Goal: Task Accomplishment & Management: Use online tool/utility

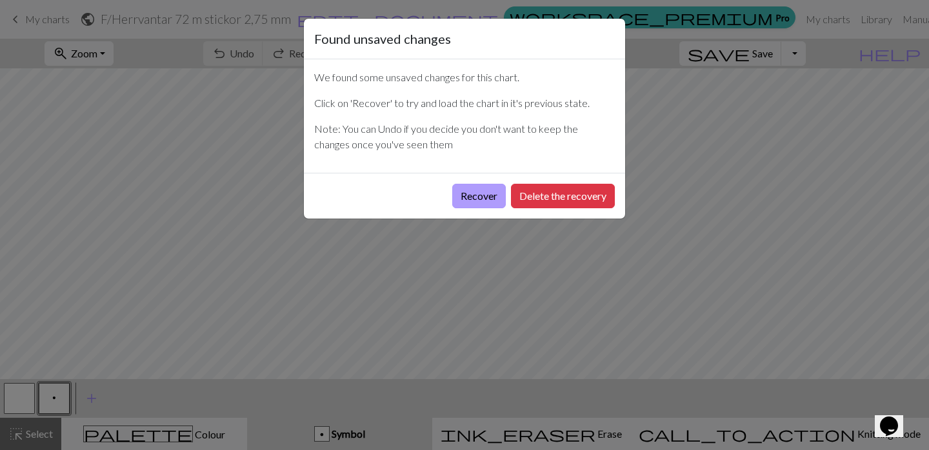
click at [480, 194] on button "Recover" at bounding box center [479, 196] width 54 height 25
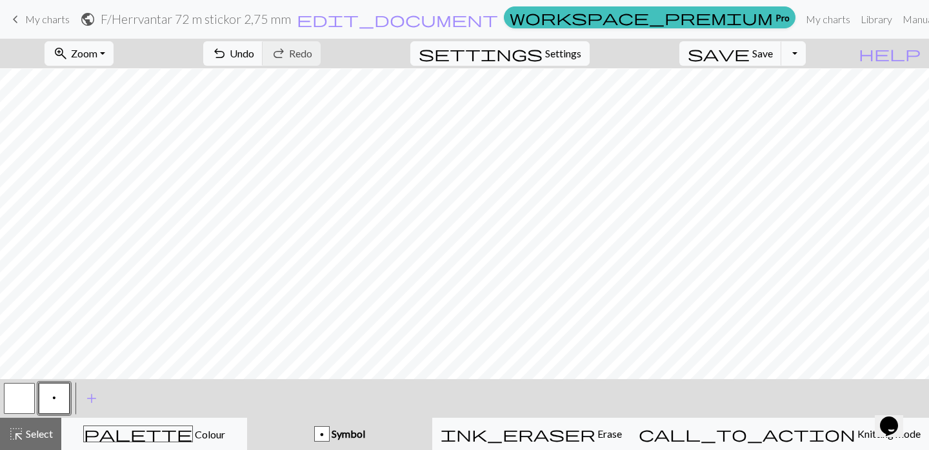
scroll to position [589, 0]
click at [577, 48] on span "Settings" at bounding box center [563, 53] width 36 height 15
select select "aran"
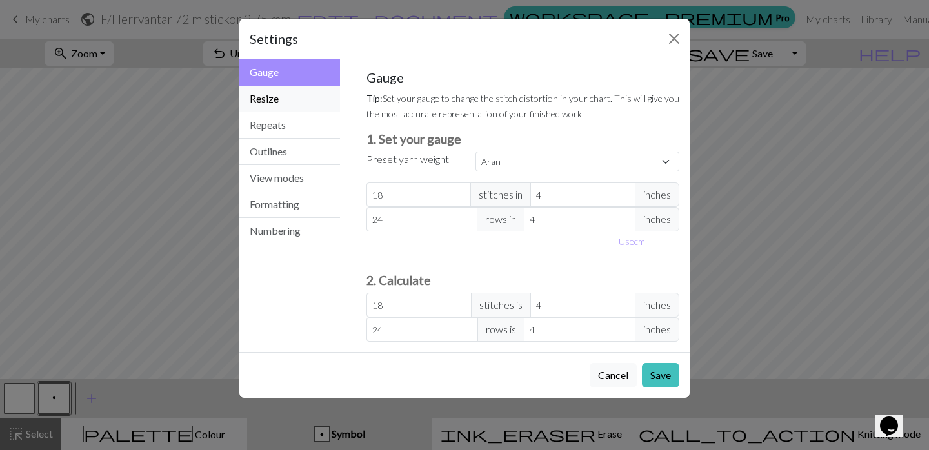
click at [273, 94] on button "Resize" at bounding box center [289, 99] width 101 height 26
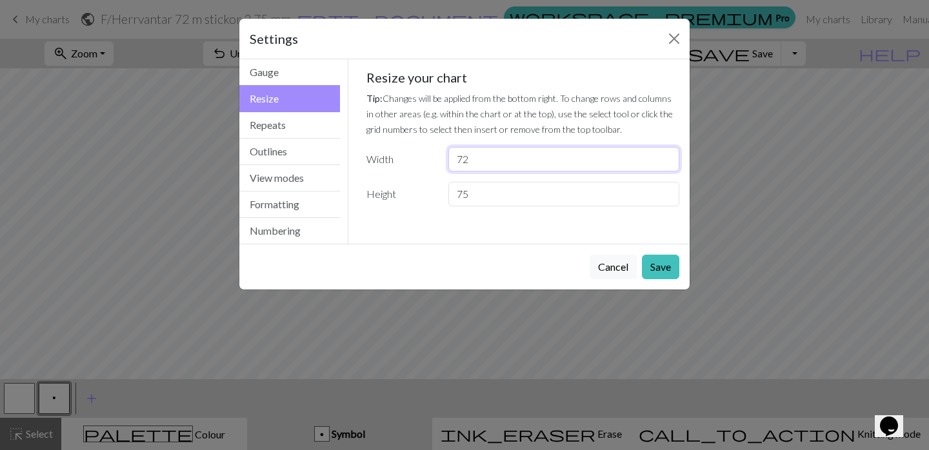
drag, startPoint x: 472, startPoint y: 157, endPoint x: 419, endPoint y: 156, distance: 52.9
click at [419, 156] on div "Width 72" at bounding box center [523, 159] width 329 height 25
type input "64"
click at [494, 196] on input "75" at bounding box center [564, 194] width 231 height 25
drag, startPoint x: 494, startPoint y: 196, endPoint x: 423, endPoint y: 194, distance: 71.0
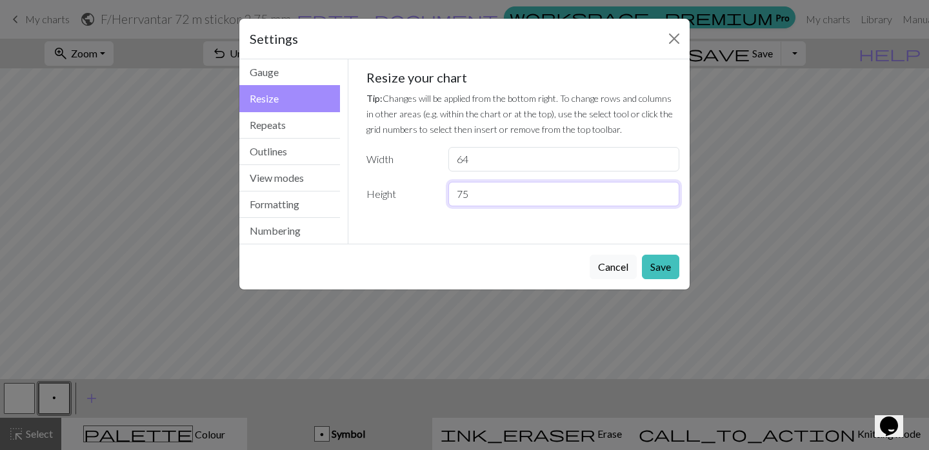
click at [423, 194] on div "Height 75" at bounding box center [523, 194] width 329 height 25
type input "42"
click at [658, 270] on button "Save" at bounding box center [660, 267] width 37 height 25
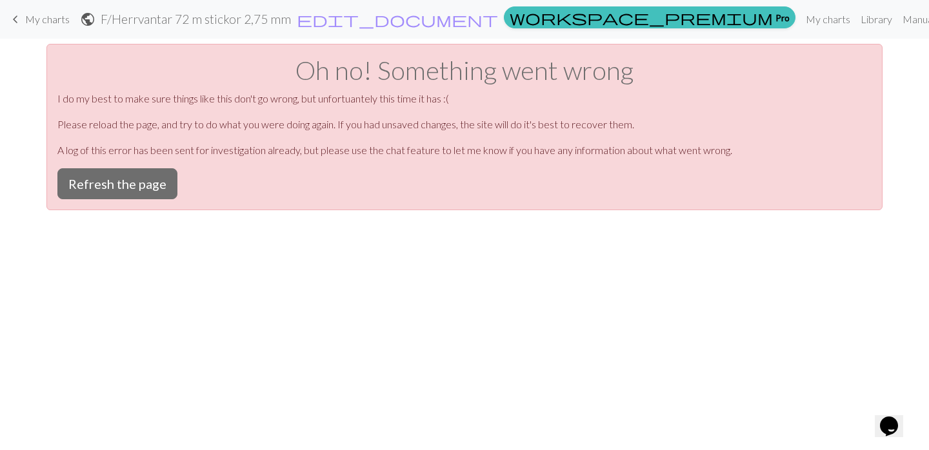
scroll to position [0, 0]
click at [139, 192] on button "Refresh the page" at bounding box center [117, 183] width 120 height 31
click at [142, 179] on button "Refresh the page" at bounding box center [117, 183] width 120 height 31
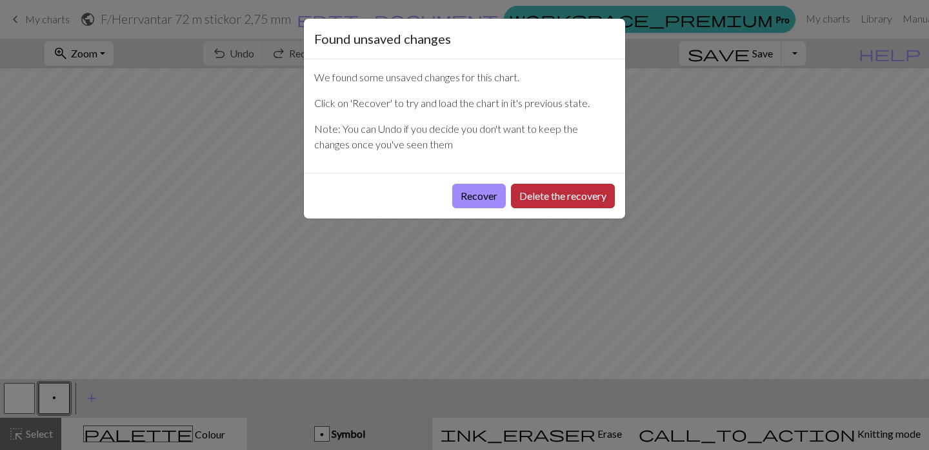
click at [527, 200] on button "Delete the recovery" at bounding box center [563, 196] width 104 height 25
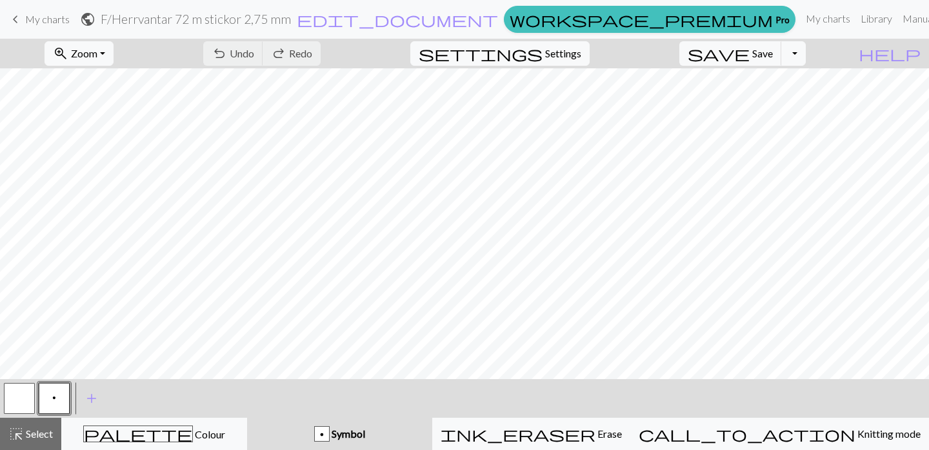
click at [56, 15] on span "My charts" at bounding box center [47, 19] width 45 height 12
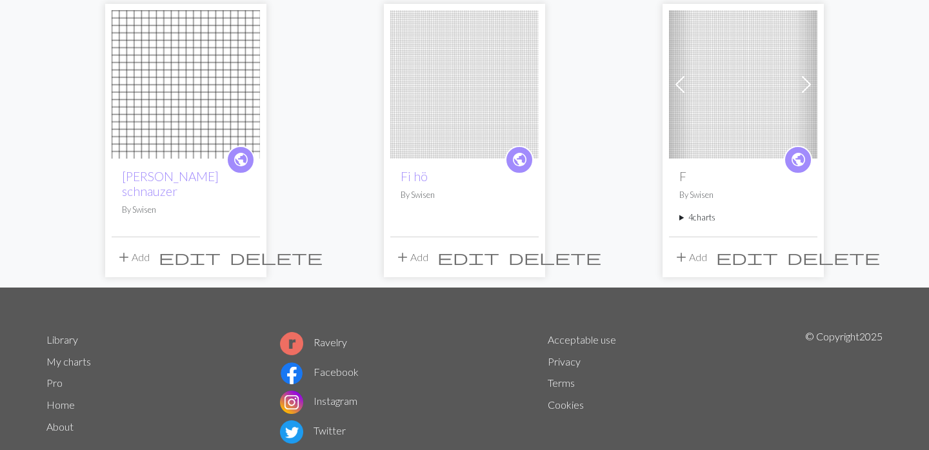
scroll to position [132, 0]
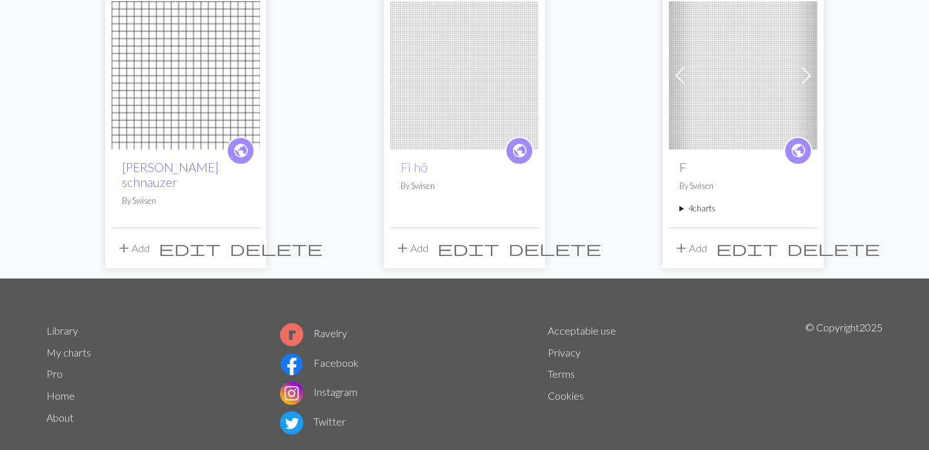
click at [127, 167] on link "Topp schnauzer" at bounding box center [170, 175] width 97 height 30
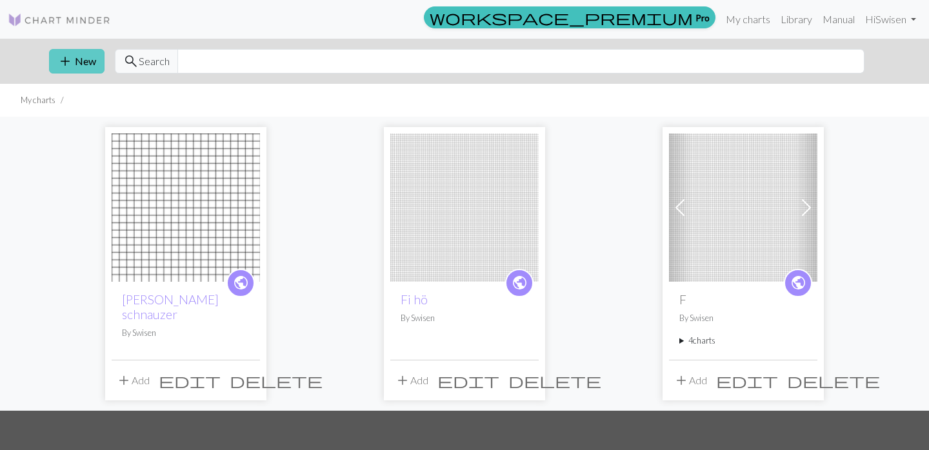
click at [74, 65] on button "add New" at bounding box center [77, 61] width 56 height 25
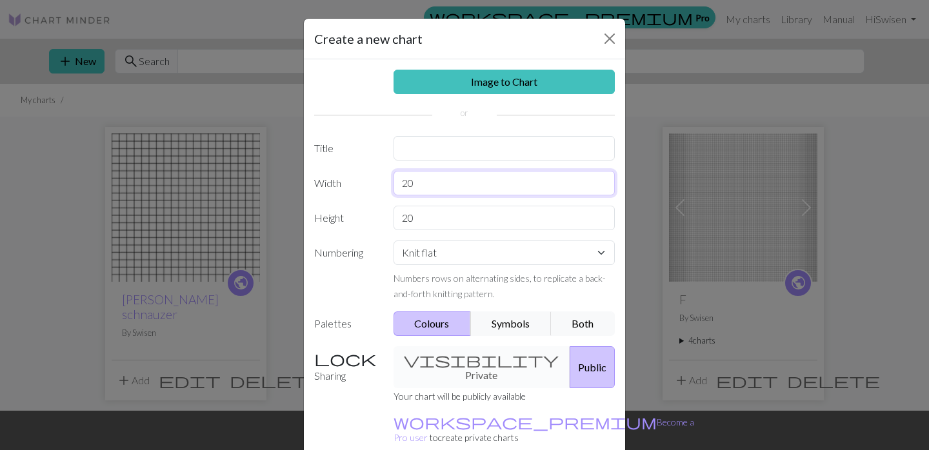
drag, startPoint x: 418, startPoint y: 185, endPoint x: 370, endPoint y: 177, distance: 48.5
click at [370, 177] on div "Width 20" at bounding box center [465, 183] width 316 height 25
type input "64"
drag, startPoint x: 419, startPoint y: 219, endPoint x: 385, endPoint y: 217, distance: 34.3
click at [385, 217] on div "Height 20" at bounding box center [465, 218] width 316 height 25
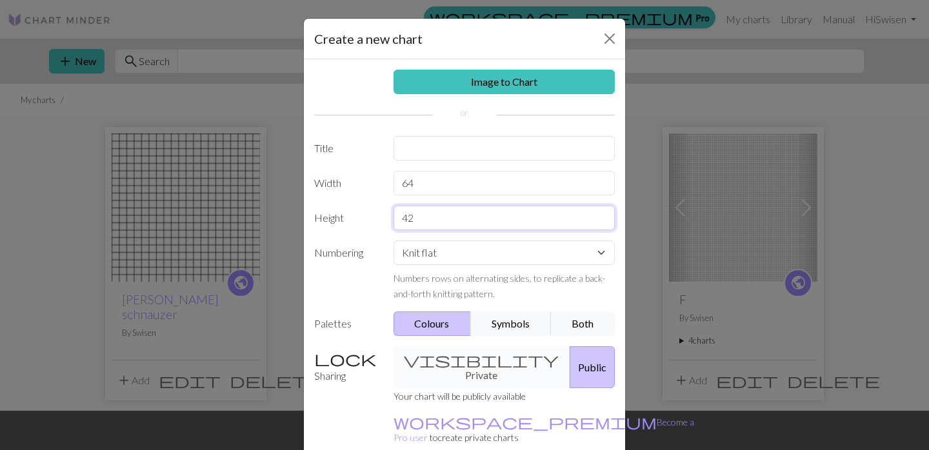
type input "42"
click at [483, 146] on input "text" at bounding box center [505, 148] width 222 height 25
type input "Damvantar 32 bredd"
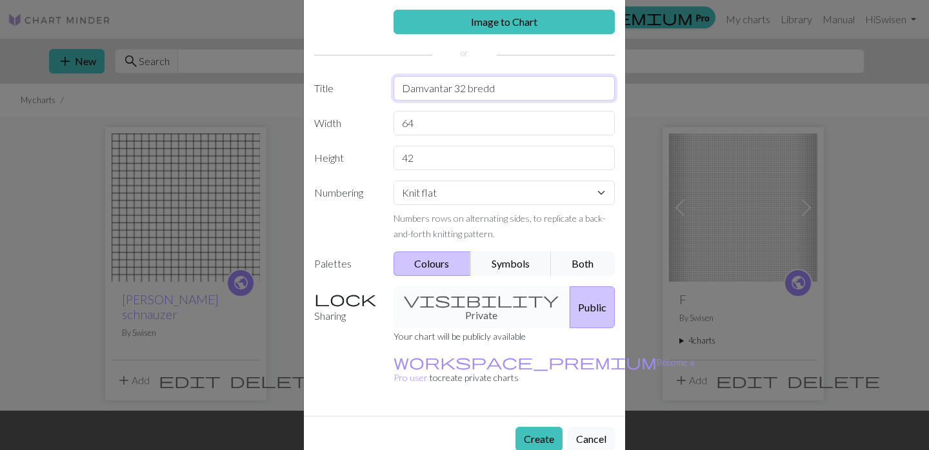
scroll to position [59, 0]
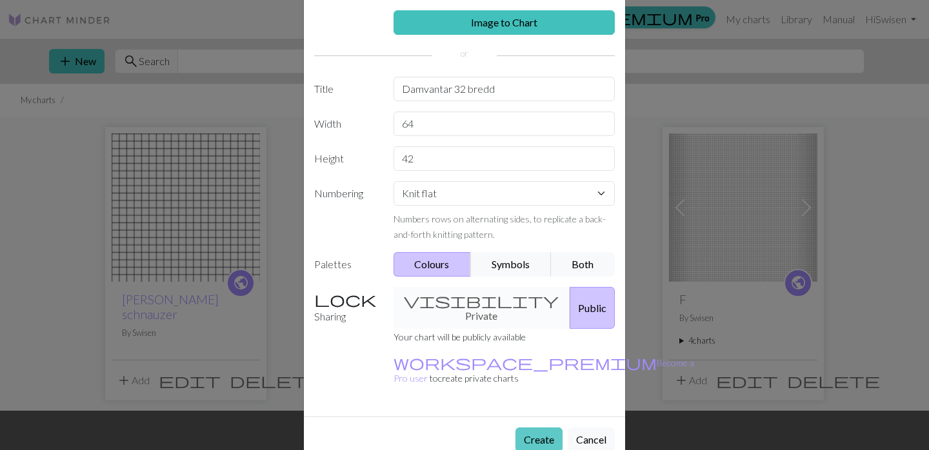
click at [538, 428] on button "Create" at bounding box center [539, 440] width 47 height 25
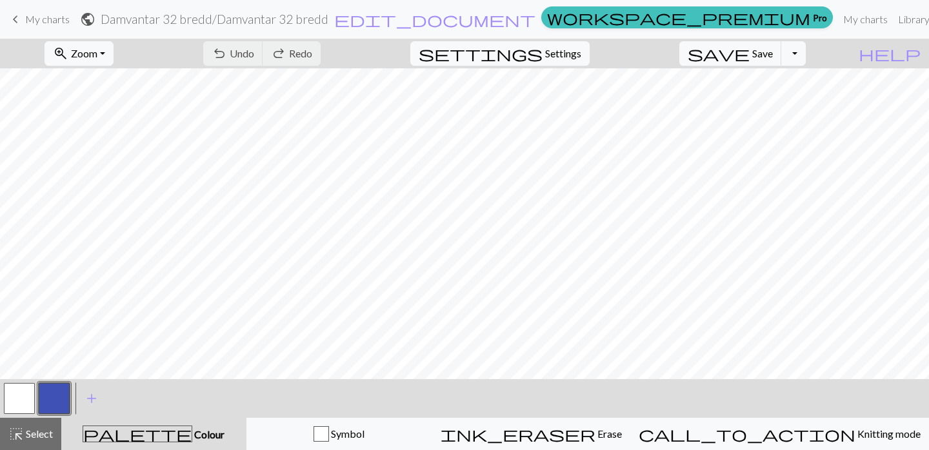
click at [41, 23] on span "My charts" at bounding box center [47, 19] width 45 height 12
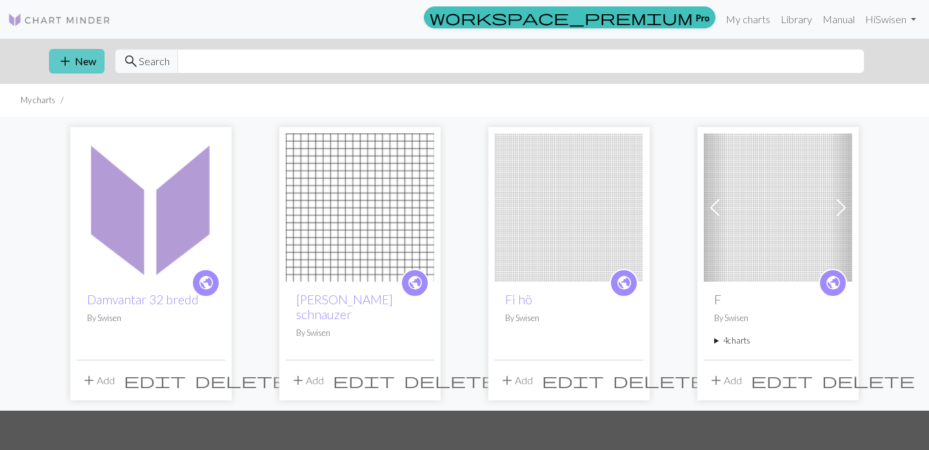
click at [83, 64] on button "add New" at bounding box center [77, 61] width 56 height 25
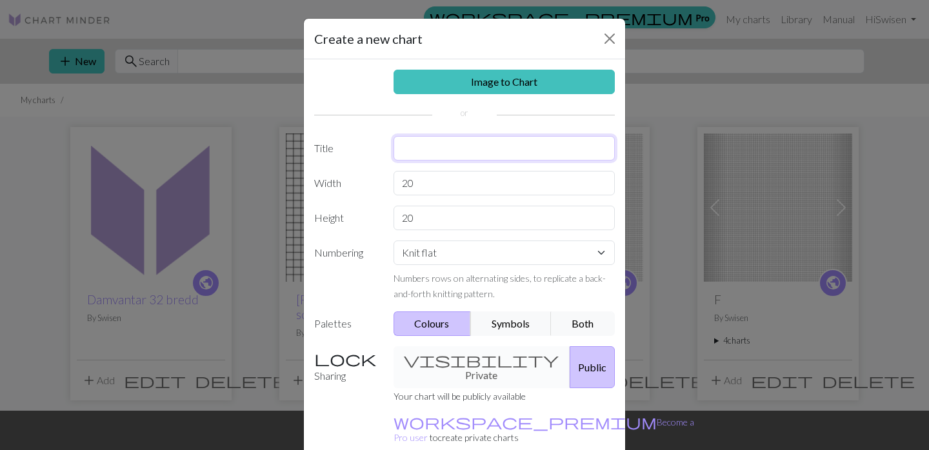
click at [435, 148] on input "text" at bounding box center [505, 148] width 222 height 25
type input "Paly"
drag, startPoint x: 418, startPoint y: 179, endPoint x: 353, endPoint y: 177, distance: 65.2
click at [353, 177] on div "Width 20" at bounding box center [465, 183] width 316 height 25
type input "64"
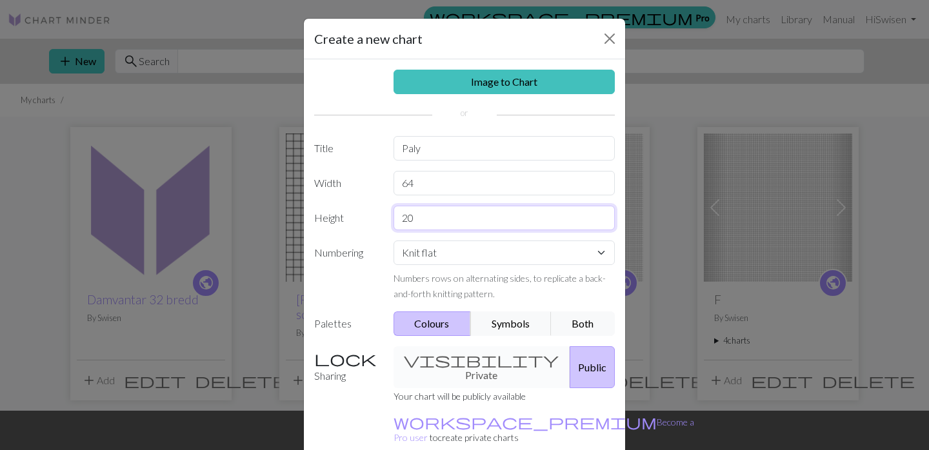
drag, startPoint x: 421, startPoint y: 217, endPoint x: 348, endPoint y: 208, distance: 72.9
click at [348, 208] on div "Height 20" at bounding box center [465, 218] width 316 height 25
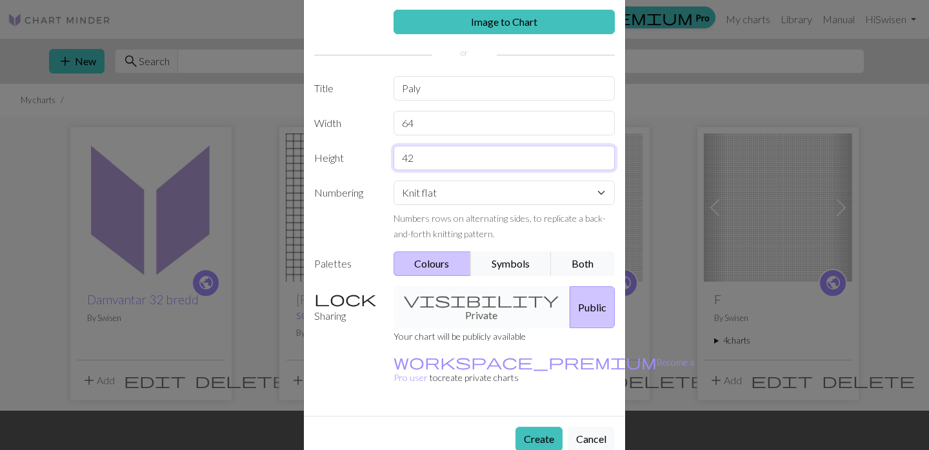
scroll to position [59, 0]
type input "42"
click at [551, 428] on button "Create" at bounding box center [539, 440] width 47 height 25
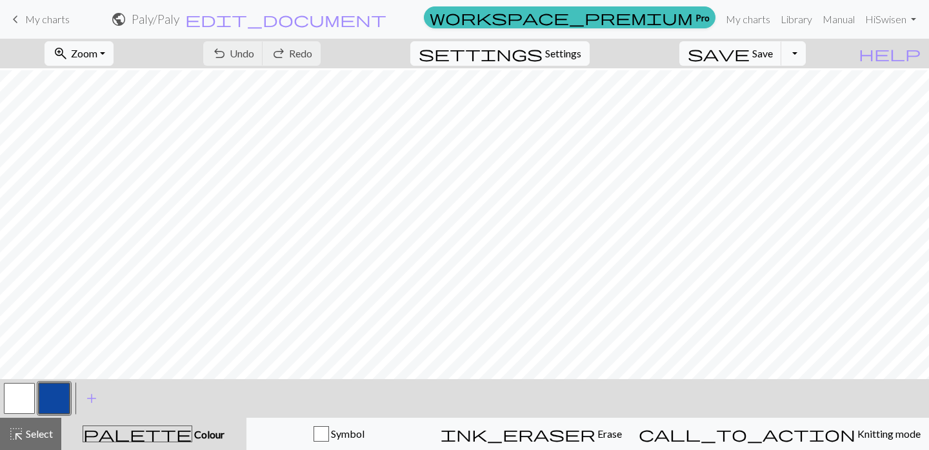
scroll to position [289, 0]
click at [55, 398] on button "button" at bounding box center [54, 398] width 31 height 31
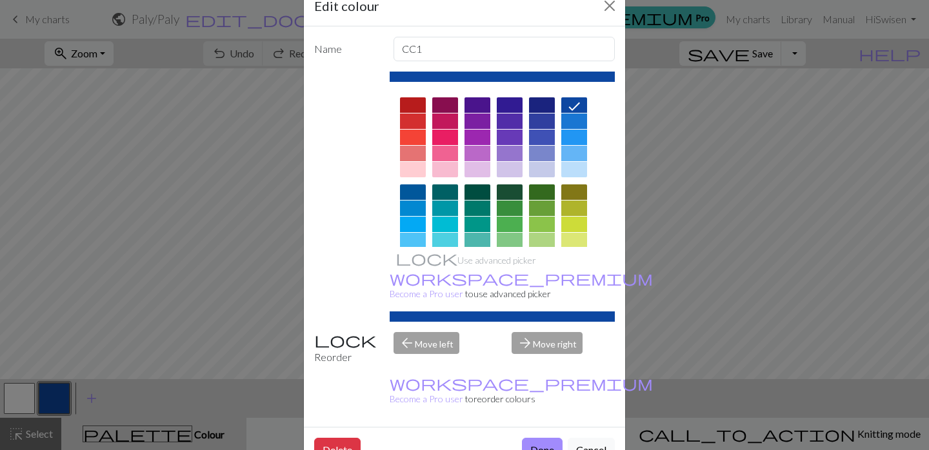
scroll to position [32, 0]
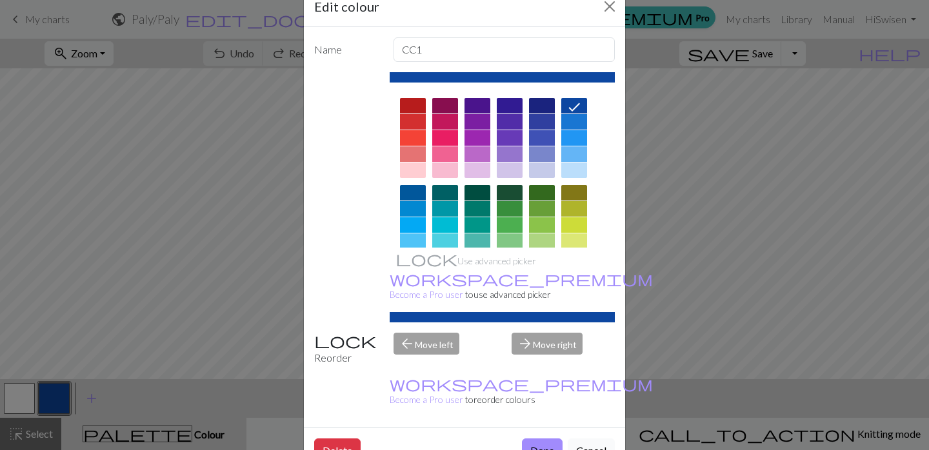
click at [585, 439] on button "Cancel" at bounding box center [591, 451] width 47 height 25
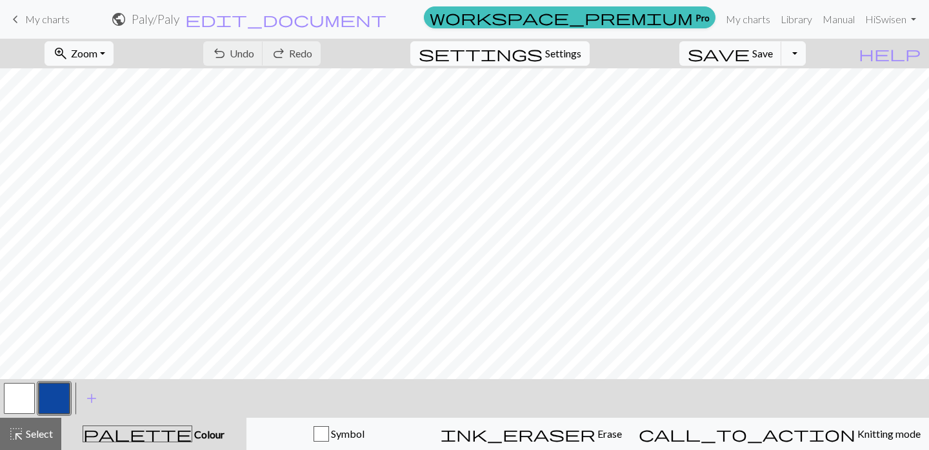
click at [570, 52] on span "Settings" at bounding box center [563, 53] width 36 height 15
select select "aran"
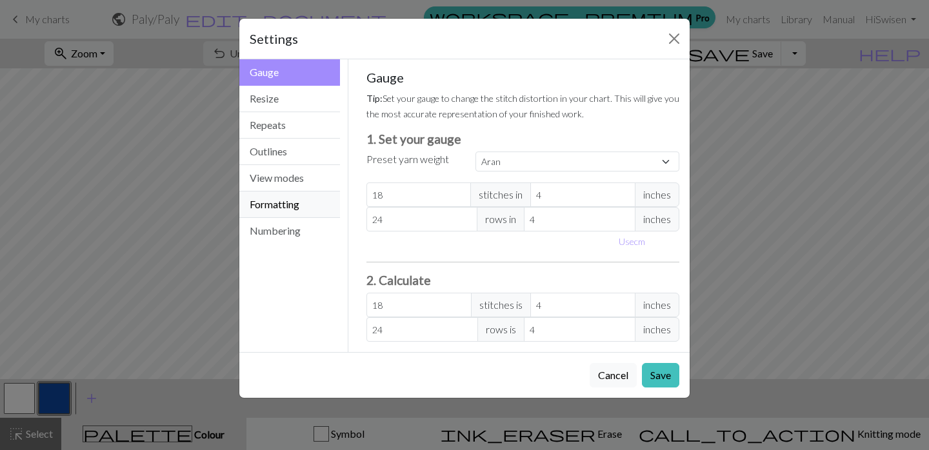
click at [271, 199] on button "Formatting" at bounding box center [289, 205] width 101 height 26
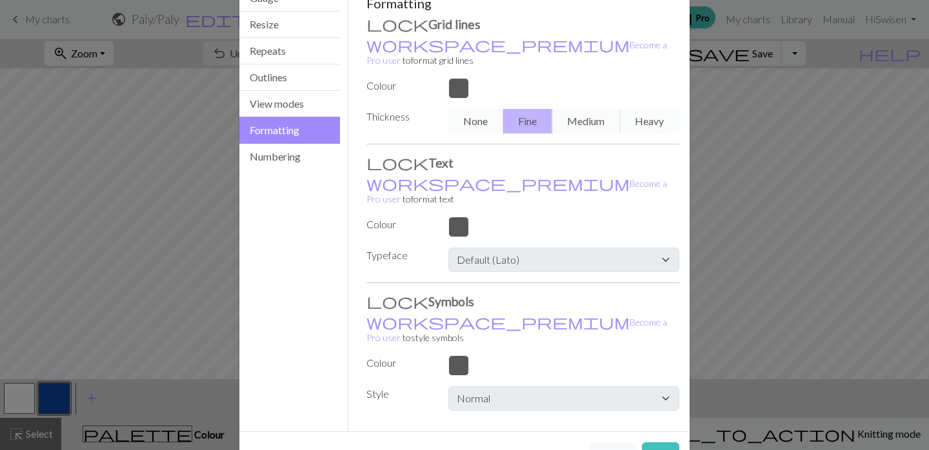
scroll to position [74, 0]
click at [283, 161] on button "Numbering" at bounding box center [289, 158] width 101 height 26
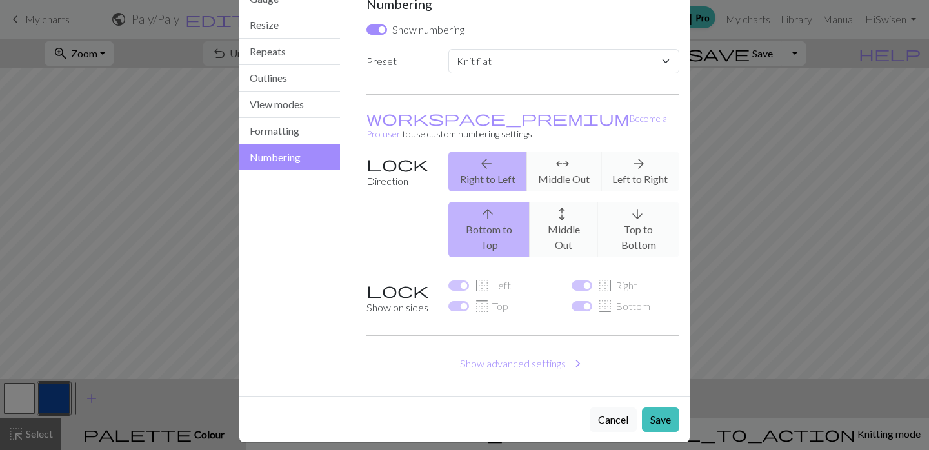
scroll to position [54, 0]
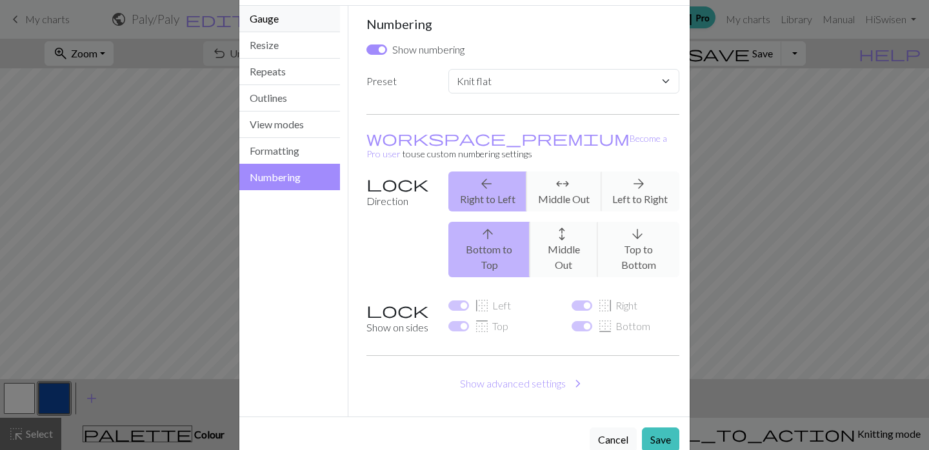
click at [269, 15] on button "Gauge" at bounding box center [289, 19] width 101 height 26
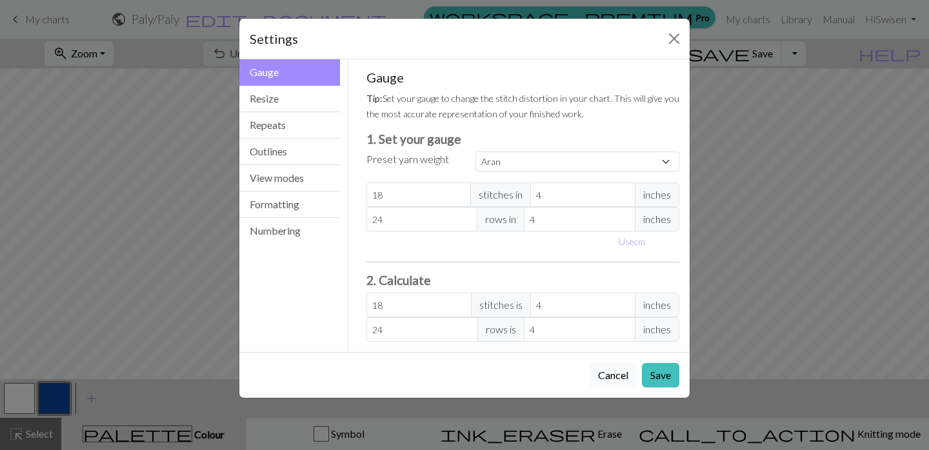
click at [617, 374] on button "Cancel" at bounding box center [613, 375] width 47 height 25
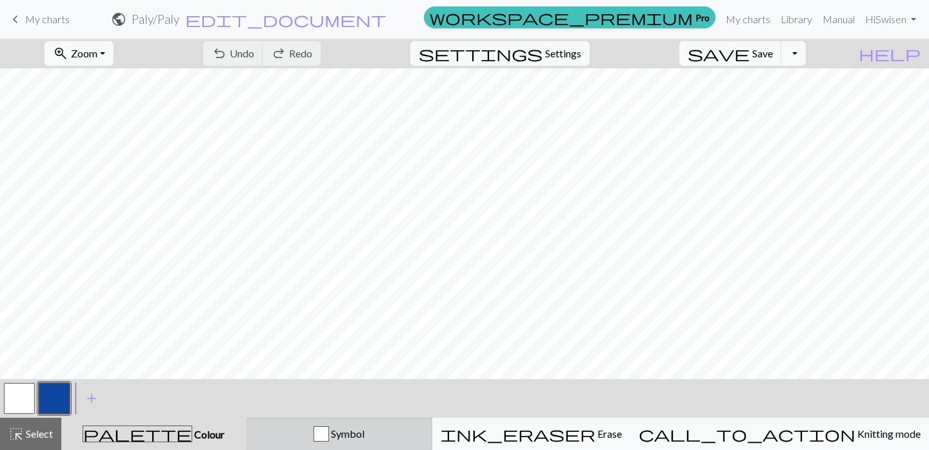
click at [365, 434] on span "Symbol" at bounding box center [346, 434] width 35 height 12
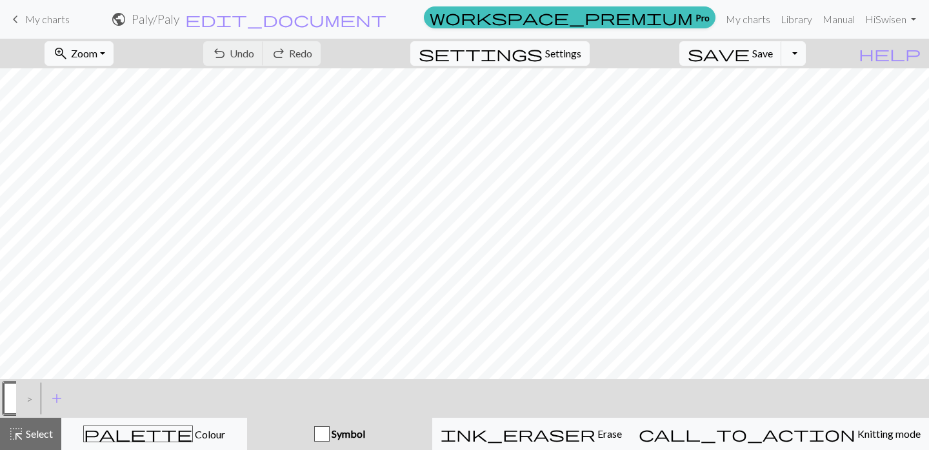
click at [27, 399] on div ">" at bounding box center [26, 398] width 21 height 35
click at [57, 396] on span "add" at bounding box center [56, 399] width 15 height 18
click at [57, 396] on button "button" at bounding box center [54, 398] width 31 height 31
click at [57, 396] on div "Edit symbol Name d f g h j k p s t F H J O P T / | 0 1 2 3 4 5 6 7 8 9 e m n G …" at bounding box center [464, 225] width 929 height 450
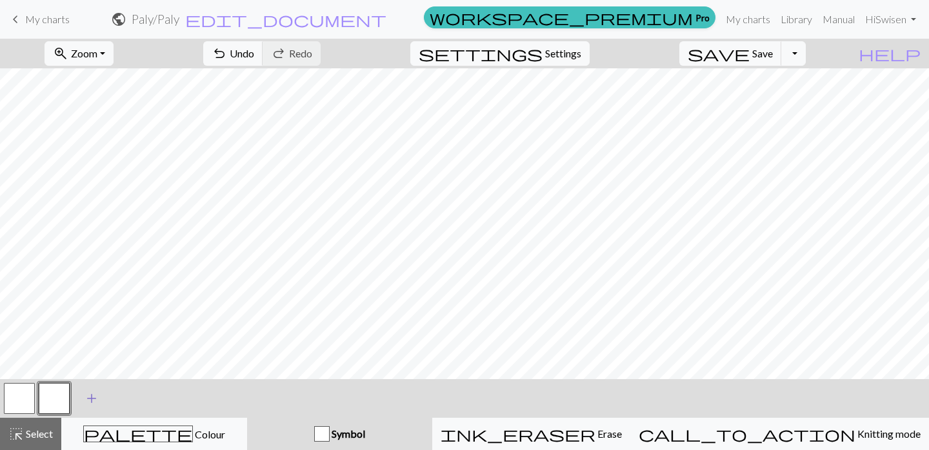
click at [57, 396] on button "button" at bounding box center [54, 398] width 31 height 31
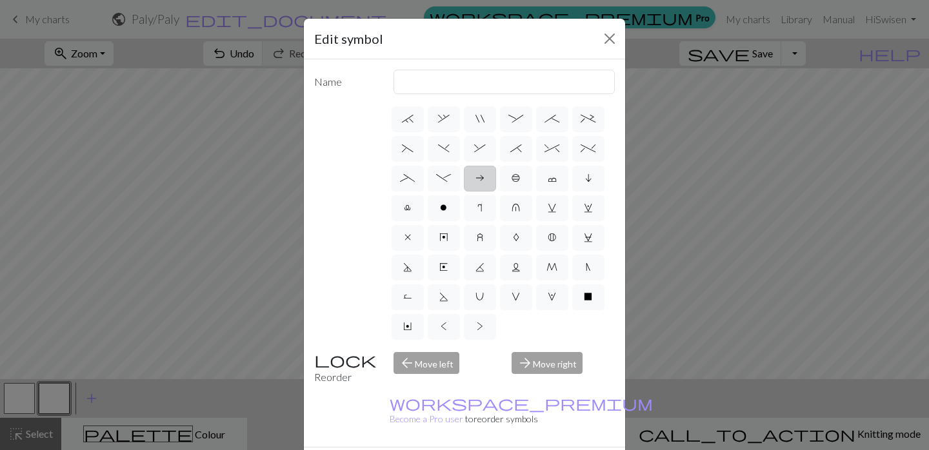
scroll to position [178, 0]
click at [445, 207] on span "o" at bounding box center [443, 208] width 7 height 10
click at [445, 378] on input "o" at bounding box center [444, 382] width 8 height 8
radio input "true"
type input "purl"
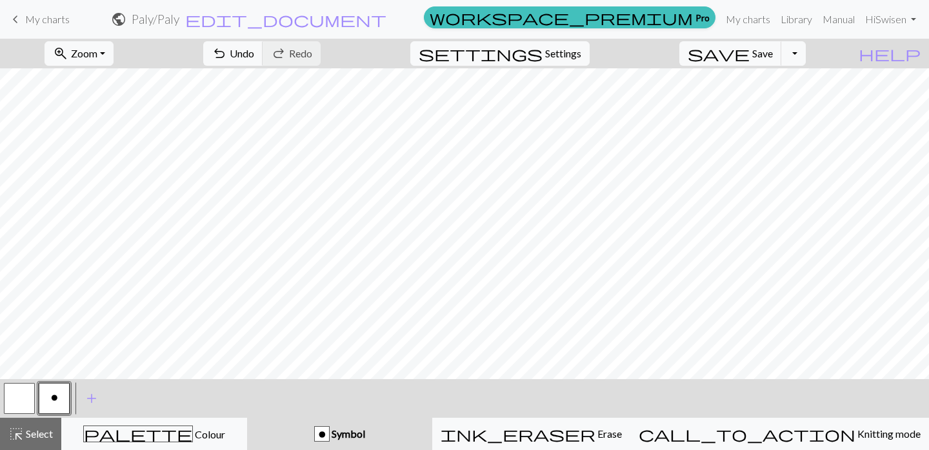
scroll to position [0, 0]
click at [114, 53] on button "zoom_in Zoom Zoom" at bounding box center [79, 53] width 69 height 25
click at [117, 154] on button "50%" at bounding box center [96, 155] width 102 height 21
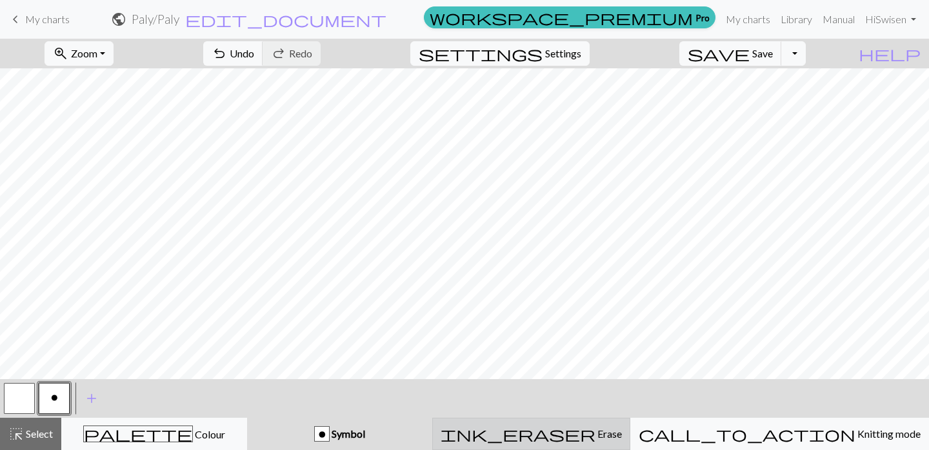
click at [605, 435] on span "Erase" at bounding box center [609, 434] width 26 height 12
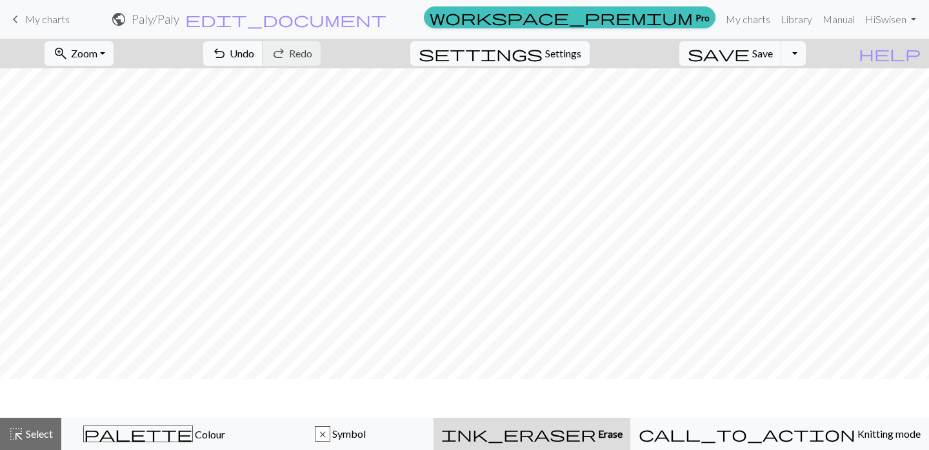
scroll to position [0, 0]
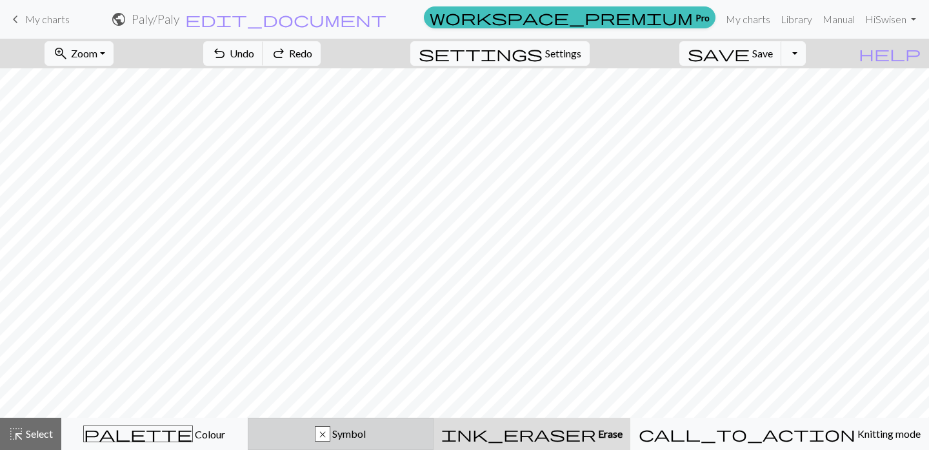
click at [366, 430] on span "Symbol" at bounding box center [347, 434] width 35 height 12
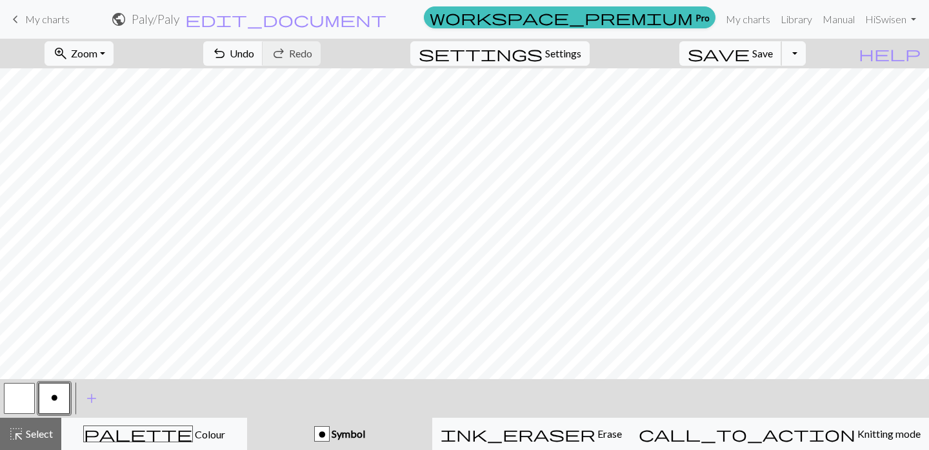
click at [773, 56] on span "Save" at bounding box center [762, 53] width 21 height 12
click at [773, 55] on span "Save" at bounding box center [762, 53] width 21 height 12
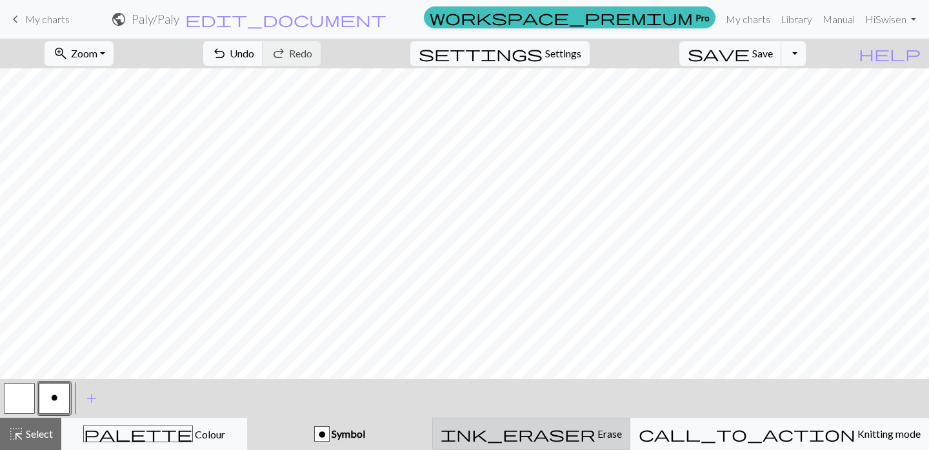
click at [601, 429] on span "Erase" at bounding box center [609, 434] width 26 height 12
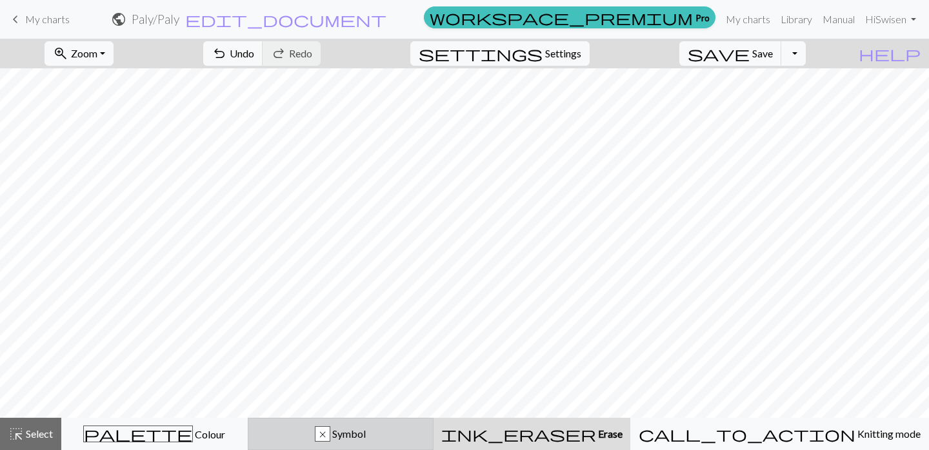
click at [366, 435] on span "Symbol" at bounding box center [347, 434] width 35 height 12
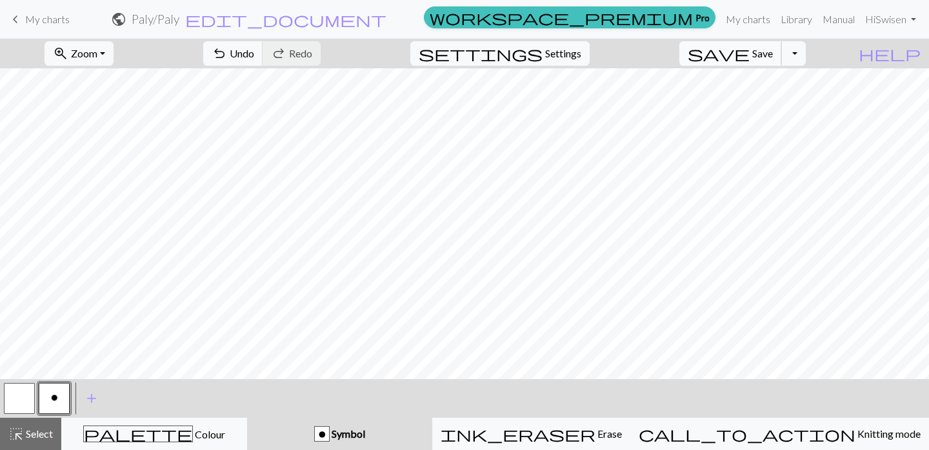
click at [750, 58] on span "save" at bounding box center [719, 54] width 62 height 18
click at [773, 52] on span "Save" at bounding box center [762, 53] width 21 height 12
click at [773, 54] on span "Save" at bounding box center [762, 53] width 21 height 12
click at [773, 59] on span "Save" at bounding box center [762, 53] width 21 height 12
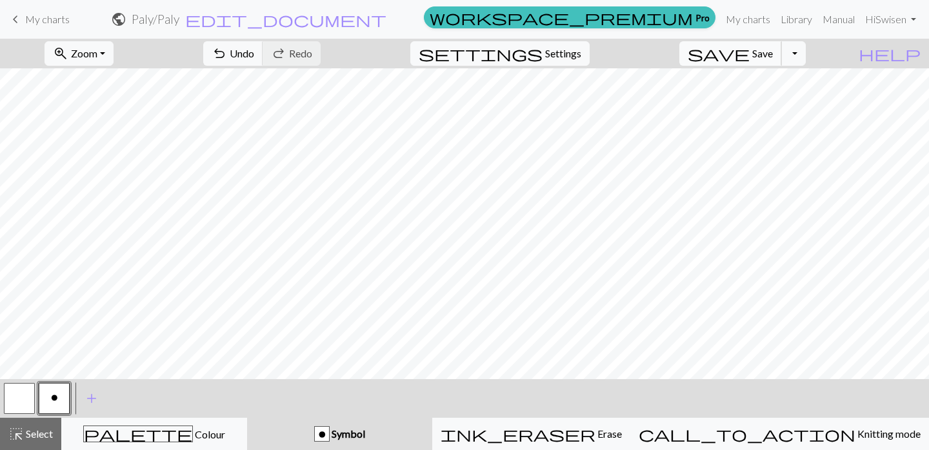
click at [771, 57] on button "save Save Save" at bounding box center [731, 53] width 103 height 25
click at [771, 55] on button "save Save Save" at bounding box center [731, 53] width 103 height 25
click at [750, 58] on span "save" at bounding box center [719, 54] width 62 height 18
click at [777, 61] on button "save Save Save" at bounding box center [731, 53] width 103 height 25
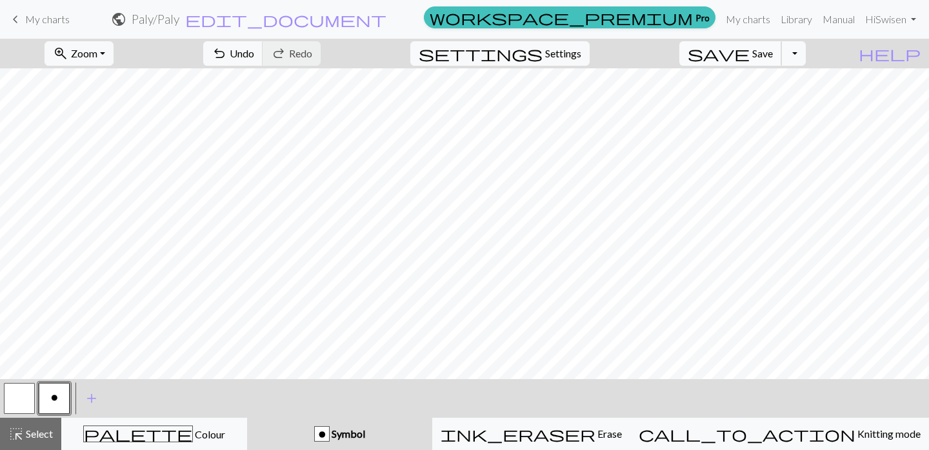
click at [750, 54] on span "save" at bounding box center [719, 54] width 62 height 18
click at [773, 55] on span "Save" at bounding box center [762, 53] width 21 height 12
click at [773, 54] on span "Save" at bounding box center [762, 53] width 21 height 12
click at [773, 48] on span "Save" at bounding box center [762, 53] width 21 height 12
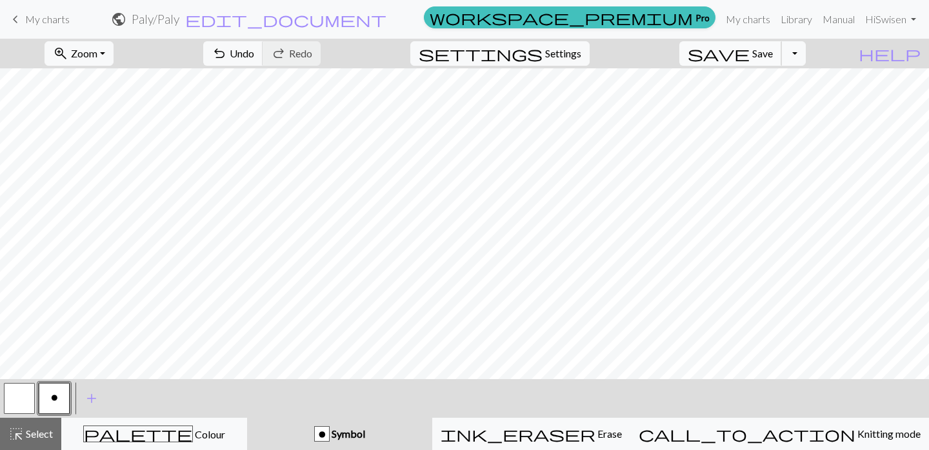
click at [772, 52] on button "save Save Save" at bounding box center [731, 53] width 103 height 25
click at [773, 57] on span "Save" at bounding box center [762, 53] width 21 height 12
click at [773, 56] on span "Save" at bounding box center [762, 53] width 21 height 12
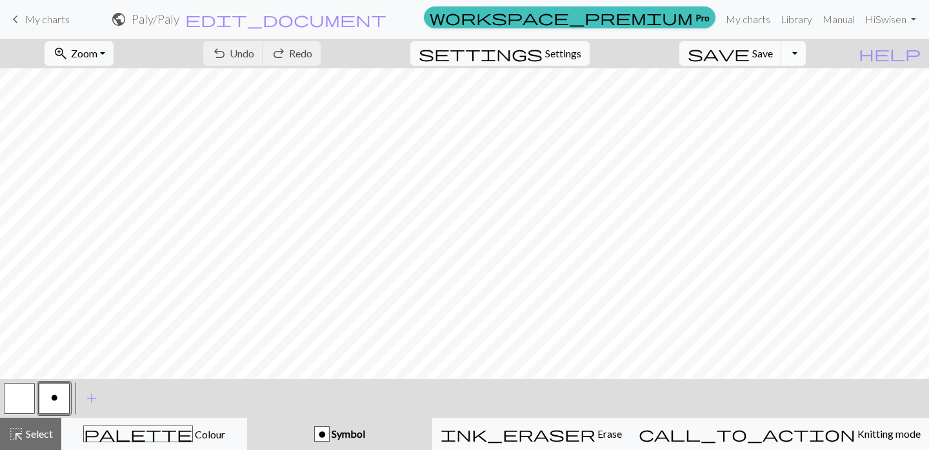
click at [806, 53] on button "Toggle Dropdown" at bounding box center [794, 53] width 25 height 25
click at [787, 105] on button "save_alt Download" at bounding box center [698, 102] width 213 height 21
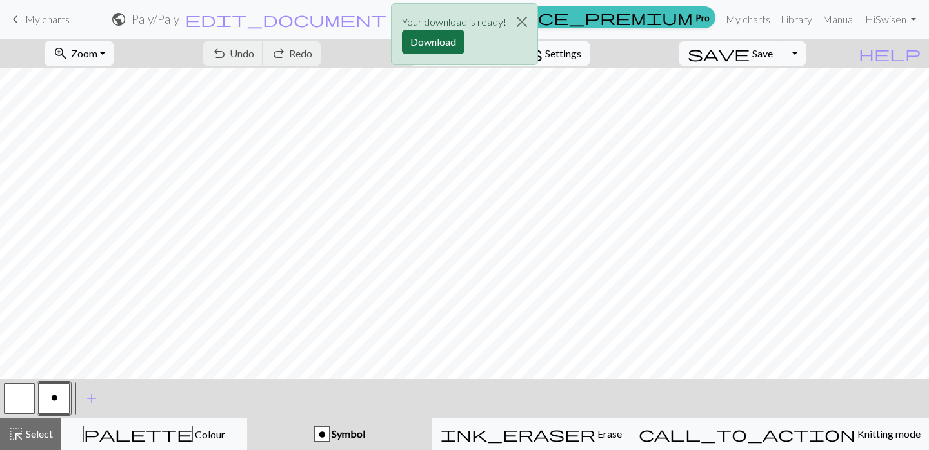
click at [436, 43] on button "Download" at bounding box center [433, 42] width 63 height 25
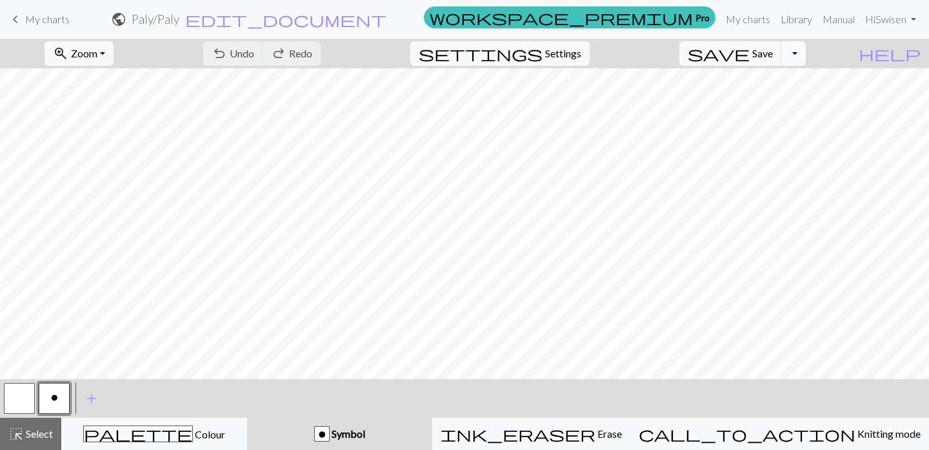
click at [806, 54] on button "Toggle Dropdown" at bounding box center [794, 53] width 25 height 25
click at [43, 21] on span "My charts" at bounding box center [47, 19] width 45 height 12
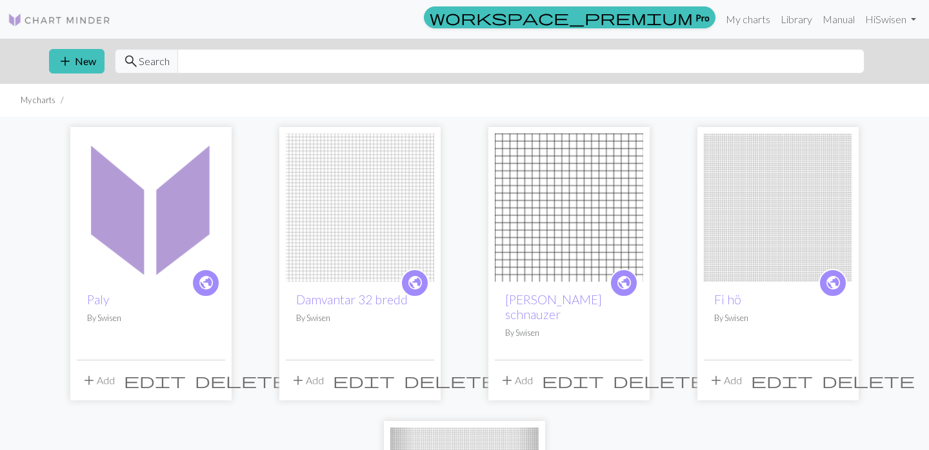
click at [85, 246] on img at bounding box center [151, 208] width 148 height 148
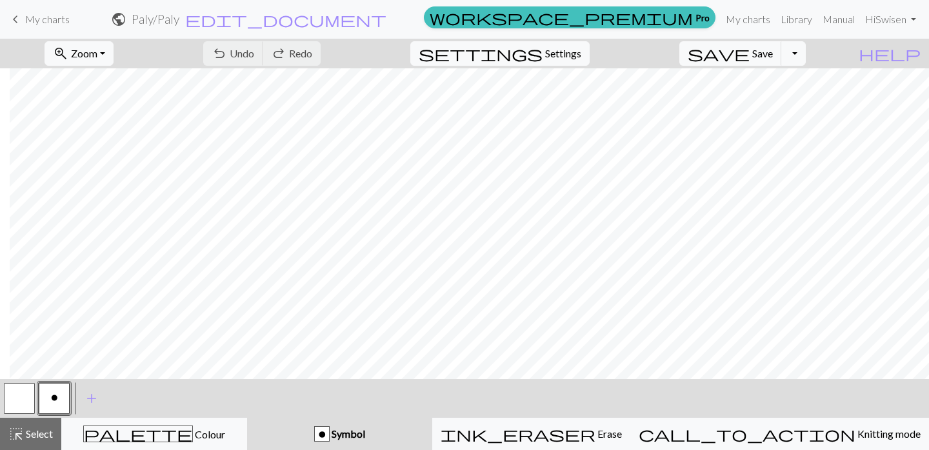
scroll to position [0, 194]
click at [806, 54] on button "Toggle Dropdown" at bounding box center [794, 53] width 25 height 25
click at [57, 23] on span "My charts" at bounding box center [47, 19] width 45 height 12
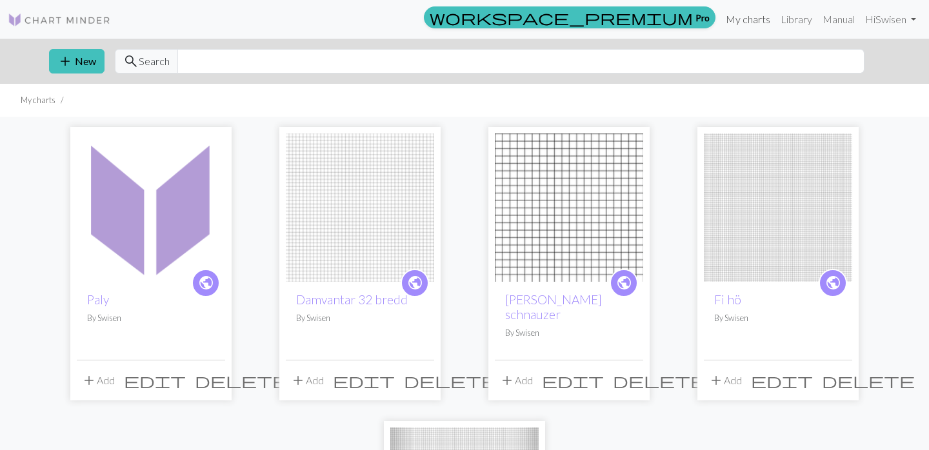
click at [764, 23] on link "My charts" at bounding box center [748, 19] width 55 height 26
click at [224, 248] on img at bounding box center [151, 208] width 148 height 148
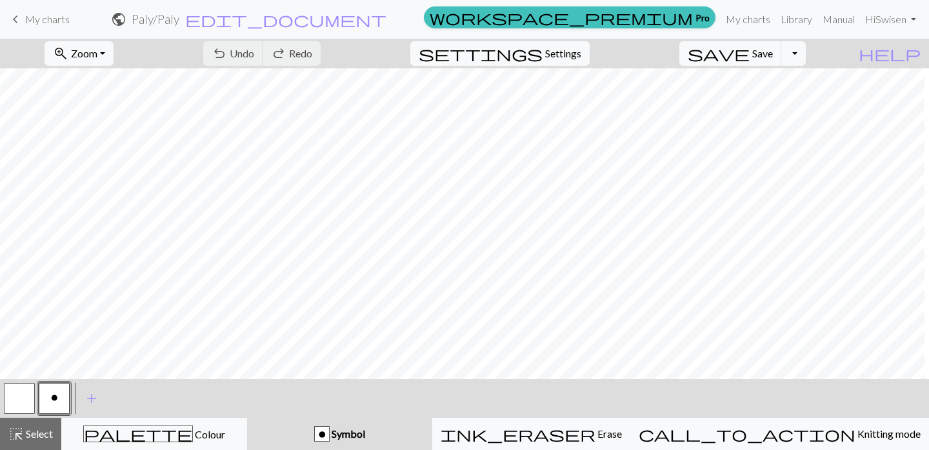
scroll to position [0, 35]
click at [114, 52] on button "zoom_in Zoom Zoom" at bounding box center [79, 53] width 69 height 25
click at [108, 152] on button "50%" at bounding box center [96, 155] width 102 height 21
click at [773, 54] on span "Save" at bounding box center [762, 53] width 21 height 12
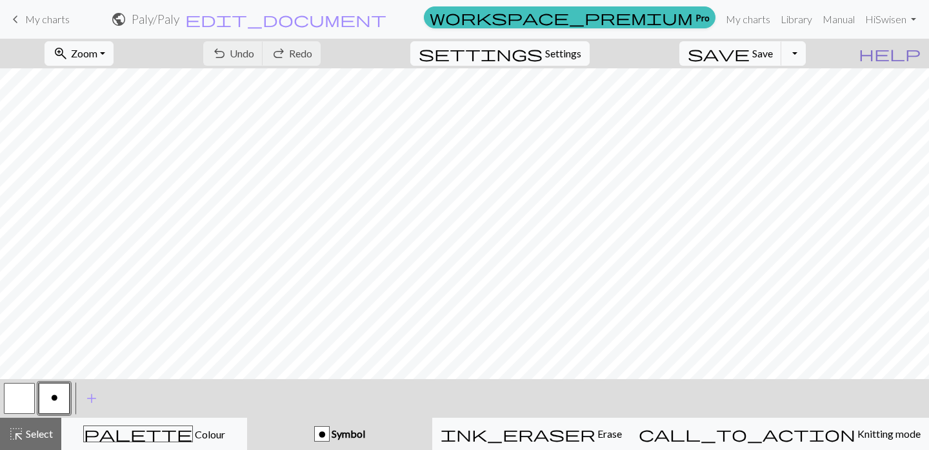
click at [911, 55] on span "help" at bounding box center [890, 54] width 62 height 18
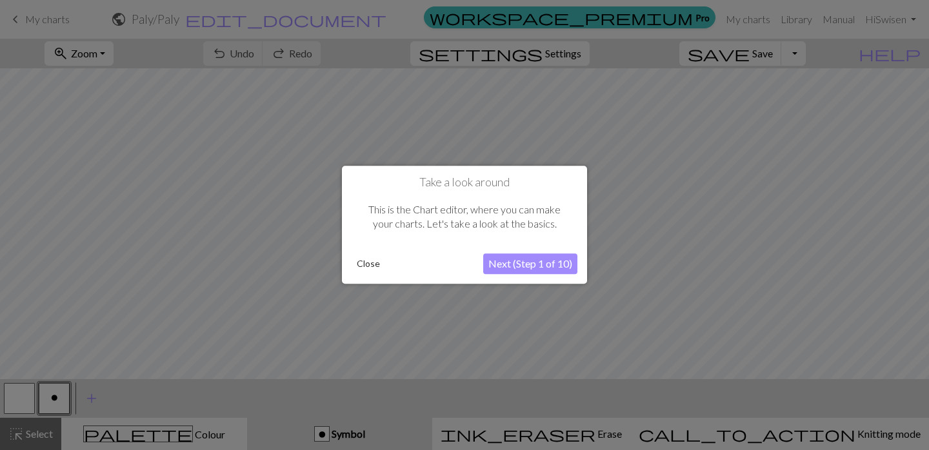
click at [548, 268] on button "Next (Step 1 of 10)" at bounding box center [530, 264] width 94 height 21
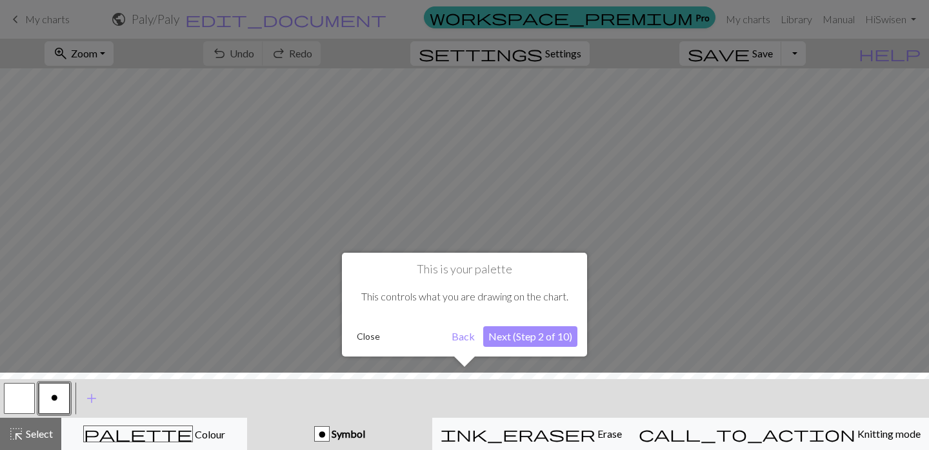
click at [558, 332] on button "Next (Step 2 of 10)" at bounding box center [530, 337] width 94 height 21
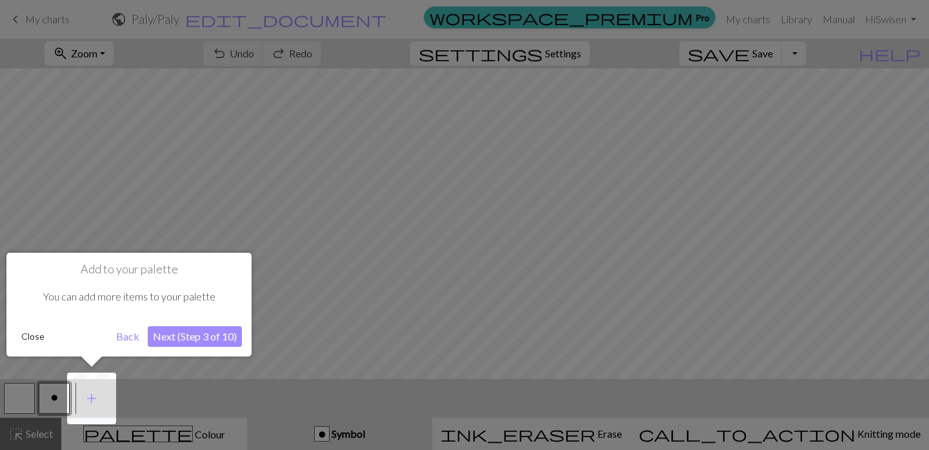
click at [210, 338] on button "Next (Step 3 of 10)" at bounding box center [195, 337] width 94 height 21
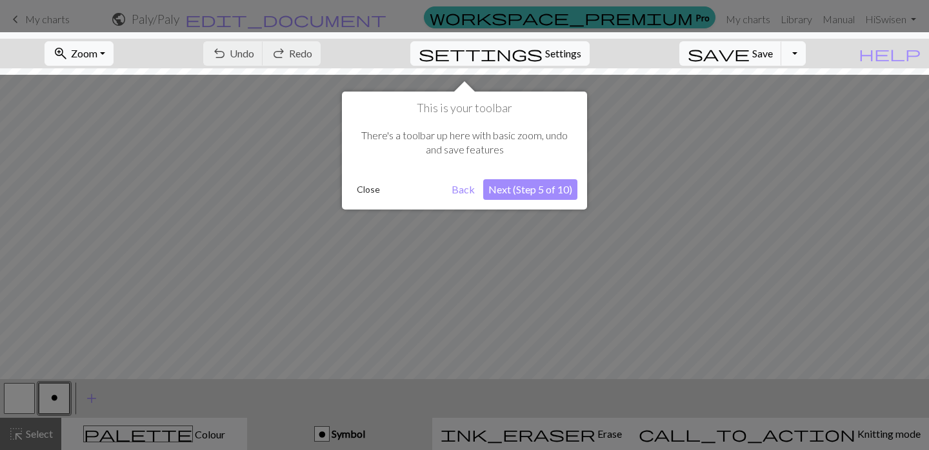
click at [552, 198] on button "Next (Step 5 of 10)" at bounding box center [530, 189] width 94 height 21
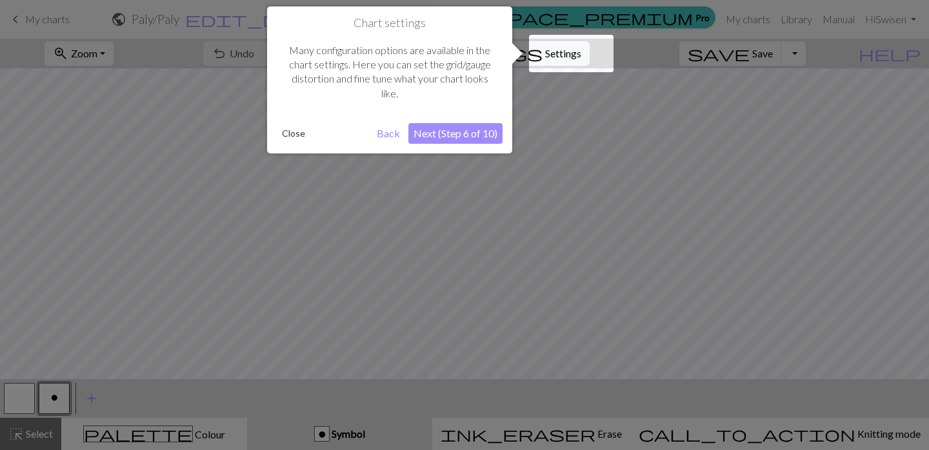
click at [489, 136] on button "Next (Step 6 of 10)" at bounding box center [456, 133] width 94 height 21
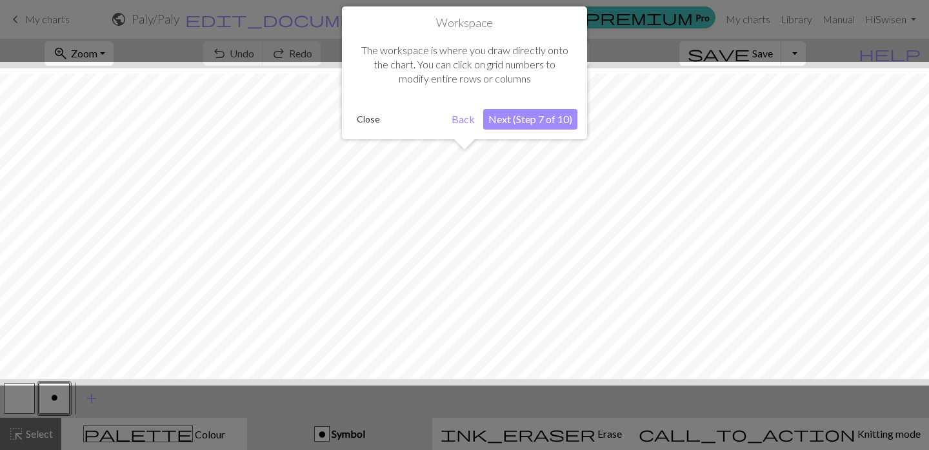
scroll to position [5, 0]
click at [534, 122] on button "Next (Step 7 of 10)" at bounding box center [530, 119] width 94 height 21
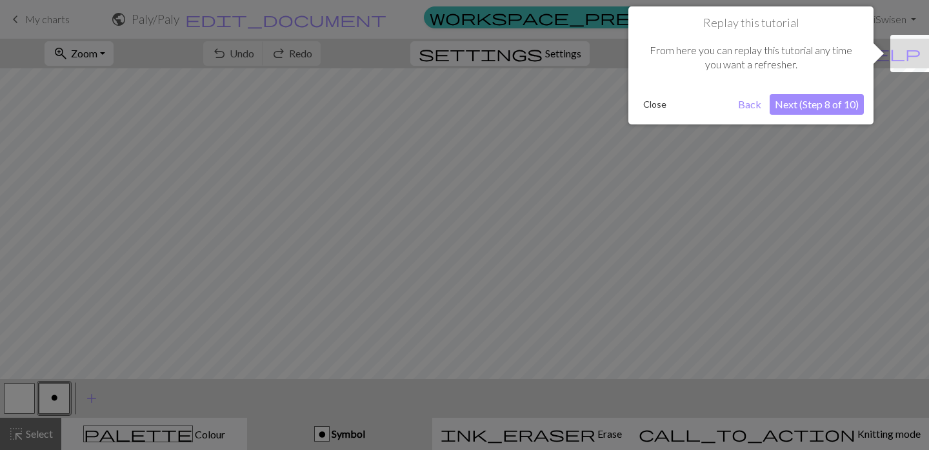
click at [819, 109] on button "Next (Step 8 of 10)" at bounding box center [817, 104] width 94 height 21
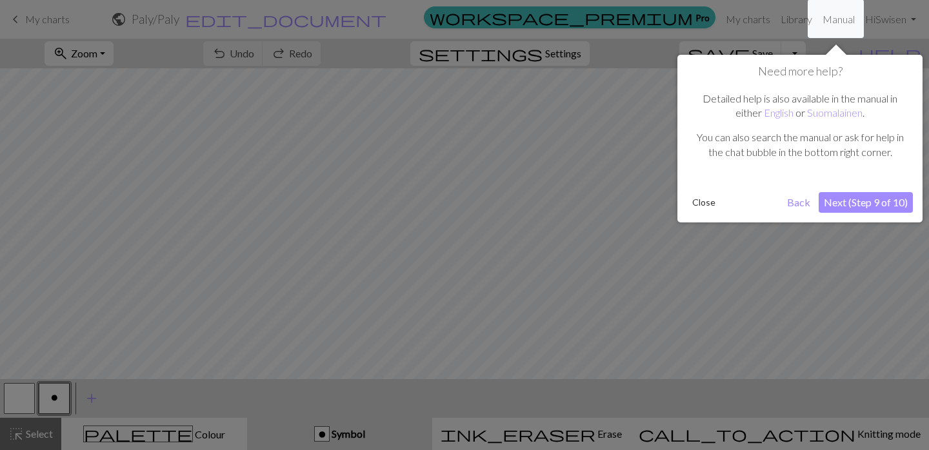
click at [858, 202] on button "Next (Step 9 of 10)" at bounding box center [866, 202] width 94 height 21
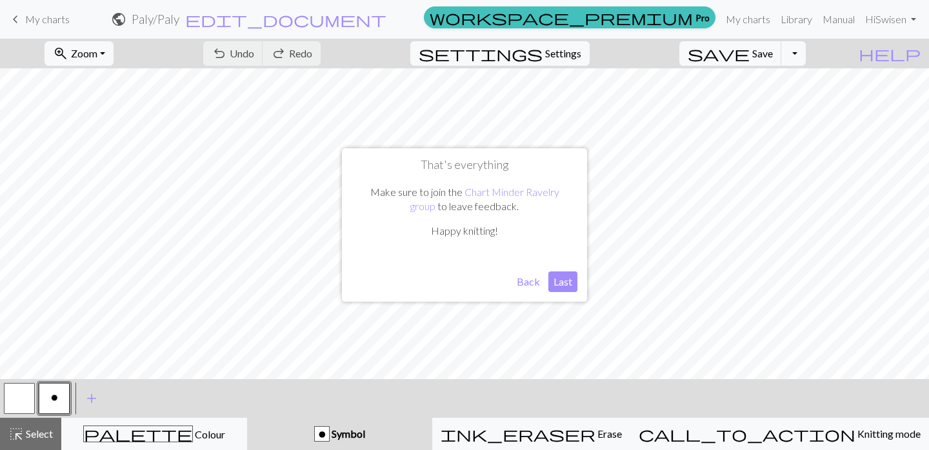
click at [571, 280] on button "Last" at bounding box center [563, 282] width 29 height 21
click at [834, 21] on link "Manual" at bounding box center [839, 19] width 43 height 26
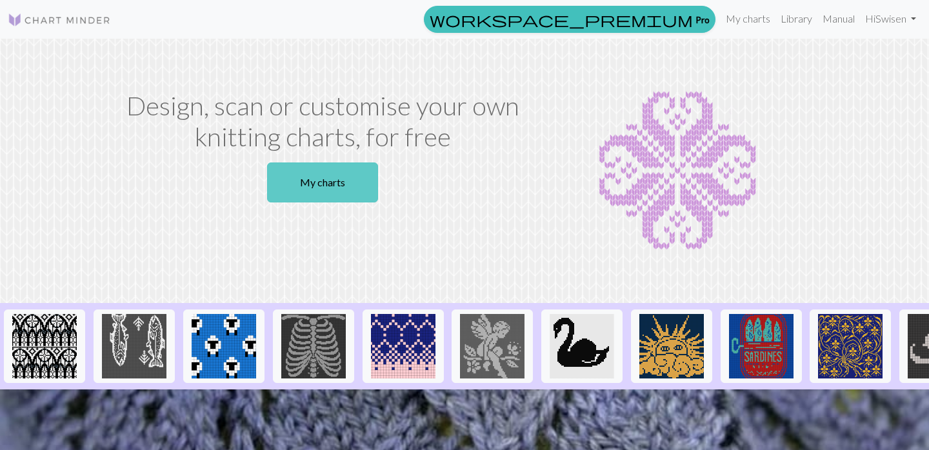
click at [334, 182] on link "My charts" at bounding box center [322, 183] width 111 height 40
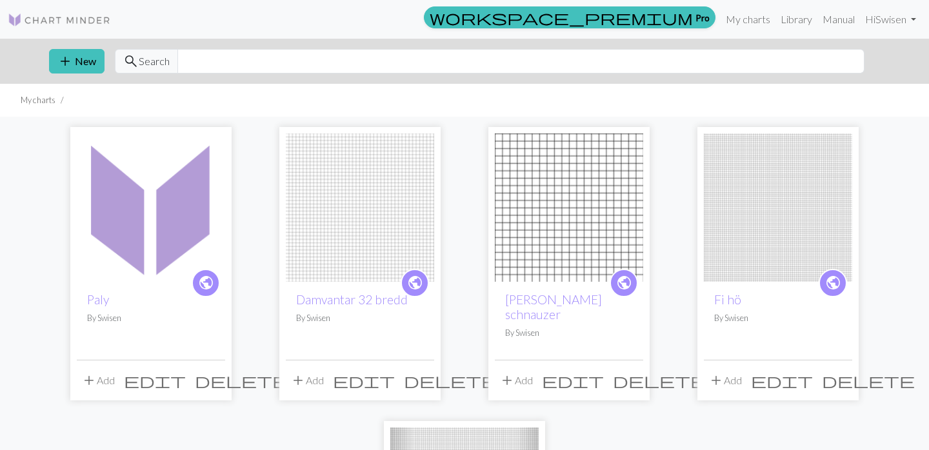
click at [106, 369] on button "add Add" at bounding box center [98, 381] width 43 height 25
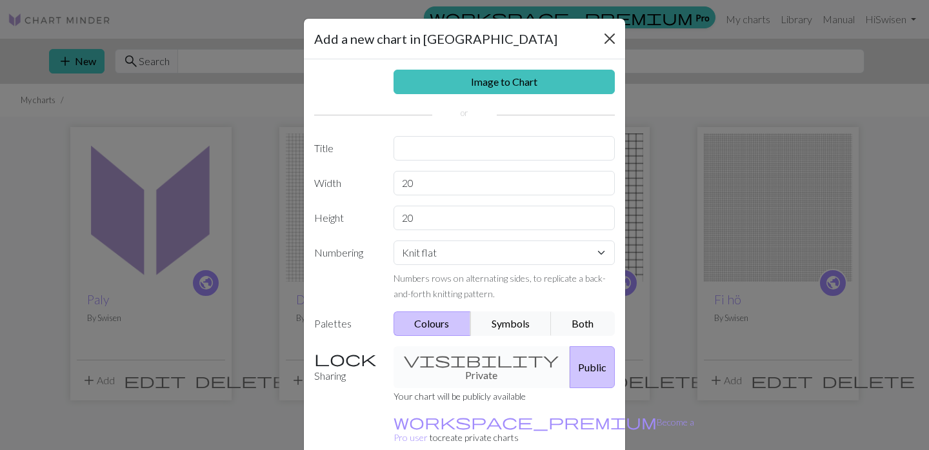
click at [609, 37] on button "Close" at bounding box center [610, 38] width 21 height 21
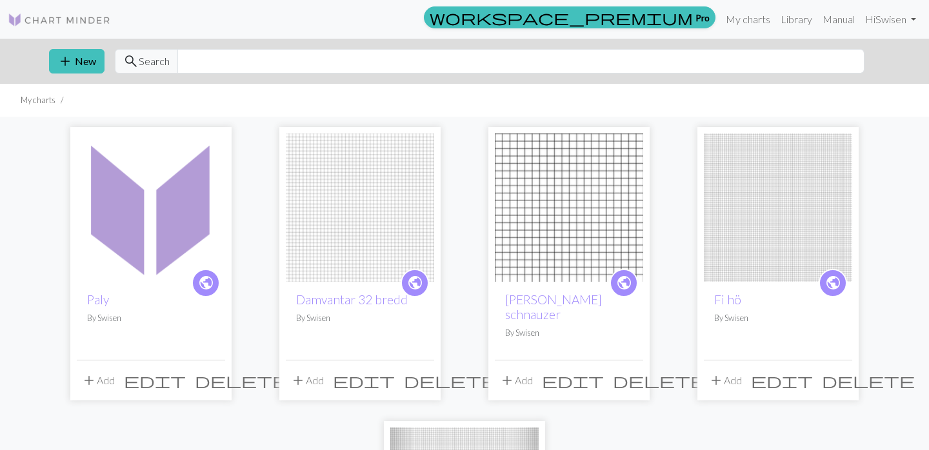
click at [132, 239] on img at bounding box center [151, 208] width 148 height 148
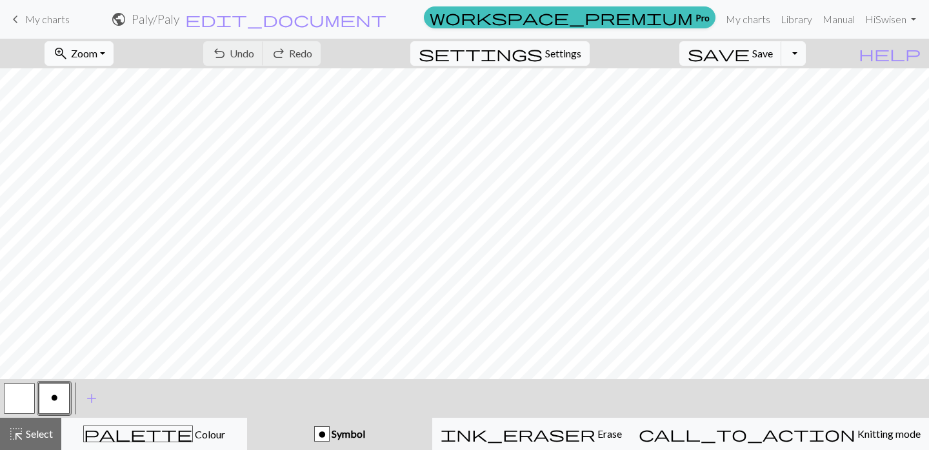
click at [114, 54] on button "zoom_in Zoom Zoom" at bounding box center [79, 53] width 69 height 25
click at [115, 149] on button "50%" at bounding box center [96, 155] width 102 height 21
click at [581, 54] on span "Settings" at bounding box center [563, 53] width 36 height 15
select select "aran"
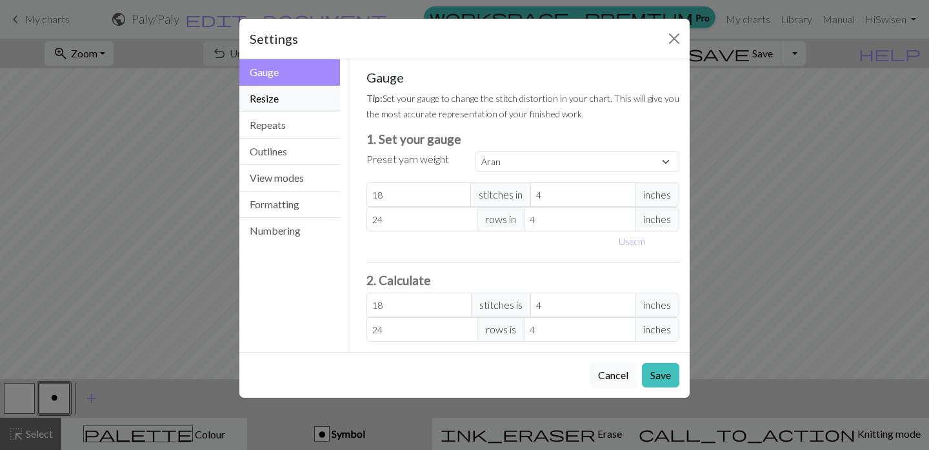
click at [268, 101] on button "Resize" at bounding box center [289, 99] width 101 height 26
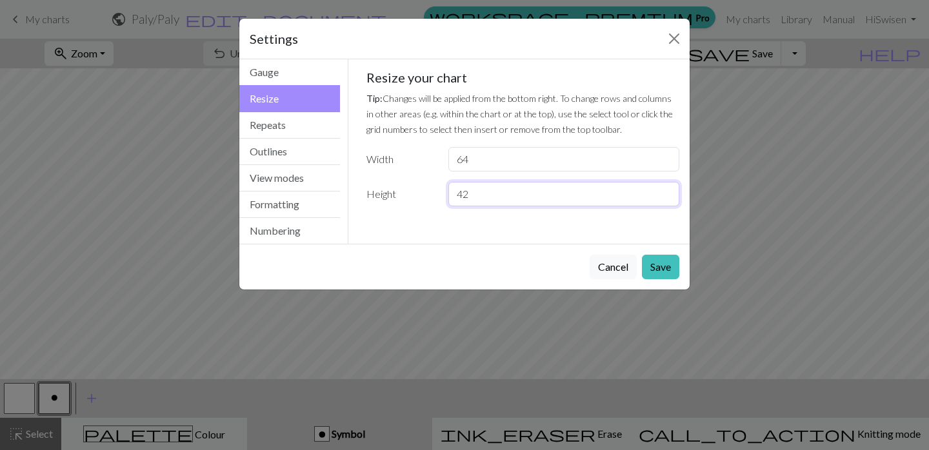
drag, startPoint x: 487, startPoint y: 192, endPoint x: 452, endPoint y: 191, distance: 34.9
click at [452, 191] on input "42" at bounding box center [564, 194] width 231 height 25
type input "60"
click at [674, 270] on button "Save" at bounding box center [660, 267] width 37 height 25
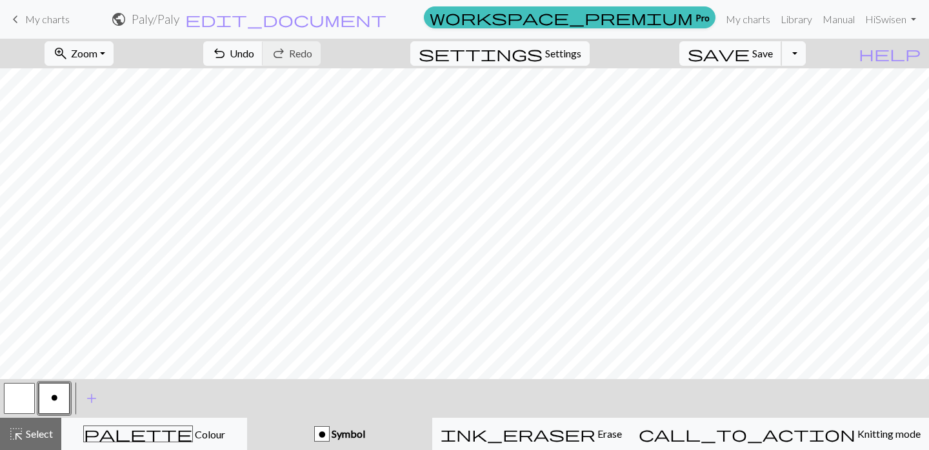
click at [782, 59] on button "save Save Save" at bounding box center [731, 53] width 103 height 25
click at [806, 56] on button "Toggle Dropdown" at bounding box center [794, 53] width 25 height 25
click at [771, 79] on button "file_copy Save a copy" at bounding box center [698, 82] width 213 height 21
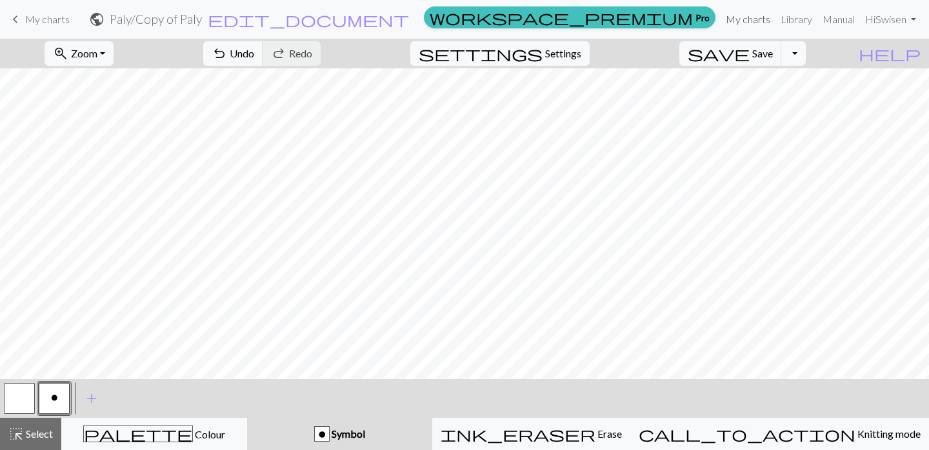
click at [743, 23] on link "My charts" at bounding box center [748, 19] width 55 height 26
click at [773, 57] on span "Save" at bounding box center [762, 53] width 21 height 12
click at [35, 21] on div "Chart saved" at bounding box center [464, 25] width 929 height 51
click at [35, 21] on span "My charts" at bounding box center [47, 19] width 45 height 12
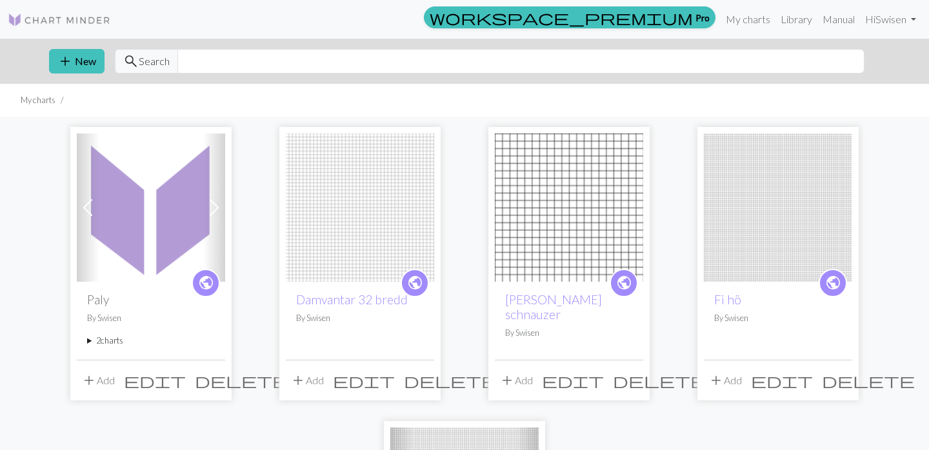
click at [173, 208] on img at bounding box center [151, 208] width 148 height 148
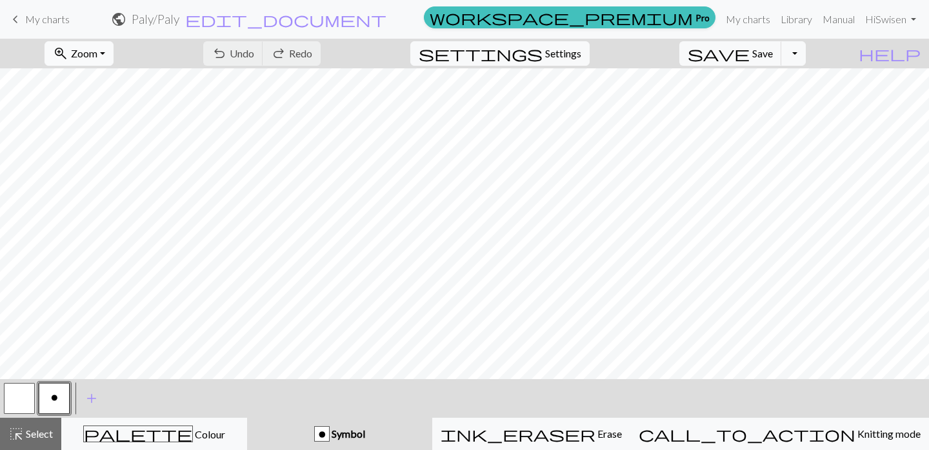
click at [114, 51] on button "zoom_in Zoom Zoom" at bounding box center [79, 53] width 69 height 25
click at [119, 153] on button "50%" at bounding box center [96, 155] width 102 height 21
click at [806, 55] on button "Toggle Dropdown" at bounding box center [794, 53] width 25 height 25
click at [763, 79] on button "file_copy Save a copy" at bounding box center [698, 82] width 213 height 21
click at [409, 23] on span "edit_document" at bounding box center [308, 19] width 201 height 18
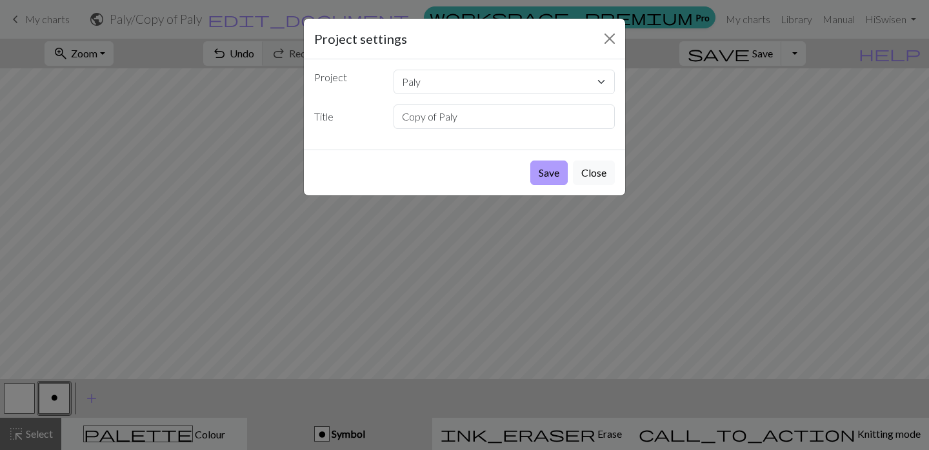
click at [554, 174] on button "Save" at bounding box center [548, 173] width 37 height 25
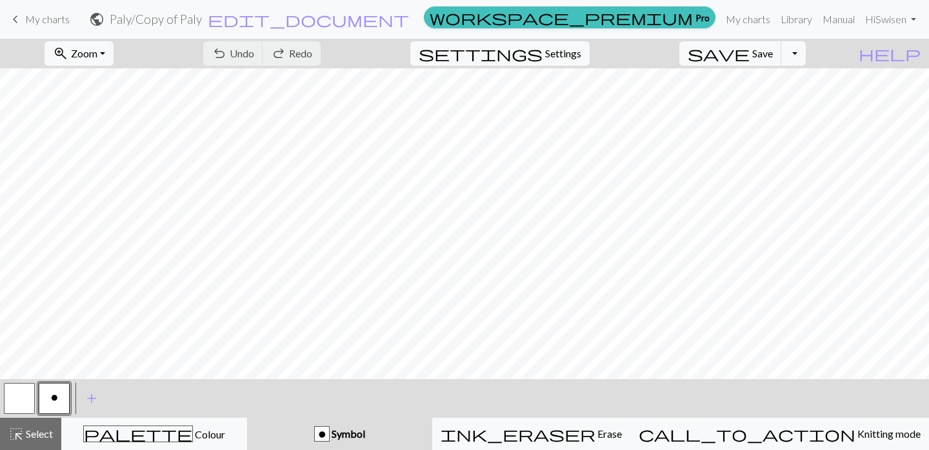
click at [35, 24] on span "My charts" at bounding box center [47, 19] width 45 height 12
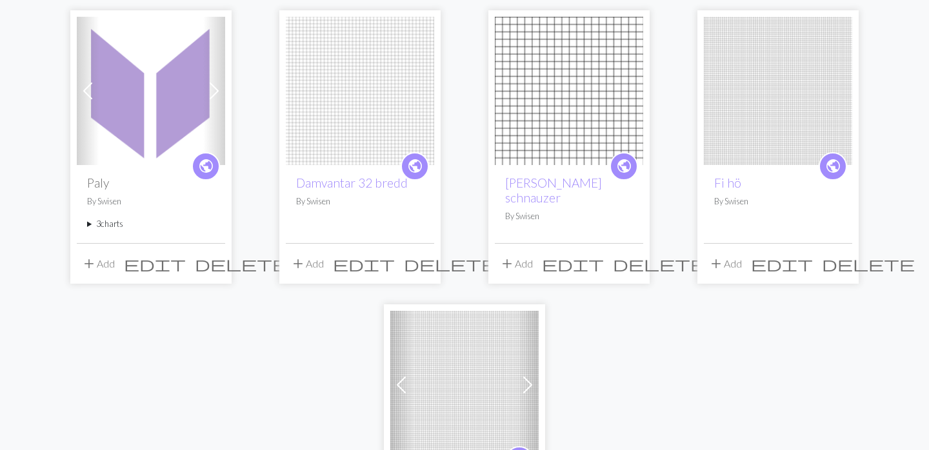
scroll to position [113, 0]
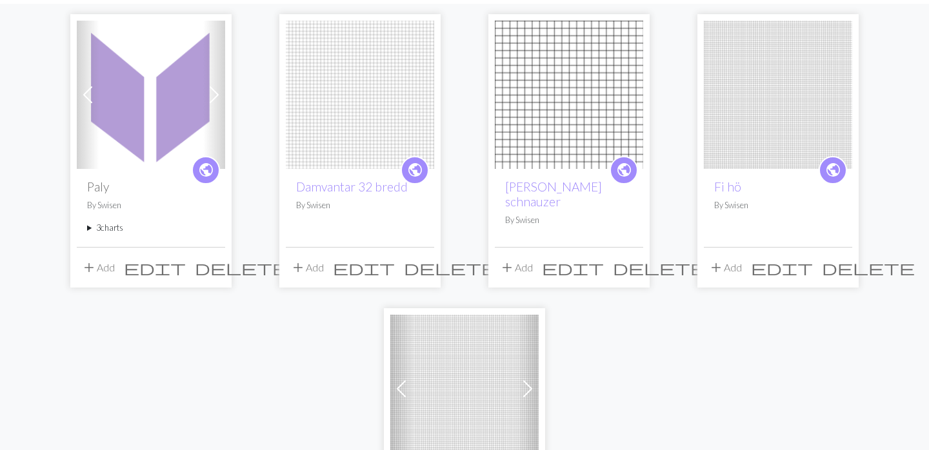
click at [112, 228] on summary "3 charts" at bounding box center [151, 228] width 128 height 12
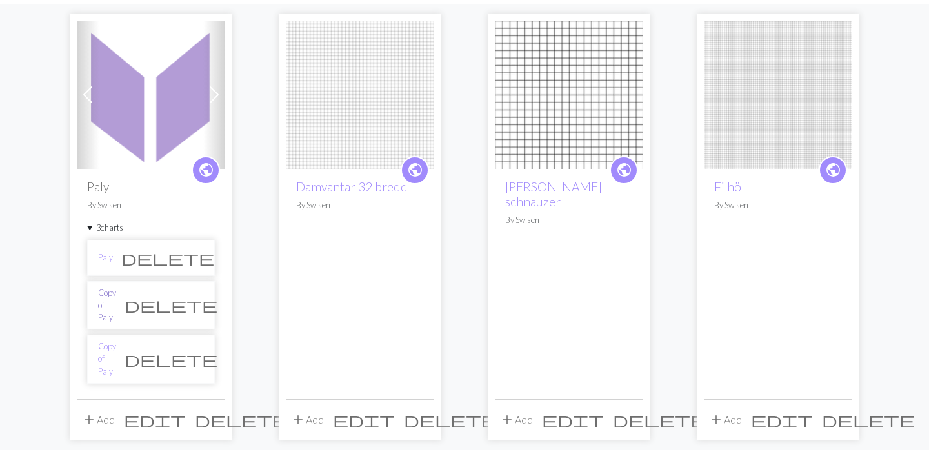
click at [112, 303] on link "Copy of Paly" at bounding box center [107, 305] width 18 height 37
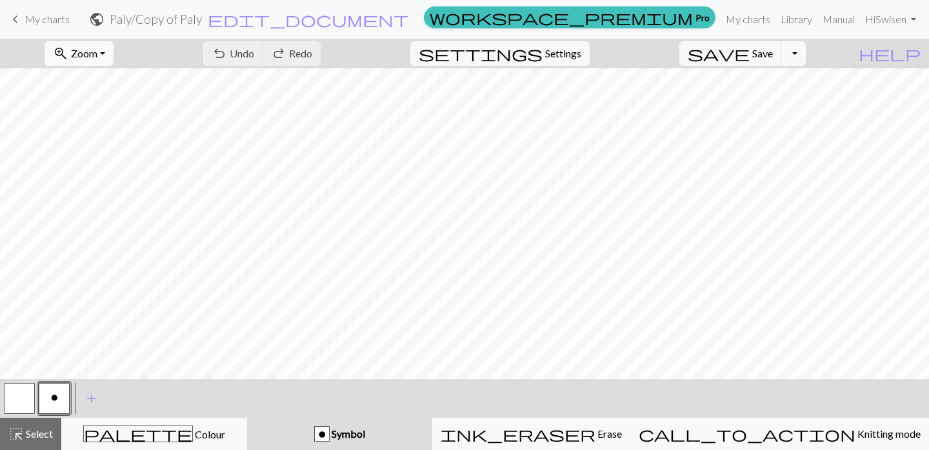
click at [114, 51] on button "zoom_in Zoom Zoom" at bounding box center [79, 53] width 69 height 25
click at [105, 152] on button "50%" at bounding box center [96, 155] width 102 height 21
click at [590, 48] on button "settings Settings" at bounding box center [499, 53] width 179 height 25
select select "aran"
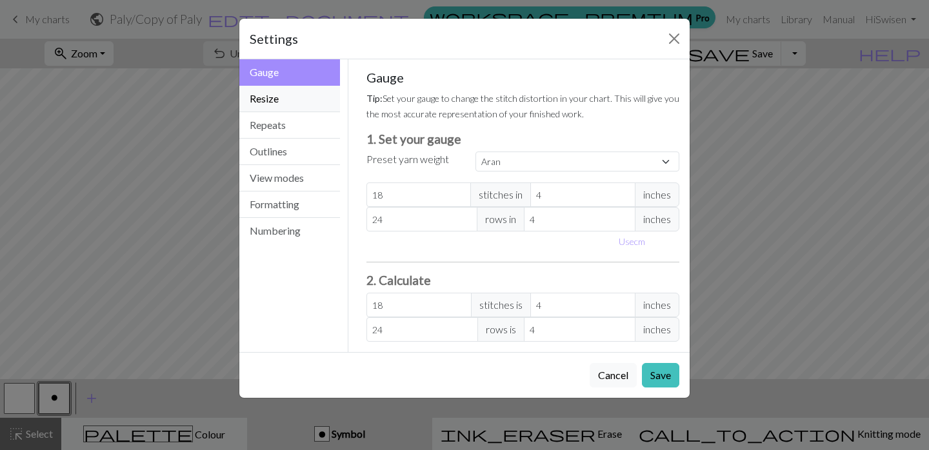
click at [283, 100] on button "Resize" at bounding box center [289, 99] width 101 height 26
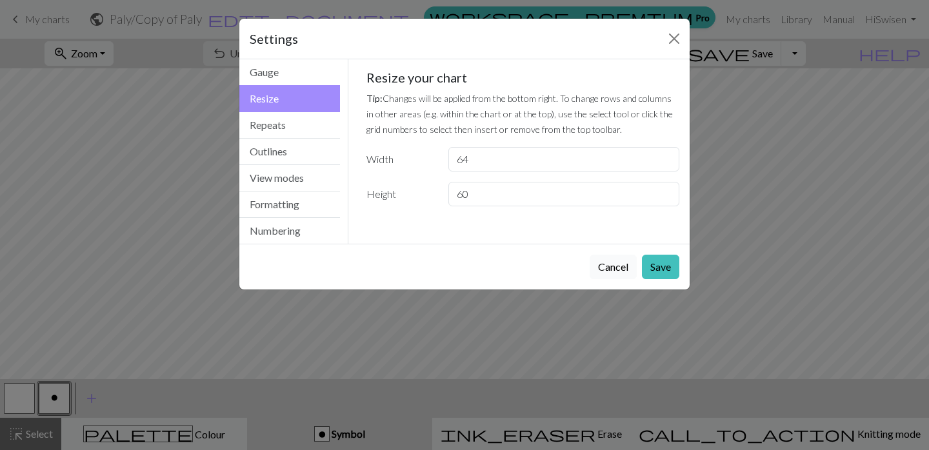
click at [608, 272] on button "Cancel" at bounding box center [613, 267] width 47 height 25
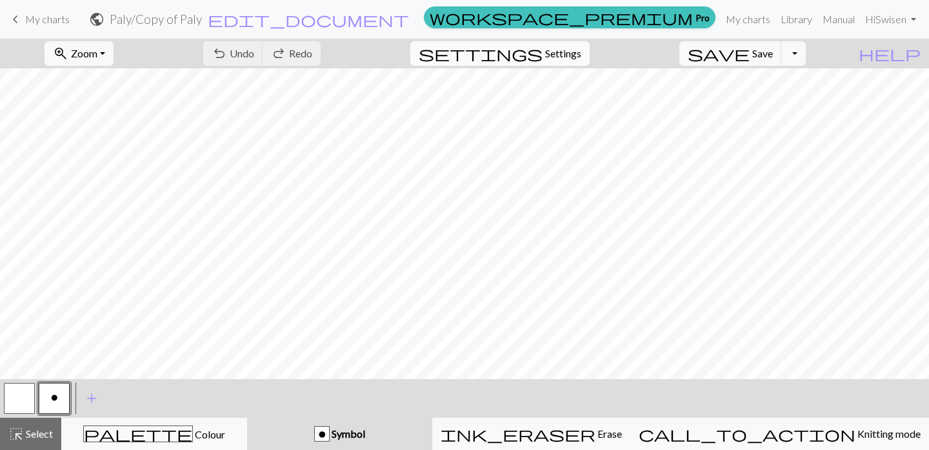
click at [570, 61] on span "Settings" at bounding box center [563, 53] width 36 height 15
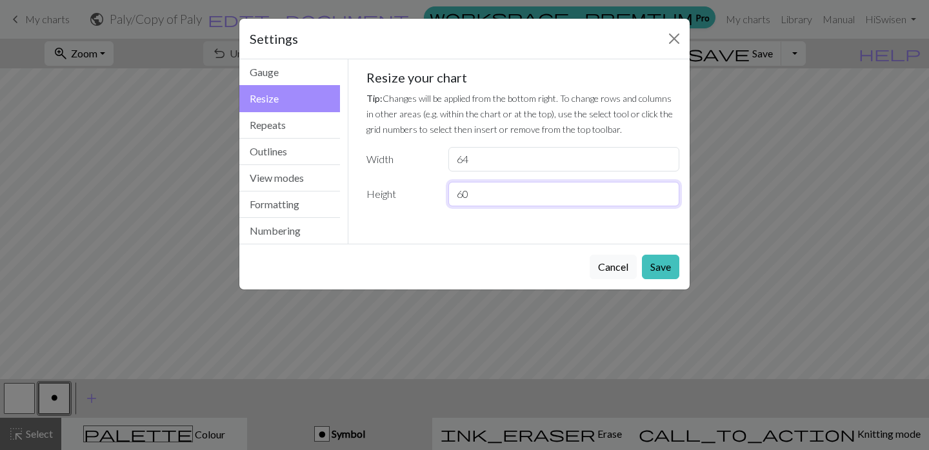
drag, startPoint x: 486, startPoint y: 197, endPoint x: 441, endPoint y: 197, distance: 44.5
click at [441, 197] on div "60" at bounding box center [564, 194] width 247 height 25
type input "42"
click at [660, 274] on button "Save" at bounding box center [660, 267] width 37 height 25
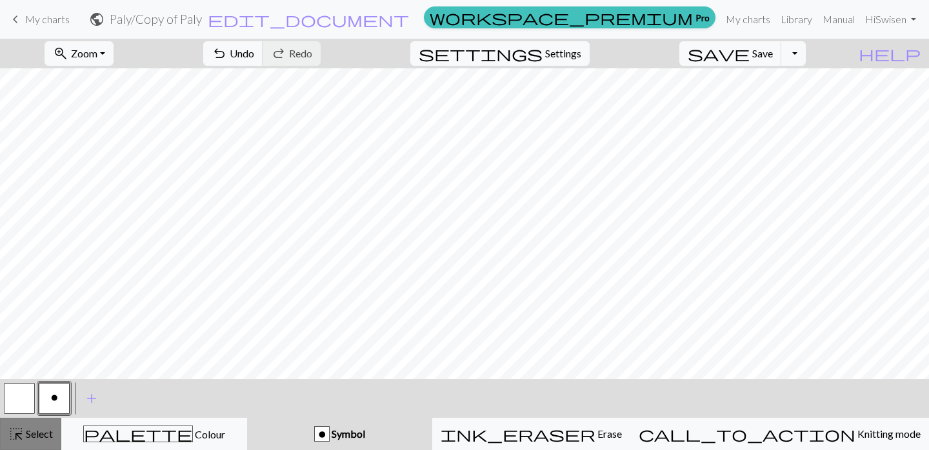
click at [25, 433] on span "Select" at bounding box center [38, 434] width 29 height 12
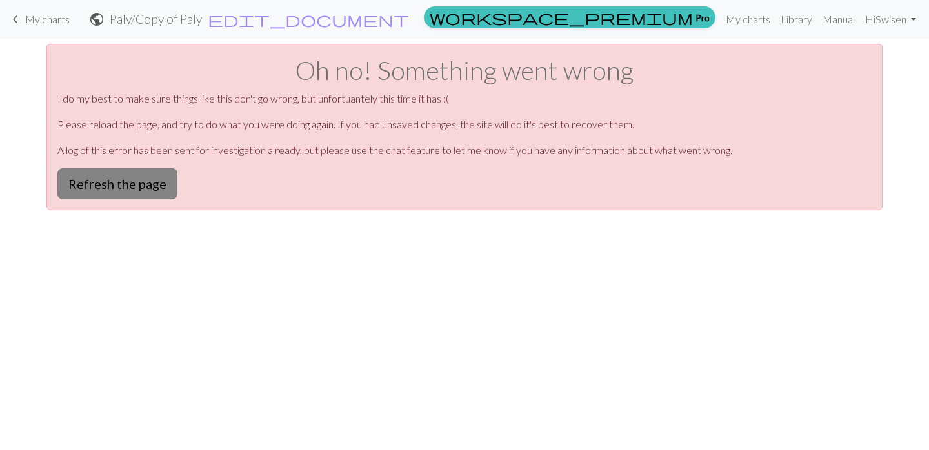
click at [147, 181] on button "Refresh the page" at bounding box center [117, 183] width 120 height 31
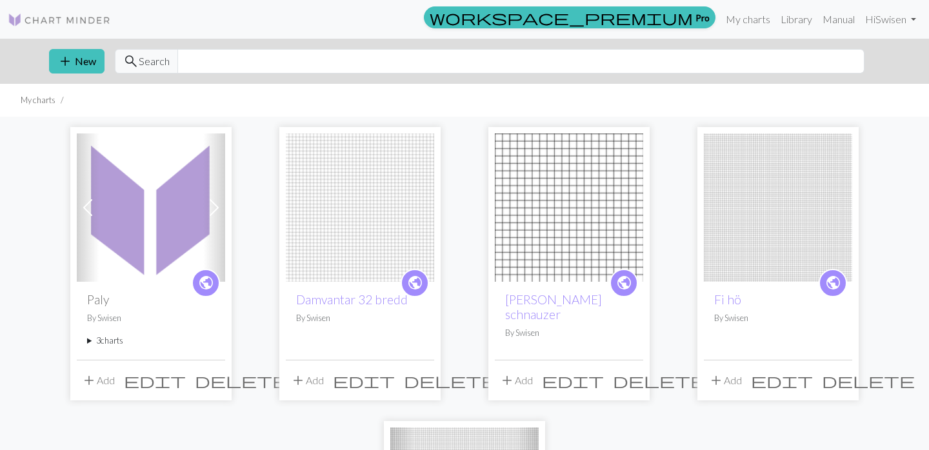
click at [107, 343] on summary "3 charts" at bounding box center [151, 341] width 128 height 12
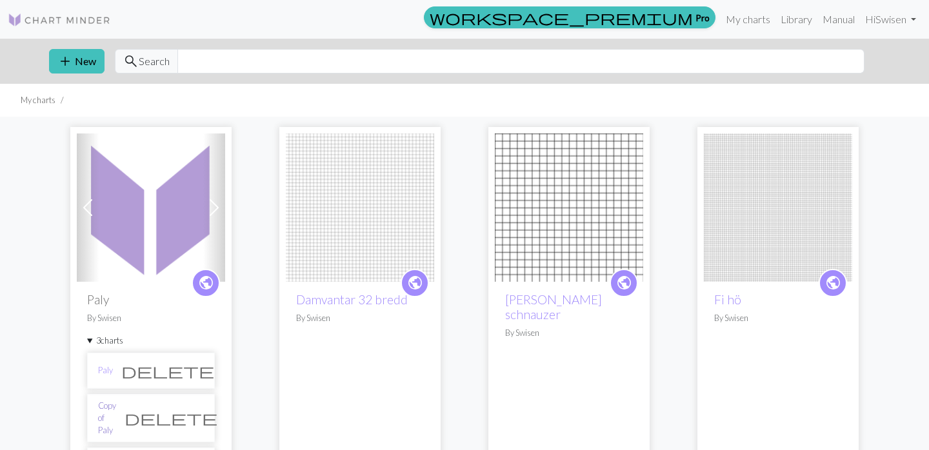
click at [114, 412] on link "Copy of Paly" at bounding box center [107, 418] width 18 height 37
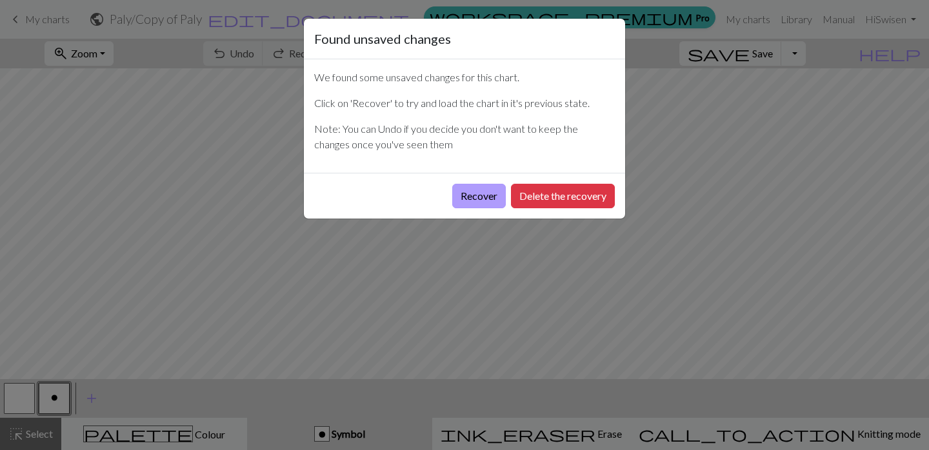
click at [483, 201] on button "Recover" at bounding box center [479, 196] width 54 height 25
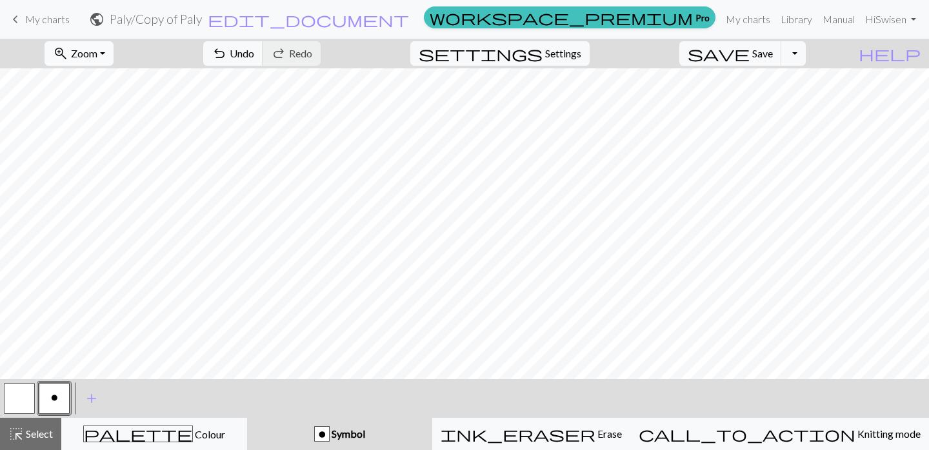
click at [114, 55] on button "zoom_in Zoom Zoom" at bounding box center [79, 53] width 69 height 25
click at [118, 150] on button "50%" at bounding box center [96, 155] width 102 height 21
click at [581, 59] on span "Settings" at bounding box center [563, 53] width 36 height 15
select select "aran"
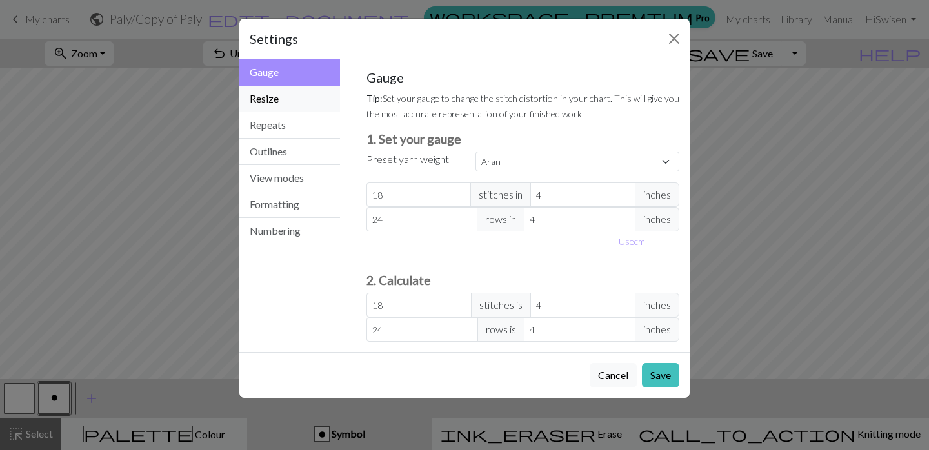
click at [288, 96] on button "Resize" at bounding box center [289, 99] width 101 height 26
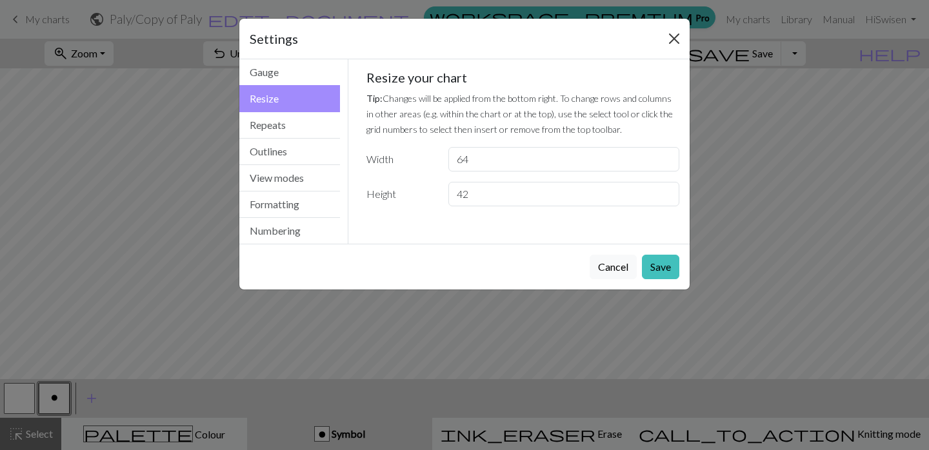
click at [674, 37] on button "Close" at bounding box center [674, 38] width 21 height 21
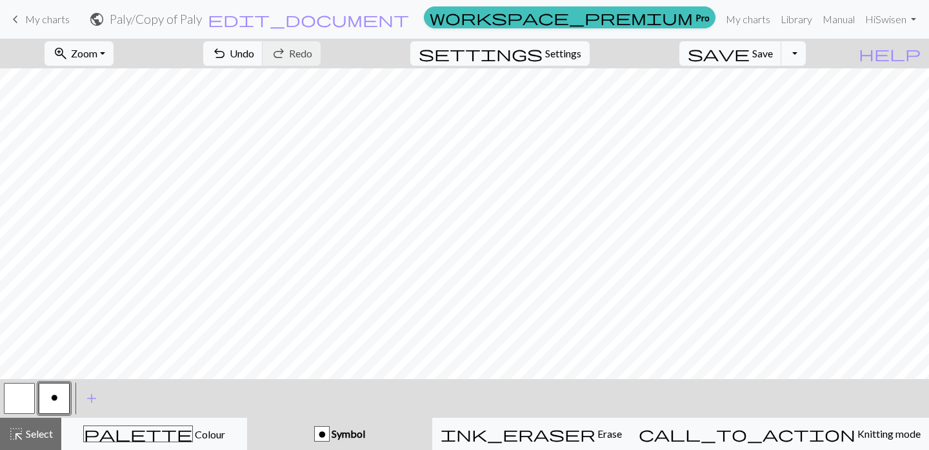
click at [183, 92] on div "zoom_in Zoom Zoom Fit all Fit width Fit height 50% 100% 150% 200% undo Undo Und…" at bounding box center [464, 245] width 929 height 412
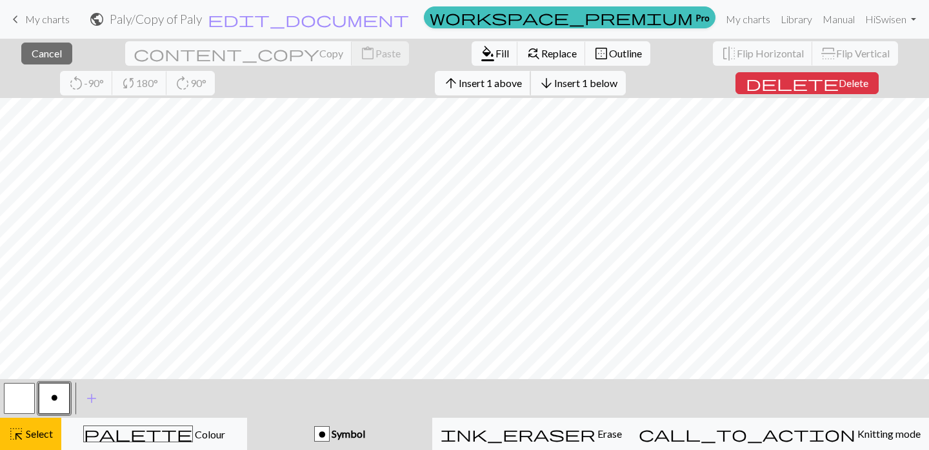
click at [459, 83] on span "Insert 1 above" at bounding box center [490, 83] width 63 height 12
click at [745, 92] on div "close Cancel content_copy Copy content_paste Paste format_color_fill Fill find_…" at bounding box center [464, 245] width 929 height 412
click at [459, 79] on span "Insert 1 above" at bounding box center [490, 83] width 63 height 12
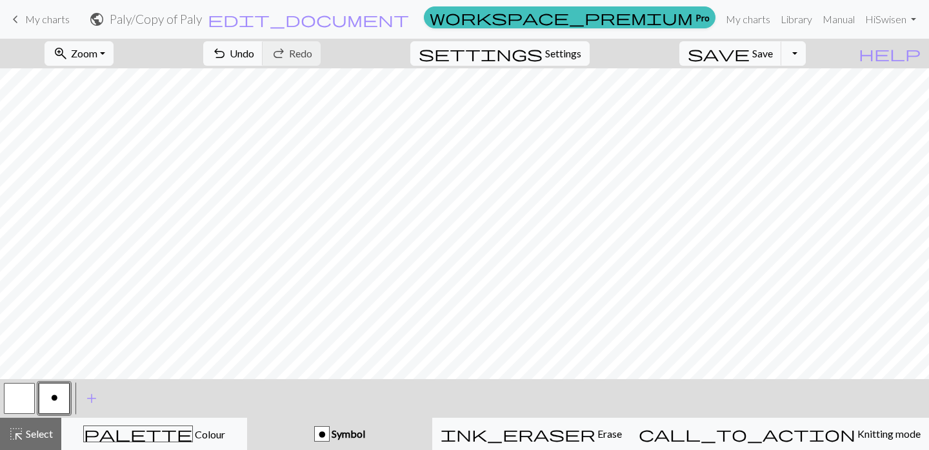
click at [184, 92] on div "zoom_in Zoom Zoom Fit all Fit width Fit height 50% 100% 150% 200% undo Undo Und…" at bounding box center [464, 245] width 929 height 412
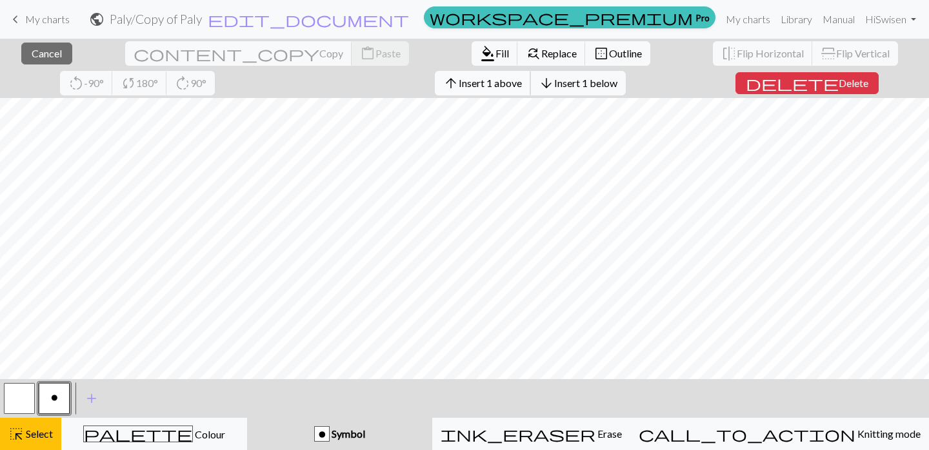
click at [443, 86] on span "arrow_upward" at bounding box center [450, 83] width 15 height 18
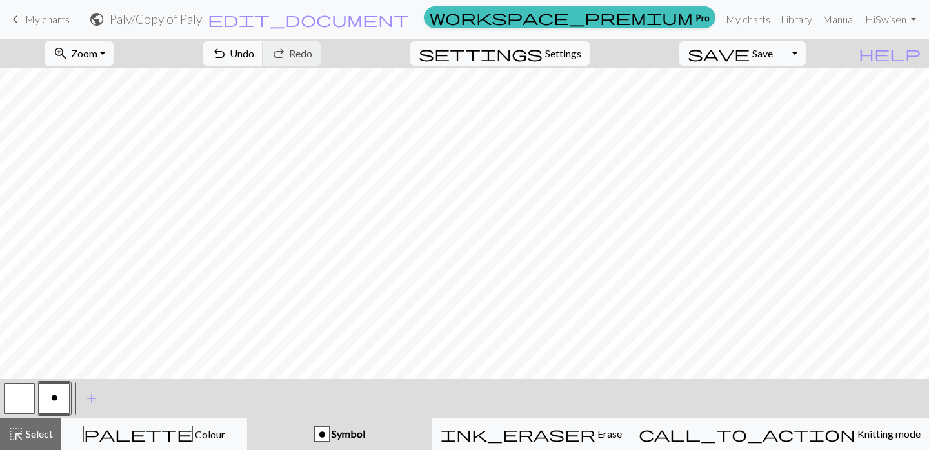
click at [745, 92] on div "zoom_in Zoom Zoom Fit all Fit width Fit height 50% 100% 150% 200% undo Undo Und…" at bounding box center [464, 245] width 929 height 412
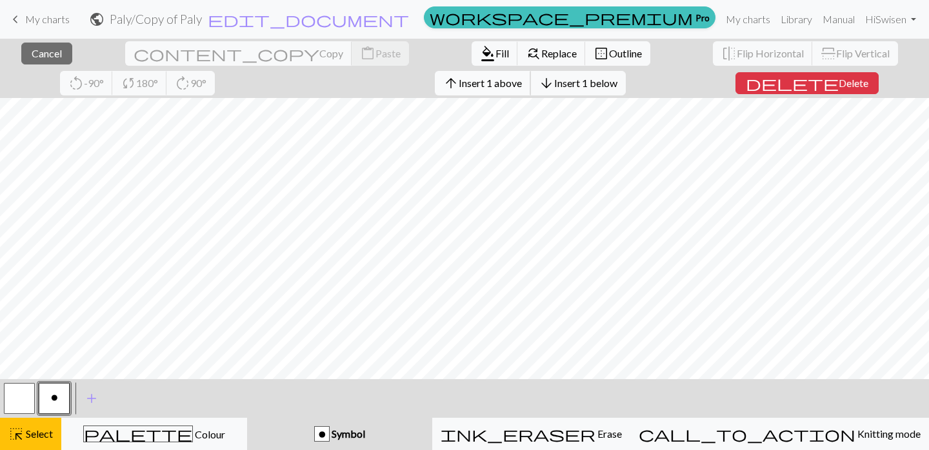
click at [459, 88] on span "Insert 1 above" at bounding box center [490, 83] width 63 height 12
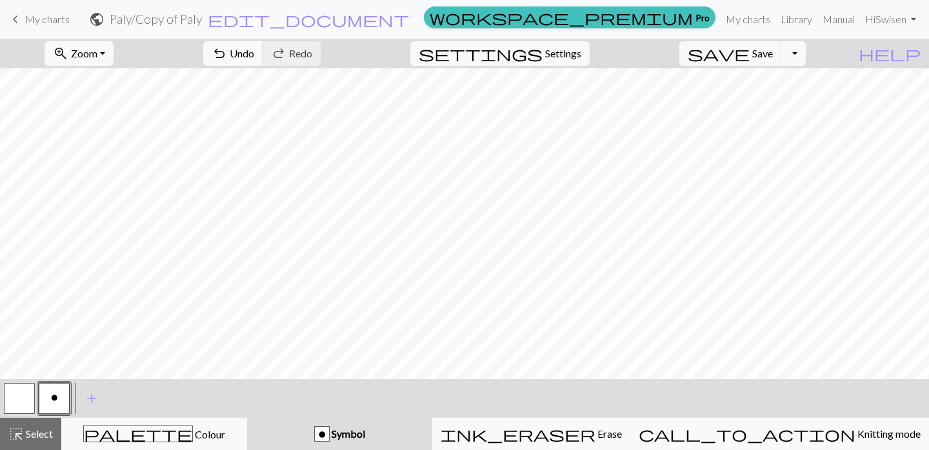
click at [185, 92] on div "zoom_in Zoom Zoom Fit all Fit width Fit height 50% 100% 150% 200% undo Undo Und…" at bounding box center [464, 245] width 929 height 412
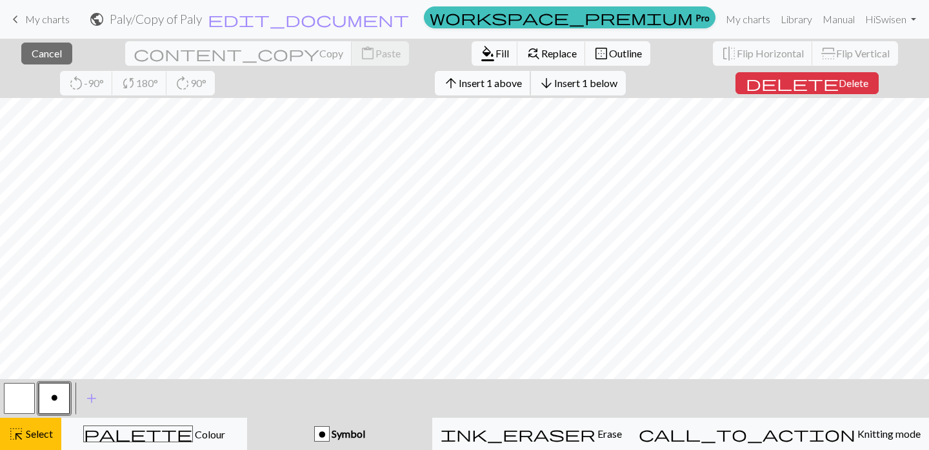
click at [459, 88] on span "Insert 1 above" at bounding box center [490, 83] width 63 height 12
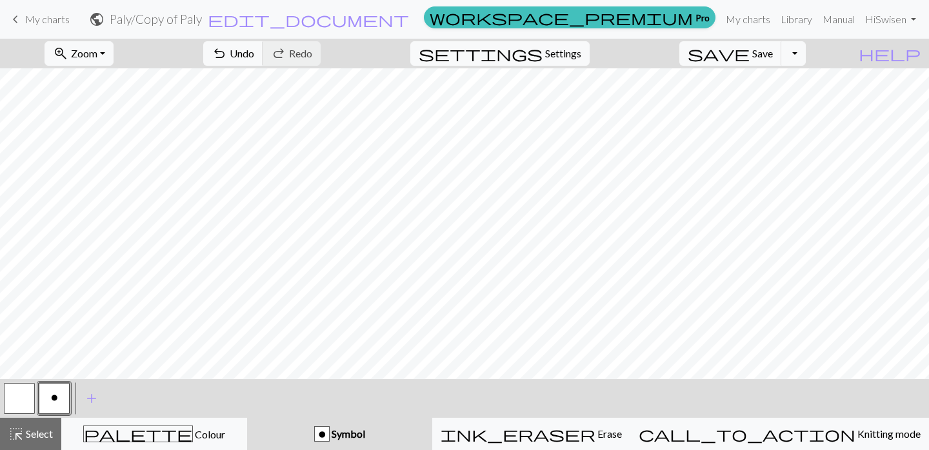
click at [744, 91] on div "zoom_in Zoom Zoom Fit all Fit width Fit height 50% 100% 150% 200% undo Undo Und…" at bounding box center [464, 245] width 929 height 412
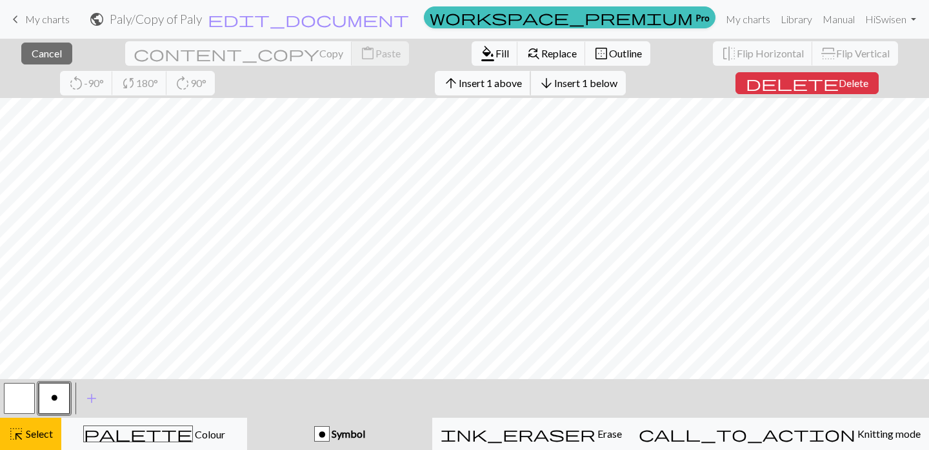
click at [459, 83] on span "Insert 1 above" at bounding box center [490, 83] width 63 height 12
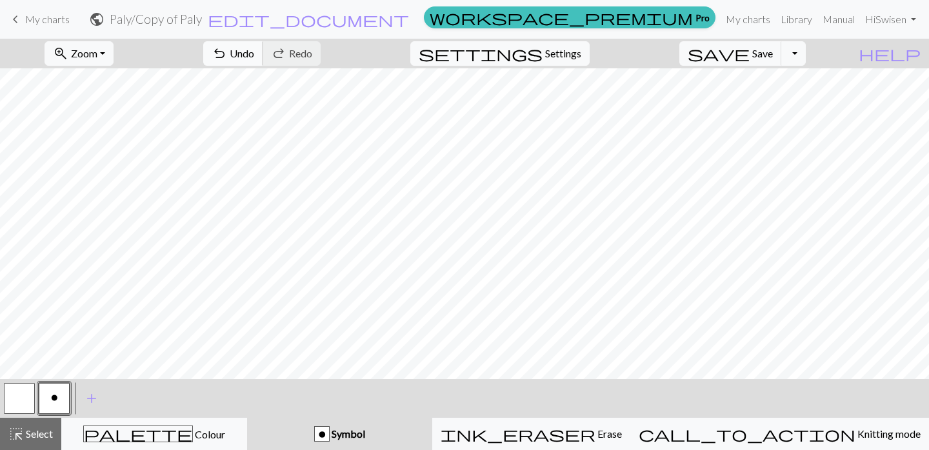
click at [183, 93] on div "zoom_in Zoom Zoom Fit all Fit width Fit height 50% 100% 150% 200% undo Undo Und…" at bounding box center [464, 245] width 929 height 412
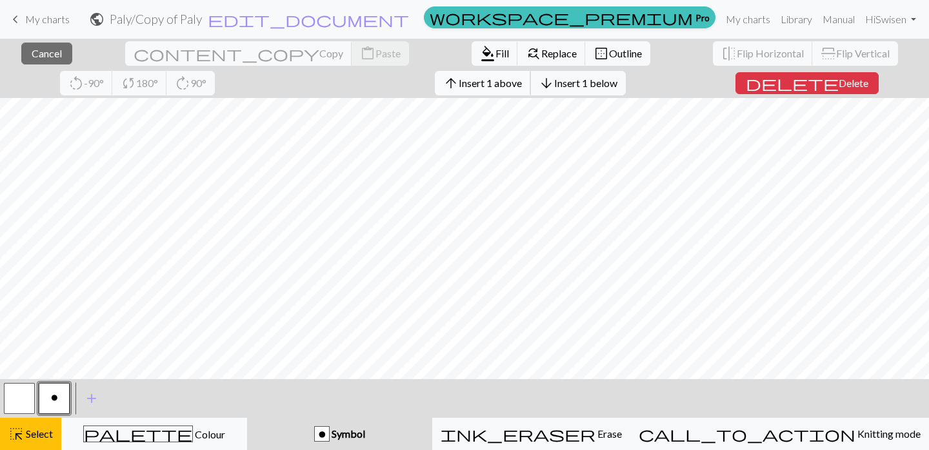
click at [459, 86] on span "Insert 1 above" at bounding box center [490, 83] width 63 height 12
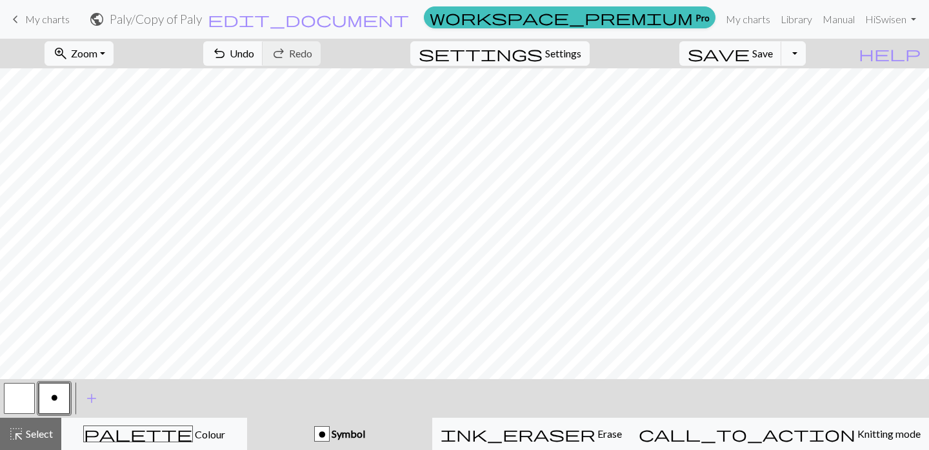
click at [745, 92] on div "zoom_in Zoom Zoom Fit all Fit width Fit height 50% 100% 150% 200% undo Undo Und…" at bounding box center [464, 245] width 929 height 412
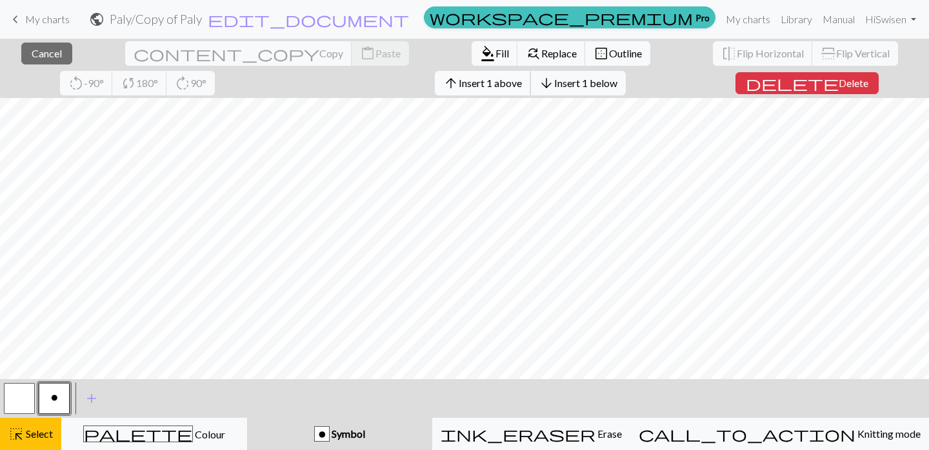
click at [459, 86] on span "Insert 1 above" at bounding box center [490, 83] width 63 height 12
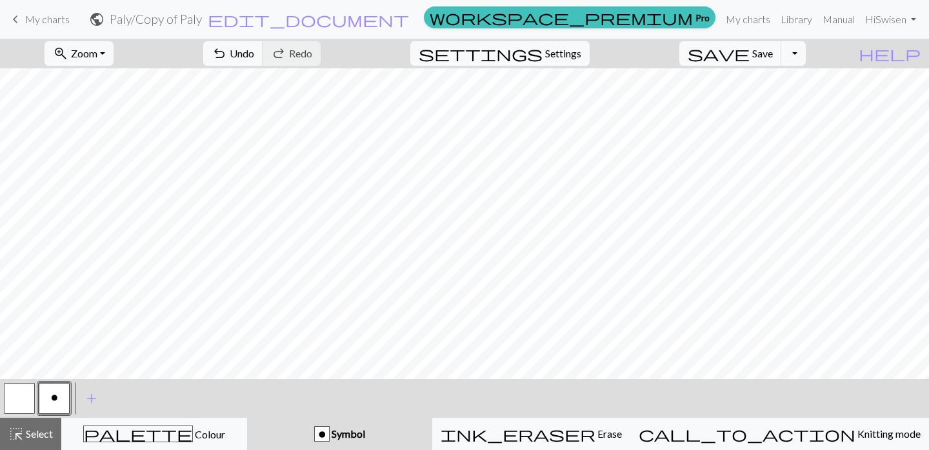
click at [187, 92] on div "zoom_in Zoom Zoom Fit all Fit width Fit height 50% 100% 150% 200% undo Undo Und…" at bounding box center [464, 245] width 929 height 412
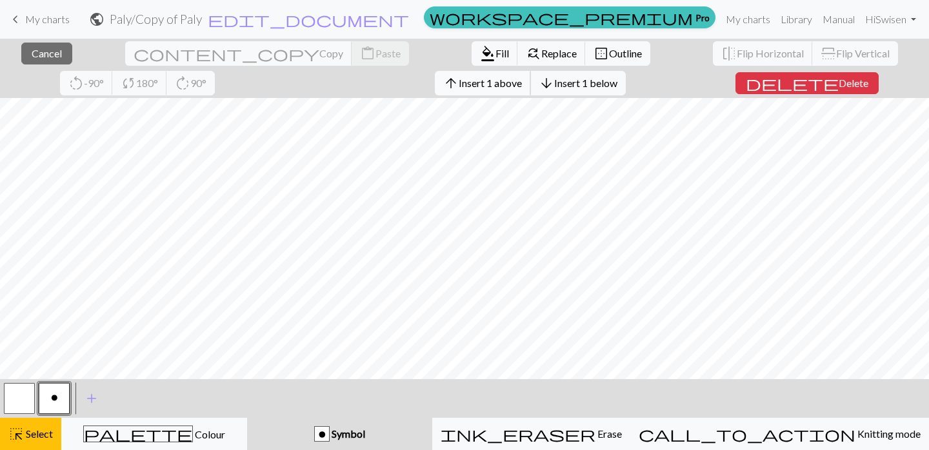
click at [459, 83] on span "Insert 1 above" at bounding box center [490, 83] width 63 height 12
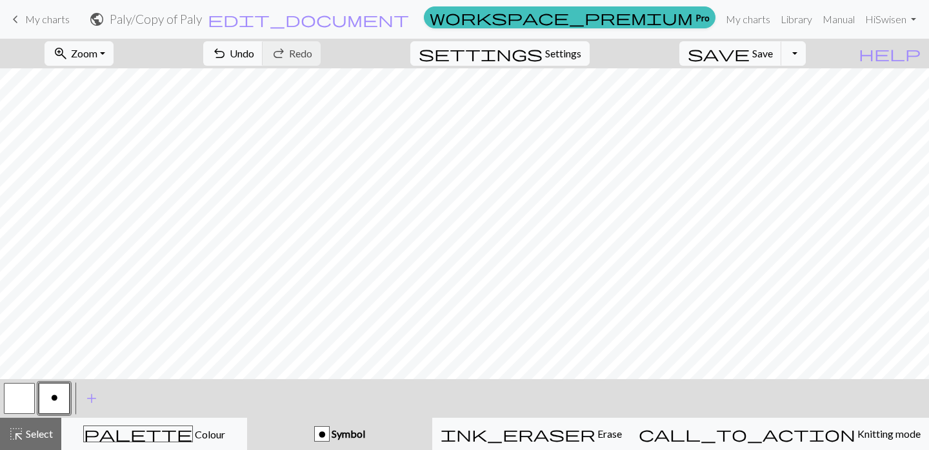
click at [742, 91] on div "zoom_in Zoom Zoom Fit all Fit width Fit height 50% 100% 150% 200% undo Undo Und…" at bounding box center [464, 245] width 929 height 412
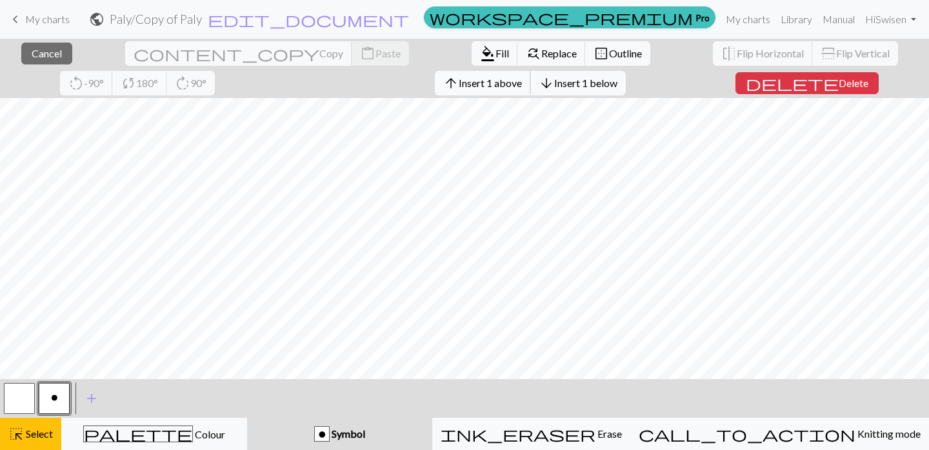
click at [459, 83] on span "Insert 1 above" at bounding box center [490, 83] width 63 height 12
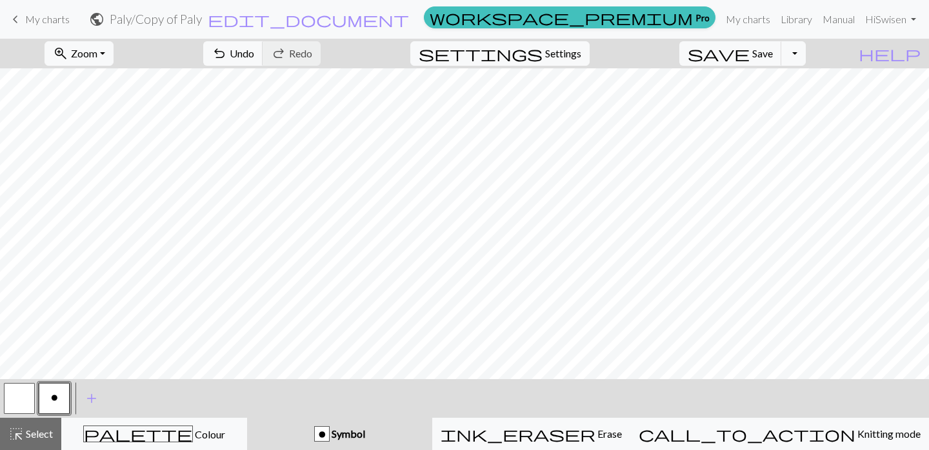
click at [183, 92] on div "zoom_in Zoom Zoom Fit all Fit width Fit height 50% 100% 150% 200% undo Undo Und…" at bounding box center [464, 245] width 929 height 412
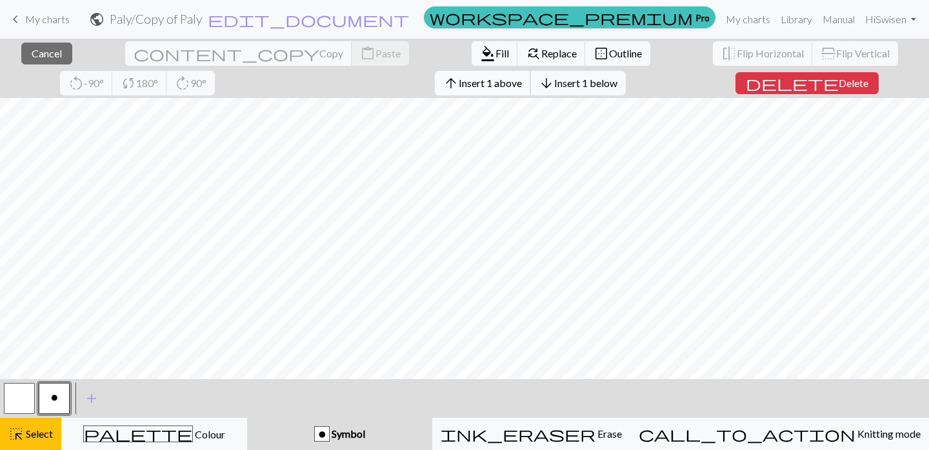
click at [459, 85] on span "Insert 1 above" at bounding box center [490, 83] width 63 height 12
click at [746, 90] on div "close Cancel content_copy Copy content_paste Paste format_color_fill Fill find_…" at bounding box center [464, 245] width 929 height 412
click at [459, 87] on span "Insert 1 above" at bounding box center [490, 83] width 63 height 12
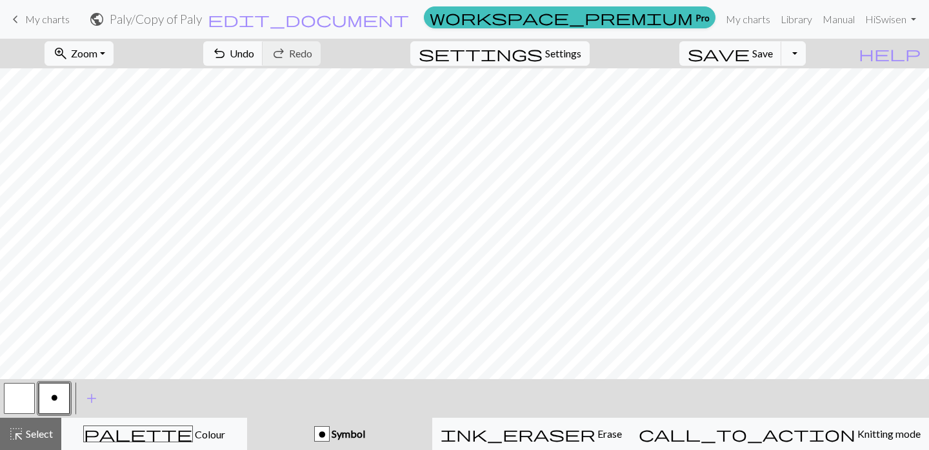
click at [184, 92] on div "zoom_in Zoom Zoom Fit all Fit width Fit height 50% 100% 150% 200% undo Undo Und…" at bounding box center [464, 245] width 929 height 412
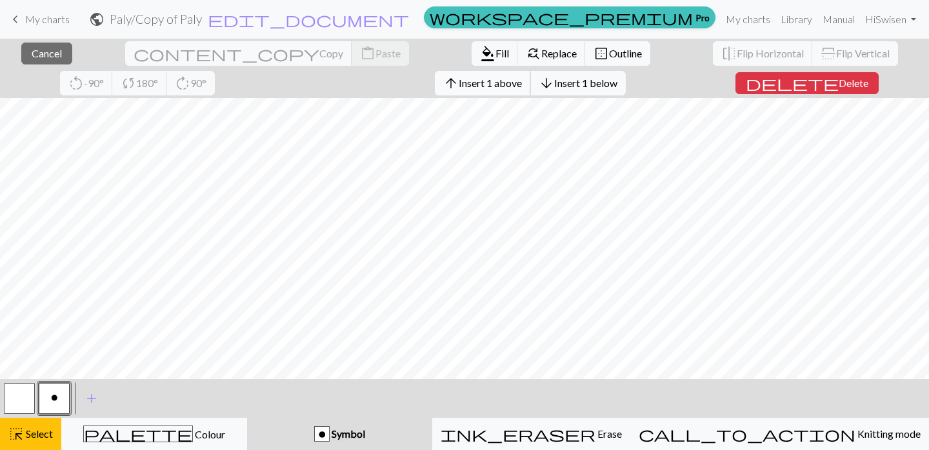
click at [459, 86] on span "Insert 1 above" at bounding box center [490, 83] width 63 height 12
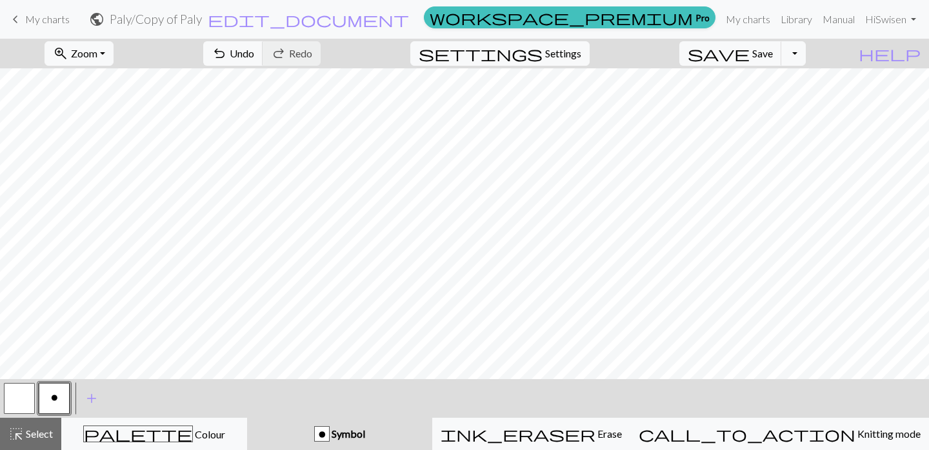
click at [744, 92] on div "zoom_in Zoom Zoom Fit all Fit width Fit height 50% 100% 150% 200% undo Undo Und…" at bounding box center [464, 245] width 929 height 412
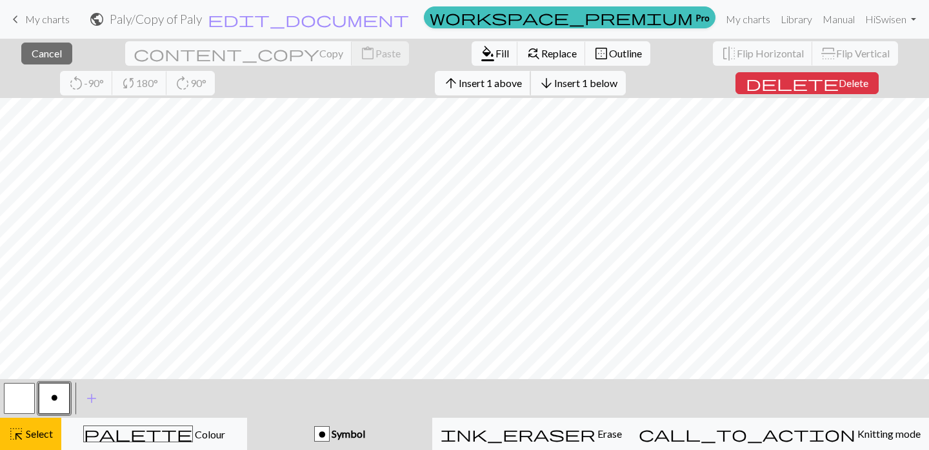
click at [459, 87] on span "Insert 1 above" at bounding box center [490, 83] width 63 height 12
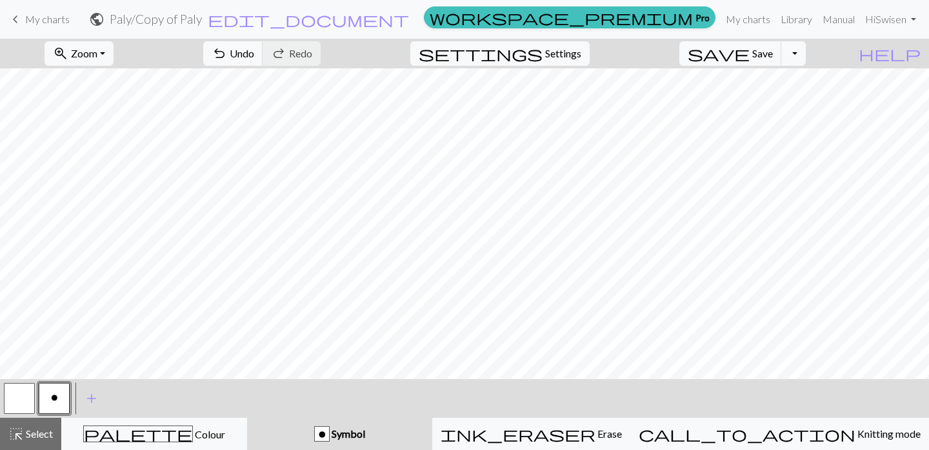
click at [185, 92] on div "zoom_in Zoom Zoom Fit all Fit width Fit height 50% 100% 150% 200% undo Undo Und…" at bounding box center [464, 245] width 929 height 412
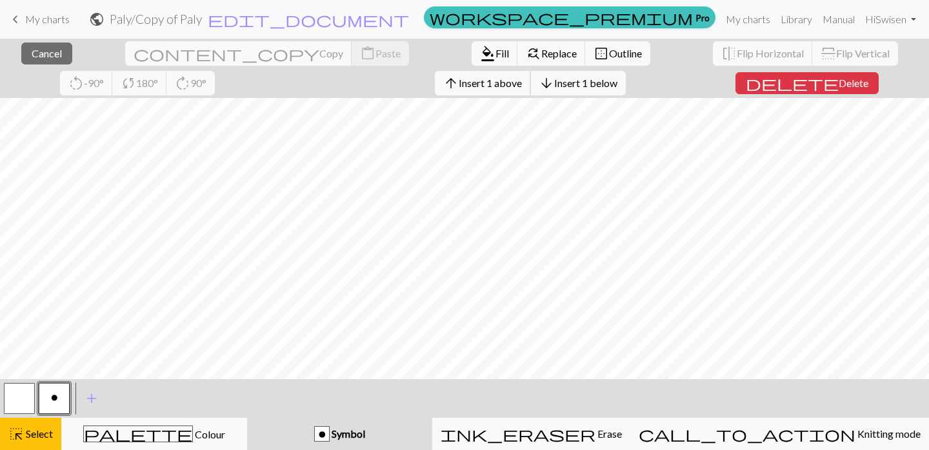
click at [459, 78] on span "Insert 1 above" at bounding box center [490, 83] width 63 height 12
click at [744, 89] on div "close Cancel content_copy Copy content_paste Paste format_color_fill Fill find_…" at bounding box center [464, 245] width 929 height 412
click at [459, 81] on span "Insert 1 above" at bounding box center [490, 83] width 63 height 12
click at [185, 90] on div "close Cancel content_copy Copy content_paste Paste format_color_fill Fill find_…" at bounding box center [464, 245] width 929 height 412
click at [435, 89] on button "arrow_upward Insert 1 above" at bounding box center [483, 83] width 96 height 25
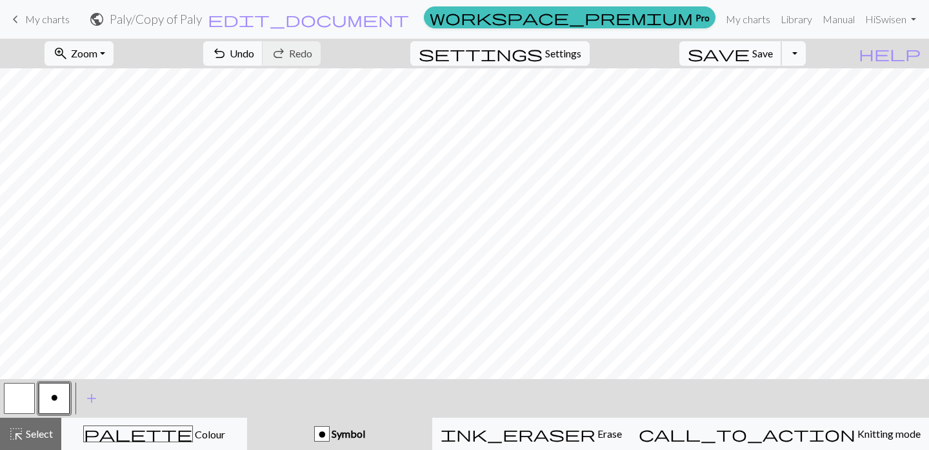
click at [773, 47] on span "Save" at bounding box center [762, 53] width 21 height 12
click at [202, 19] on h2 "Paly / Copy of Paly" at bounding box center [156, 19] width 92 height 15
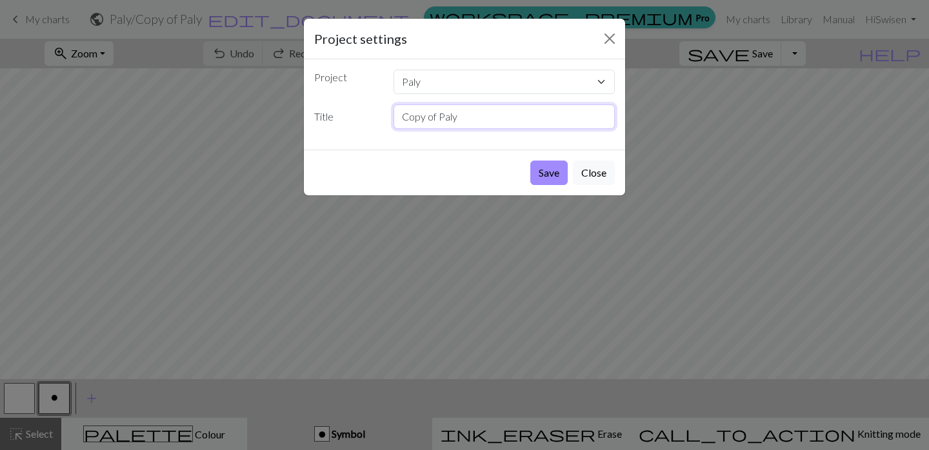
drag, startPoint x: 460, startPoint y: 119, endPoint x: 391, endPoint y: 114, distance: 69.2
click at [391, 114] on div "Copy of Paly" at bounding box center [504, 117] width 237 height 25
type input "Paly 1 60 rader"
click at [546, 174] on button "Save" at bounding box center [548, 173] width 37 height 25
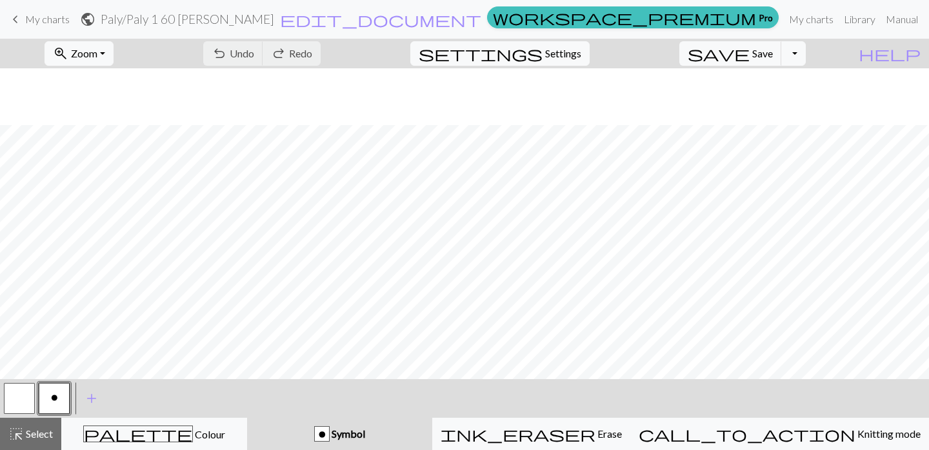
scroll to position [115, 0]
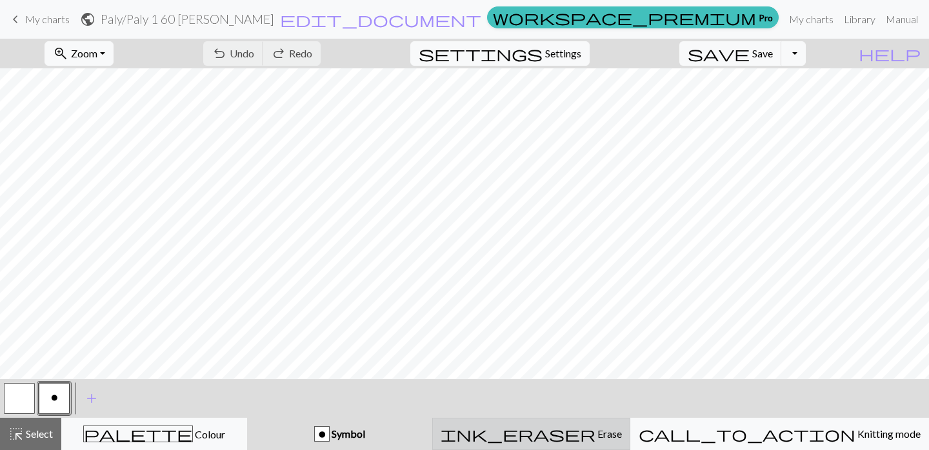
click at [622, 436] on div "ink_eraser Erase Erase" at bounding box center [531, 434] width 181 height 15
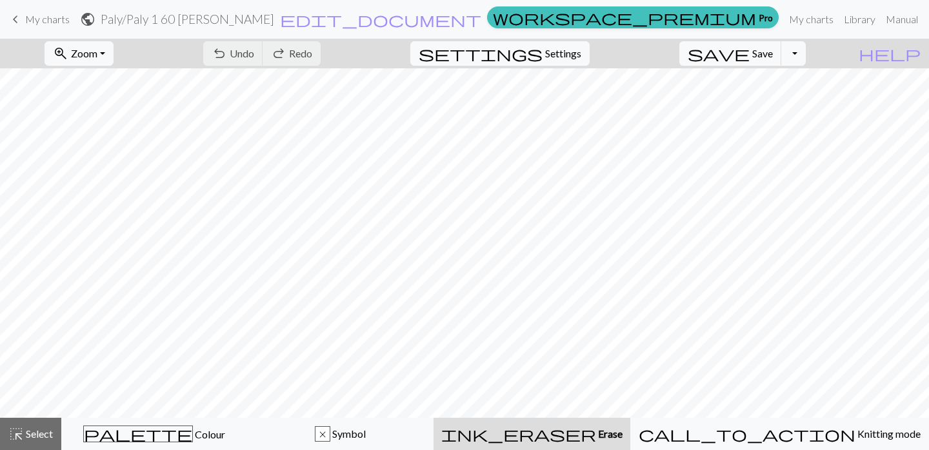
scroll to position [76, 0]
click at [881, 20] on link "Manual" at bounding box center [902, 19] width 43 height 26
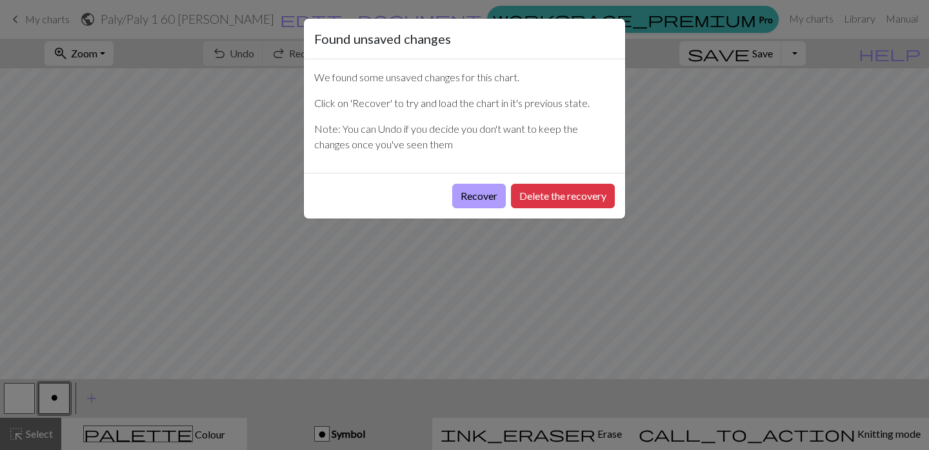
click at [464, 201] on button "Recover" at bounding box center [479, 196] width 54 height 25
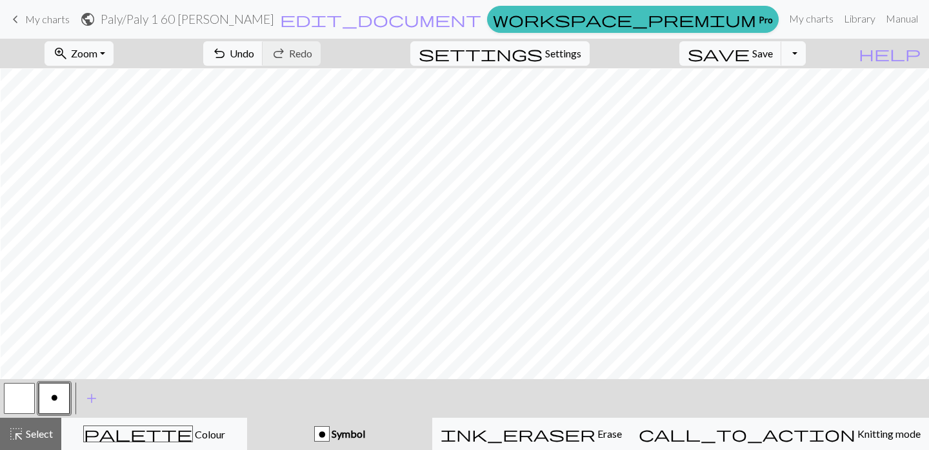
scroll to position [296, 1]
click at [114, 49] on button "zoom_in Zoom Zoom" at bounding box center [79, 53] width 69 height 25
click at [118, 149] on button "50%" at bounding box center [96, 155] width 102 height 21
click at [773, 56] on span "Save" at bounding box center [762, 53] width 21 height 12
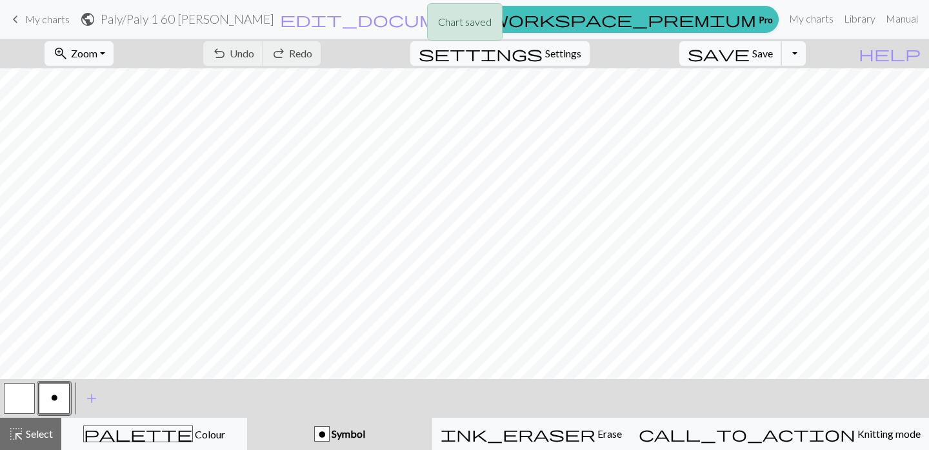
click at [773, 56] on span "Save" at bounding box center [762, 53] width 21 height 12
click at [770, 56] on button "save Save Save" at bounding box center [731, 53] width 103 height 25
click at [290, 55] on div "undo Undo Undo redo Redo Redo" at bounding box center [262, 54] width 137 height 30
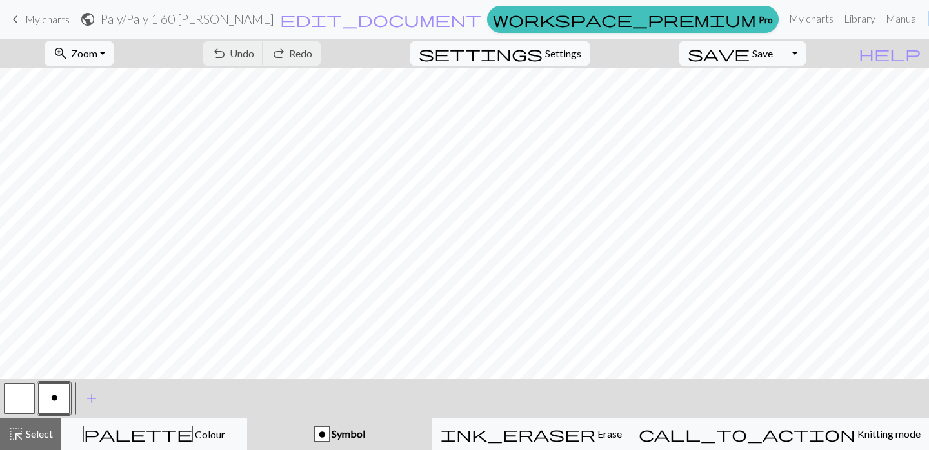
click at [290, 55] on div "undo Undo Undo redo Redo Redo" at bounding box center [262, 54] width 137 height 30
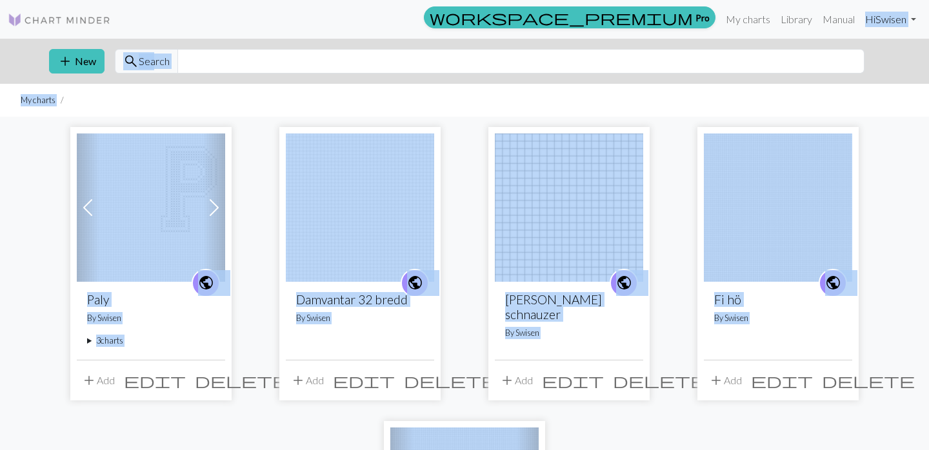
click at [90, 340] on summary "3 charts" at bounding box center [151, 341] width 128 height 12
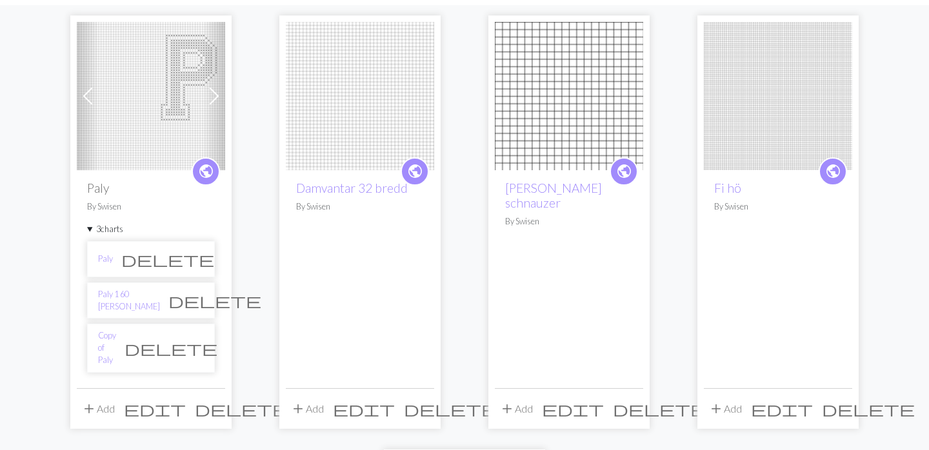
scroll to position [116, 0]
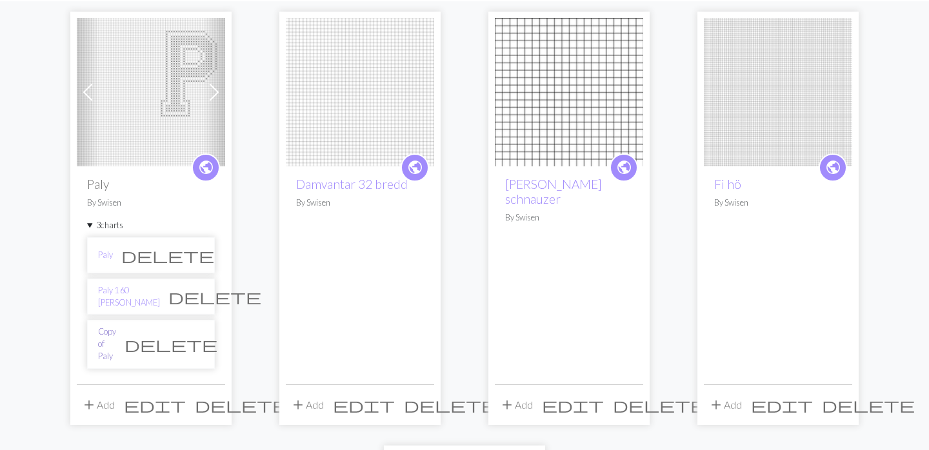
click at [116, 338] on link "Copy of Paly" at bounding box center [107, 344] width 18 height 37
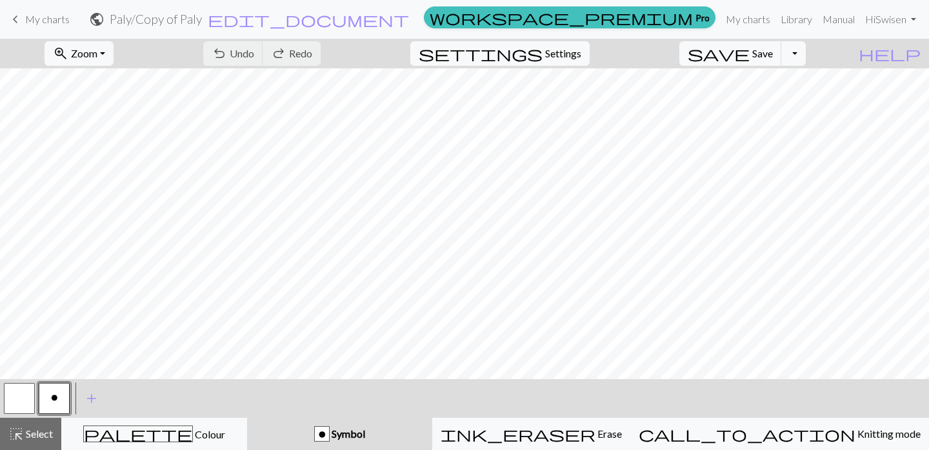
click at [202, 22] on h2 "Paly / Copy of Paly" at bounding box center [156, 19] width 92 height 15
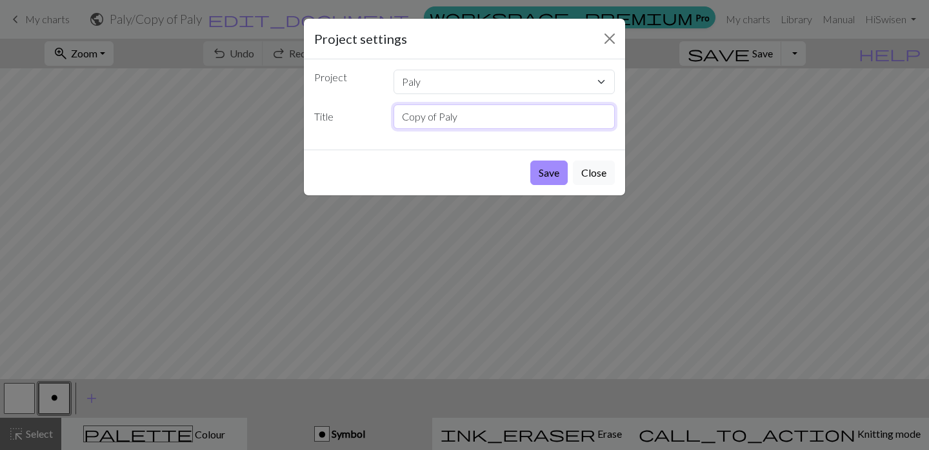
drag, startPoint x: 464, startPoint y: 119, endPoint x: 383, endPoint y: 110, distance: 81.8
click at [383, 110] on div "Title Copy of Paly" at bounding box center [465, 117] width 316 height 25
type input "Paly 1 60 rader orig"
click at [549, 173] on button "Save" at bounding box center [548, 173] width 37 height 25
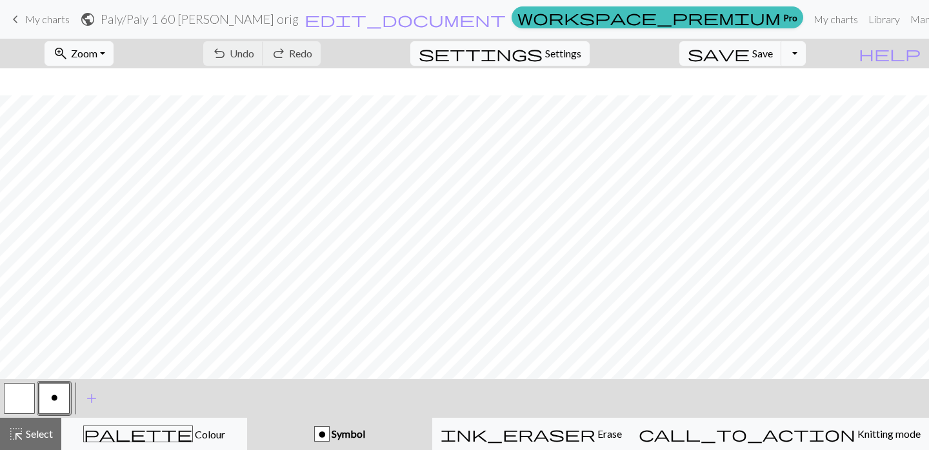
scroll to position [48, 239]
click at [114, 53] on button "zoom_in Zoom Zoom" at bounding box center [79, 53] width 69 height 25
click at [111, 151] on button "50%" at bounding box center [96, 155] width 102 height 21
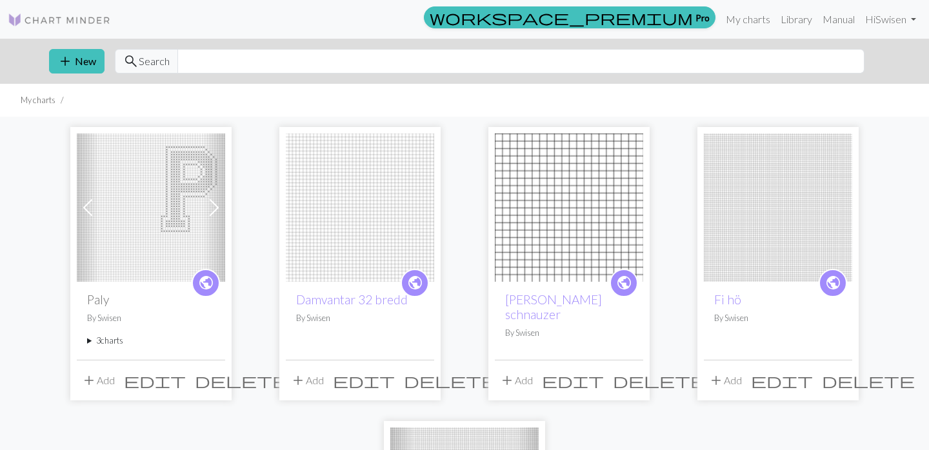
click at [109, 341] on summary "3 charts" at bounding box center [151, 341] width 128 height 12
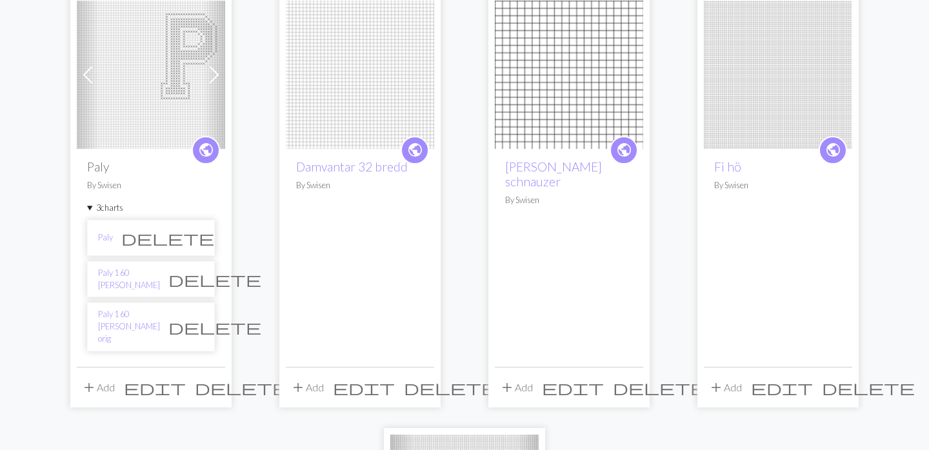
scroll to position [145, 0]
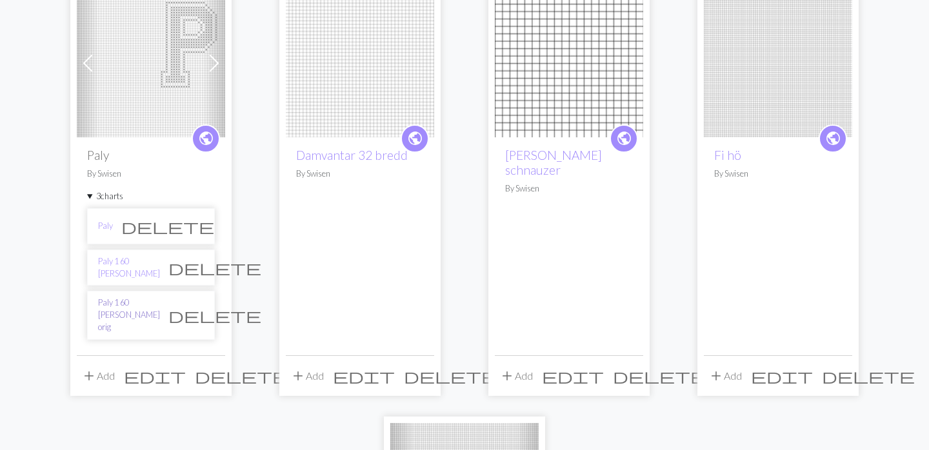
click at [132, 310] on link "Paly 1 60 rader orig" at bounding box center [129, 315] width 62 height 37
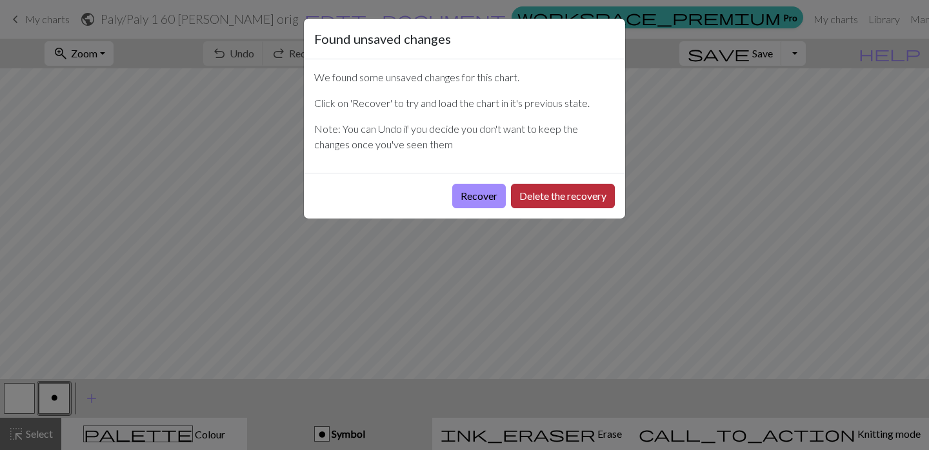
click at [548, 199] on button "Delete the recovery" at bounding box center [563, 196] width 104 height 25
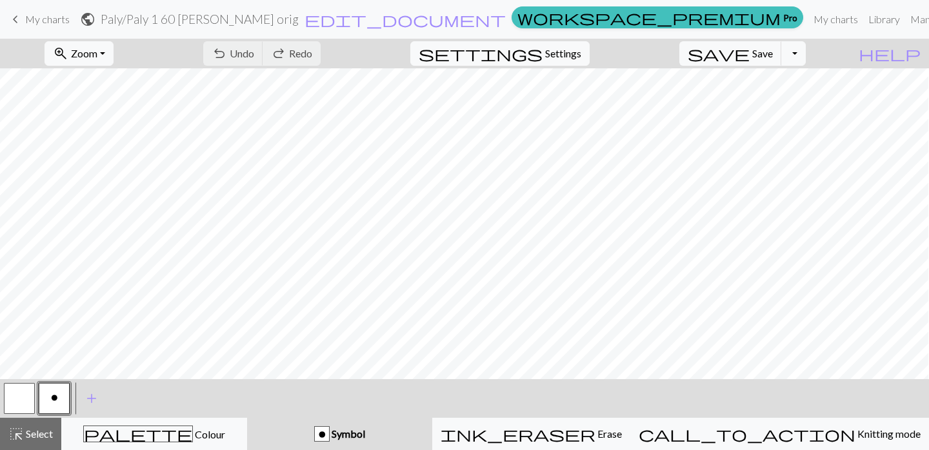
scroll to position [0, 218]
click at [114, 56] on button "zoom_in Zoom Zoom" at bounding box center [79, 53] width 69 height 25
click at [112, 154] on button "50%" at bounding box center [96, 155] width 102 height 21
click at [307, 56] on div "undo Undo Undo redo Redo Redo" at bounding box center [262, 54] width 137 height 30
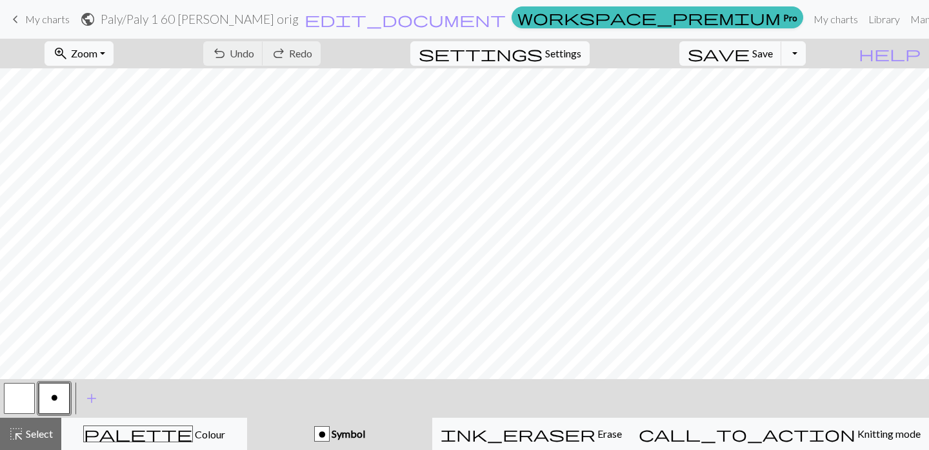
click at [30, 25] on span "My charts" at bounding box center [47, 19] width 45 height 12
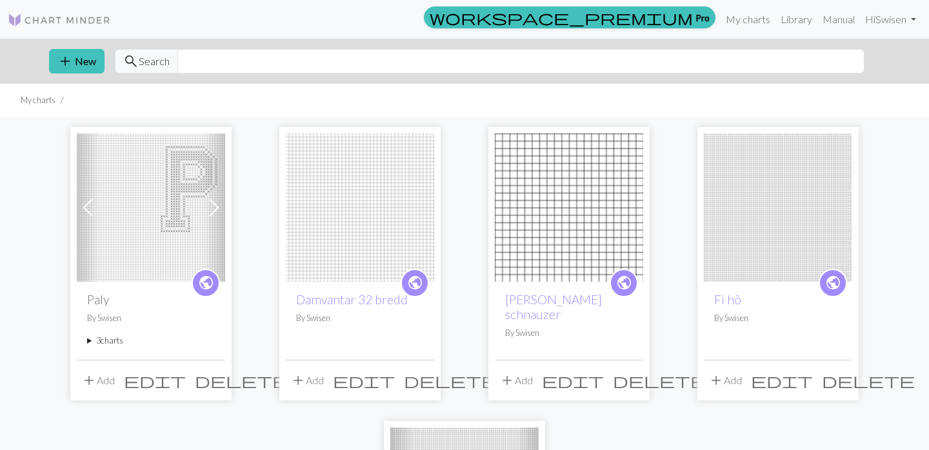
click at [105, 341] on summary "3 charts" at bounding box center [151, 341] width 128 height 12
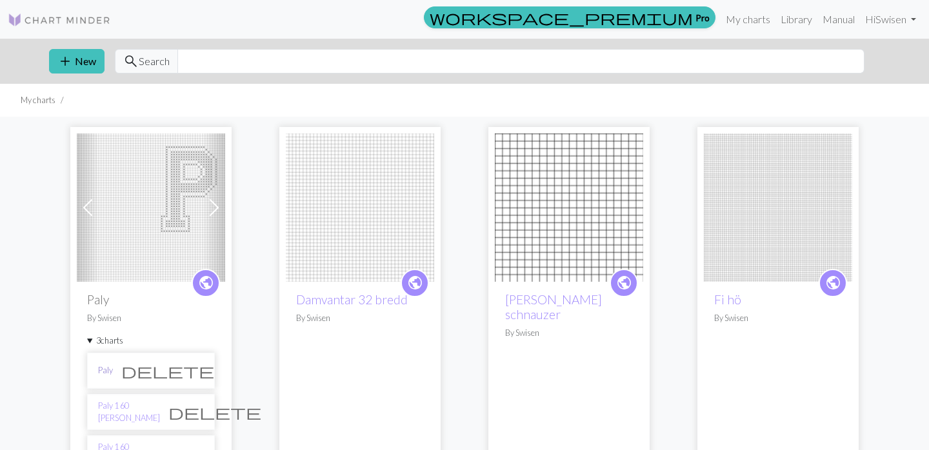
click at [108, 372] on link "Paly" at bounding box center [105, 371] width 15 height 12
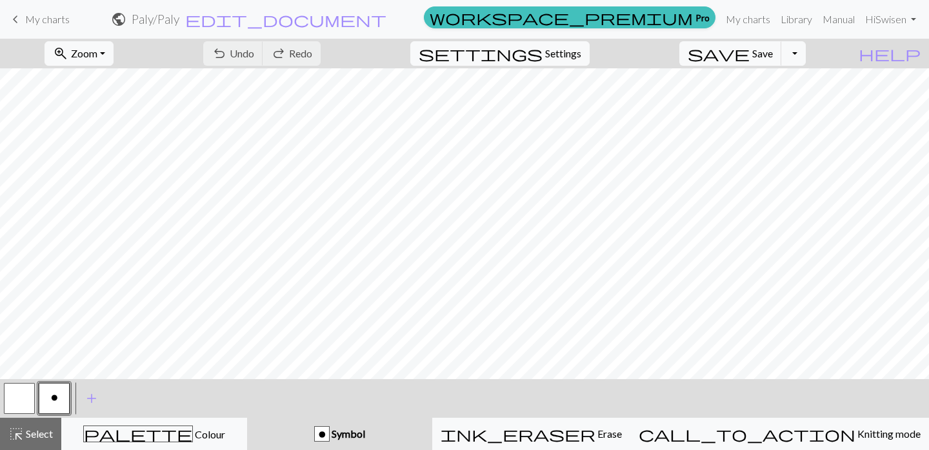
click at [310, 60] on div "undo Undo Undo redo Redo Redo" at bounding box center [262, 54] width 137 height 30
click at [114, 50] on button "zoom_in Zoom Zoom" at bounding box center [79, 53] width 69 height 25
click at [112, 154] on button "50%" at bounding box center [96, 155] width 102 height 21
click at [263, 44] on button "undo Undo Undo" at bounding box center [233, 53] width 60 height 25
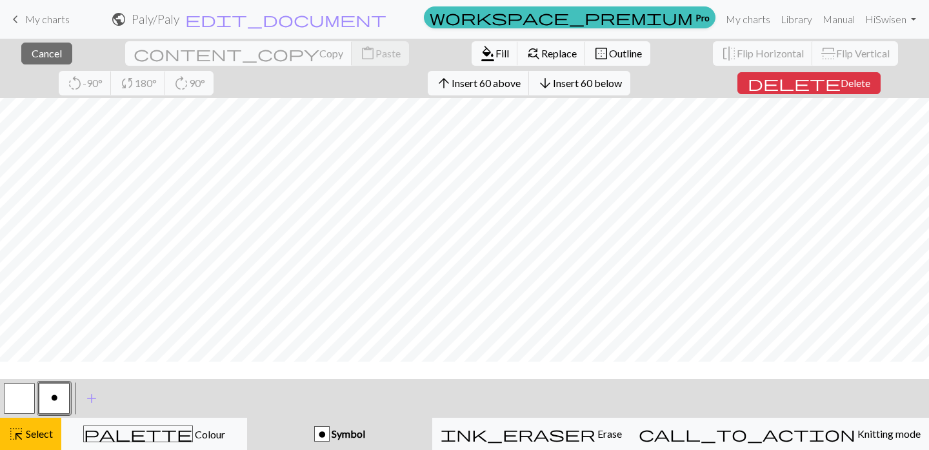
scroll to position [57, 0]
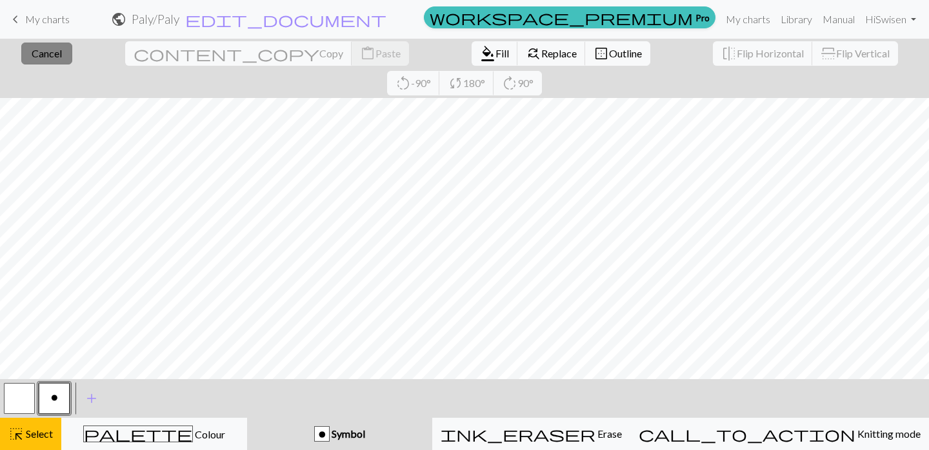
click at [46, 48] on span "Cancel" at bounding box center [47, 53] width 30 height 12
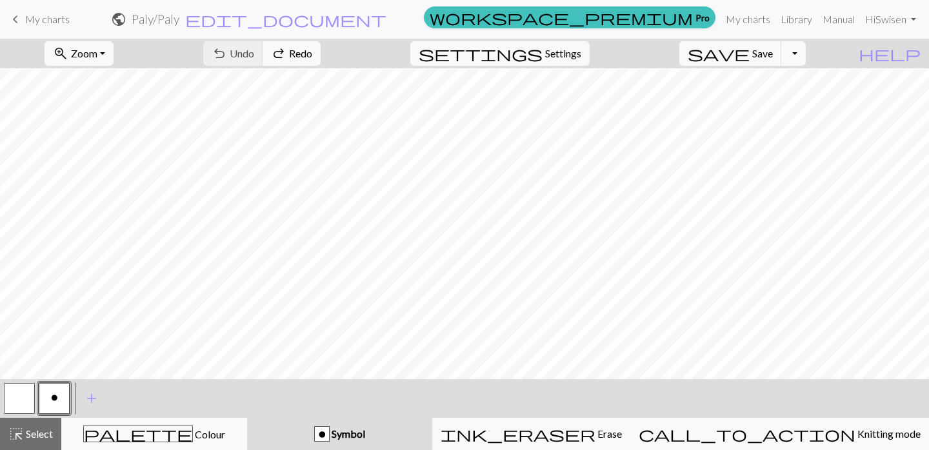
scroll to position [121, 0]
click at [15, 436] on span "highlight_alt" at bounding box center [15, 434] width 15 height 18
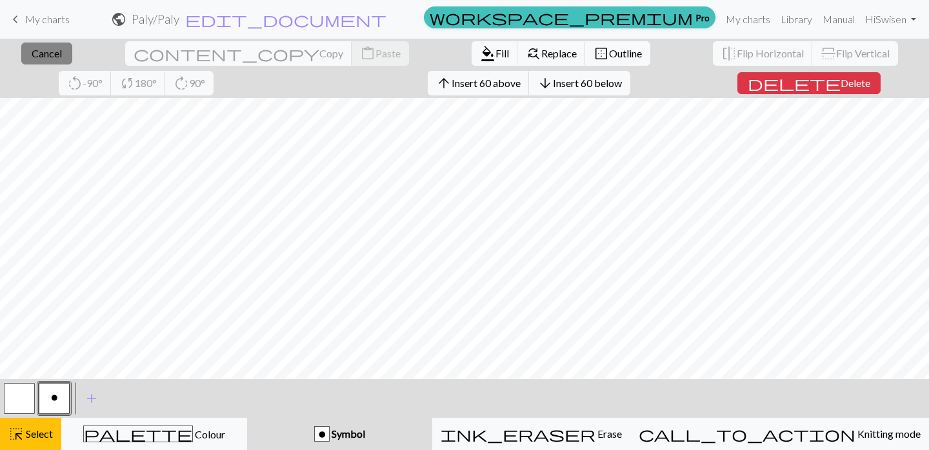
click at [32, 57] on span "Cancel" at bounding box center [47, 53] width 30 height 12
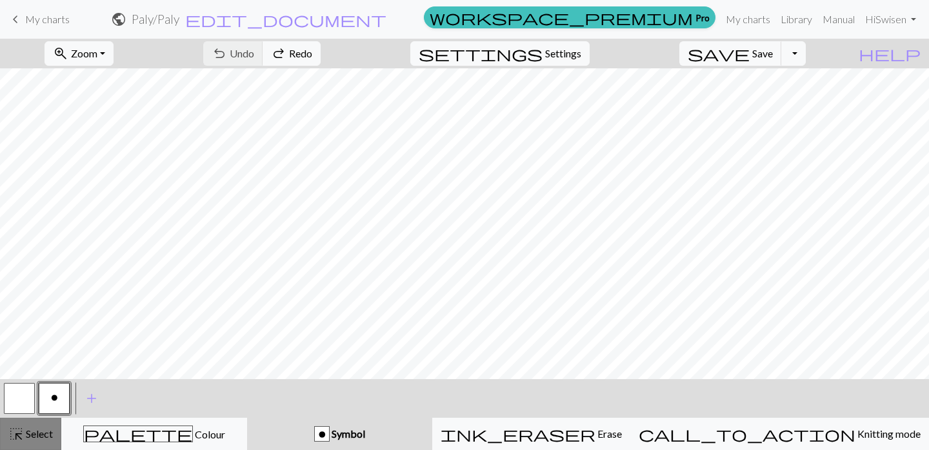
click at [34, 428] on span "Select" at bounding box center [38, 434] width 29 height 12
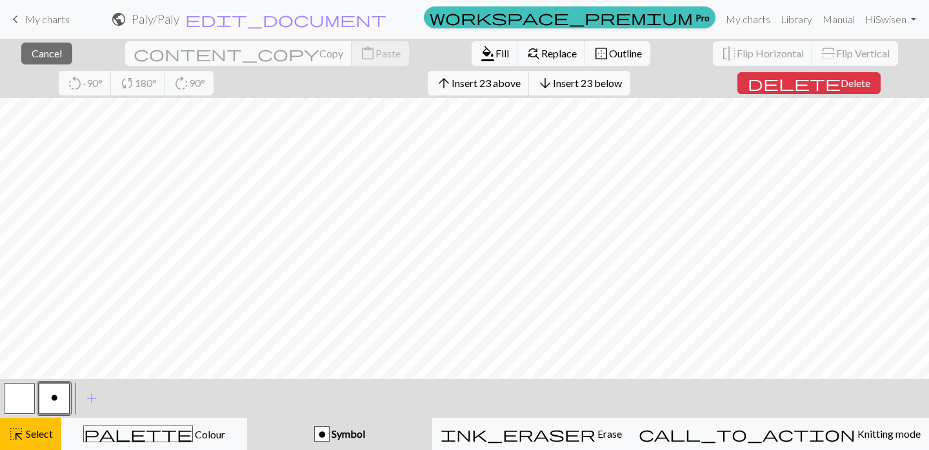
scroll to position [151, 0]
click at [841, 81] on span "Delete" at bounding box center [856, 83] width 30 height 12
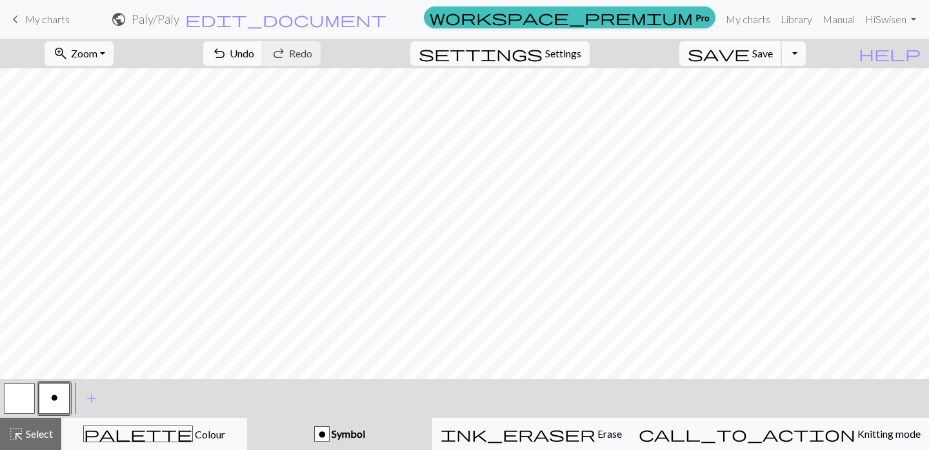
click at [782, 45] on button "save Save Save" at bounding box center [731, 53] width 103 height 25
click at [806, 53] on button "Toggle Dropdown" at bounding box center [794, 53] width 25 height 25
click at [769, 86] on button "file_copy Save a copy" at bounding box center [698, 82] width 213 height 21
click at [45, 25] on link "keyboard_arrow_left My charts" at bounding box center [39, 19] width 62 height 22
click at [773, 56] on span "Save" at bounding box center [762, 53] width 21 height 12
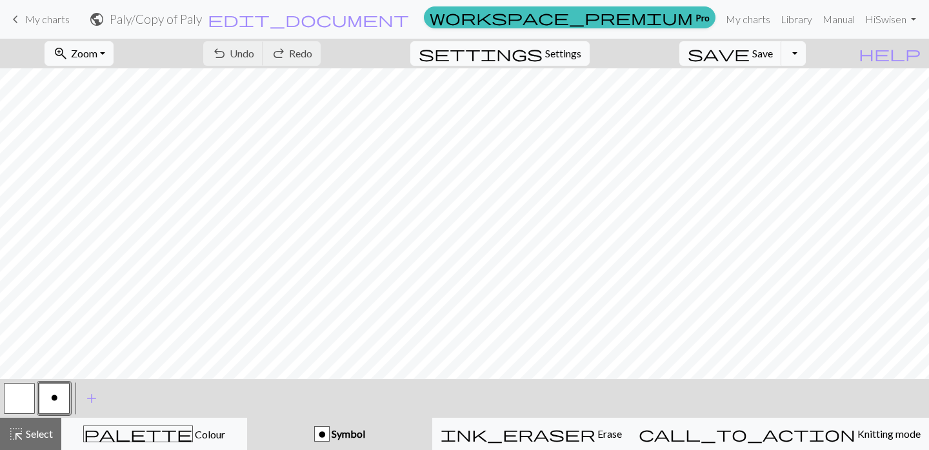
click at [29, 15] on span "My charts" at bounding box center [47, 19] width 45 height 12
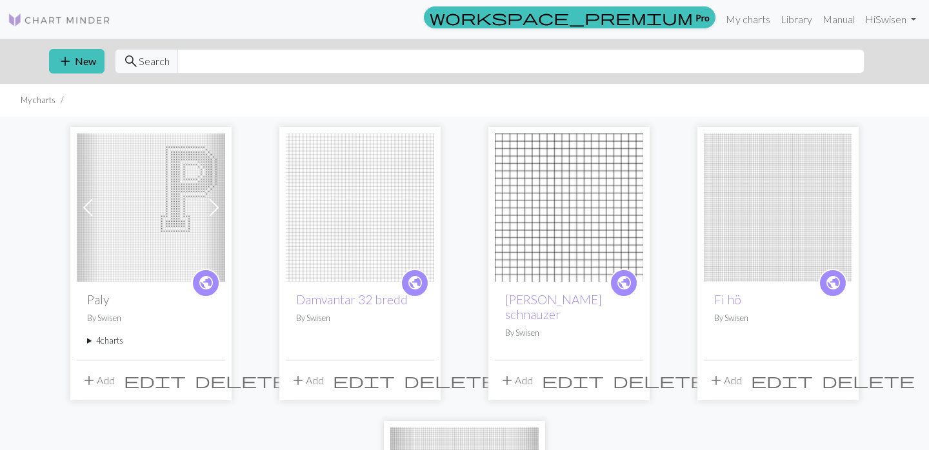
click at [97, 339] on summary "4 charts" at bounding box center [151, 341] width 128 height 12
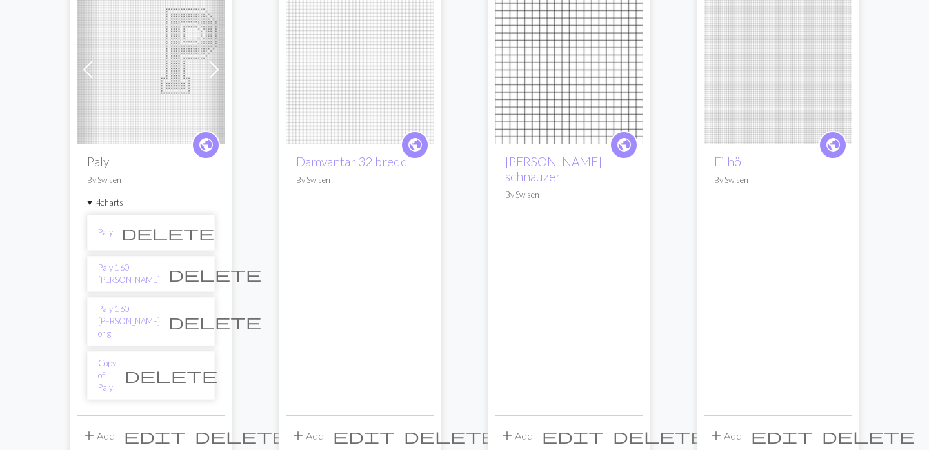
scroll to position [141, 0]
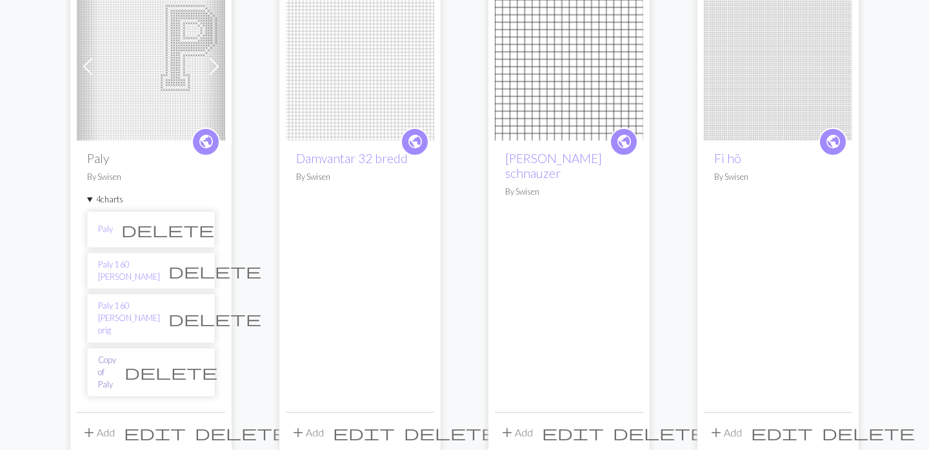
click at [105, 354] on link "Copy of Paly" at bounding box center [107, 372] width 18 height 37
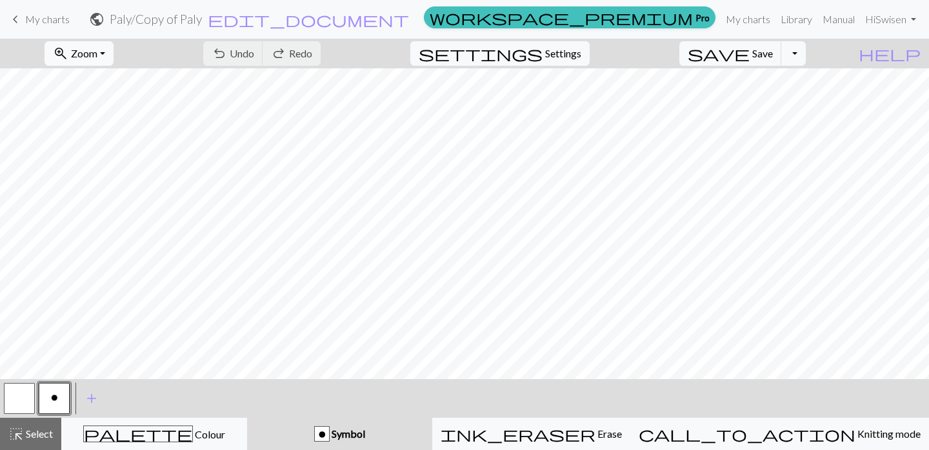
click at [114, 53] on button "zoom_in Zoom Zoom" at bounding box center [79, 53] width 69 height 25
click at [123, 159] on button "50%" at bounding box center [96, 155] width 102 height 21
click at [25, 435] on span "Select" at bounding box center [38, 434] width 29 height 12
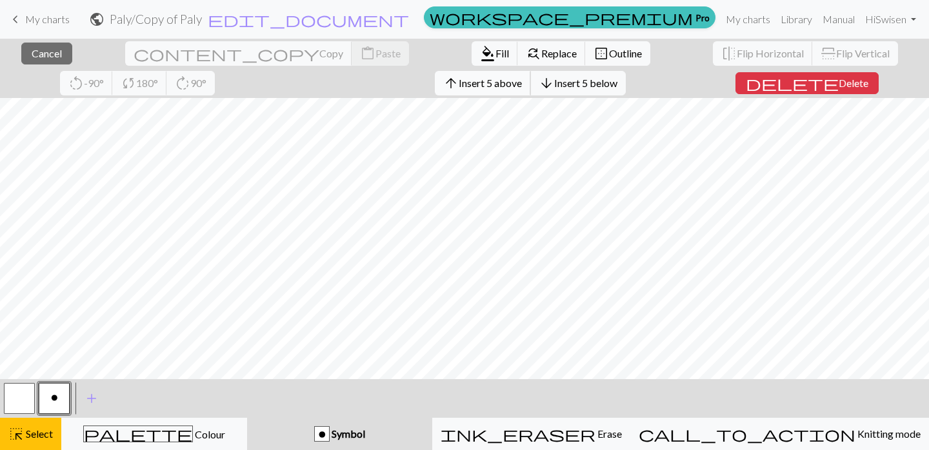
click at [435, 76] on button "arrow_upward Insert 5 above" at bounding box center [483, 83] width 96 height 25
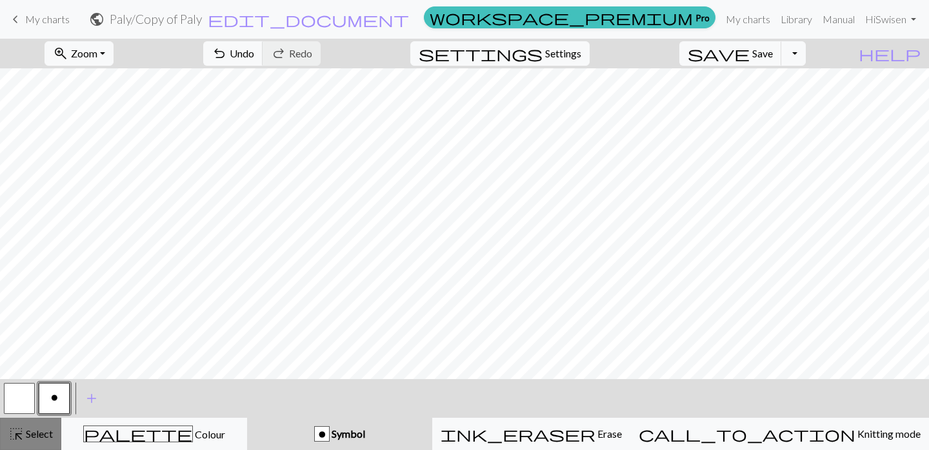
click at [21, 440] on span "highlight_alt" at bounding box center [15, 434] width 15 height 18
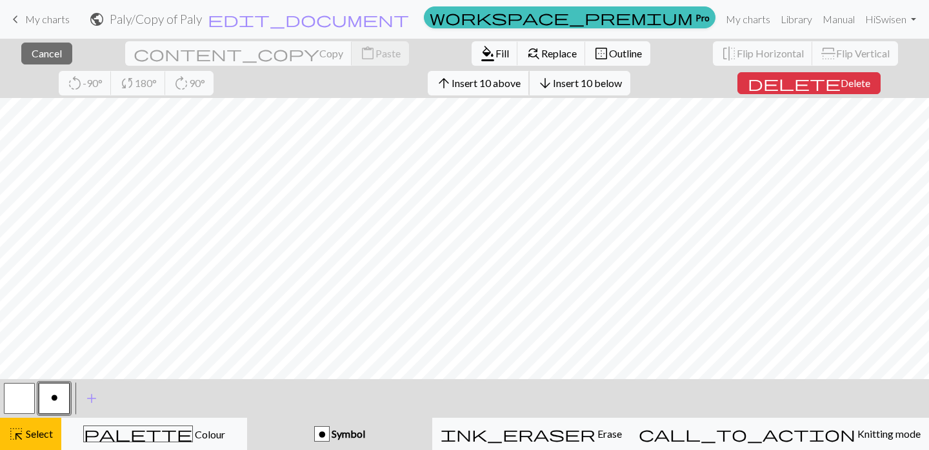
click at [452, 83] on span "Insert 10 above" at bounding box center [486, 83] width 69 height 12
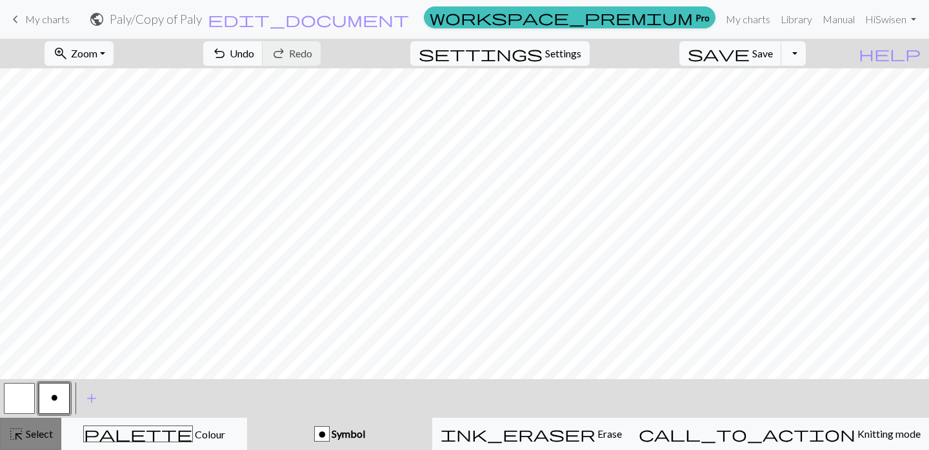
click at [32, 438] on span "Select" at bounding box center [38, 434] width 29 height 12
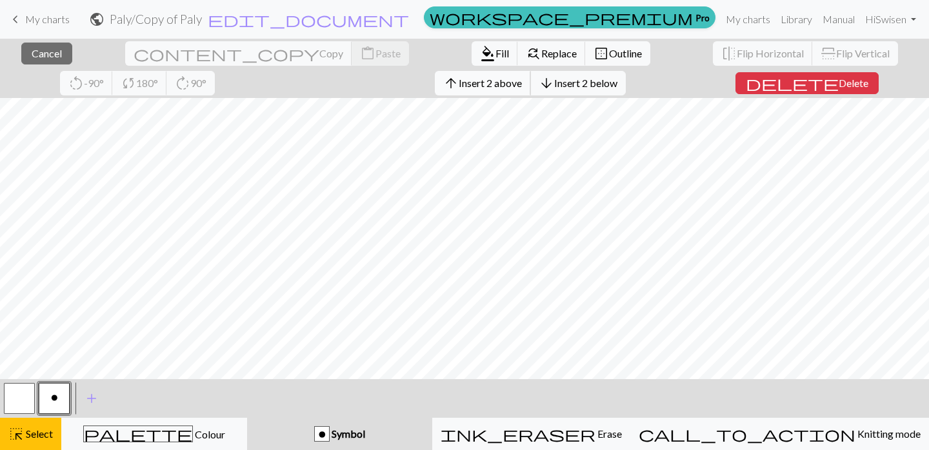
click at [459, 83] on span "Insert 2 above" at bounding box center [490, 83] width 63 height 12
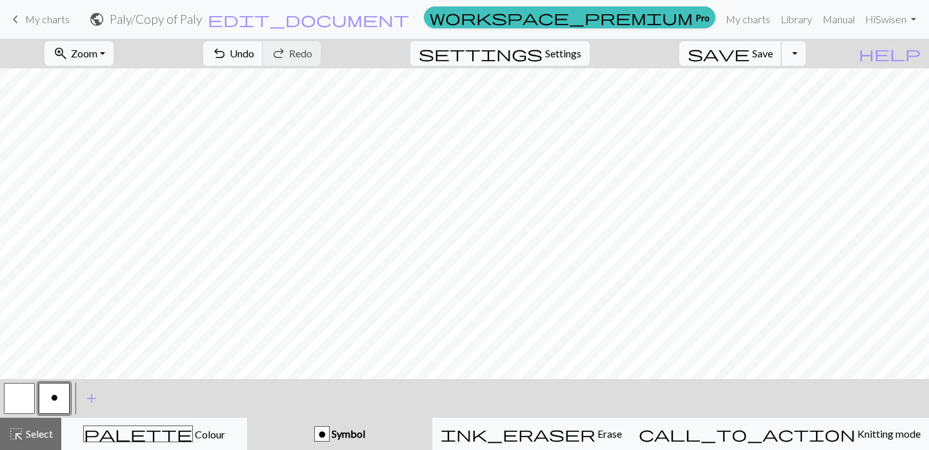
click at [773, 56] on span "Save" at bounding box center [762, 53] width 21 height 12
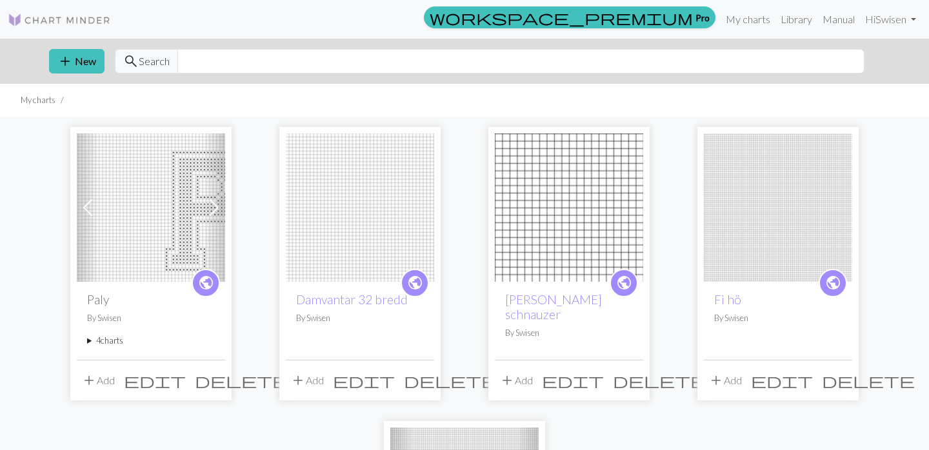
click at [108, 341] on summary "4 charts" at bounding box center [151, 341] width 128 height 12
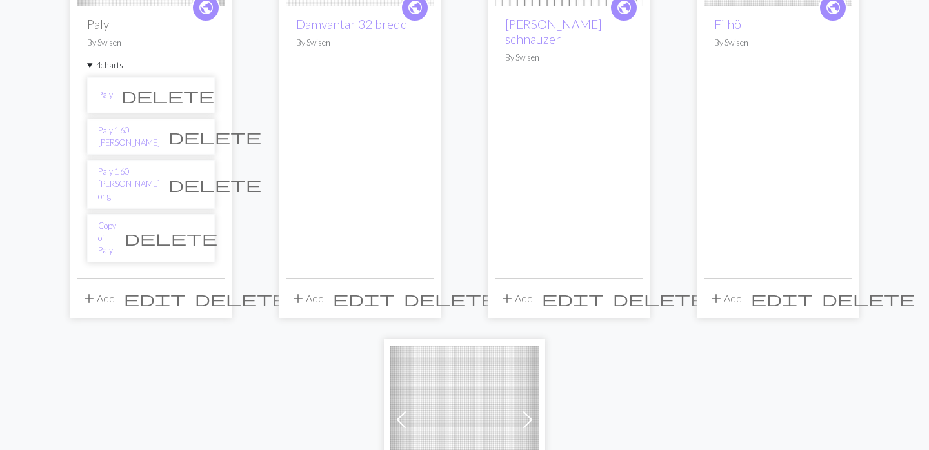
scroll to position [283, 0]
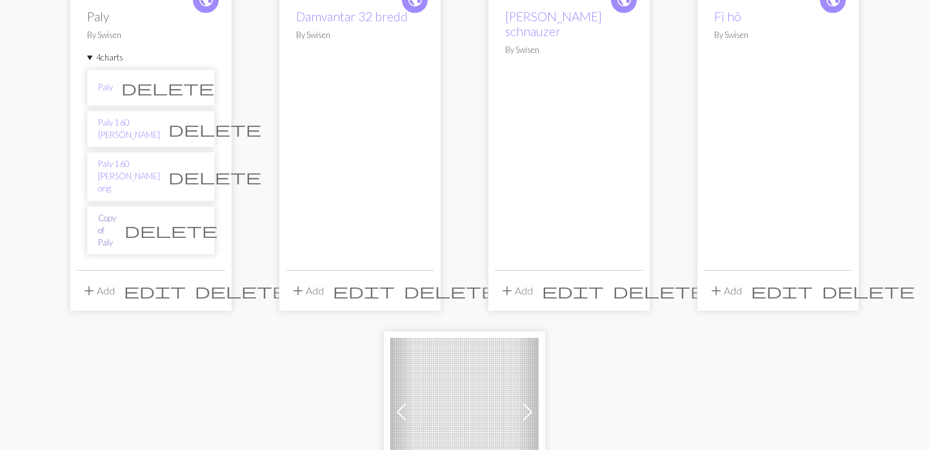
click at [116, 212] on link "Copy of Paly" at bounding box center [107, 230] width 18 height 37
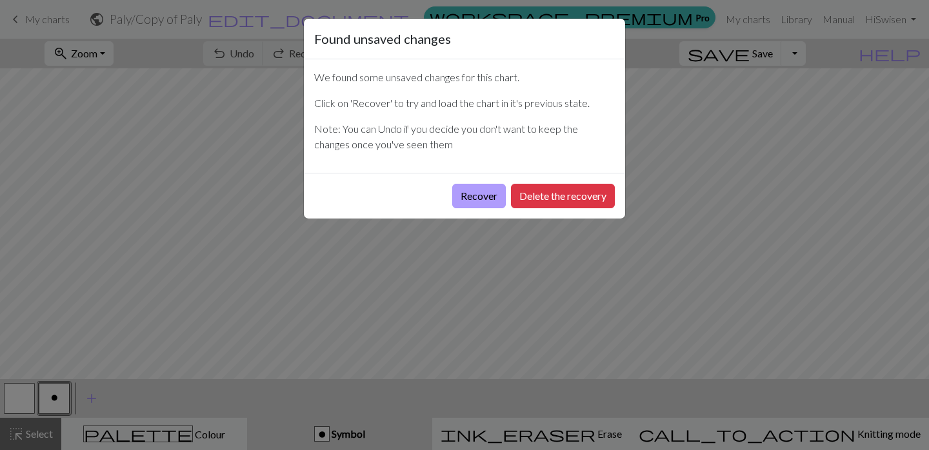
click at [474, 191] on button "Recover" at bounding box center [479, 196] width 54 height 25
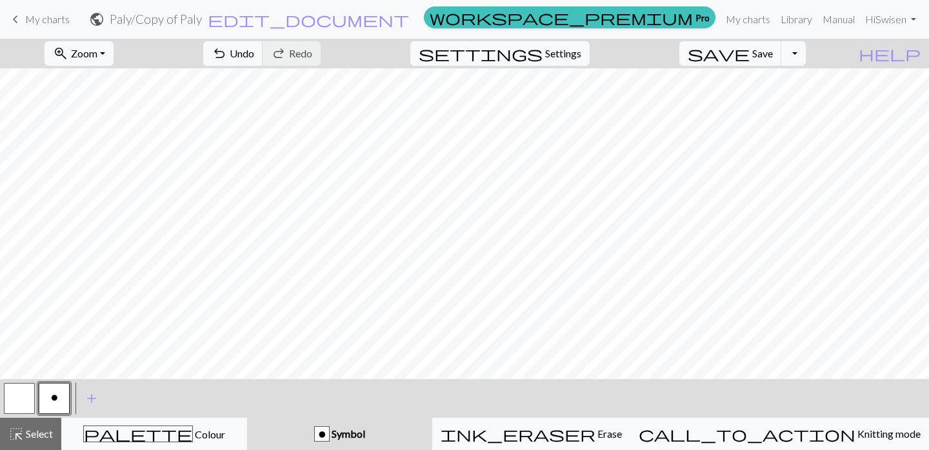
click at [114, 55] on button "zoom_in Zoom Zoom" at bounding box center [79, 53] width 69 height 25
click at [114, 152] on button "50%" at bounding box center [96, 155] width 102 height 21
click at [202, 22] on h2 "Paly / Copy of Paly" at bounding box center [156, 19] width 92 height 15
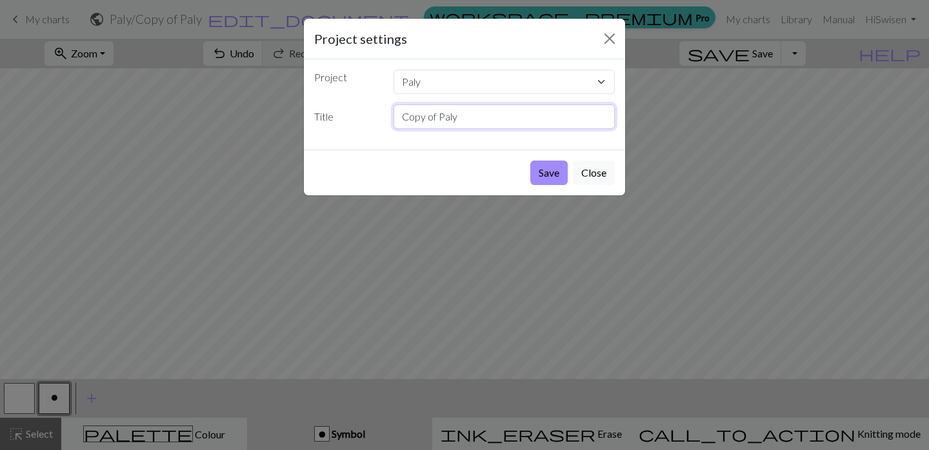
drag, startPoint x: 460, startPoint y: 118, endPoint x: 382, endPoint y: 111, distance: 77.8
click at [382, 111] on div "Title Copy of Paly" at bounding box center [465, 117] width 316 height 25
type input "Paly orig 60 rader"
click at [549, 173] on button "Save" at bounding box center [548, 173] width 37 height 25
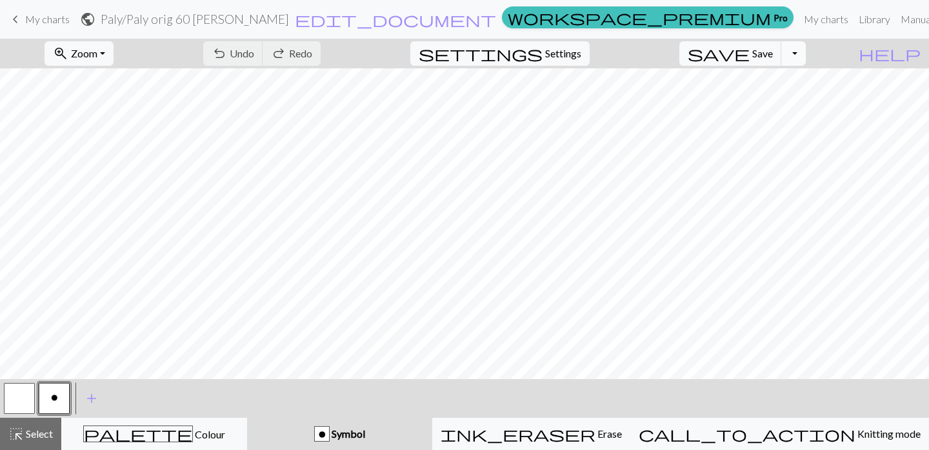
click at [806, 52] on button "Toggle Dropdown" at bounding box center [794, 53] width 25 height 25
click at [792, 83] on button "file_copy Save a copy" at bounding box center [698, 82] width 213 height 21
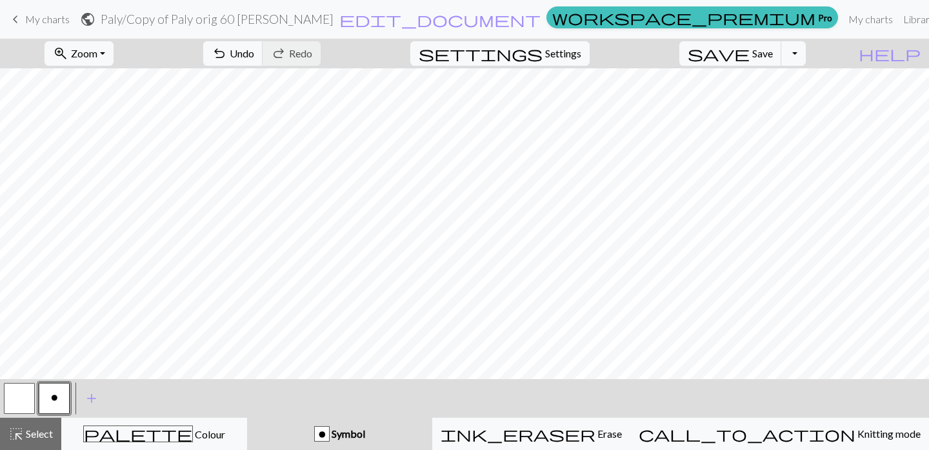
click at [42, 21] on span "My charts" at bounding box center [47, 19] width 45 height 12
click at [750, 56] on span "save" at bounding box center [719, 54] width 62 height 18
click at [14, 17] on span "keyboard_arrow_left" at bounding box center [15, 19] width 15 height 18
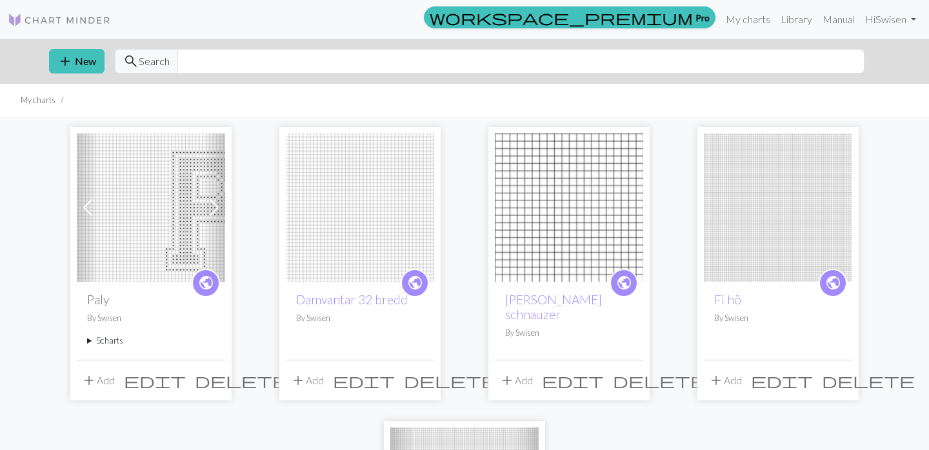
click at [99, 338] on summary "5 charts" at bounding box center [151, 341] width 128 height 12
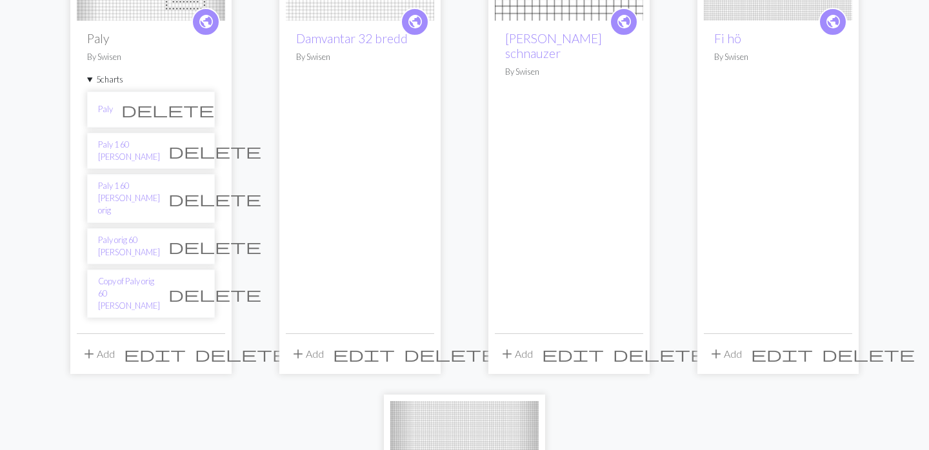
scroll to position [262, 0]
click at [128, 275] on link "Copy of Paly orig 60 rader" at bounding box center [129, 293] width 62 height 37
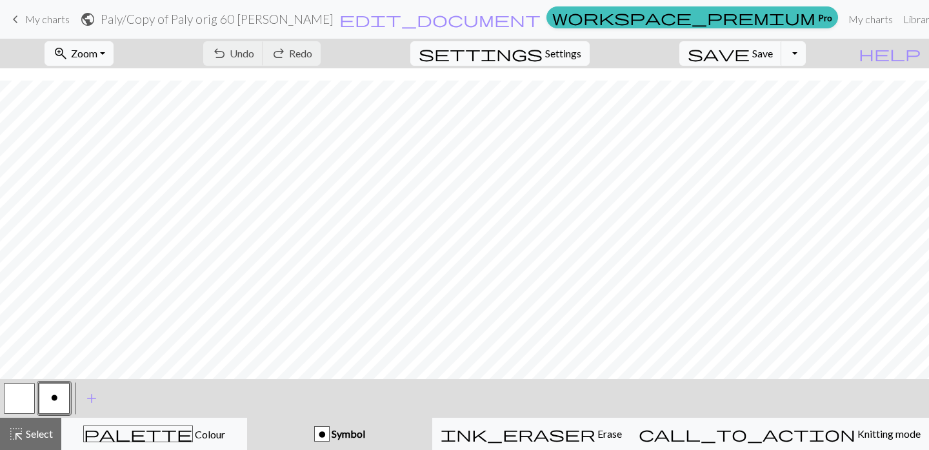
scroll to position [378, 0]
click at [114, 56] on button "zoom_in Zoom Zoom" at bounding box center [79, 53] width 69 height 25
click at [98, 150] on button "50%" at bounding box center [96, 155] width 102 height 21
click at [15, 435] on span "highlight_alt" at bounding box center [15, 434] width 15 height 18
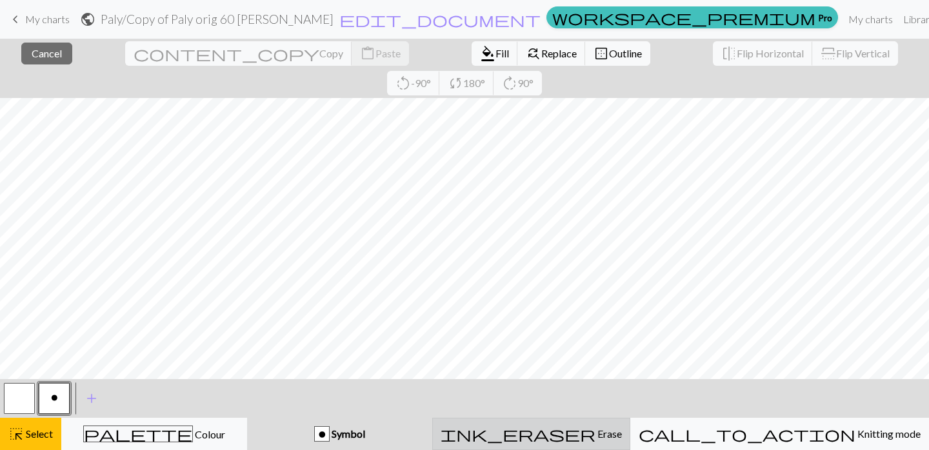
click at [622, 438] on div "ink_eraser Erase Erase" at bounding box center [531, 434] width 181 height 15
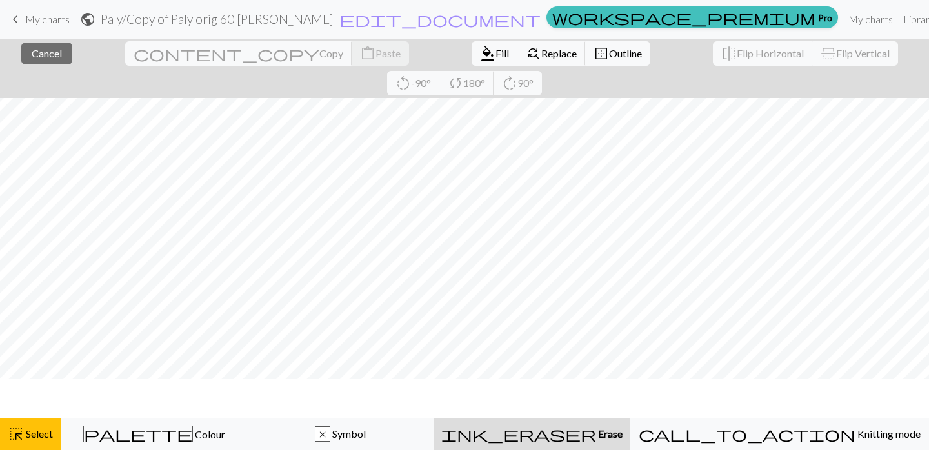
scroll to position [83, 0]
click at [583, 434] on span "ink_eraser" at bounding box center [518, 434] width 155 height 18
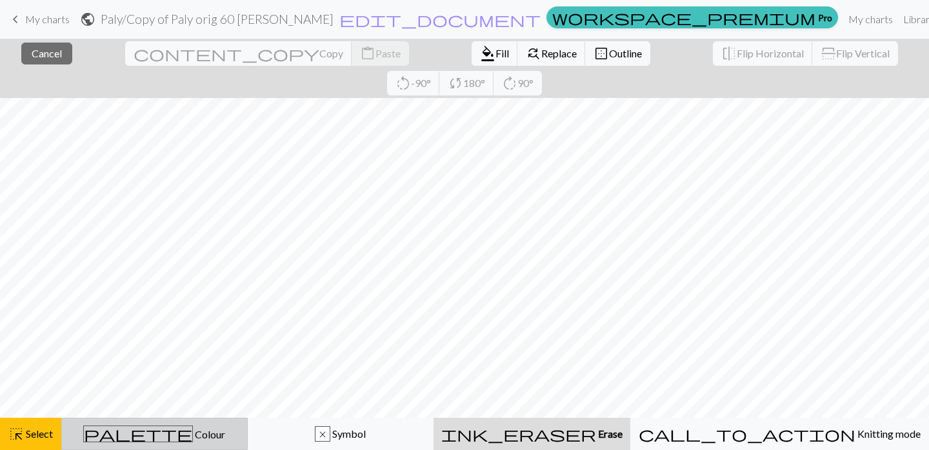
scroll to position [0, 0]
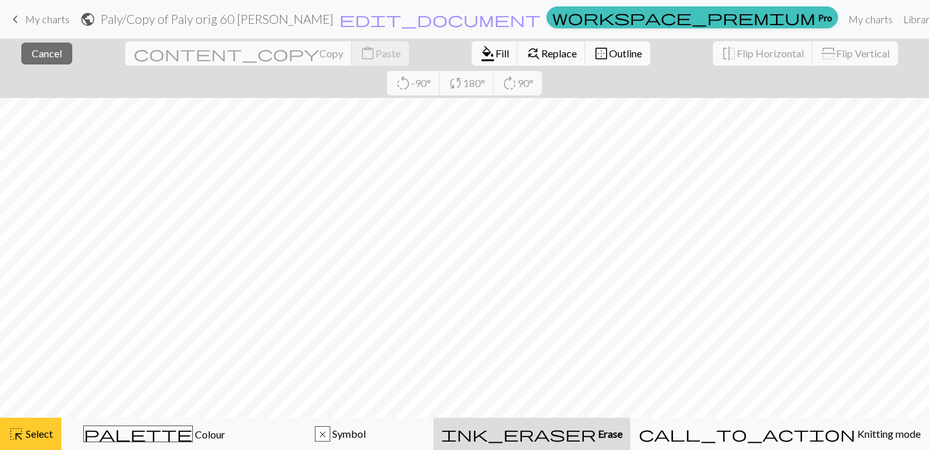
click at [32, 438] on span "Select" at bounding box center [38, 434] width 29 height 12
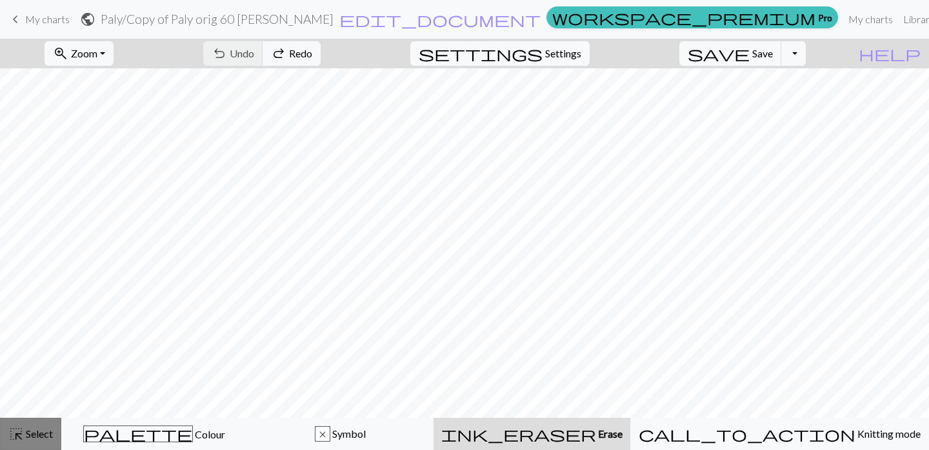
click at [30, 433] on span "Select" at bounding box center [38, 434] width 29 height 12
click at [114, 51] on button "zoom_in Zoom Zoom" at bounding box center [79, 53] width 69 height 25
click at [116, 171] on button "100%" at bounding box center [96, 175] width 102 height 21
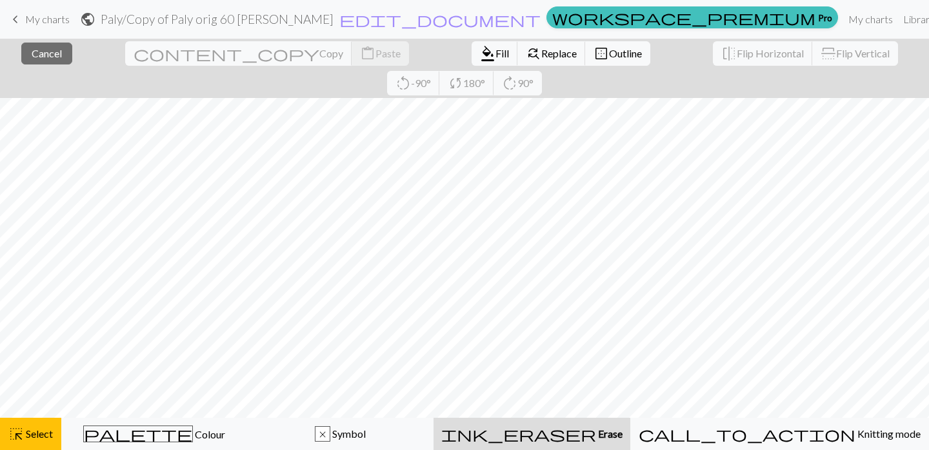
click at [611, 437] on span "Erase" at bounding box center [609, 434] width 26 height 12
click at [541, 54] on span "Replace" at bounding box center [558, 53] width 35 height 12
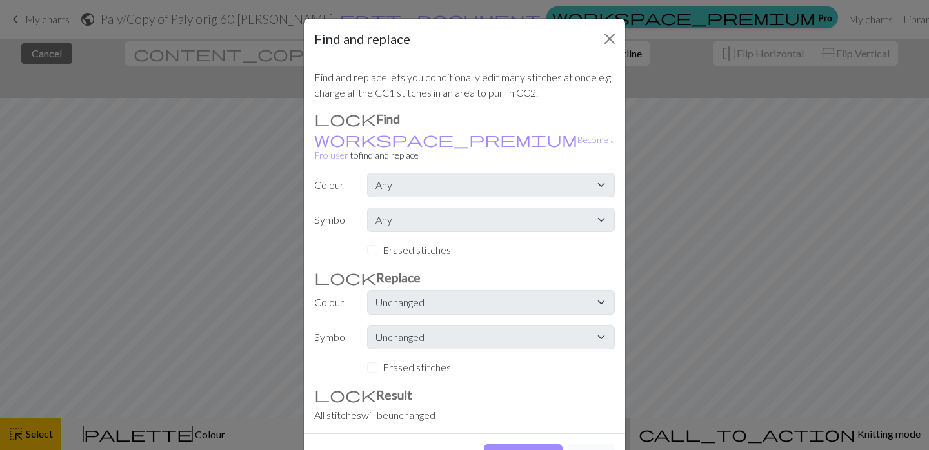
click at [587, 445] on button "Cancel" at bounding box center [591, 457] width 47 height 25
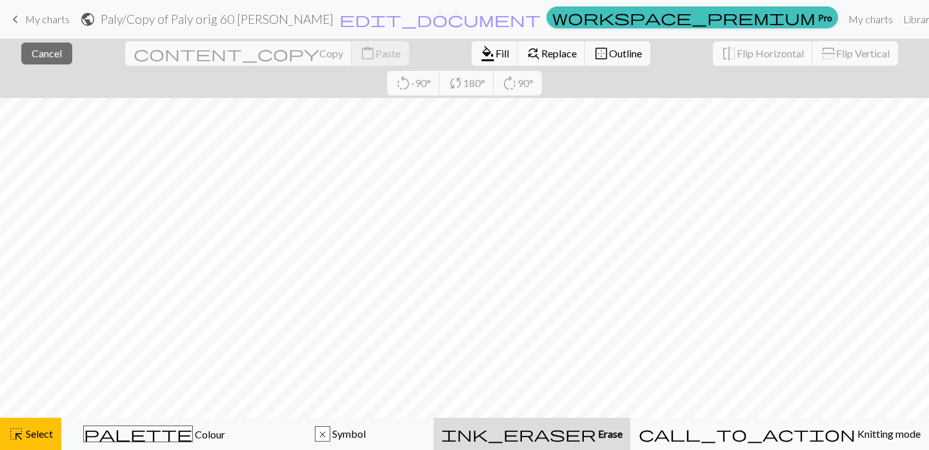
click at [619, 420] on button "ink_eraser Erase Erase" at bounding box center [532, 434] width 197 height 32
click at [38, 423] on button "highlight_alt Select Select" at bounding box center [30, 434] width 61 height 32
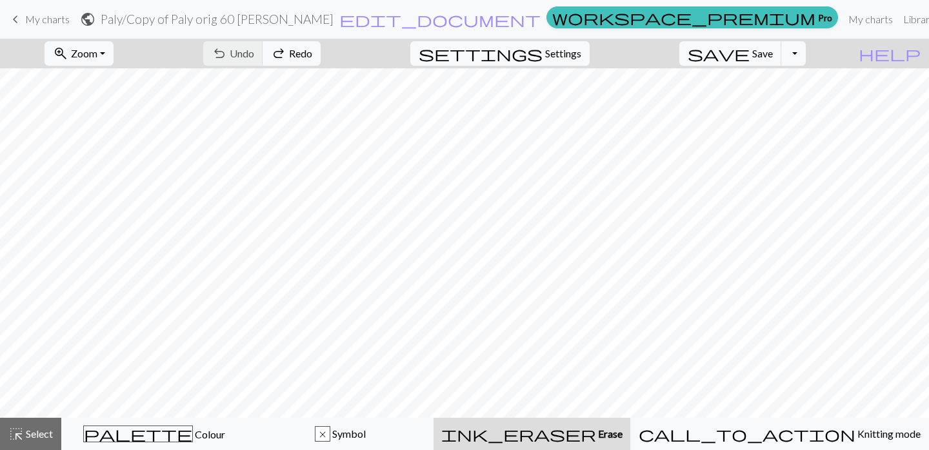
click at [558, 439] on div "ink_eraser Erase Erase" at bounding box center [531, 434] width 181 height 15
click at [12, 430] on span "highlight_alt" at bounding box center [15, 434] width 15 height 18
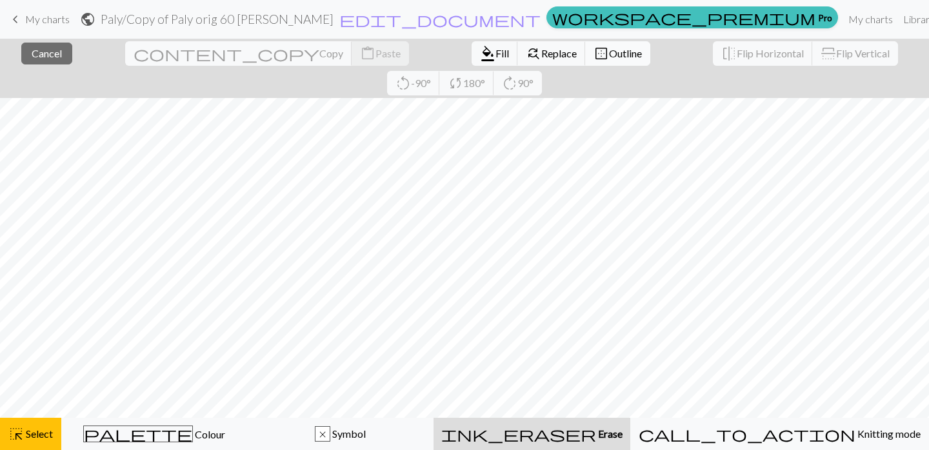
click at [609, 52] on span "Outline" at bounding box center [625, 53] width 33 height 12
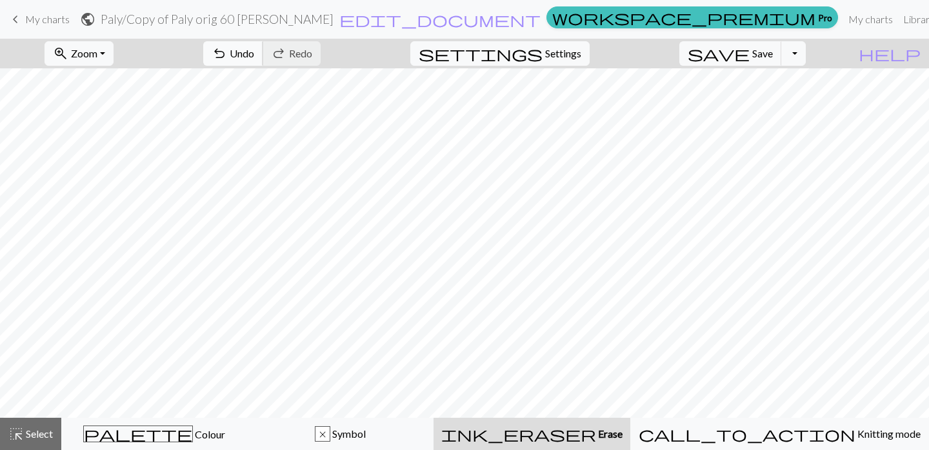
click at [254, 58] on span "Undo" at bounding box center [242, 53] width 25 height 12
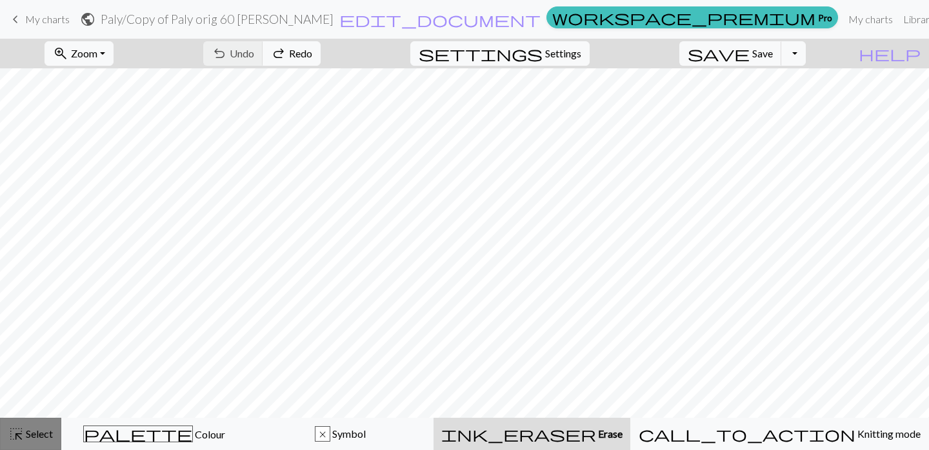
click at [42, 438] on span "Select" at bounding box center [38, 434] width 29 height 12
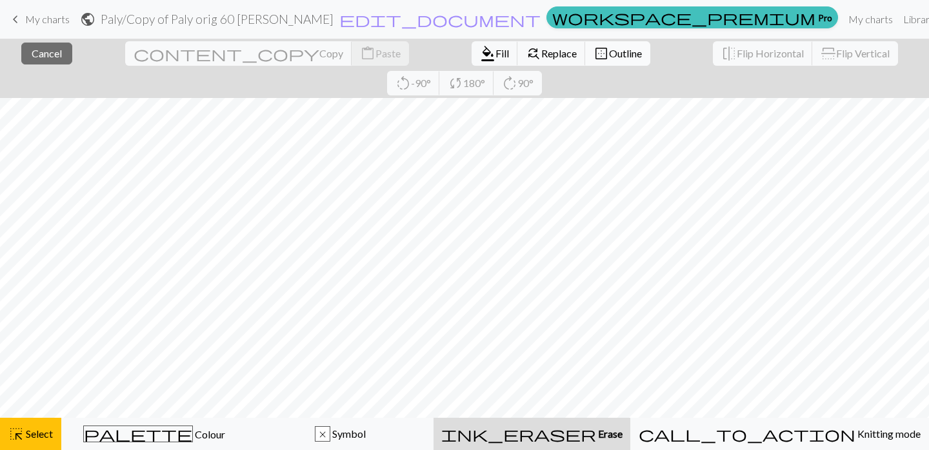
click at [594, 56] on span "border_outer" at bounding box center [601, 54] width 15 height 18
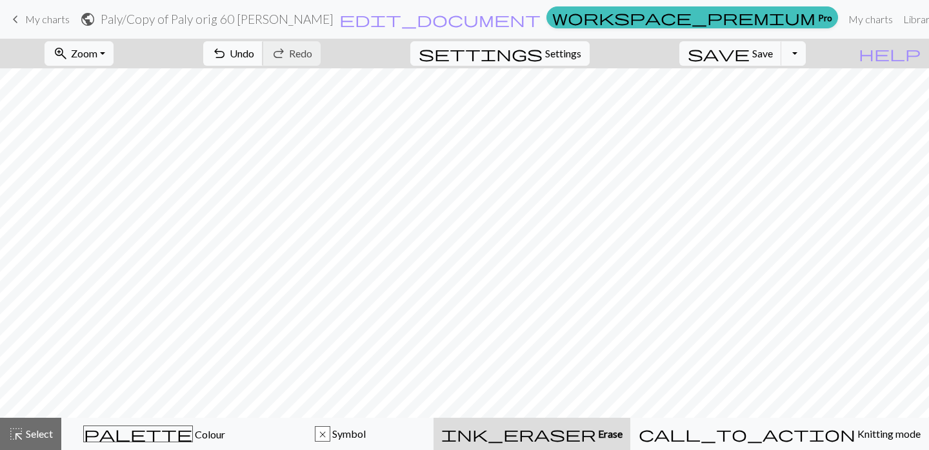
click at [254, 48] on span "Undo" at bounding box center [242, 53] width 25 height 12
click at [39, 423] on button "highlight_alt Select Select" at bounding box center [30, 434] width 61 height 32
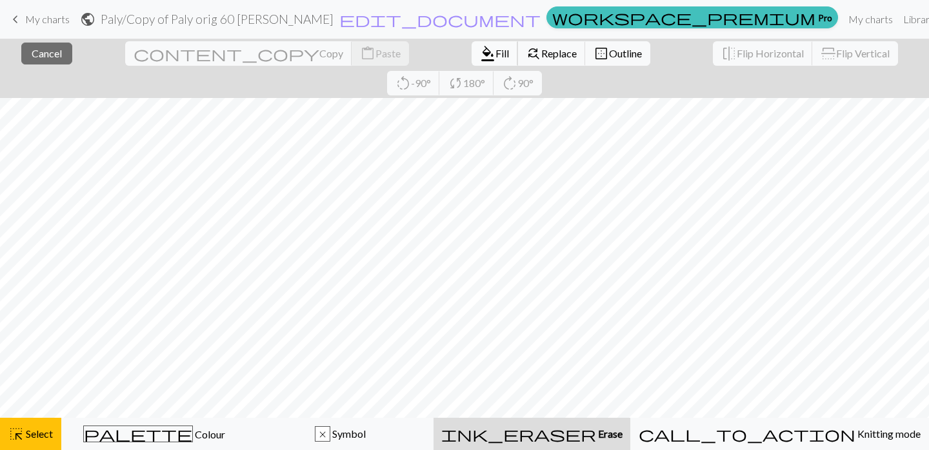
click at [496, 50] on span "Fill" at bounding box center [503, 53] width 14 height 12
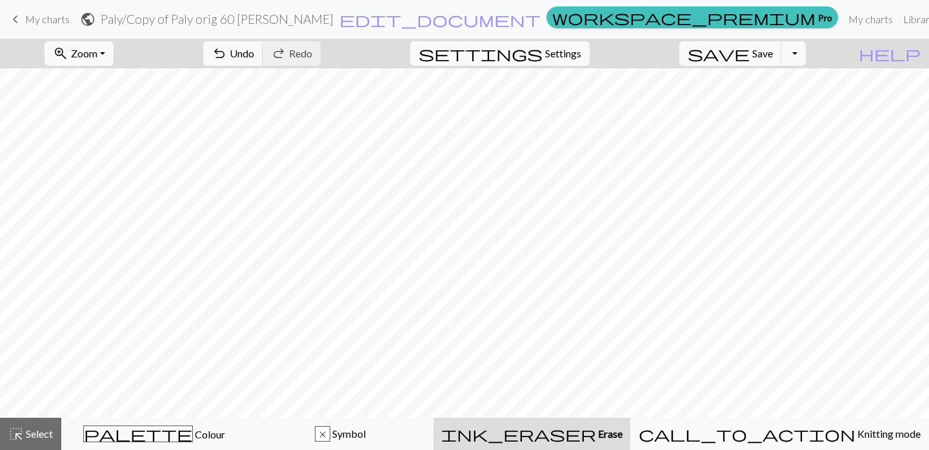
click at [227, 50] on span "undo" at bounding box center [219, 54] width 15 height 18
click at [35, 425] on button "highlight_alt Select Select" at bounding box center [30, 434] width 61 height 32
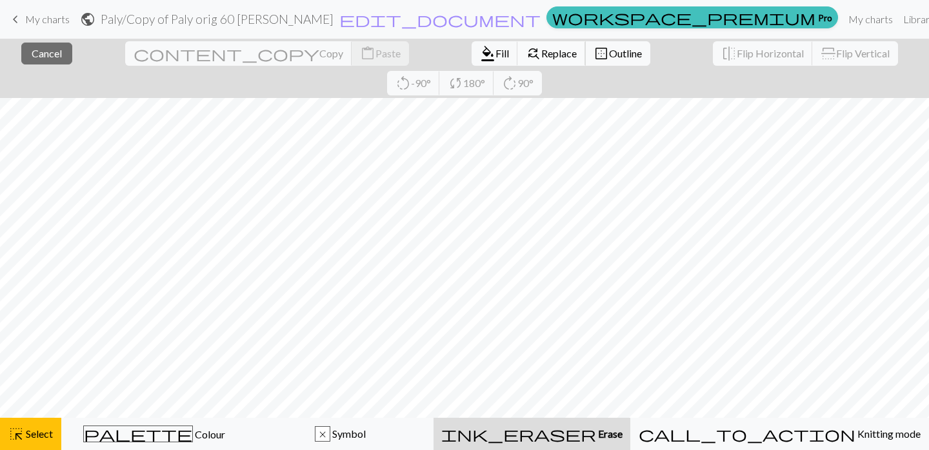
click at [526, 55] on span "find_replace" at bounding box center [533, 54] width 15 height 18
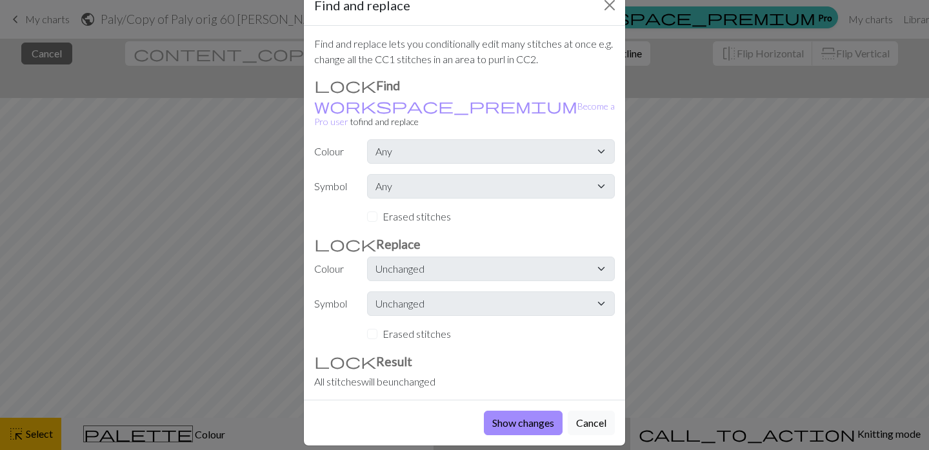
scroll to position [32, 0]
click at [594, 412] on button "Cancel" at bounding box center [591, 424] width 47 height 25
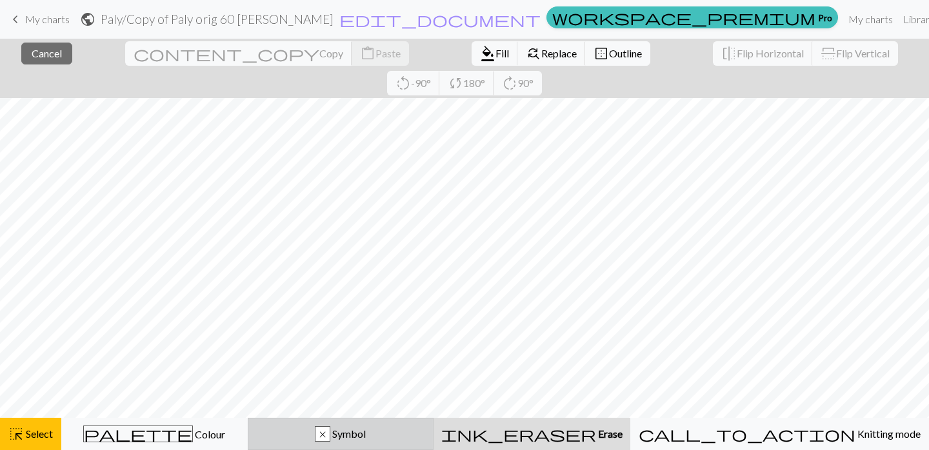
click at [426, 435] on div "x Symbol" at bounding box center [341, 434] width 170 height 15
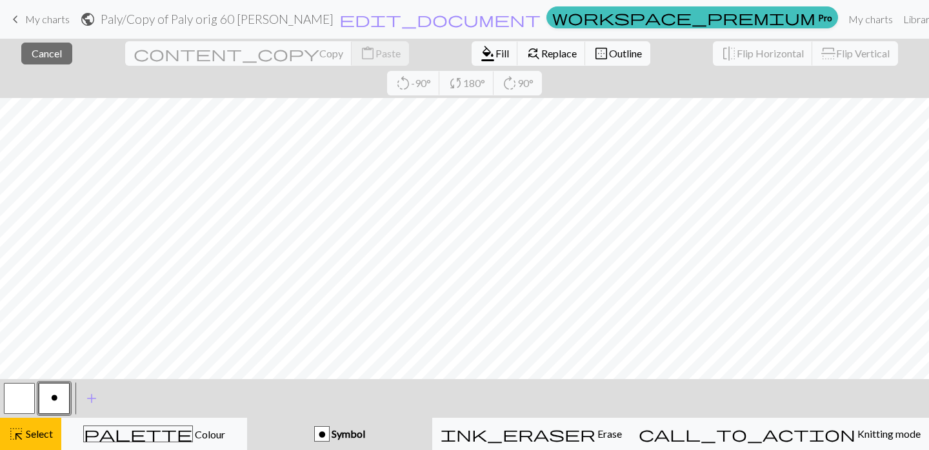
click at [19, 404] on button "button" at bounding box center [19, 398] width 31 height 31
click at [60, 395] on button "o" at bounding box center [54, 398] width 31 height 31
click at [23, 432] on span "highlight_alt" at bounding box center [15, 434] width 15 height 18
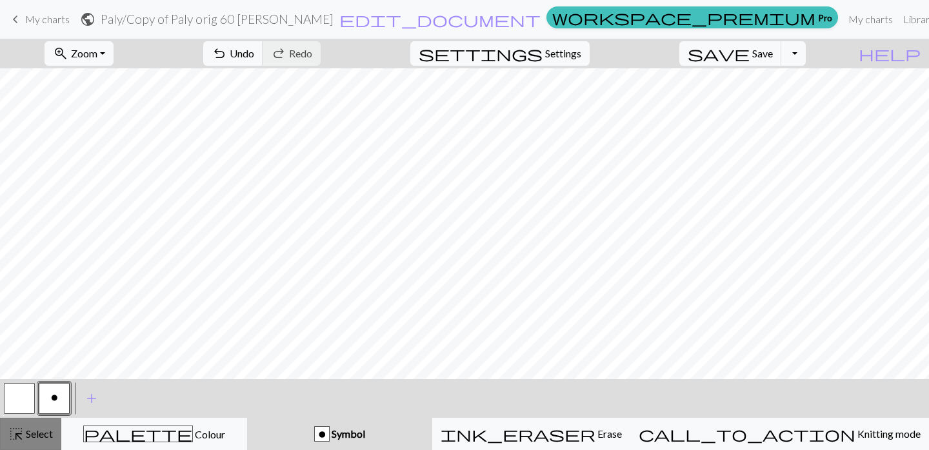
click at [26, 441] on div "highlight_alt Select Select" at bounding box center [30, 434] width 45 height 15
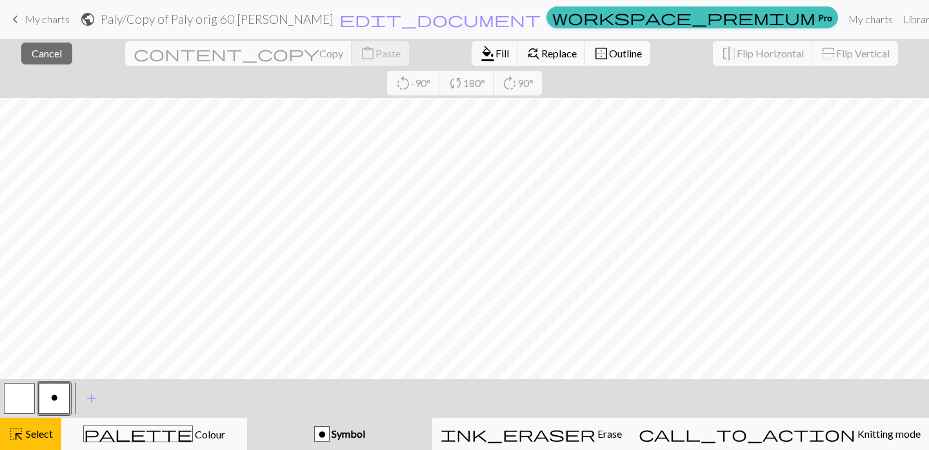
click at [378, 440] on div "o Symbol" at bounding box center [340, 434] width 170 height 15
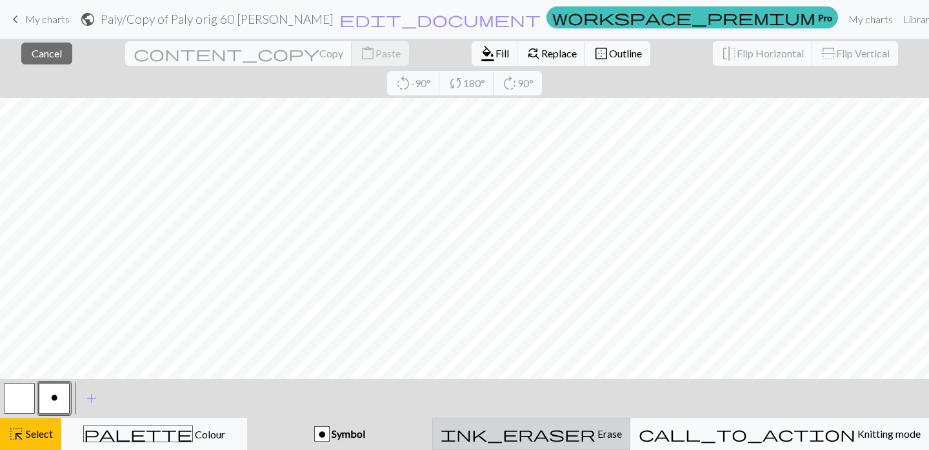
click at [578, 430] on div "ink_eraser Erase Erase" at bounding box center [531, 434] width 181 height 15
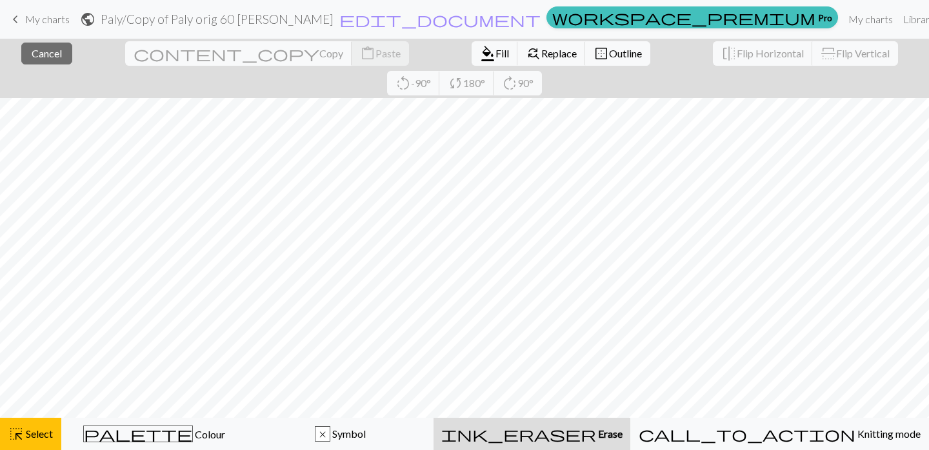
click at [578, 430] on div "ink_eraser Erase Erase" at bounding box center [531, 434] width 181 height 15
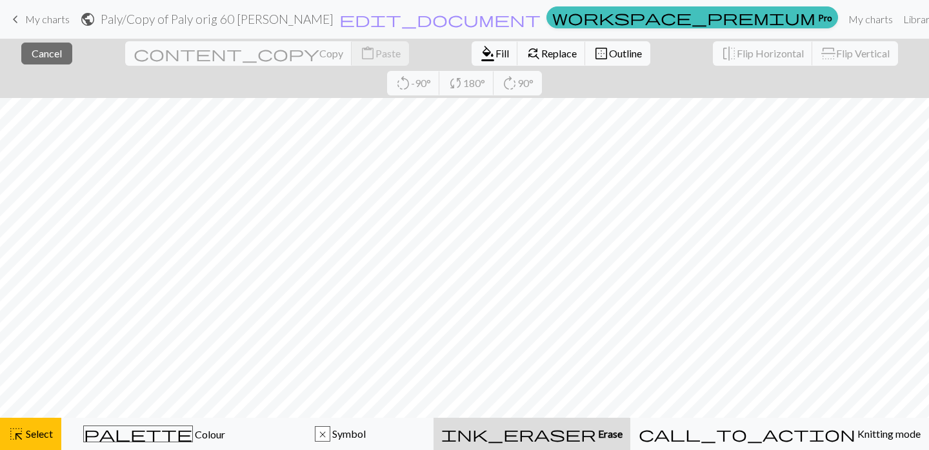
click at [578, 430] on div "ink_eraser Erase Erase" at bounding box center [531, 434] width 181 height 15
click at [38, 427] on div "highlight_alt Select Select" at bounding box center [30, 434] width 45 height 15
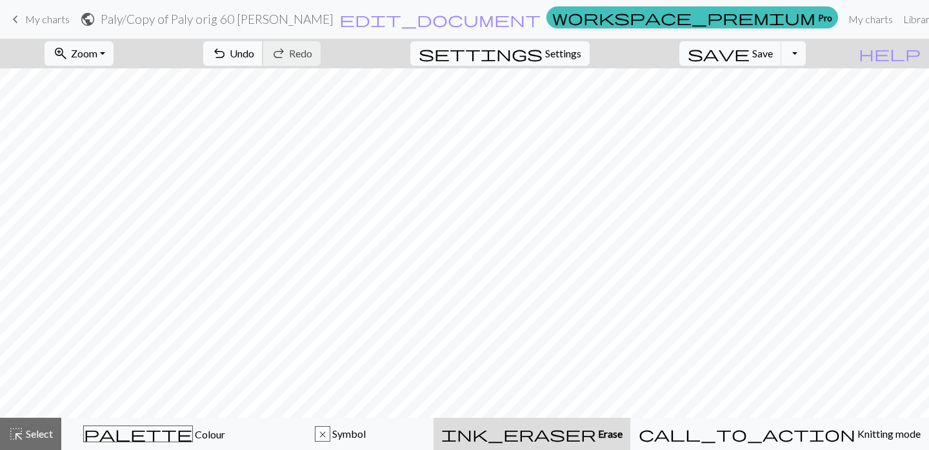
click at [263, 46] on button "undo Undo Undo" at bounding box center [233, 53] width 60 height 25
click at [114, 51] on button "zoom_in Zoom Zoom" at bounding box center [79, 53] width 69 height 25
click at [99, 155] on button "50%" at bounding box center [96, 155] width 102 height 21
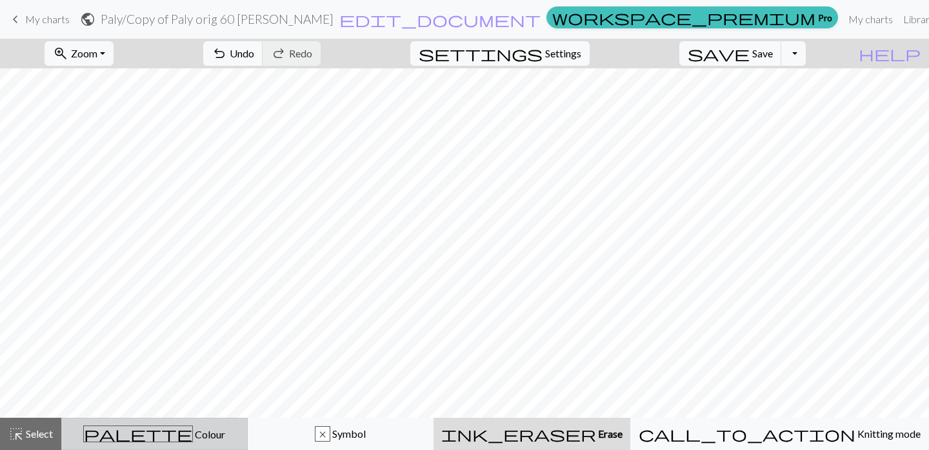
click at [207, 438] on div "palette Colour Colour" at bounding box center [155, 434] width 170 height 17
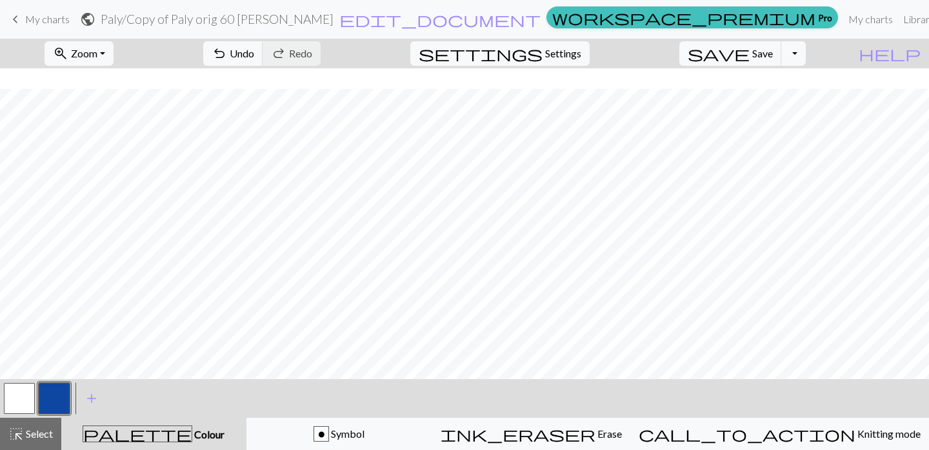
scroll to position [108, 0]
click at [254, 47] on span "Undo" at bounding box center [242, 53] width 25 height 12
click at [227, 57] on span "undo" at bounding box center [219, 54] width 15 height 18
click at [227, 56] on span "undo" at bounding box center [219, 54] width 15 height 18
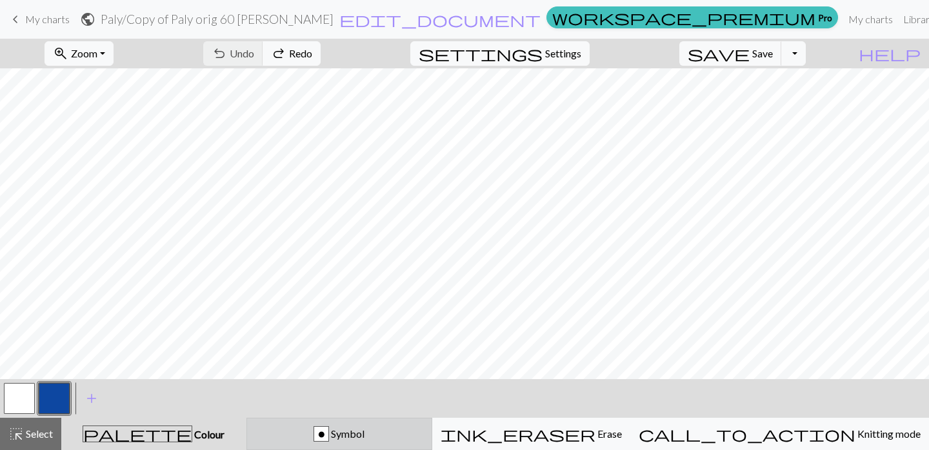
click at [380, 425] on button "o Symbol" at bounding box center [340, 434] width 186 height 32
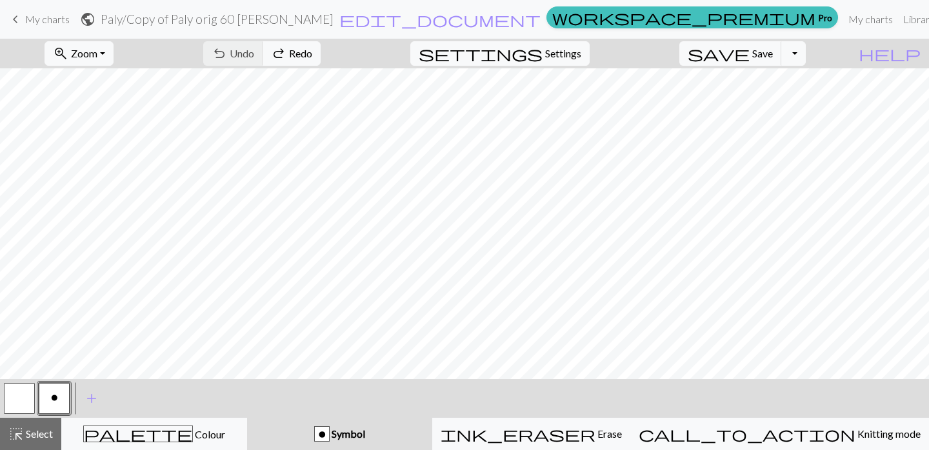
scroll to position [121, 0]
click at [365, 430] on span "Symbol" at bounding box center [347, 434] width 35 height 12
click at [54, 394] on span "o" at bounding box center [54, 398] width 7 height 10
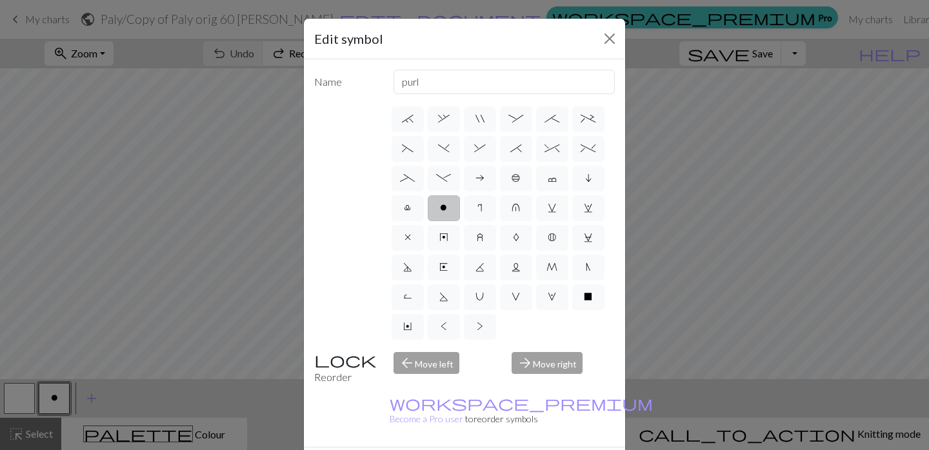
scroll to position [178, 0]
click at [451, 203] on label "o" at bounding box center [444, 209] width 32 height 26
click at [449, 378] on input "o" at bounding box center [444, 382] width 8 height 8
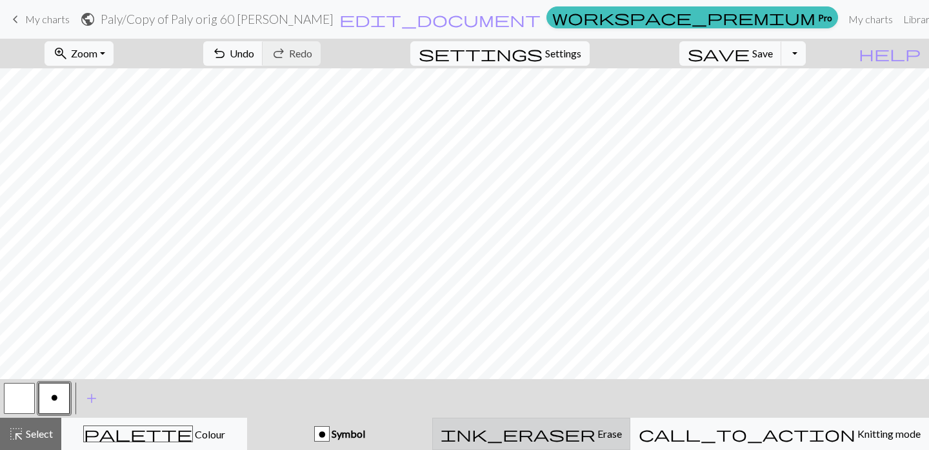
click at [552, 425] on button "ink_eraser Erase Erase" at bounding box center [531, 434] width 198 height 32
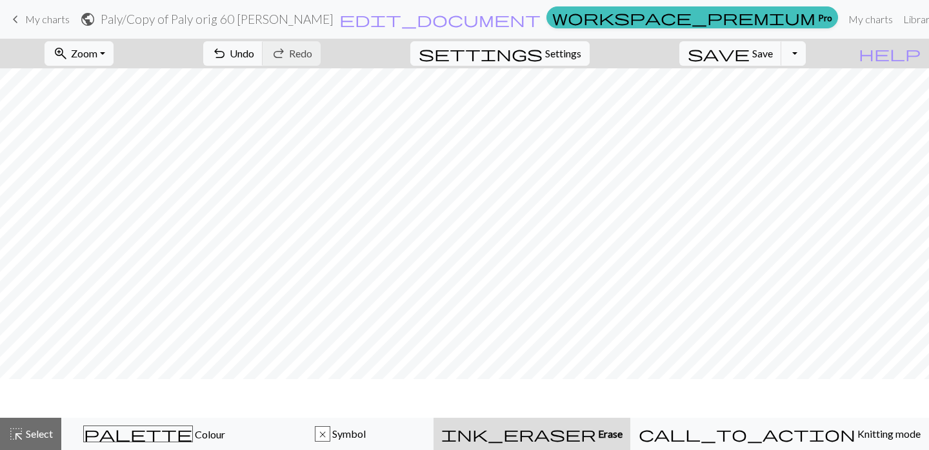
scroll to position [83, 0]
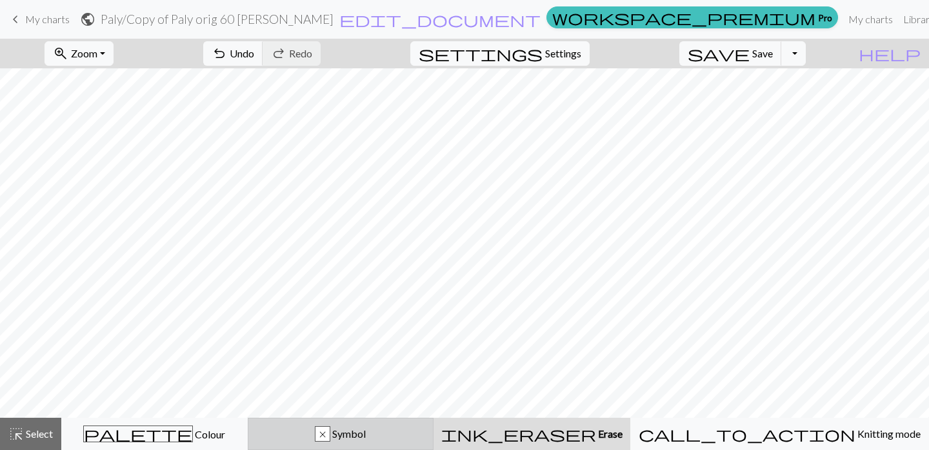
click at [366, 431] on span "Symbol" at bounding box center [347, 434] width 35 height 12
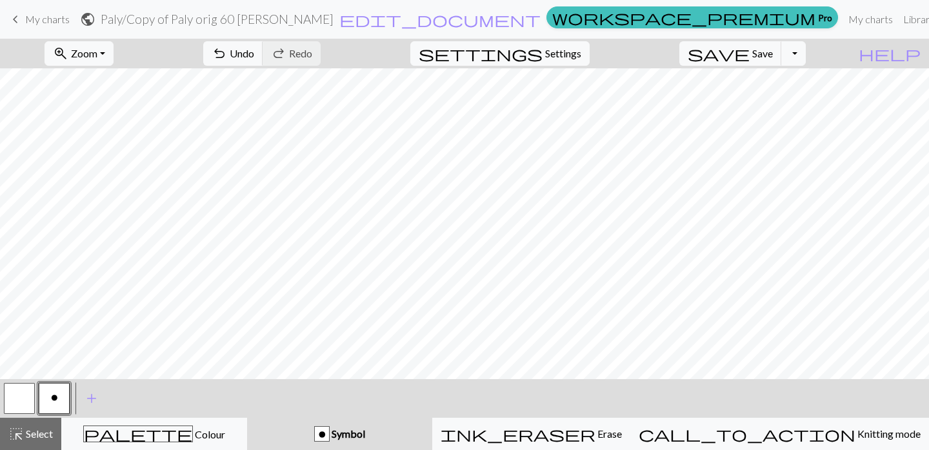
click at [37, 400] on div "o" at bounding box center [54, 398] width 35 height 35
click at [59, 392] on button "o" at bounding box center [54, 398] width 31 height 31
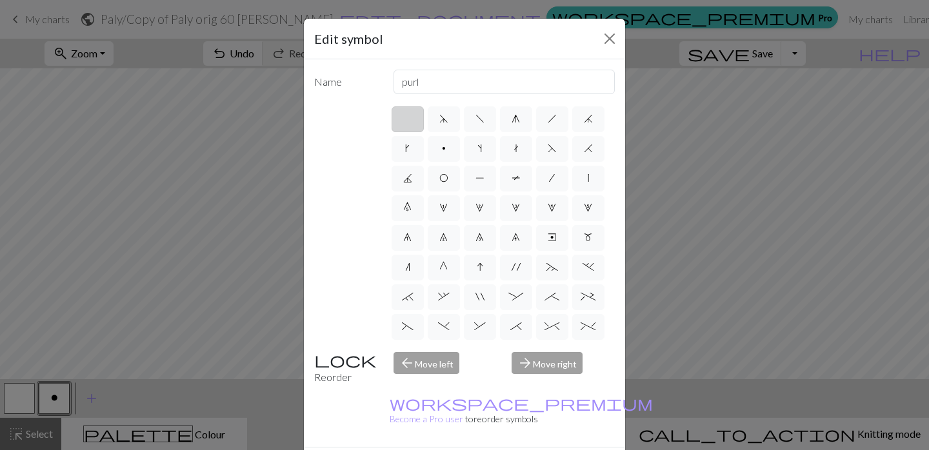
click at [407, 121] on label at bounding box center [408, 119] width 32 height 26
click at [408, 119] on input "radio" at bounding box center [412, 115] width 8 height 8
radio input "true"
type input "Knit"
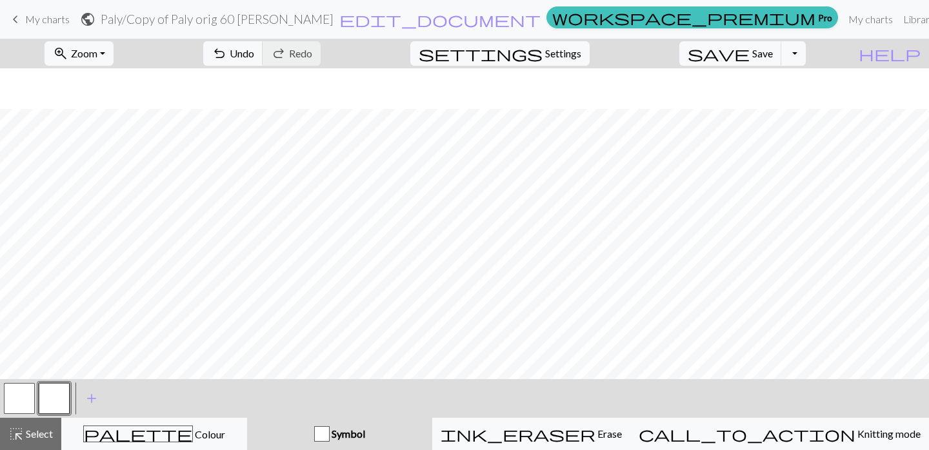
scroll to position [121, 0]
click at [51, 400] on button "button" at bounding box center [54, 398] width 31 height 31
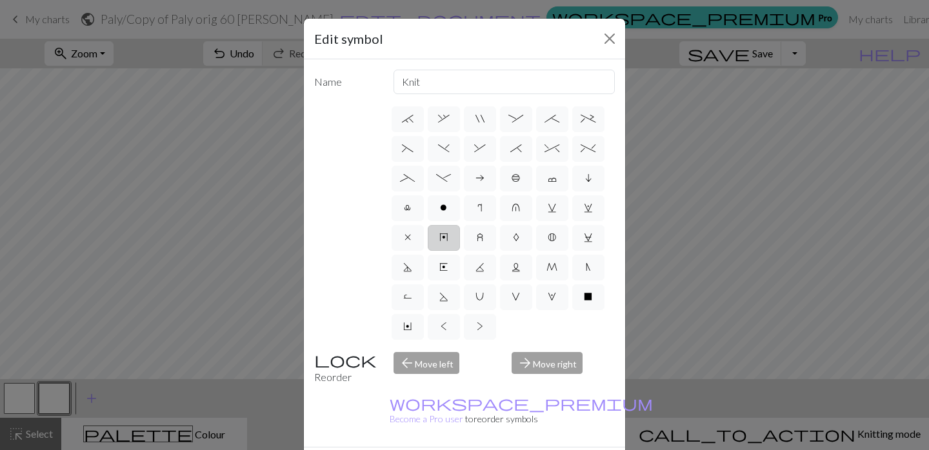
scroll to position [178, 0]
click at [445, 211] on span "o" at bounding box center [443, 208] width 7 height 10
click at [445, 378] on input "o" at bounding box center [444, 382] width 8 height 8
radio input "true"
type input "purl"
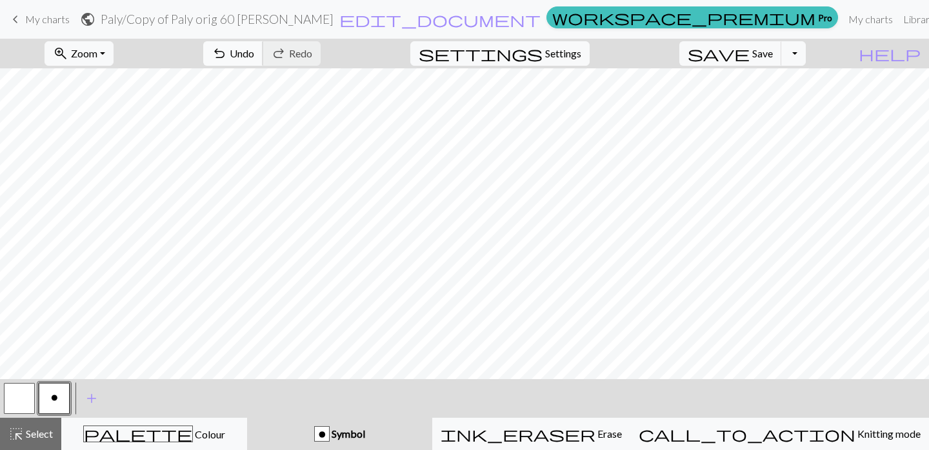
click at [254, 54] on span "Undo" at bounding box center [242, 53] width 25 height 12
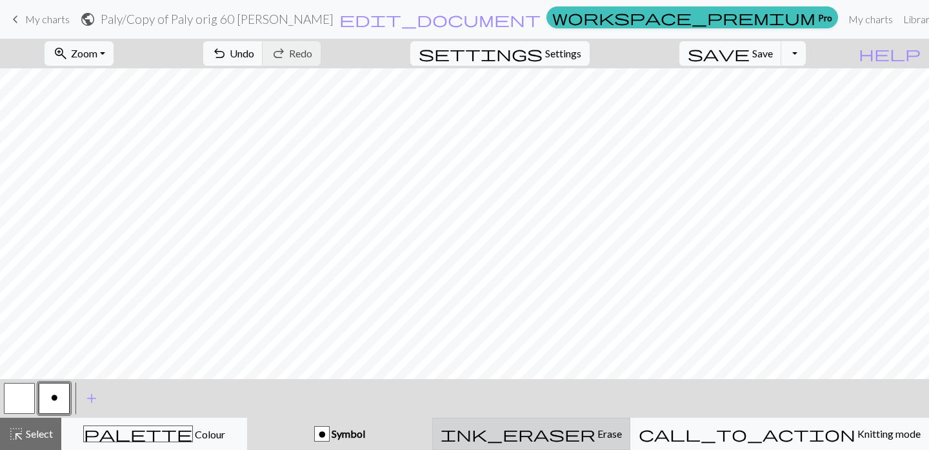
click at [603, 434] on span "Erase" at bounding box center [609, 434] width 26 height 12
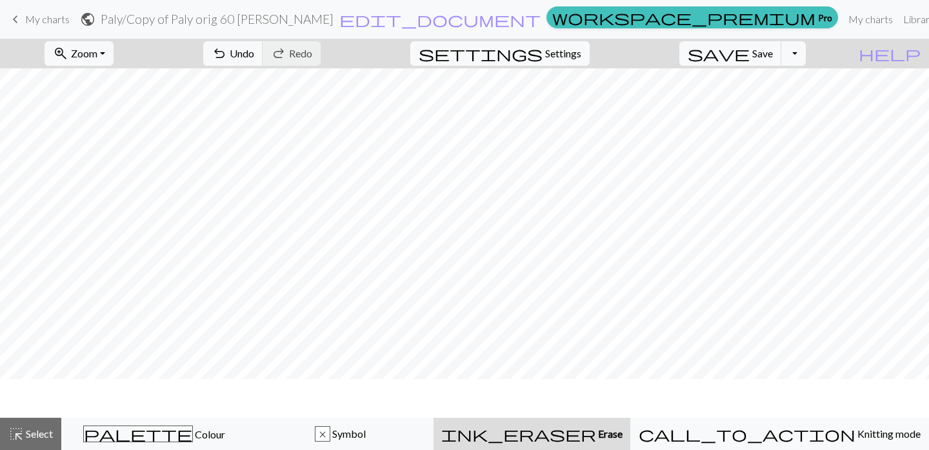
scroll to position [83, 0]
click at [750, 51] on span "save" at bounding box center [719, 54] width 62 height 18
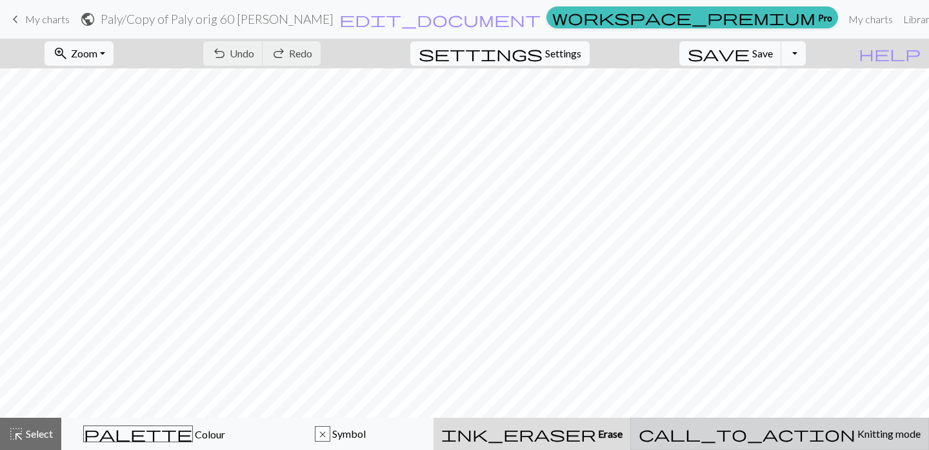
click at [786, 439] on span "call_to_action" at bounding box center [747, 434] width 217 height 18
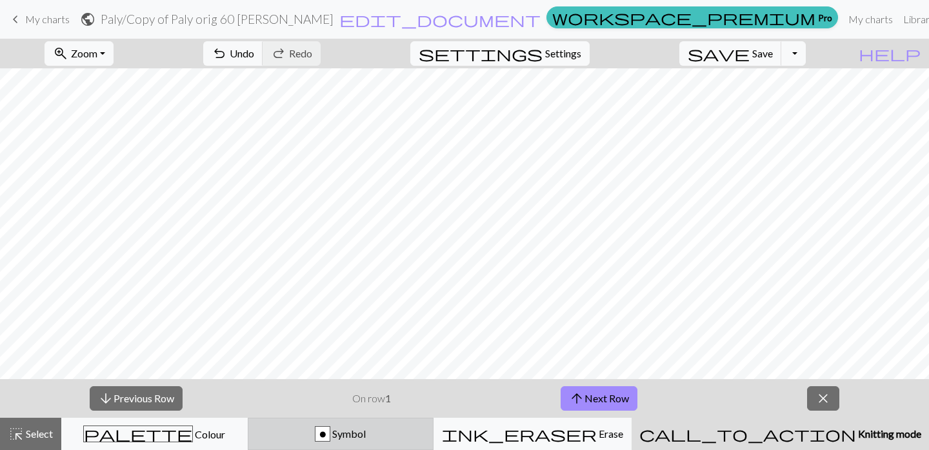
click at [396, 426] on button "o Symbol" at bounding box center [341, 434] width 187 height 32
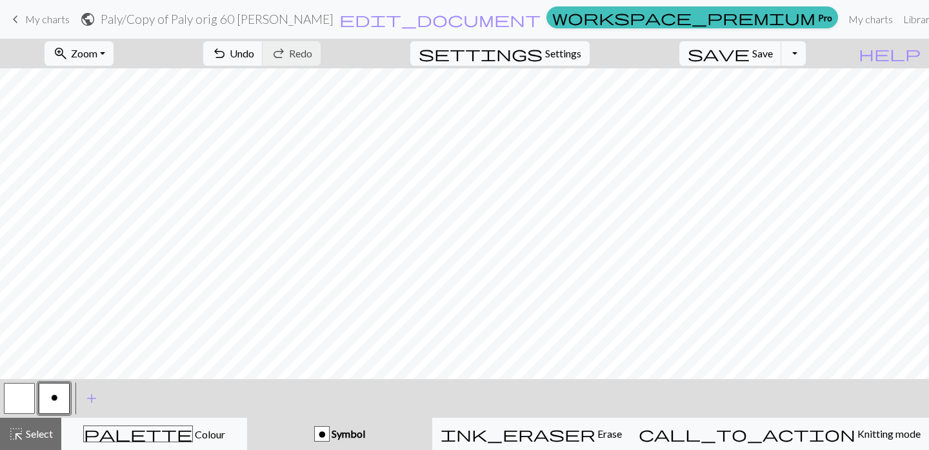
scroll to position [0, 0]
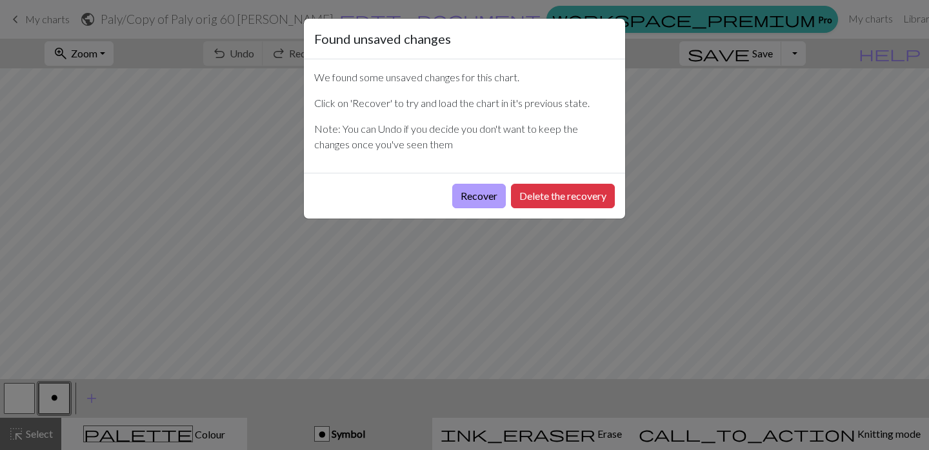
click at [486, 196] on button "Recover" at bounding box center [479, 196] width 54 height 25
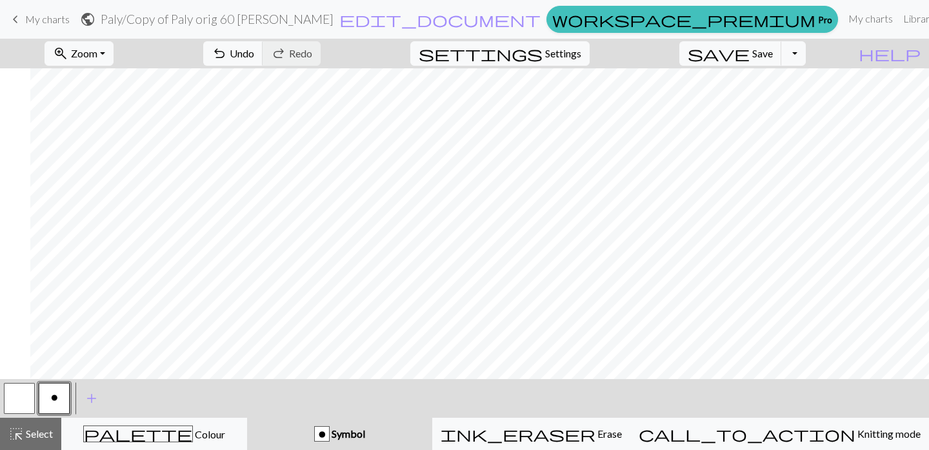
scroll to position [413, 213]
click at [114, 57] on button "zoom_in Zoom Zoom" at bounding box center [79, 53] width 69 height 25
click at [124, 152] on button "50%" at bounding box center [96, 155] width 102 height 21
click at [806, 51] on button "Toggle Dropdown" at bounding box center [794, 53] width 25 height 25
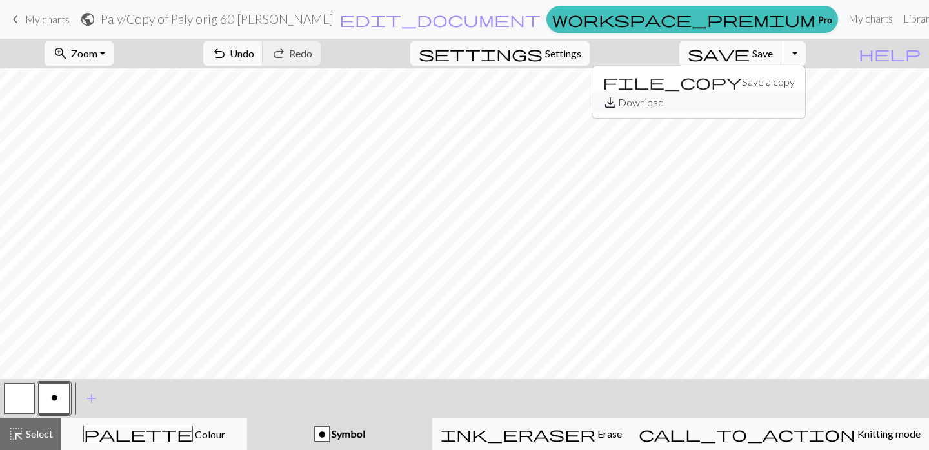
click at [777, 106] on button "save_alt Download" at bounding box center [698, 102] width 213 height 21
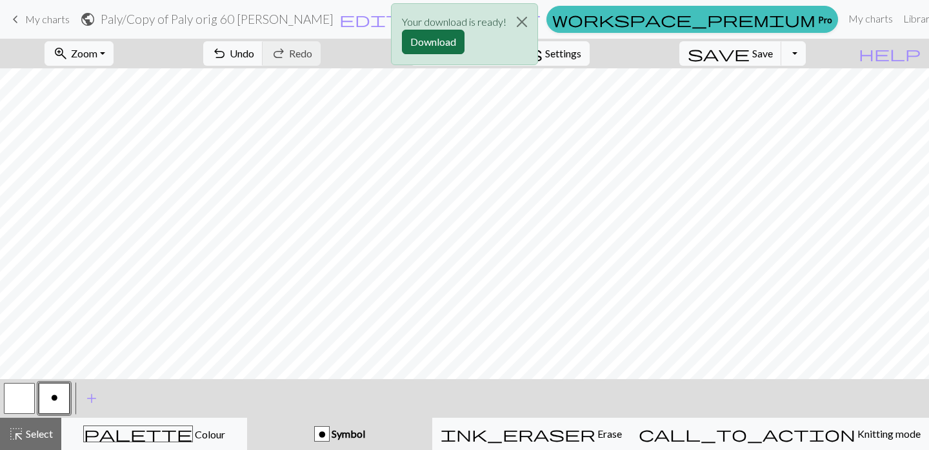
click at [449, 43] on button "Download" at bounding box center [433, 42] width 63 height 25
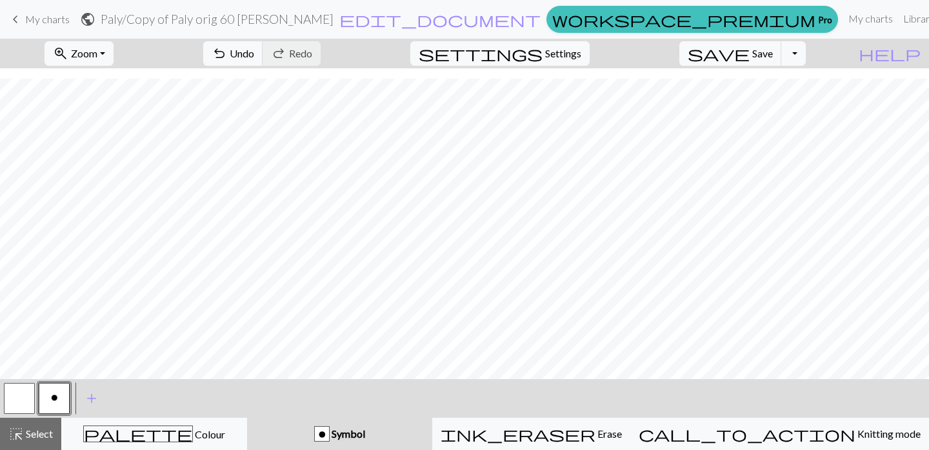
scroll to position [119, 0]
click at [263, 47] on button "undo Undo Undo" at bounding box center [233, 53] width 60 height 25
click at [23, 438] on span "highlight_alt" at bounding box center [15, 434] width 15 height 18
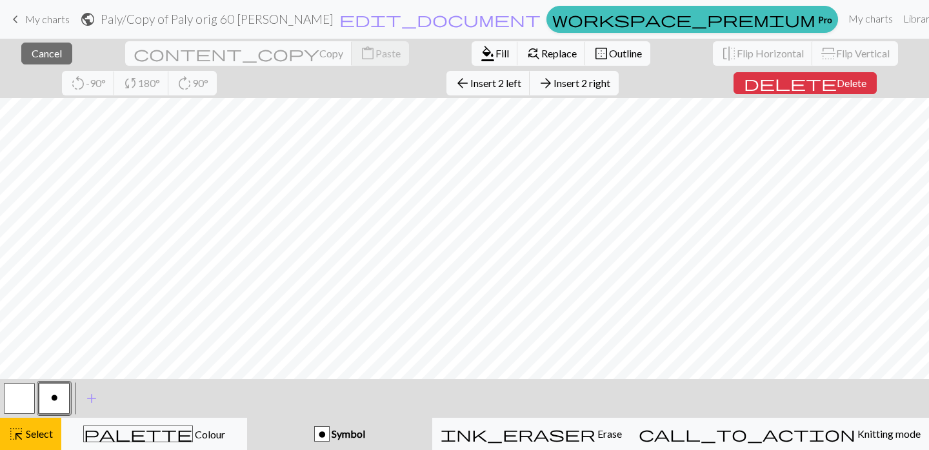
scroll to position [151, 0]
click at [41, 432] on span "Select" at bounding box center [38, 434] width 29 height 12
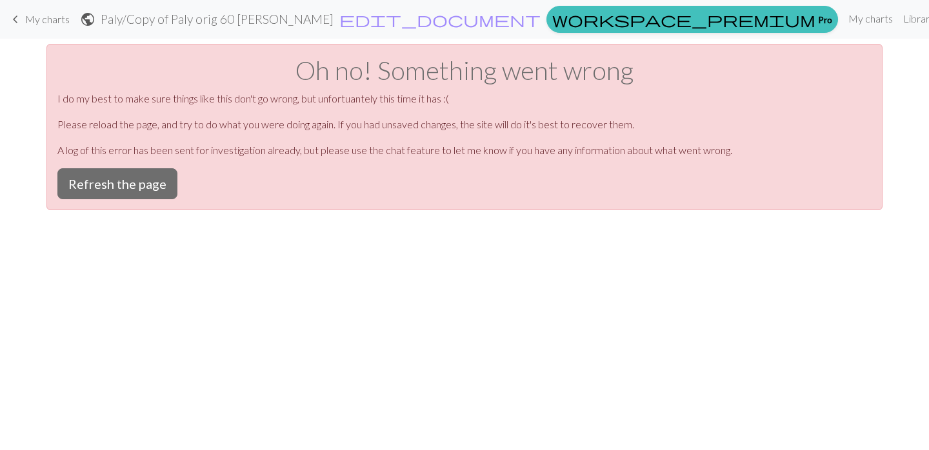
scroll to position [0, 0]
click at [115, 190] on button "Refresh the page" at bounding box center [117, 183] width 120 height 31
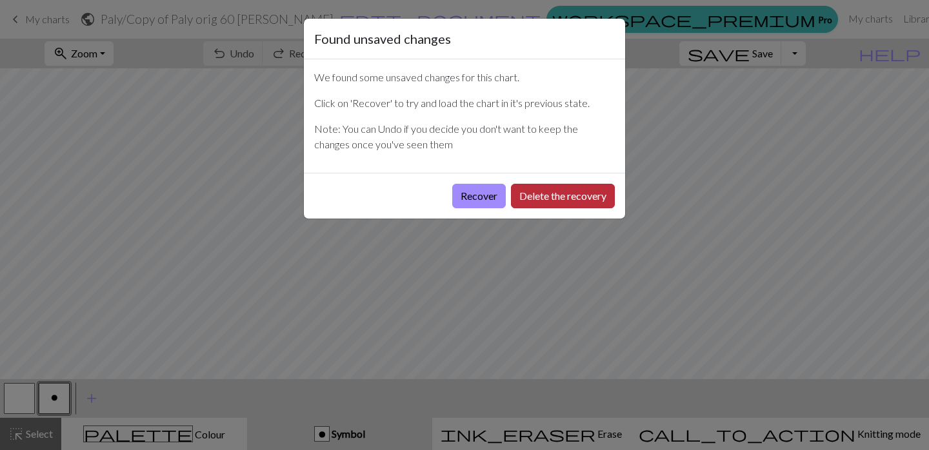
click at [536, 192] on button "Delete the recovery" at bounding box center [563, 196] width 104 height 25
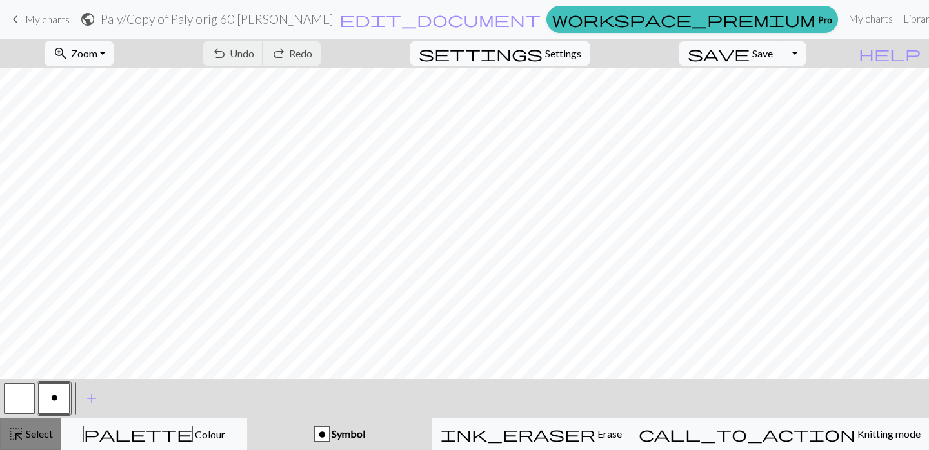
click at [16, 439] on span "highlight_alt" at bounding box center [15, 434] width 15 height 18
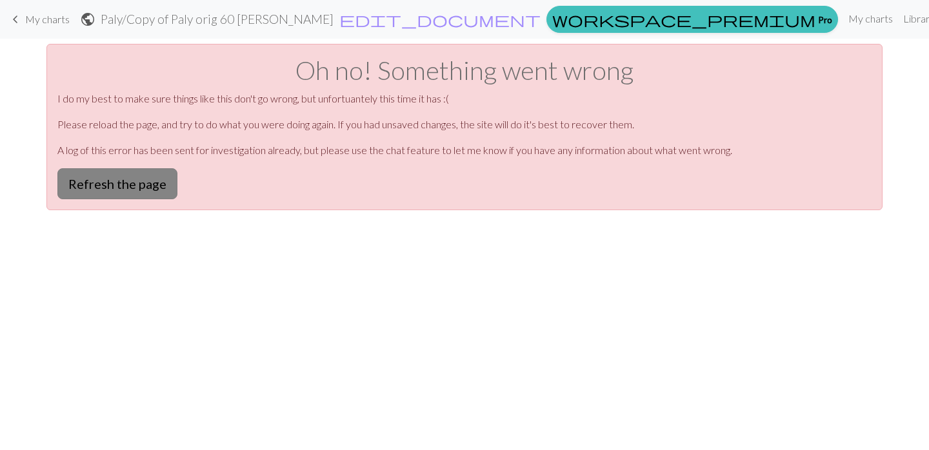
click at [130, 192] on button "Refresh the page" at bounding box center [117, 183] width 120 height 31
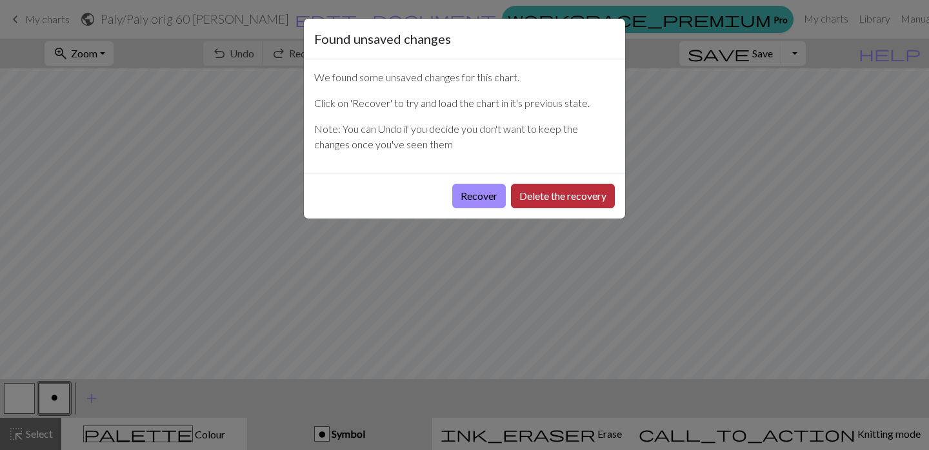
click at [551, 195] on button "Delete the recovery" at bounding box center [563, 196] width 104 height 25
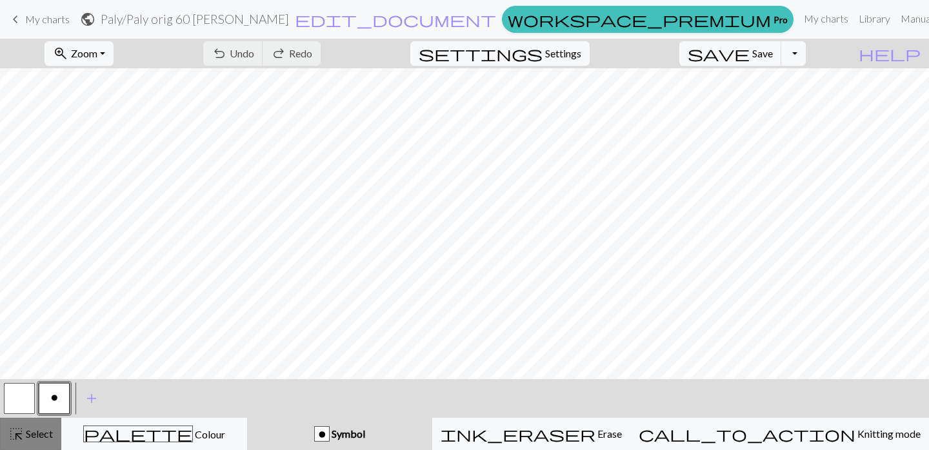
click at [20, 431] on span "highlight_alt" at bounding box center [15, 434] width 15 height 18
click at [31, 425] on button "highlight_alt Select Select" at bounding box center [30, 434] width 61 height 32
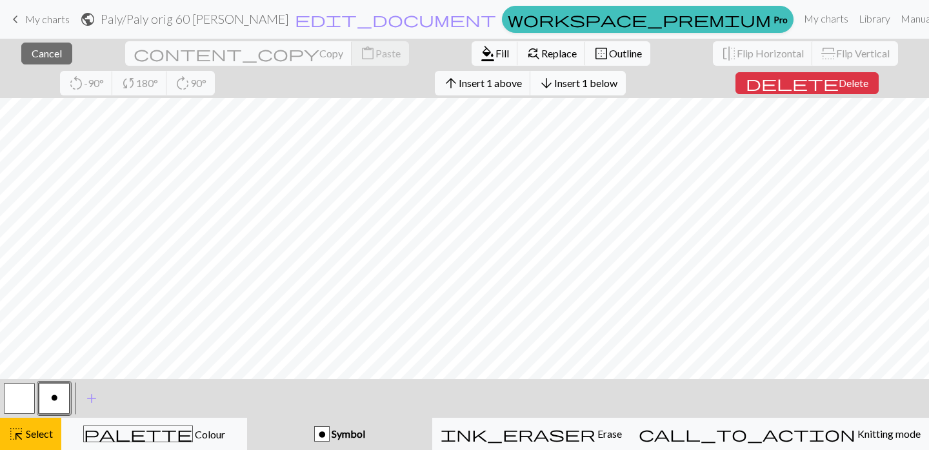
click at [530, 89] on button "arrow_downward Insert 1 below" at bounding box center [578, 83] width 96 height 25
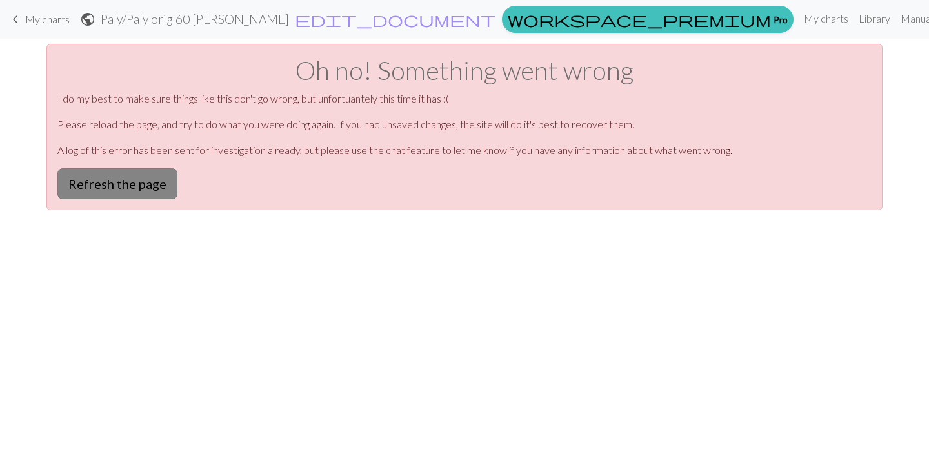
click at [145, 176] on button "Refresh the page" at bounding box center [117, 183] width 120 height 31
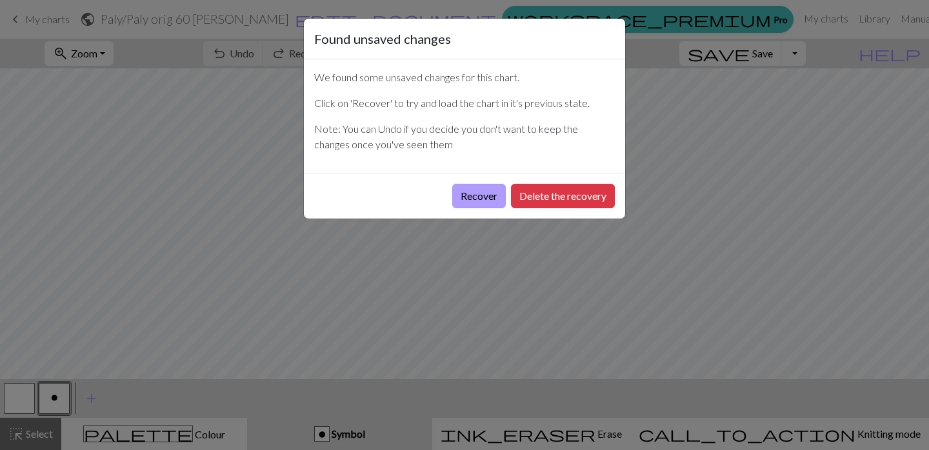
click at [490, 196] on button "Recover" at bounding box center [479, 196] width 54 height 25
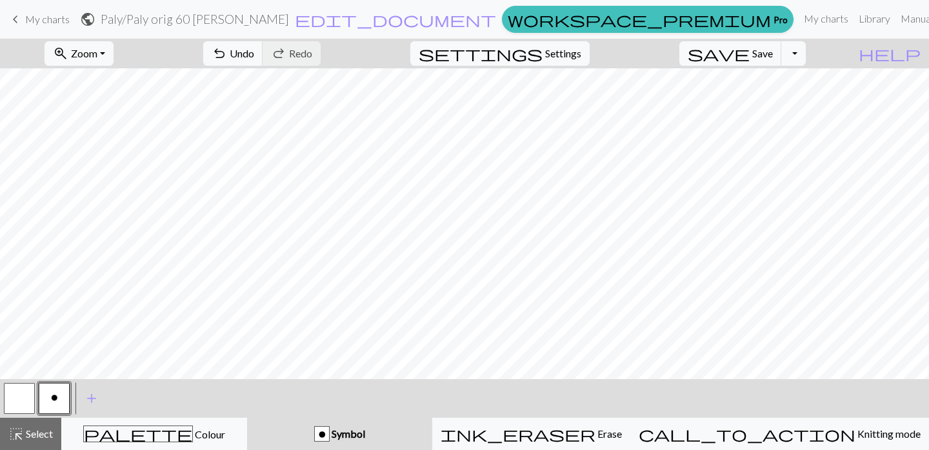
scroll to position [534, 0]
click at [114, 53] on button "zoom_in Zoom Zoom" at bounding box center [79, 53] width 69 height 25
click at [119, 154] on button "50%" at bounding box center [96, 155] width 102 height 21
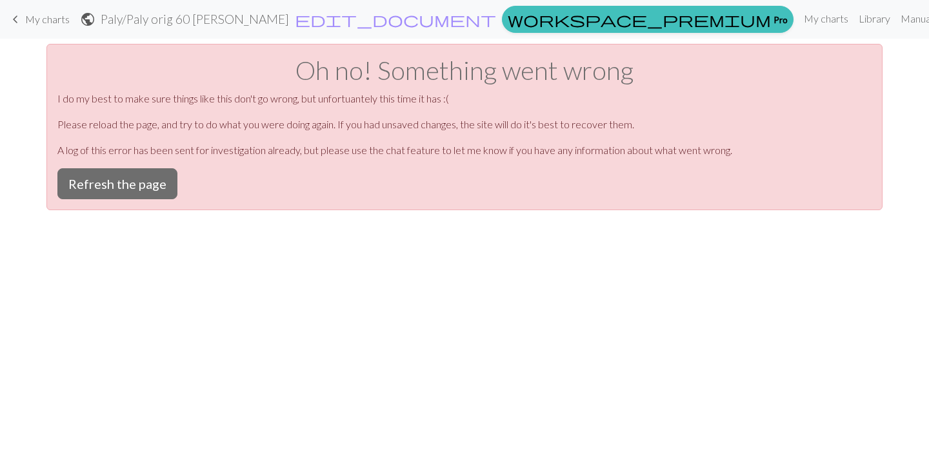
click at [52, 18] on span "My charts" at bounding box center [47, 19] width 45 height 12
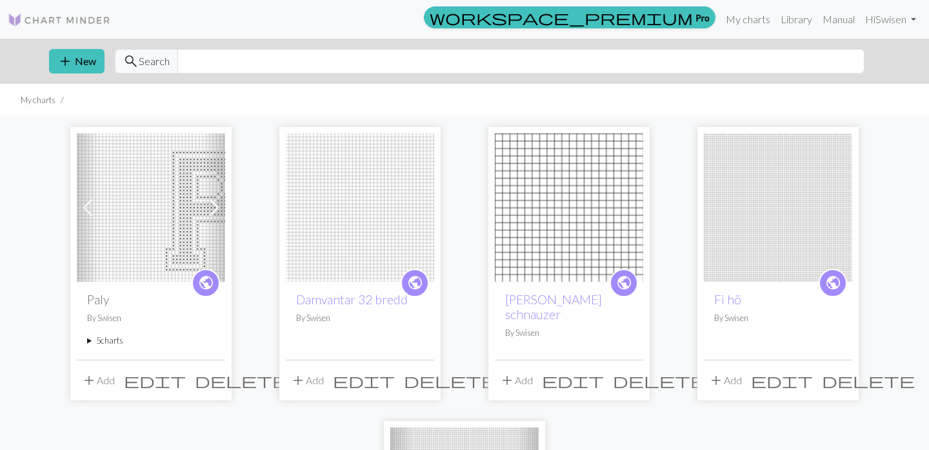
click at [94, 342] on summary "5 charts" at bounding box center [151, 341] width 128 height 12
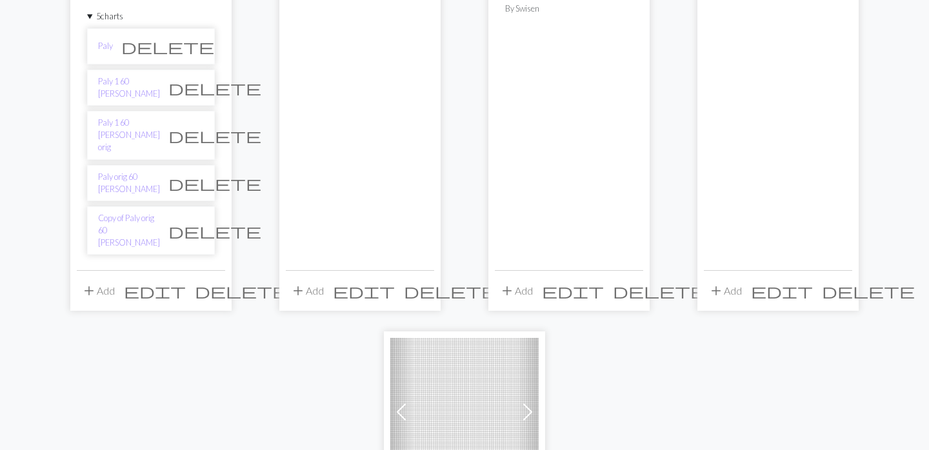
scroll to position [329, 0]
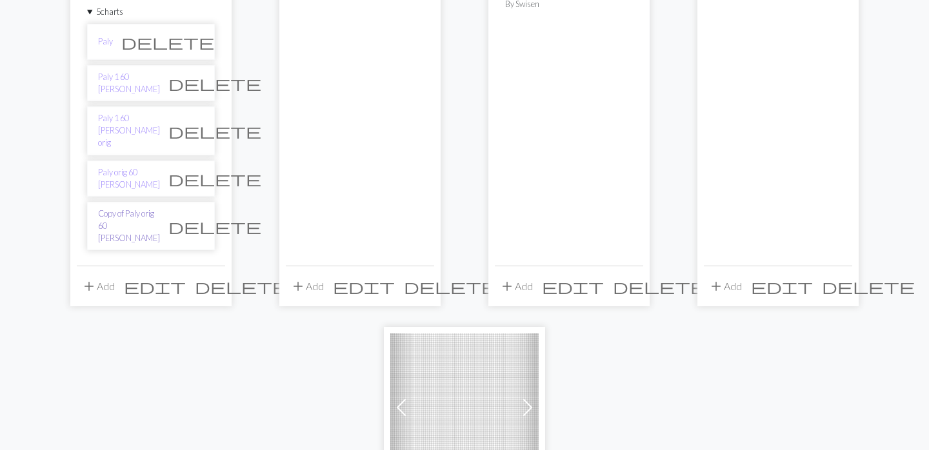
click at [139, 208] on link "Copy of Paly orig 60 [PERSON_NAME]" at bounding box center [129, 226] width 62 height 37
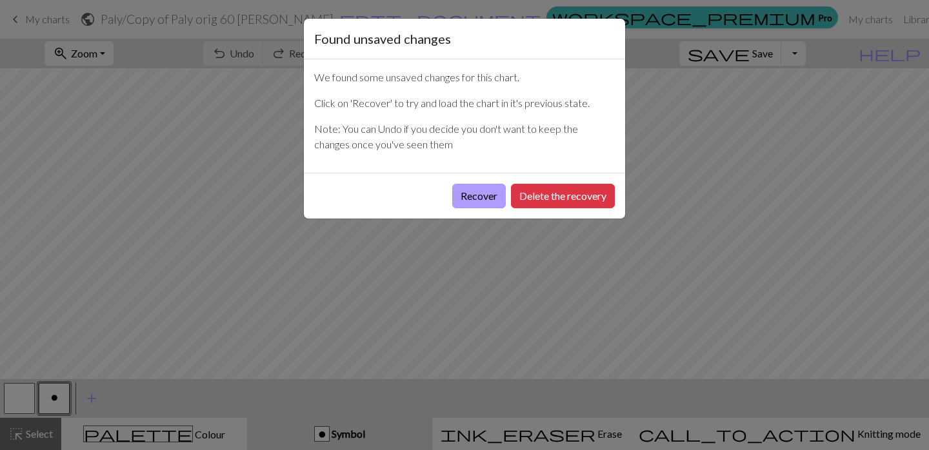
click at [490, 194] on button "Recover" at bounding box center [479, 196] width 54 height 25
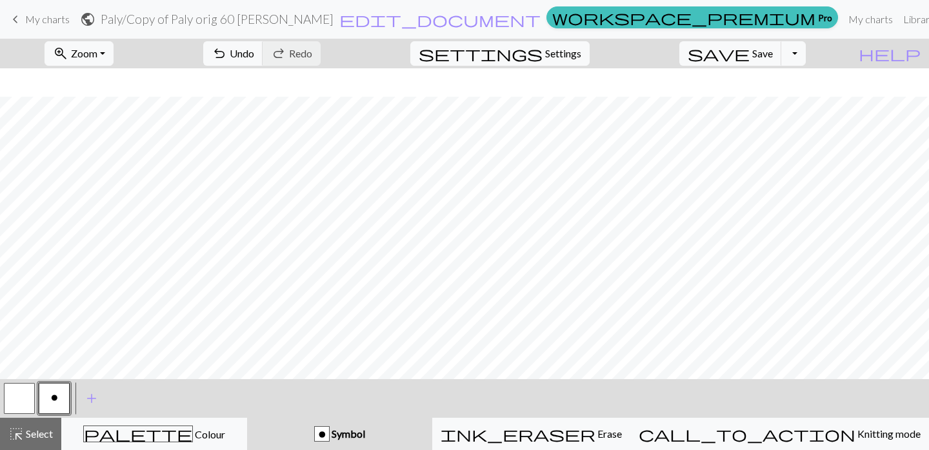
scroll to position [37, 0]
click at [114, 52] on button "zoom_in Zoom Zoom" at bounding box center [79, 53] width 69 height 25
click at [121, 156] on button "50%" at bounding box center [96, 155] width 102 height 21
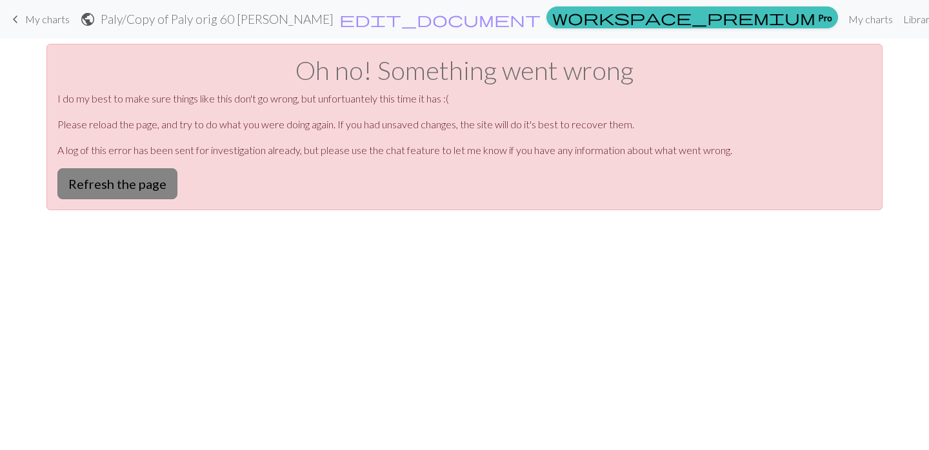
click at [150, 192] on button "Refresh the page" at bounding box center [117, 183] width 120 height 31
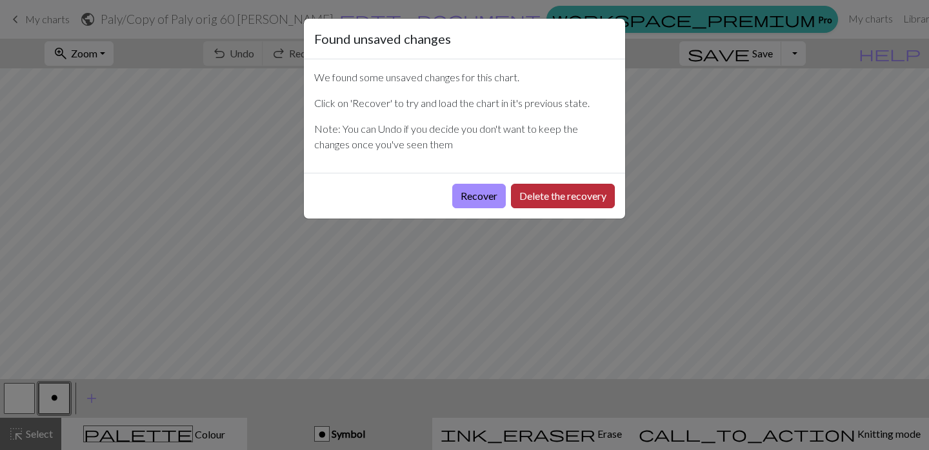
click at [541, 197] on button "Delete the recovery" at bounding box center [563, 196] width 104 height 25
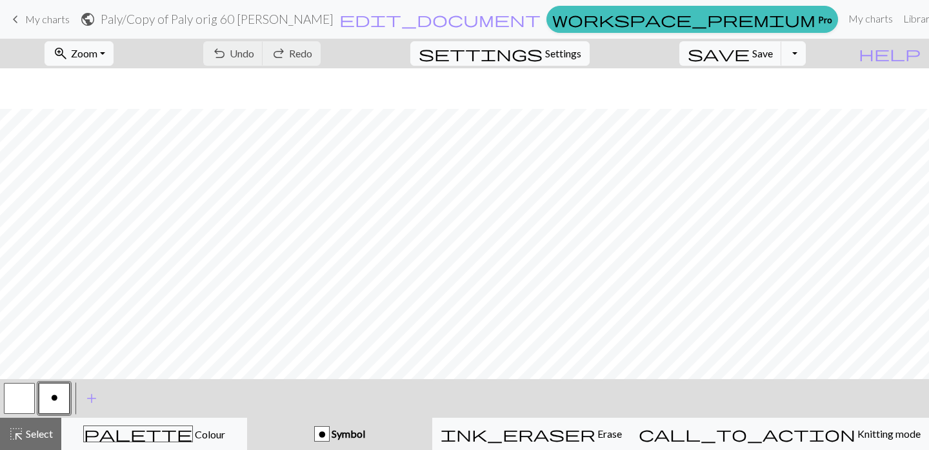
scroll to position [328, 0]
click at [114, 54] on button "zoom_in Zoom Zoom" at bounding box center [79, 53] width 69 height 25
click at [106, 148] on button "50%" at bounding box center [96, 155] width 102 height 21
click at [32, 437] on span "Select" at bounding box center [38, 434] width 29 height 12
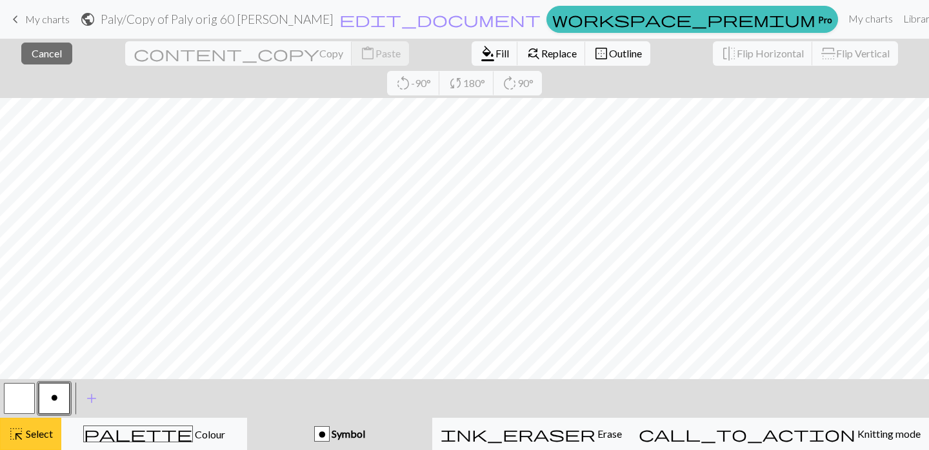
click at [41, 440] on div "highlight_alt Select Select" at bounding box center [30, 434] width 45 height 15
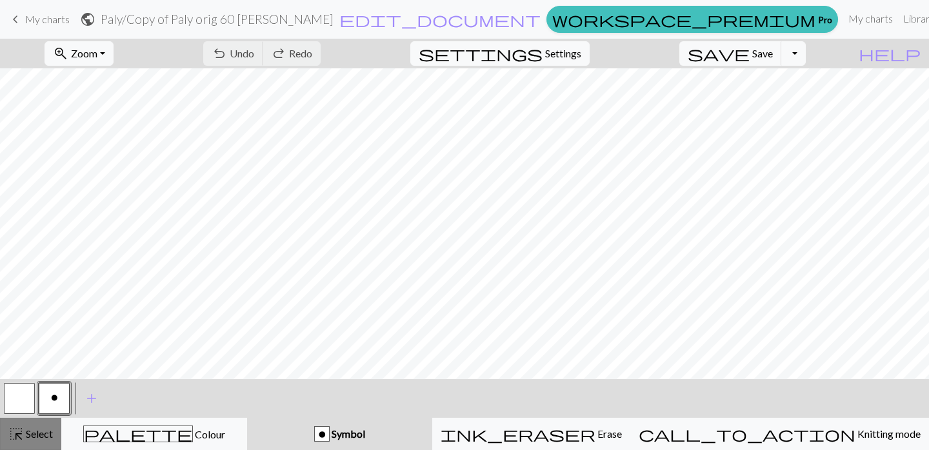
click at [46, 434] on span "Select" at bounding box center [38, 434] width 29 height 12
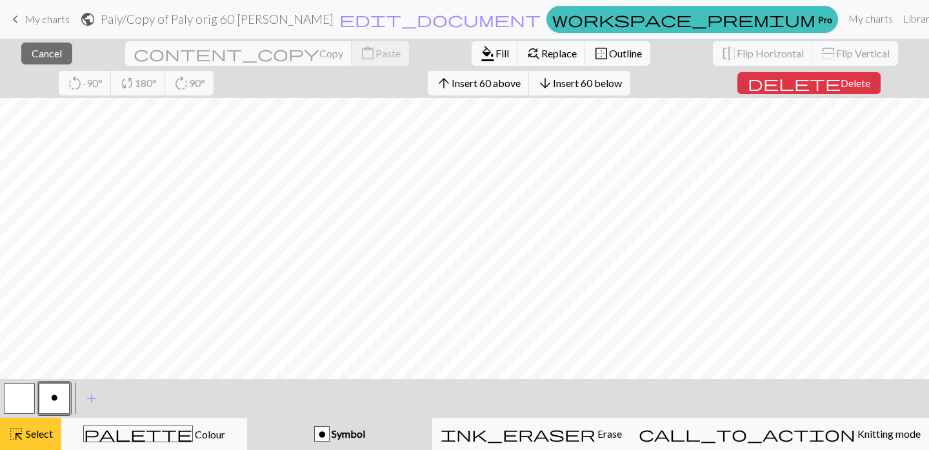
click at [40, 429] on span "Select" at bounding box center [38, 434] width 29 height 12
click at [554, 86] on span "Insert 1 below" at bounding box center [585, 83] width 63 height 12
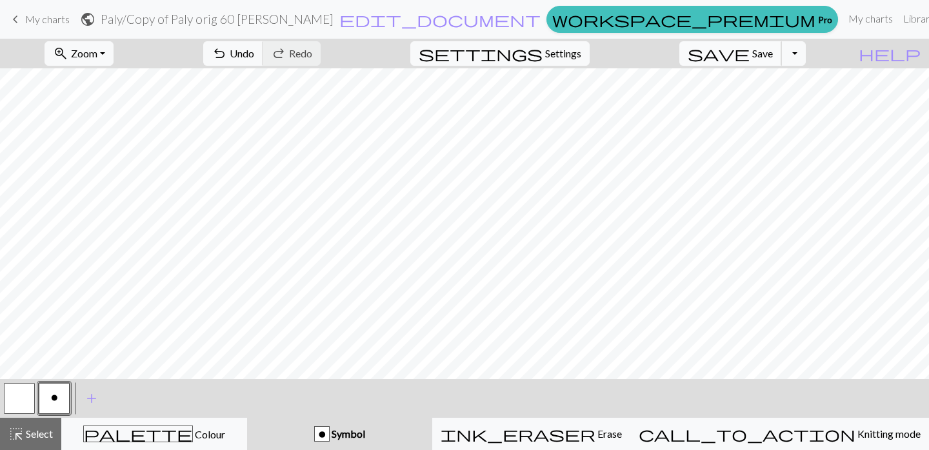
click at [750, 58] on span "save" at bounding box center [719, 54] width 62 height 18
click at [365, 434] on span "Symbol" at bounding box center [347, 434] width 35 height 12
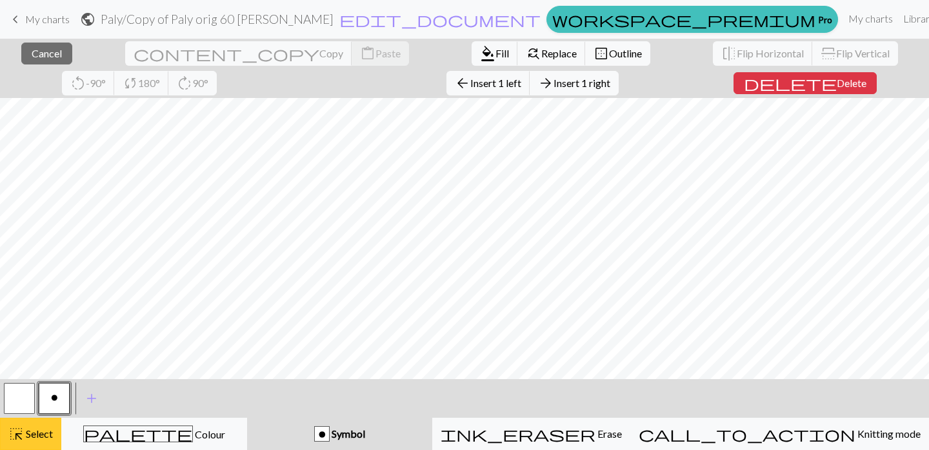
click at [31, 436] on span "Select" at bounding box center [38, 434] width 29 height 12
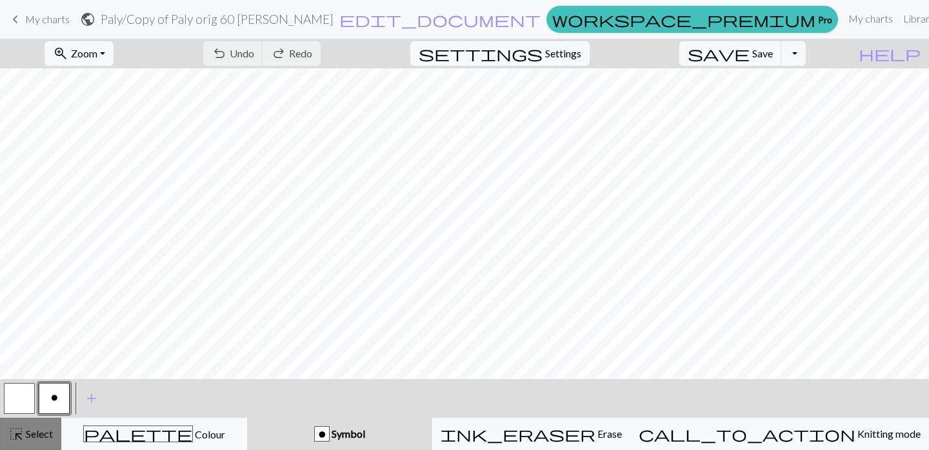
click at [31, 436] on span "Select" at bounding box center [38, 434] width 29 height 12
click at [346, 434] on div "o Symbol" at bounding box center [340, 434] width 170 height 15
click at [19, 430] on span "highlight_alt" at bounding box center [15, 434] width 15 height 18
click at [329, 430] on div "o" at bounding box center [322, 434] width 14 height 15
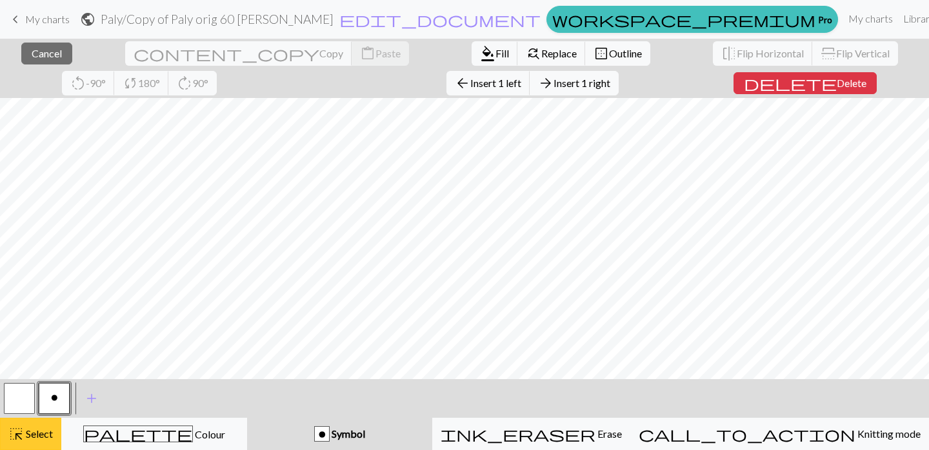
click at [39, 432] on span "Select" at bounding box center [38, 434] width 29 height 12
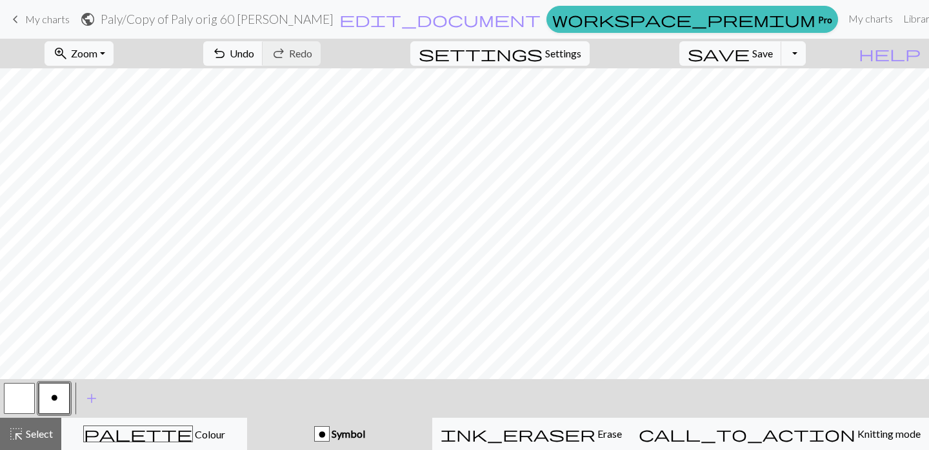
click at [365, 430] on span "Symbol" at bounding box center [347, 434] width 35 height 12
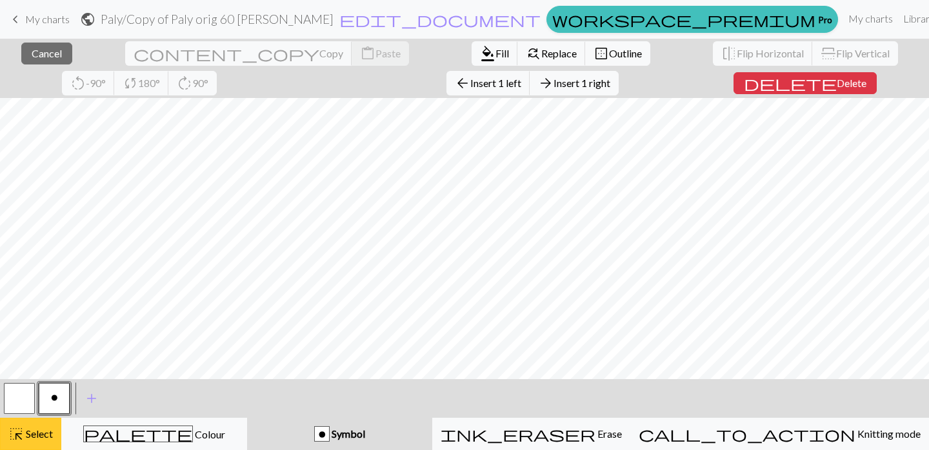
click at [34, 432] on span "Select" at bounding box center [38, 434] width 29 height 12
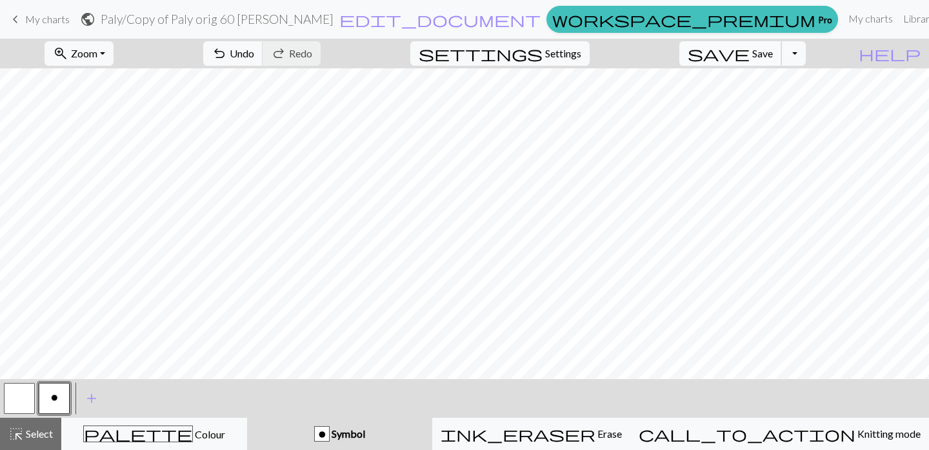
click at [772, 49] on button "save Save Save" at bounding box center [731, 53] width 103 height 25
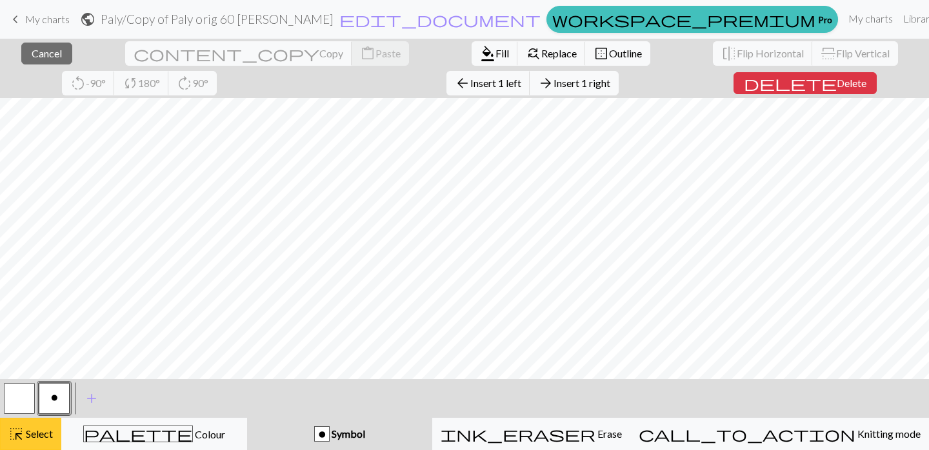
click at [7, 436] on button "highlight_alt Select Select" at bounding box center [30, 434] width 61 height 32
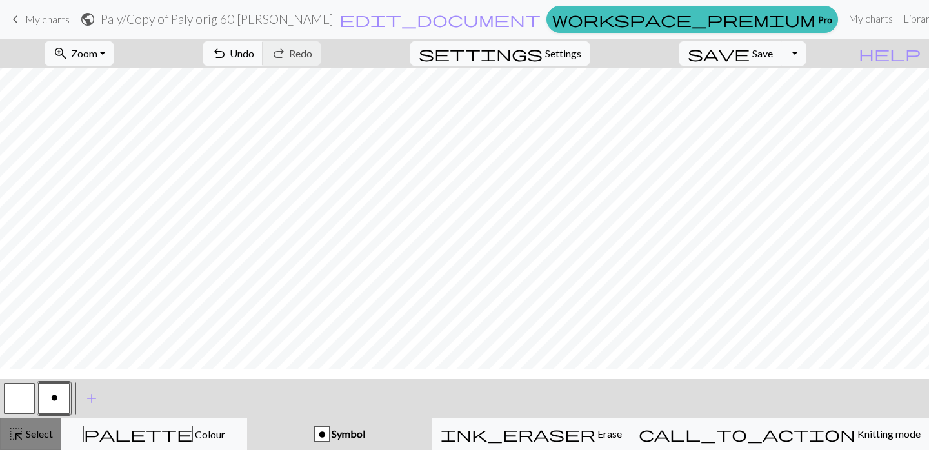
scroll to position [19, 0]
click at [750, 59] on span "save" at bounding box center [719, 54] width 62 height 18
click at [254, 52] on span "Undo" at bounding box center [242, 53] width 25 height 12
click at [254, 54] on span "Undo" at bounding box center [242, 53] width 25 height 12
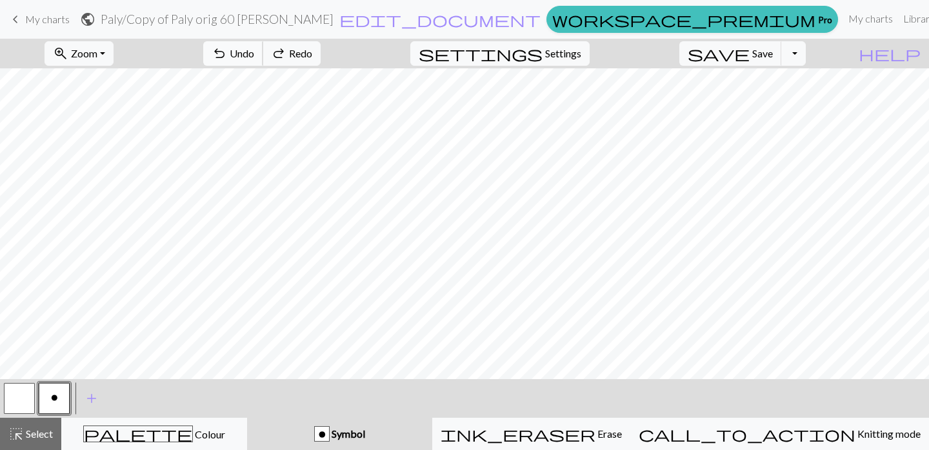
click at [254, 54] on span "Undo" at bounding box center [242, 53] width 25 height 12
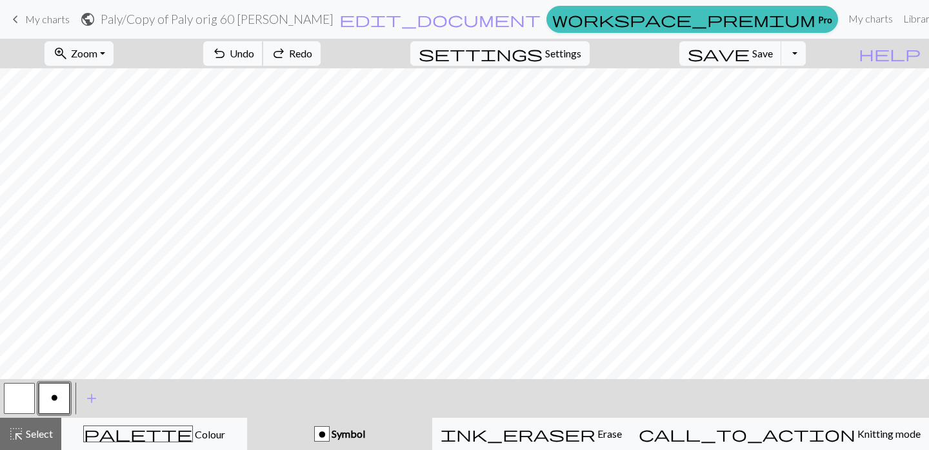
click at [254, 54] on span "Undo" at bounding box center [242, 53] width 25 height 12
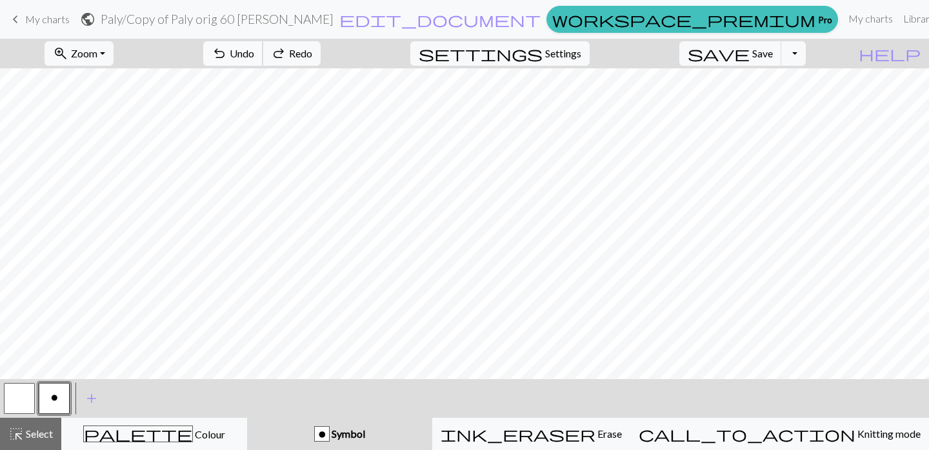
click at [254, 54] on span "Undo" at bounding box center [242, 53] width 25 height 12
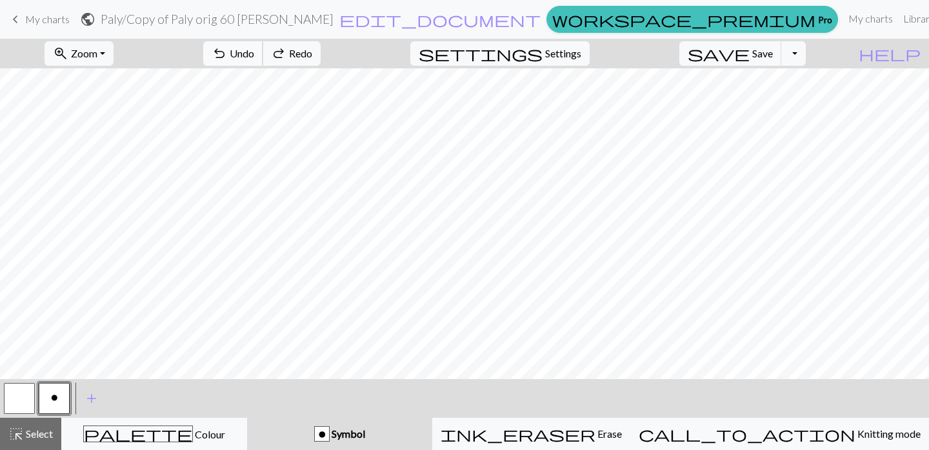
click at [254, 54] on span "Undo" at bounding box center [242, 53] width 25 height 12
click at [312, 54] on div "undo Undo Undo redo Redo Redo" at bounding box center [262, 54] width 137 height 30
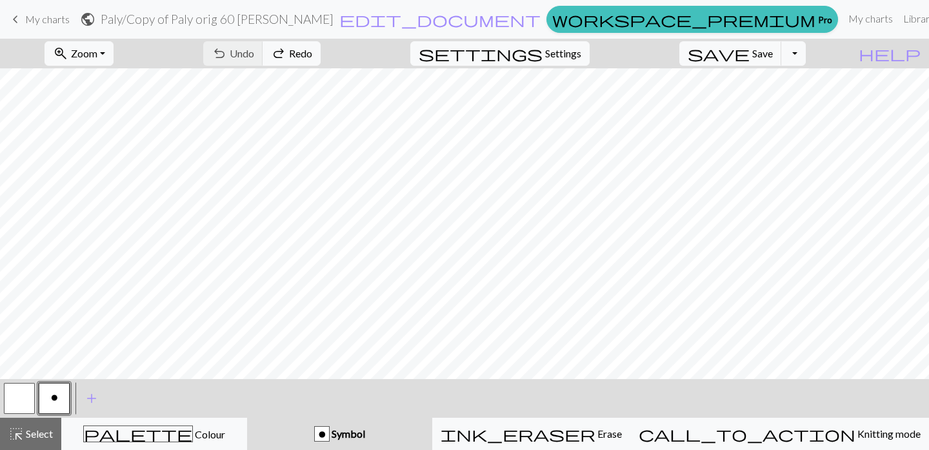
click at [307, 50] on div "undo Undo Undo redo Redo Redo" at bounding box center [262, 54] width 137 height 30
click at [316, 56] on div "undo Undo Undo redo Redo Redo" at bounding box center [262, 54] width 137 height 30
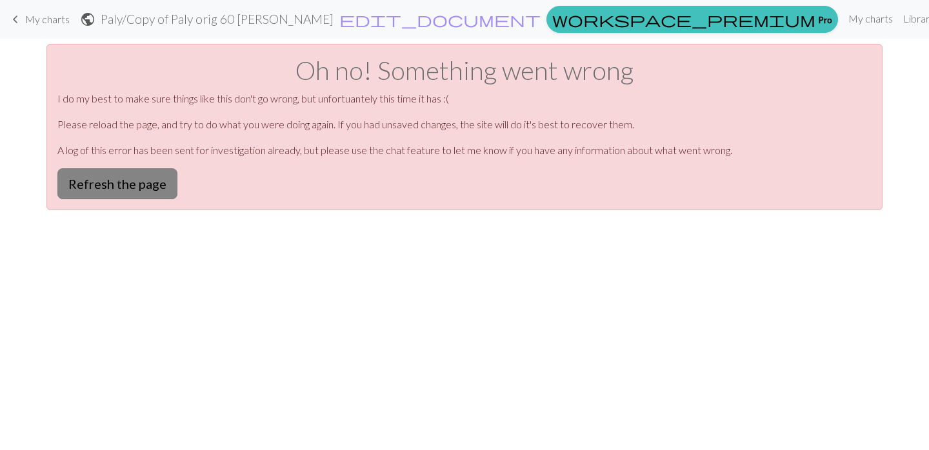
click at [98, 189] on button "Refresh the page" at bounding box center [117, 183] width 120 height 31
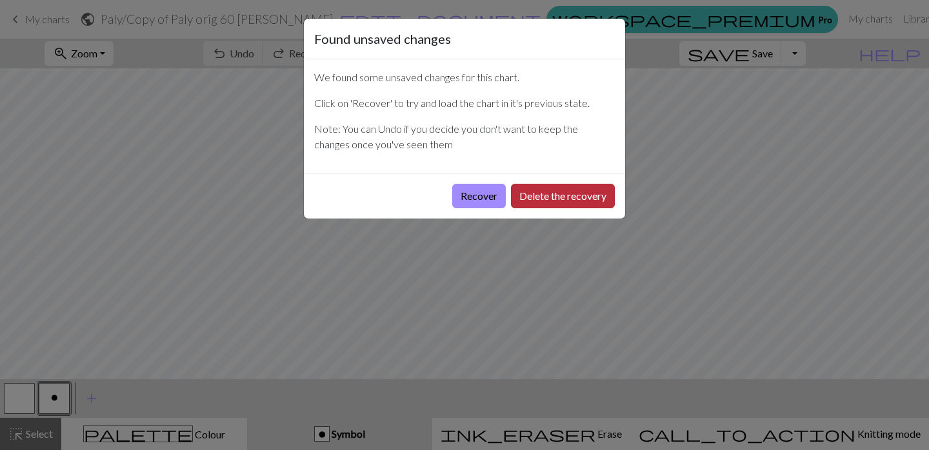
click at [559, 197] on button "Delete the recovery" at bounding box center [563, 196] width 104 height 25
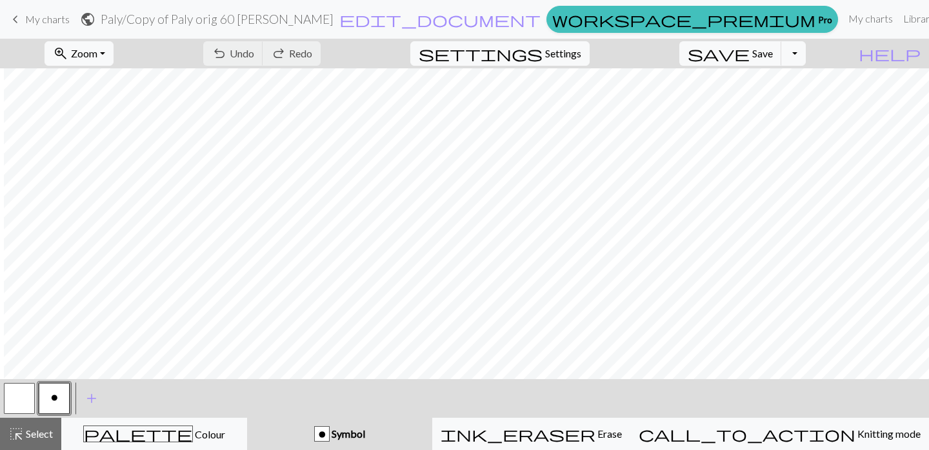
scroll to position [0, 237]
click at [114, 53] on button "zoom_in Zoom Zoom" at bounding box center [79, 53] width 69 height 25
click at [118, 148] on button "50%" at bounding box center [96, 155] width 102 height 21
click at [254, 50] on span "Undo" at bounding box center [242, 53] width 25 height 12
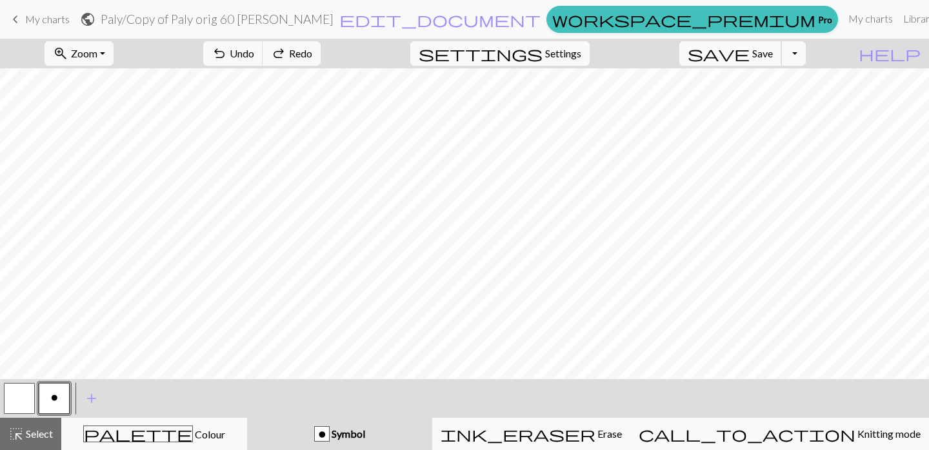
click at [750, 56] on span "save" at bounding box center [719, 54] width 62 height 18
click at [773, 56] on span "Save" at bounding box center [762, 53] width 21 height 12
click at [750, 61] on button "save Save Save" at bounding box center [731, 53] width 103 height 25
click at [254, 56] on span "Undo" at bounding box center [242, 53] width 25 height 12
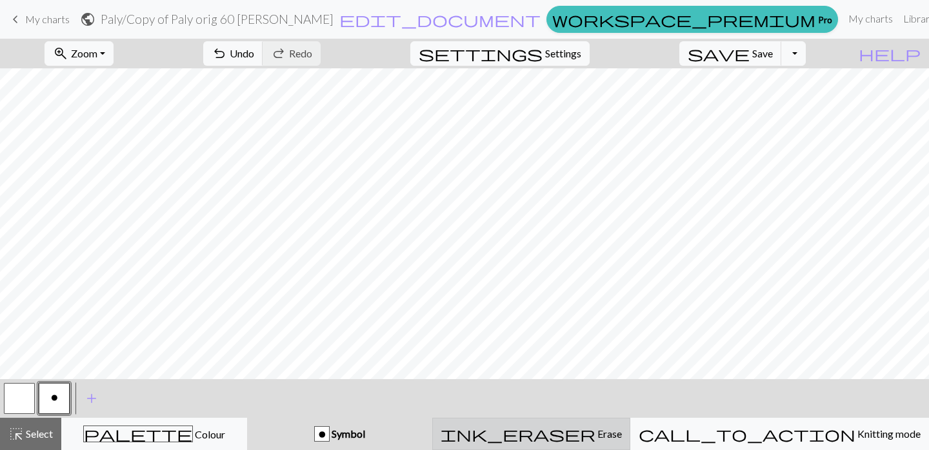
click at [609, 435] on span "Erase" at bounding box center [609, 434] width 26 height 12
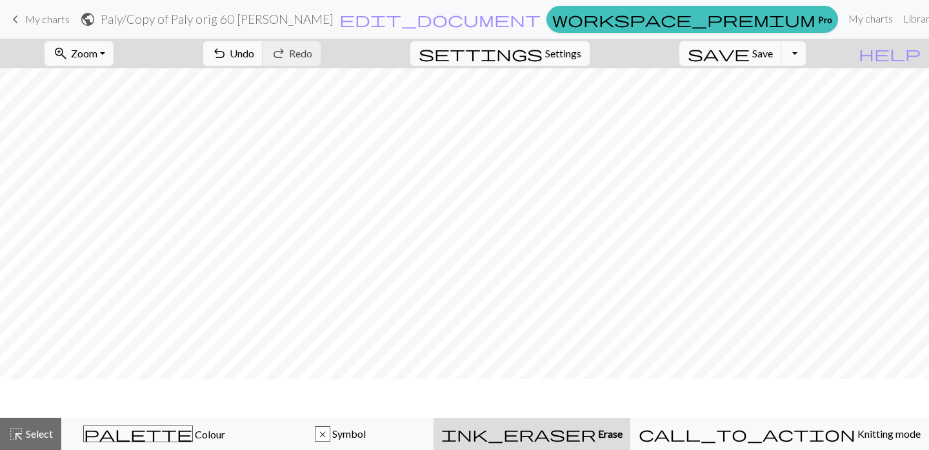
scroll to position [89, 0]
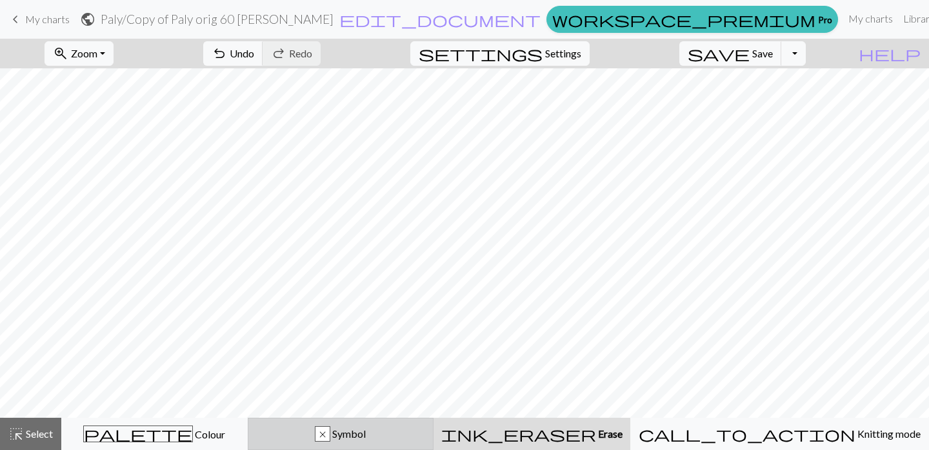
click at [366, 433] on span "Symbol" at bounding box center [347, 434] width 35 height 12
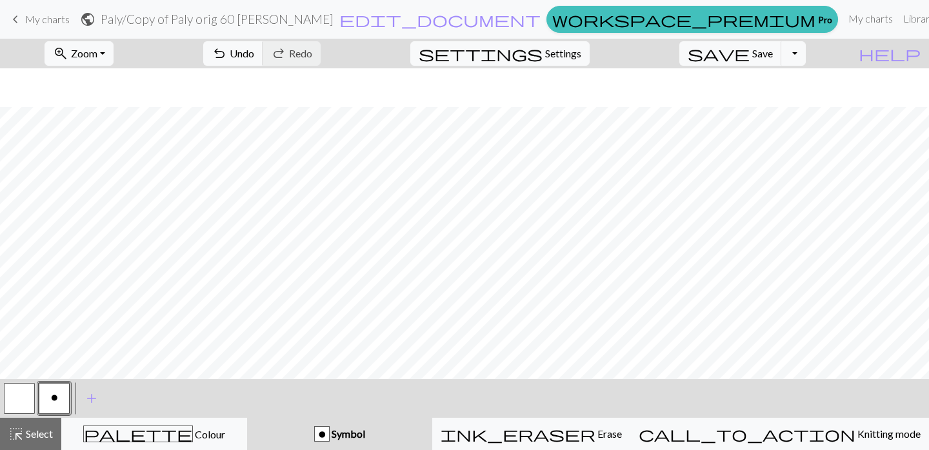
scroll to position [128, 0]
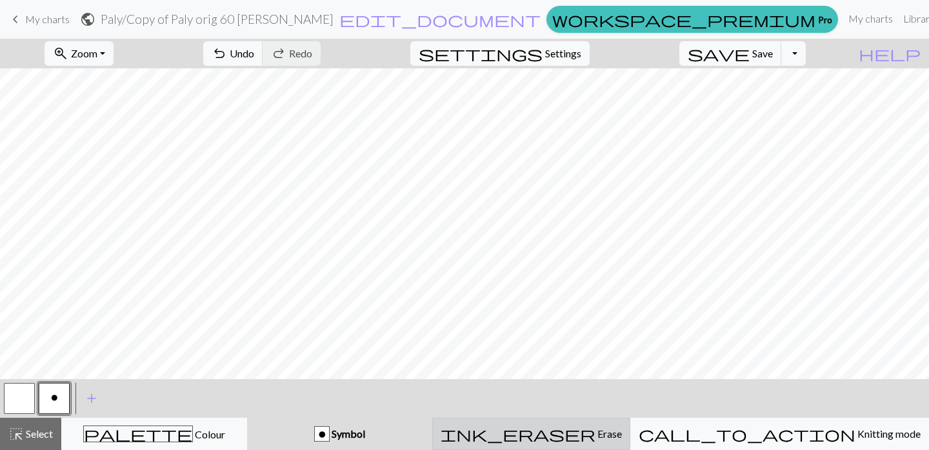
click at [622, 434] on span "Erase" at bounding box center [609, 434] width 26 height 12
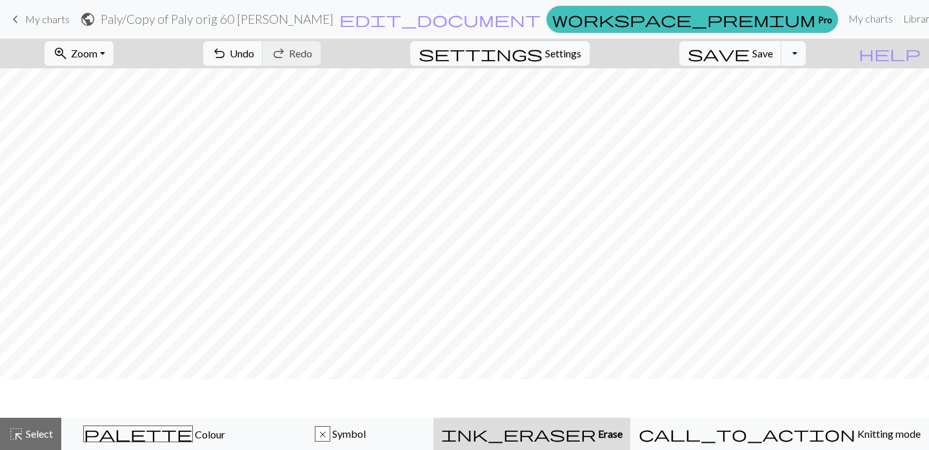
scroll to position [89, 0]
click at [773, 57] on span "Save" at bounding box center [762, 53] width 21 height 12
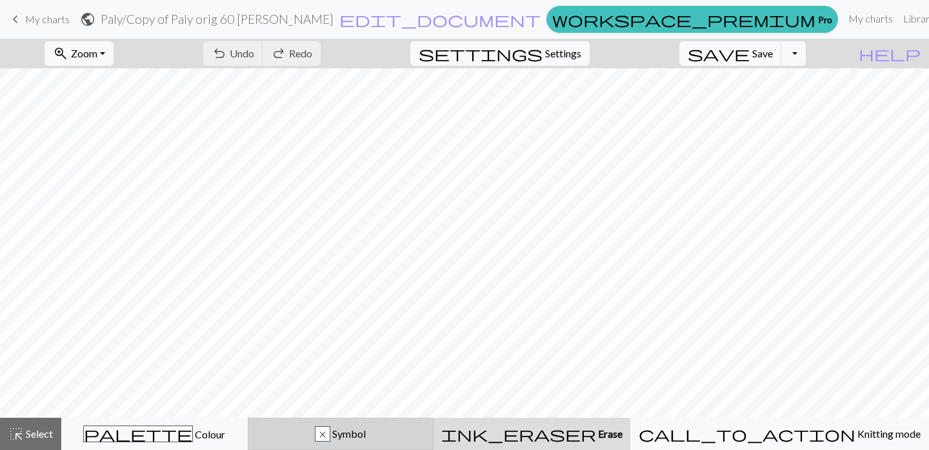
click at [330, 436] on div "x" at bounding box center [323, 434] width 14 height 15
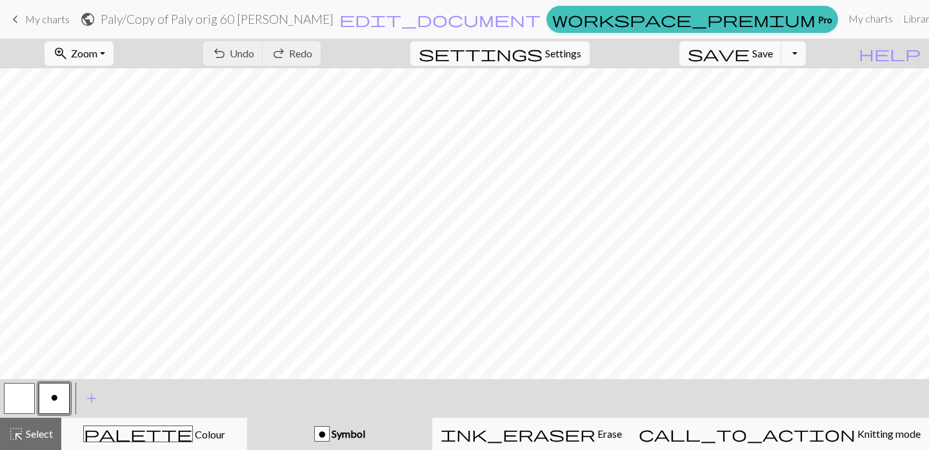
click at [58, 401] on button "o" at bounding box center [54, 398] width 31 height 31
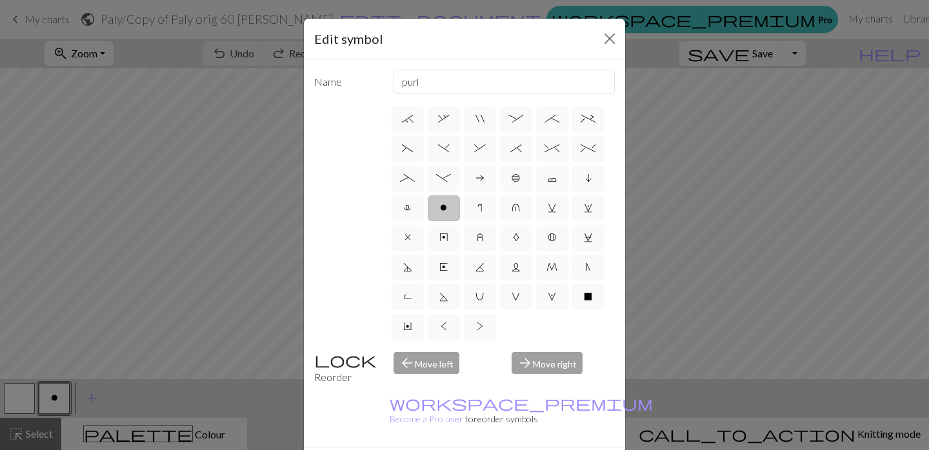
scroll to position [178, 0]
click at [581, 298] on label "X" at bounding box center [588, 298] width 32 height 26
radio input "true"
type input "no stitch"
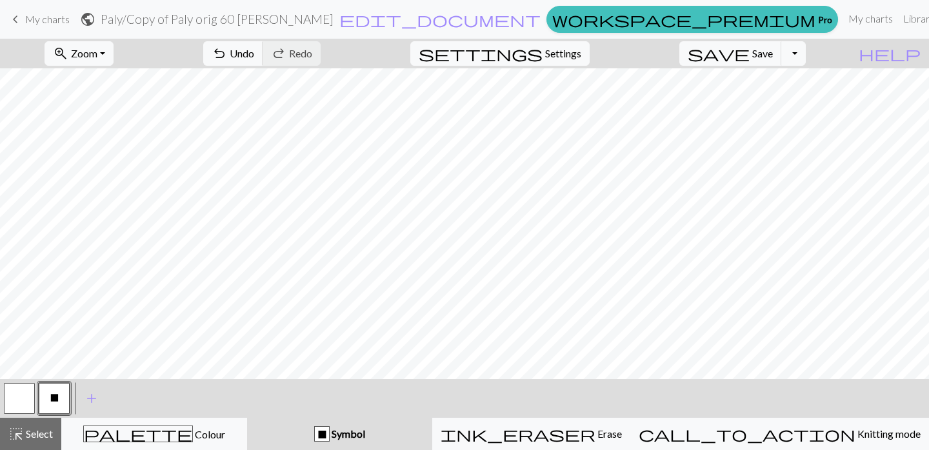
click at [53, 393] on span "X" at bounding box center [54, 398] width 8 height 10
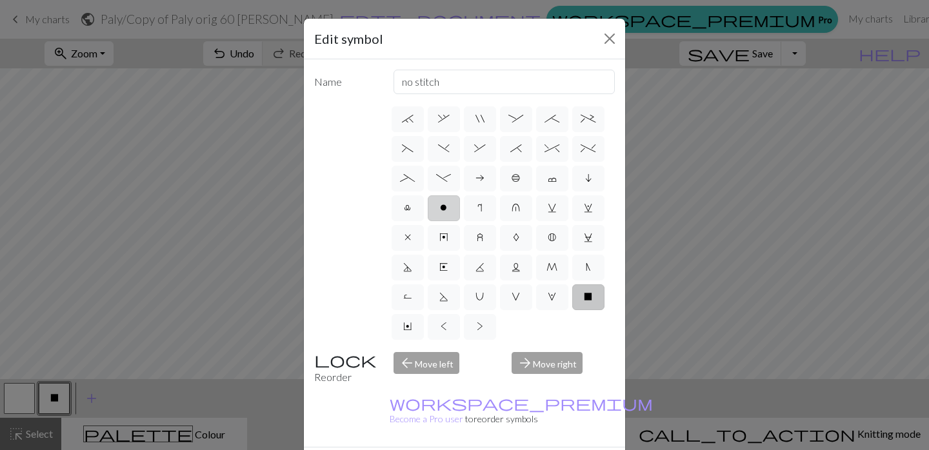
click at [446, 212] on span "o" at bounding box center [443, 208] width 7 height 10
click at [446, 378] on input "o" at bounding box center [444, 382] width 8 height 8
radio input "true"
type input "purl"
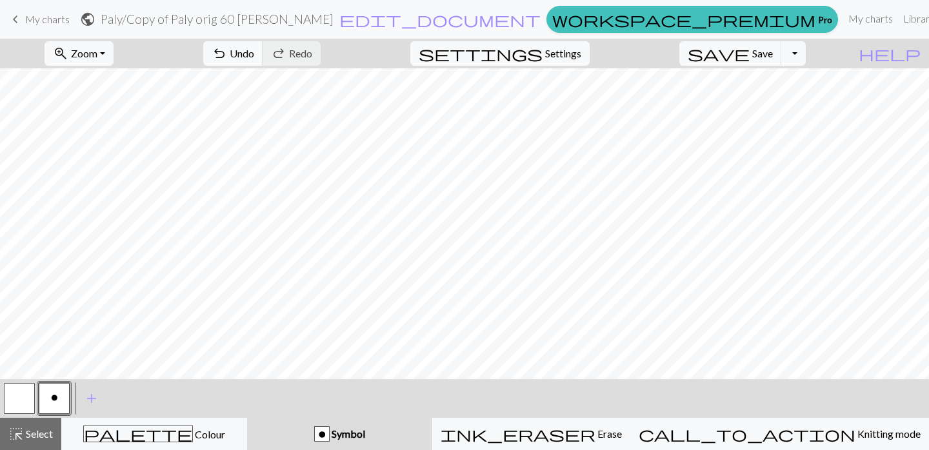
click at [54, 394] on span "o" at bounding box center [54, 398] width 7 height 10
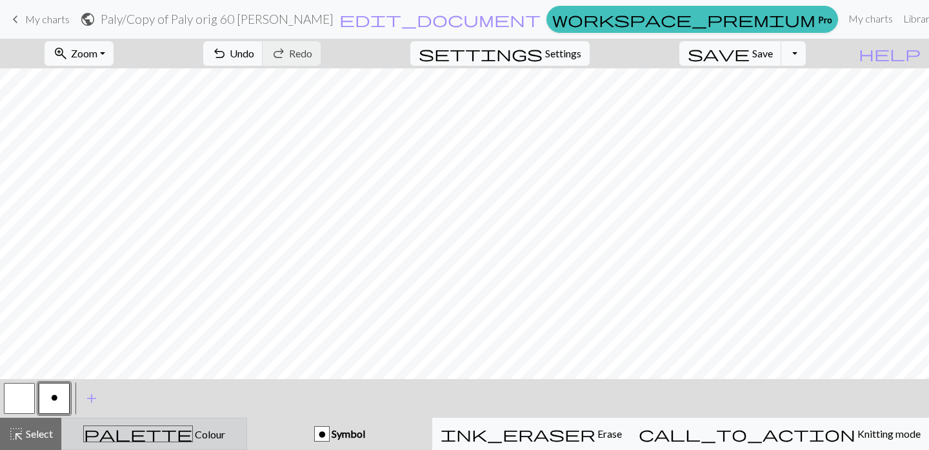
click at [148, 421] on button "palette Colour Colour" at bounding box center [154, 434] width 186 height 32
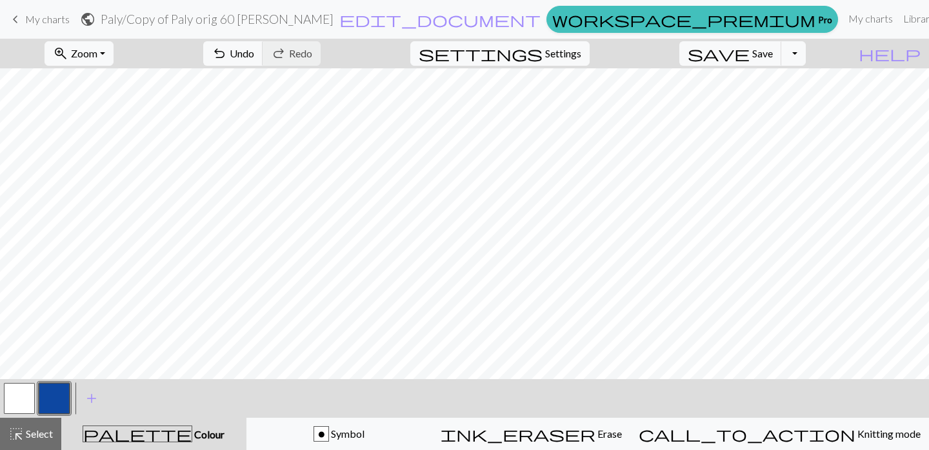
click at [65, 388] on button "button" at bounding box center [54, 398] width 31 height 31
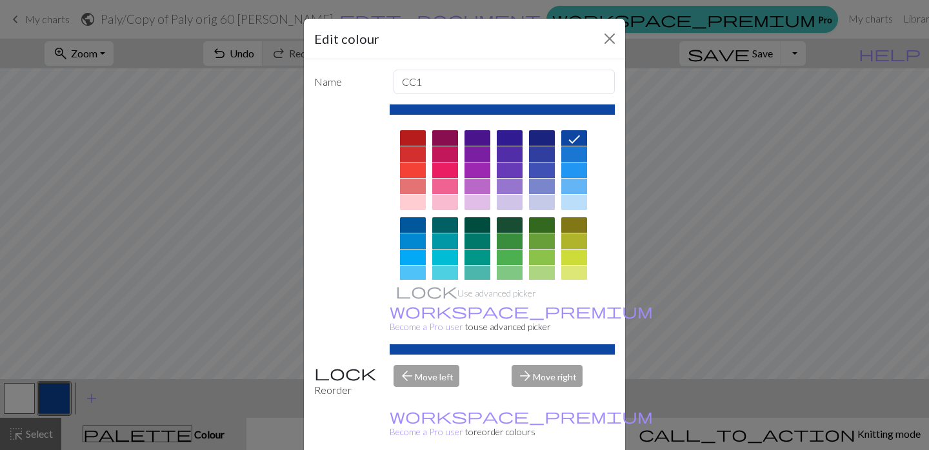
click at [580, 183] on div at bounding box center [574, 186] width 26 height 15
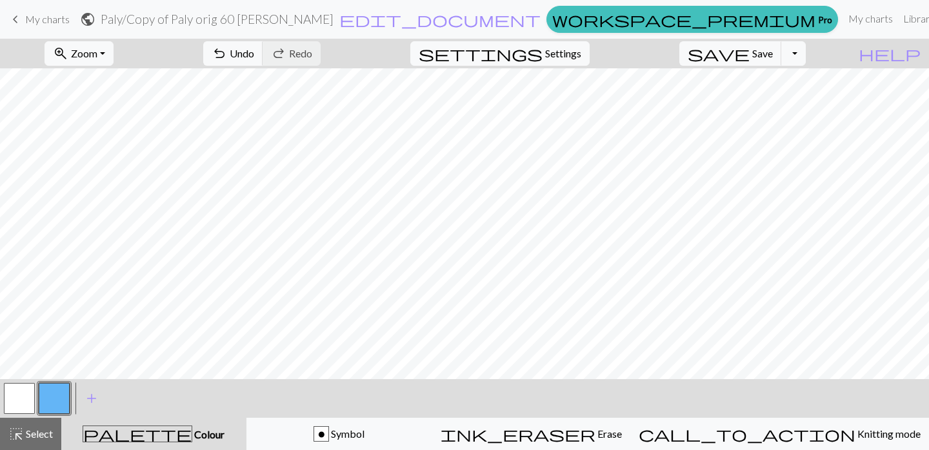
click at [55, 402] on button "button" at bounding box center [54, 398] width 31 height 31
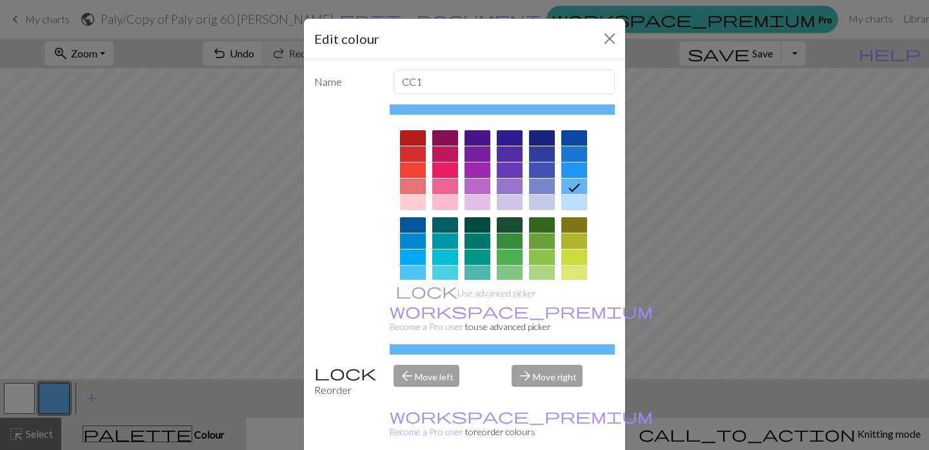
click at [580, 207] on div at bounding box center [574, 202] width 26 height 15
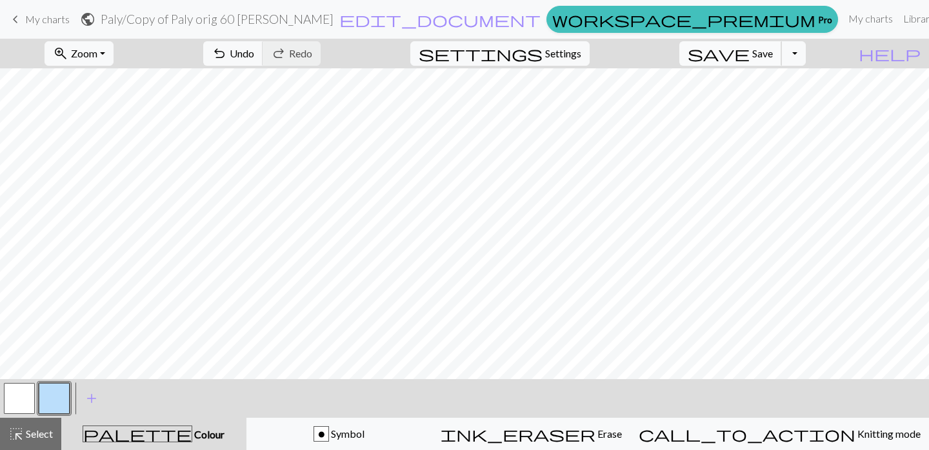
click at [773, 51] on span "Save" at bounding box center [762, 53] width 21 height 12
click at [52, 21] on span "My charts" at bounding box center [47, 19] width 45 height 12
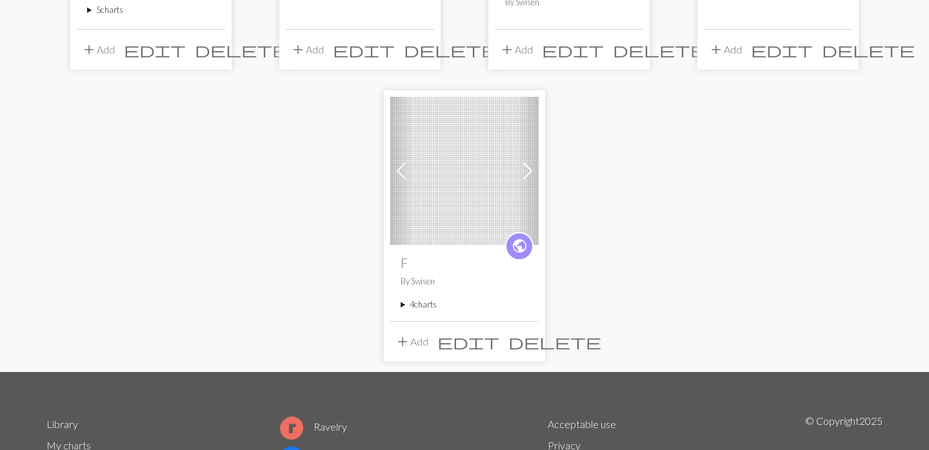
scroll to position [332, 0]
click at [421, 306] on summary "4 charts" at bounding box center [465, 304] width 128 height 12
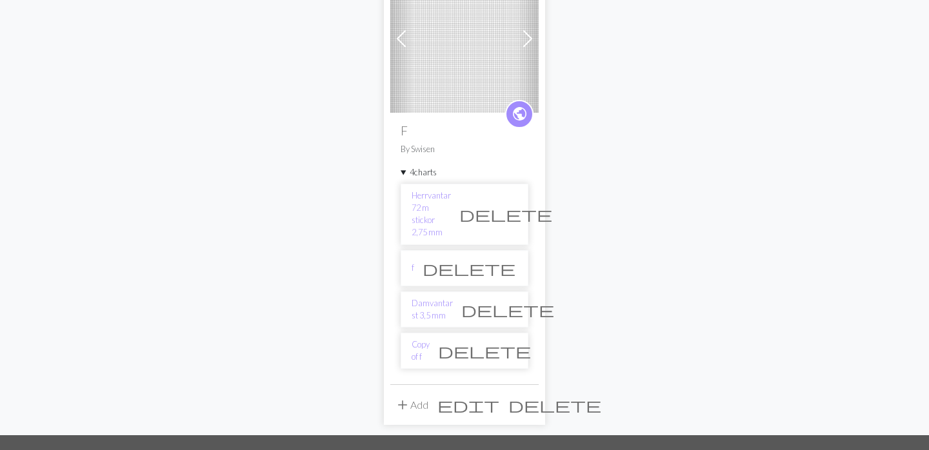
scroll to position [464, 0]
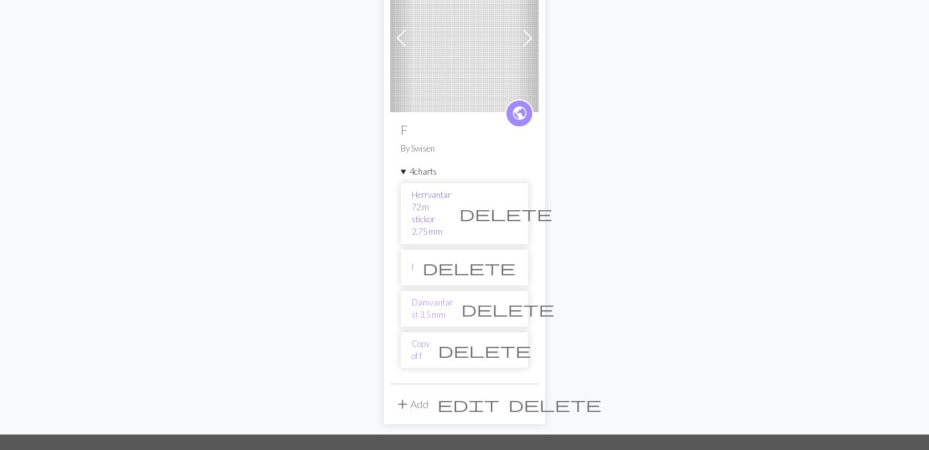
click at [451, 203] on link "Herrvantar 72 m stickor 2,75 mm" at bounding box center [431, 214] width 39 height 50
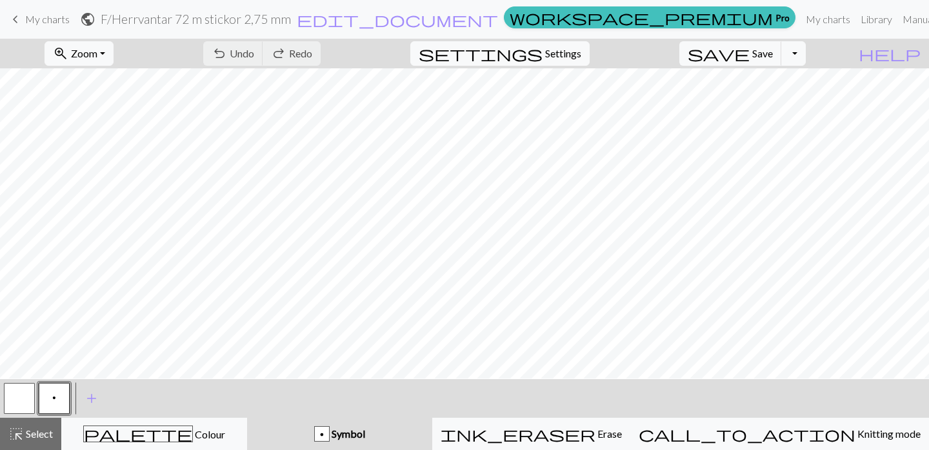
scroll to position [611, 0]
click at [19, 18] on span "keyboard_arrow_left" at bounding box center [15, 19] width 15 height 18
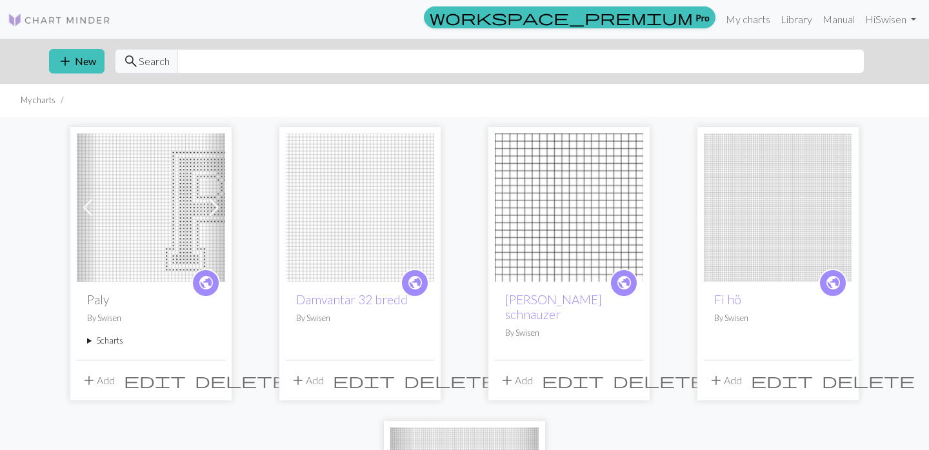
click at [90, 339] on summary "5 charts" at bounding box center [151, 341] width 128 height 12
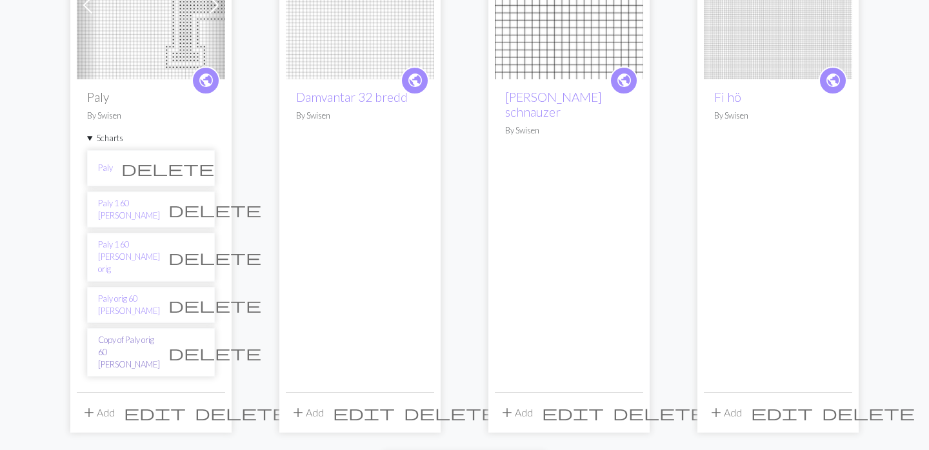
scroll to position [203, 0]
click at [137, 334] on link "Copy of Paly orig 60 [PERSON_NAME]" at bounding box center [129, 352] width 62 height 37
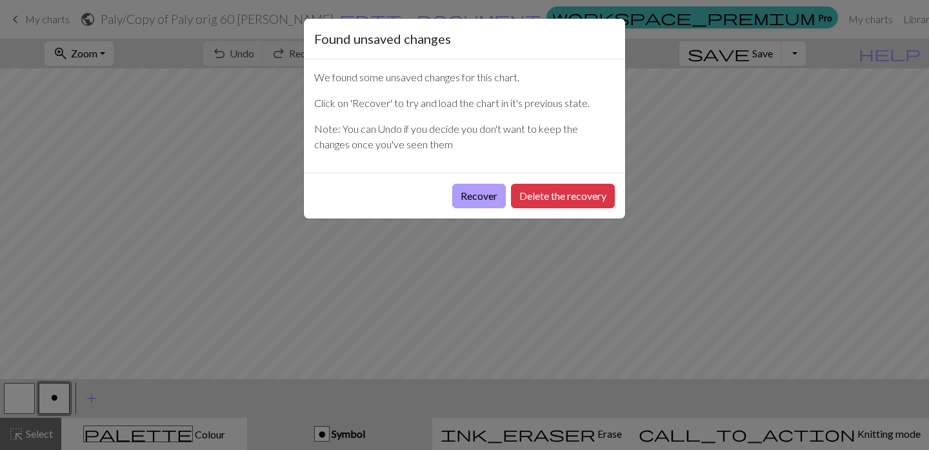
click at [476, 192] on button "Recover" at bounding box center [479, 196] width 54 height 25
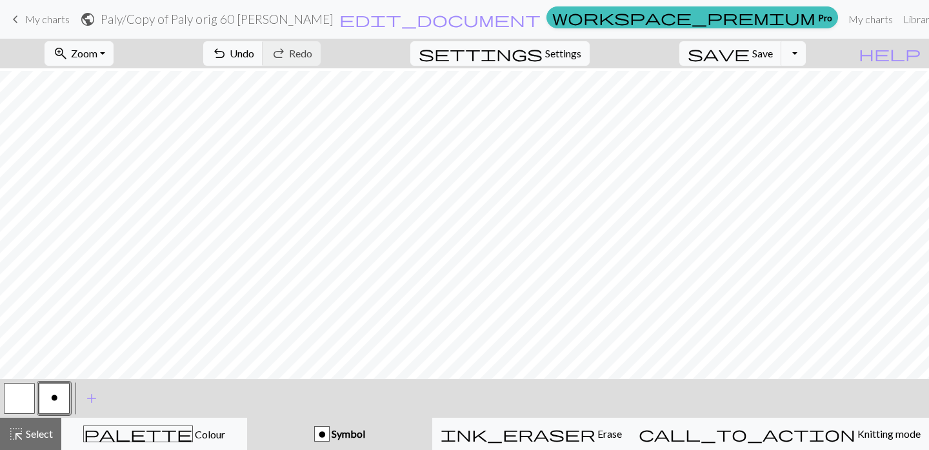
scroll to position [504, 0]
click at [227, 56] on span "undo" at bounding box center [219, 54] width 15 height 18
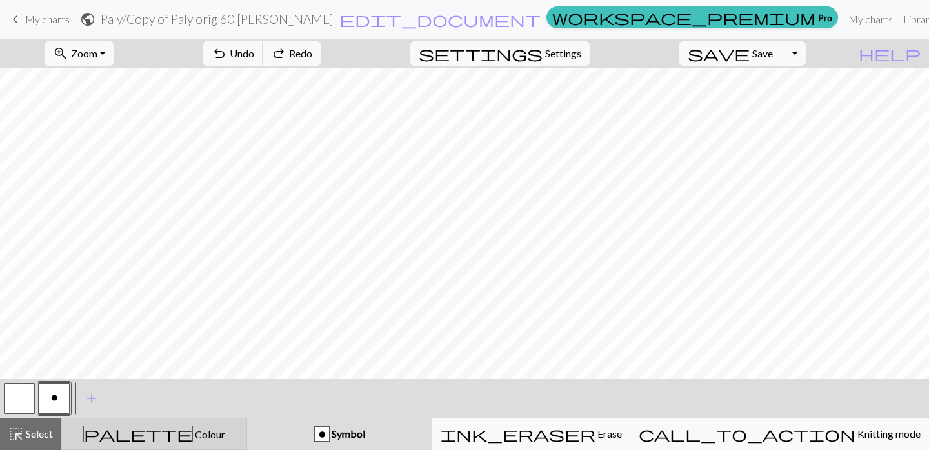
click at [193, 430] on span "Colour" at bounding box center [209, 435] width 32 height 12
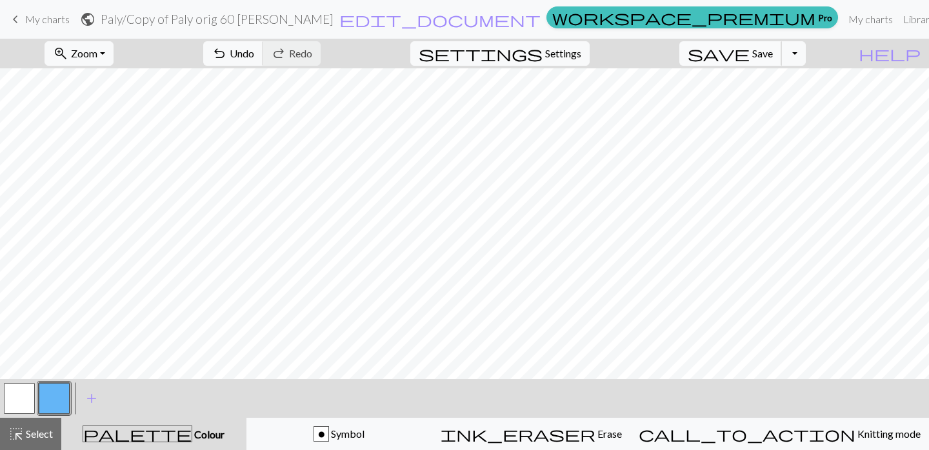
click at [773, 56] on span "Save" at bounding box center [762, 53] width 21 height 12
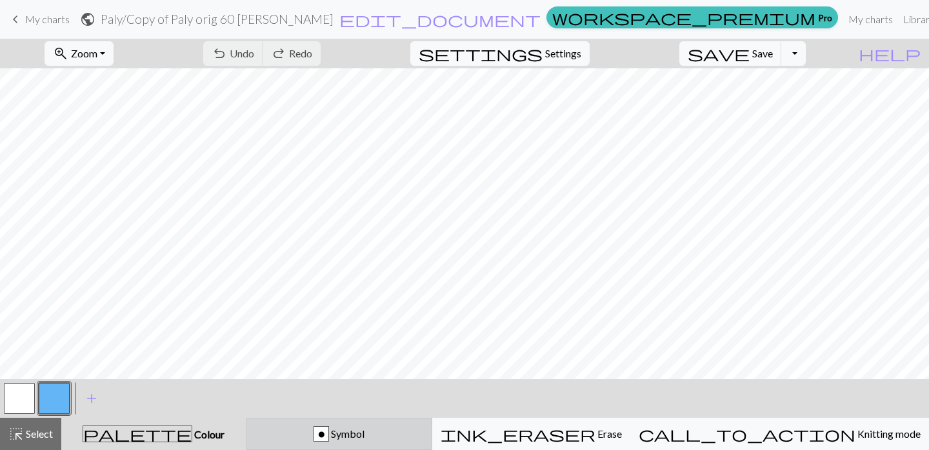
click at [365, 439] on span "Symbol" at bounding box center [346, 434] width 35 height 12
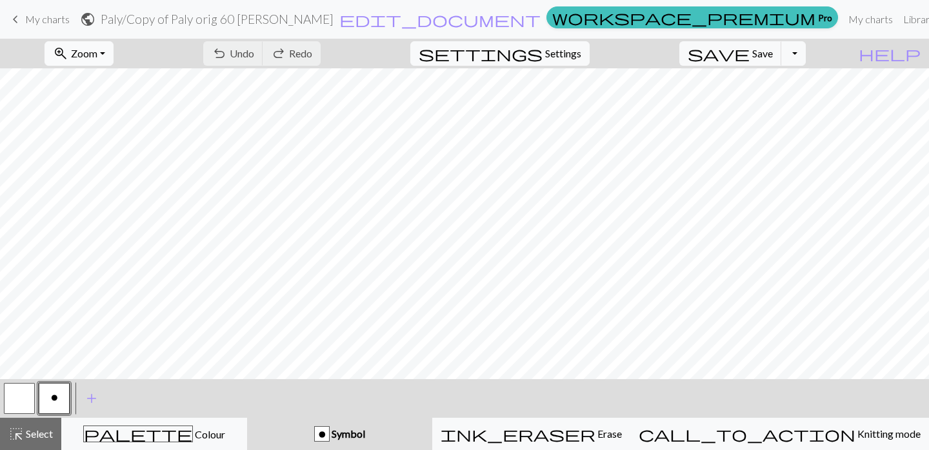
click at [114, 54] on button "zoom_in Zoom Zoom" at bounding box center [79, 53] width 69 height 25
click at [96, 152] on button "50%" at bounding box center [96, 155] width 102 height 21
click at [773, 56] on span "Save" at bounding box center [762, 53] width 21 height 12
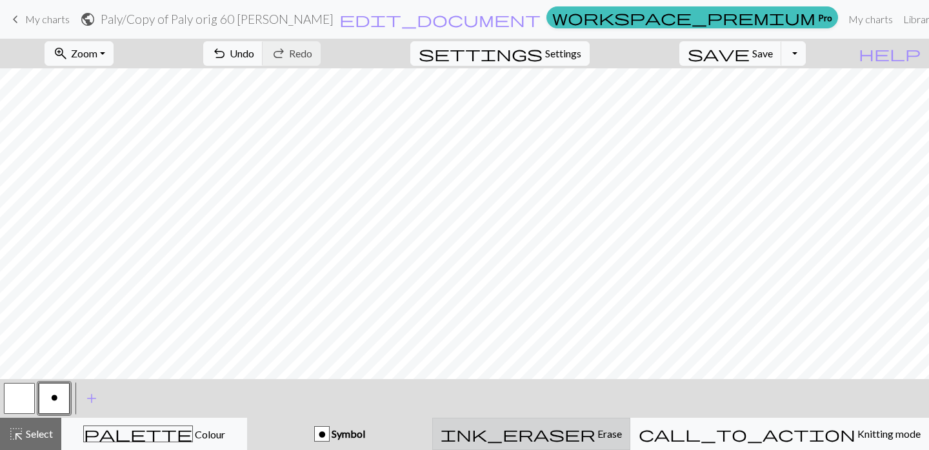
click at [558, 432] on div "ink_eraser Erase Erase" at bounding box center [531, 434] width 181 height 15
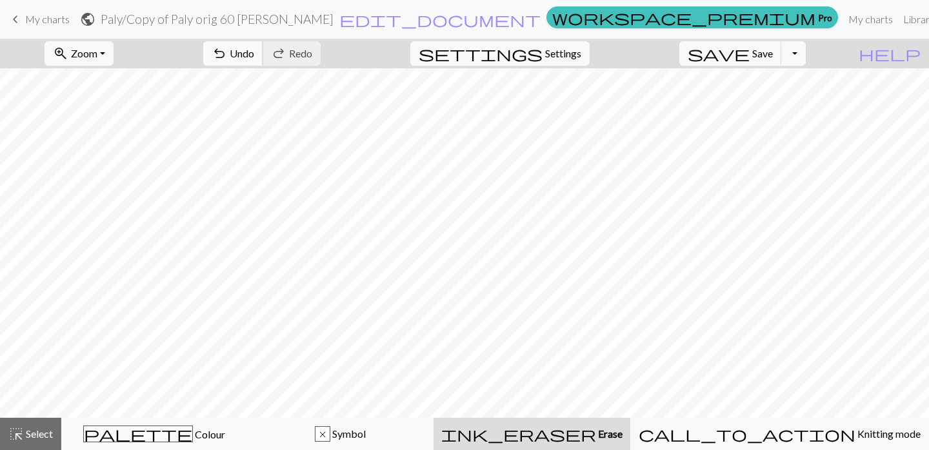
click at [254, 48] on span "Undo" at bounding box center [242, 53] width 25 height 12
click at [254, 52] on span "Undo" at bounding box center [242, 53] width 25 height 12
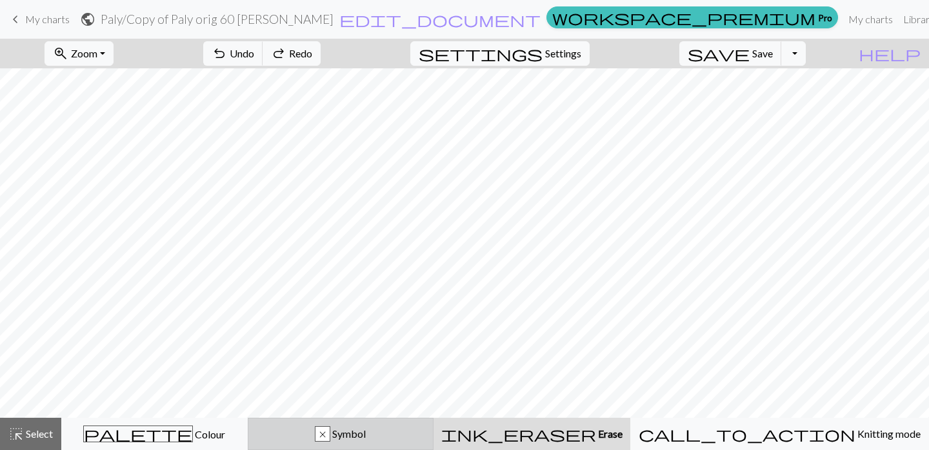
click at [330, 427] on div "x" at bounding box center [323, 434] width 14 height 15
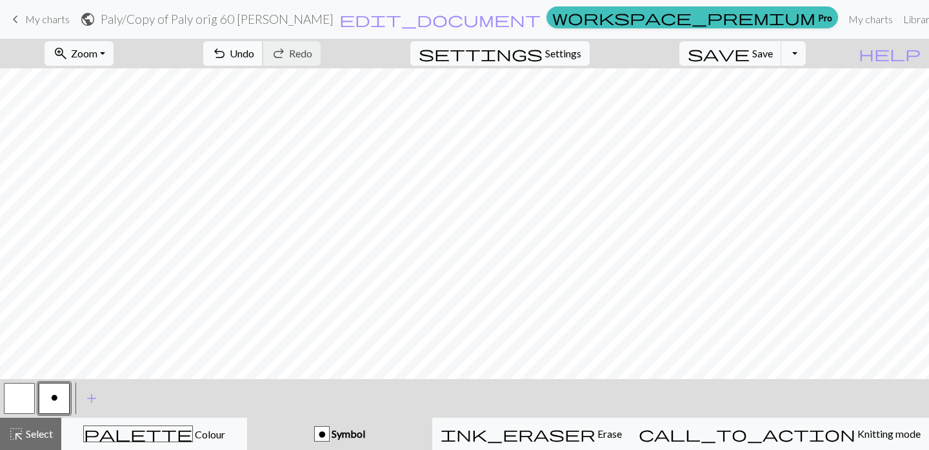
click at [263, 45] on button "undo Undo Undo" at bounding box center [233, 53] width 60 height 25
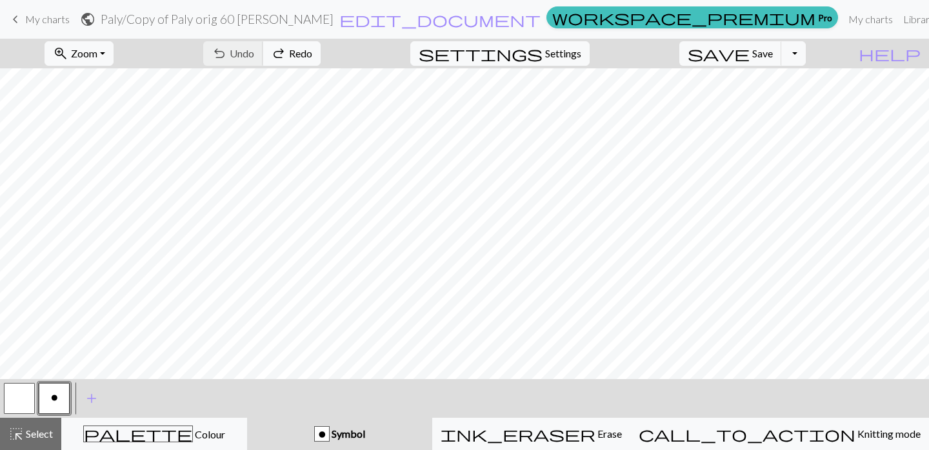
click at [315, 45] on div "undo Undo Undo redo Redo Redo" at bounding box center [262, 54] width 137 height 30
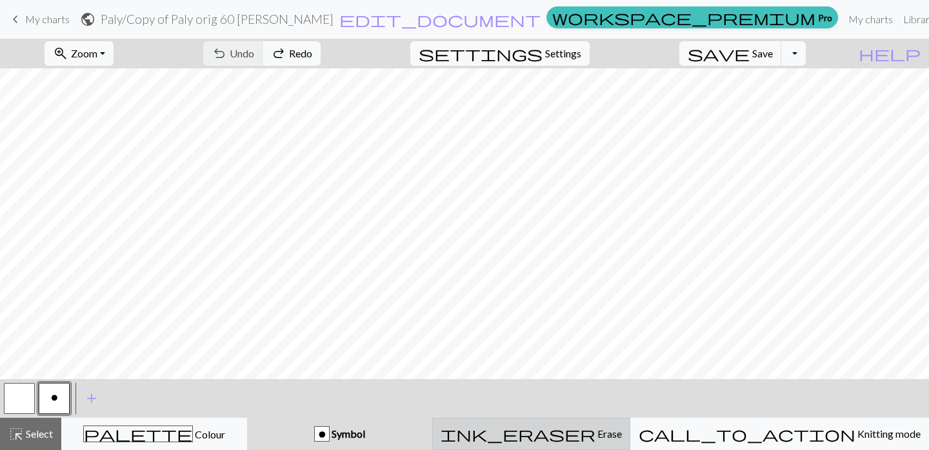
click at [584, 438] on span "ink_eraser" at bounding box center [518, 434] width 155 height 18
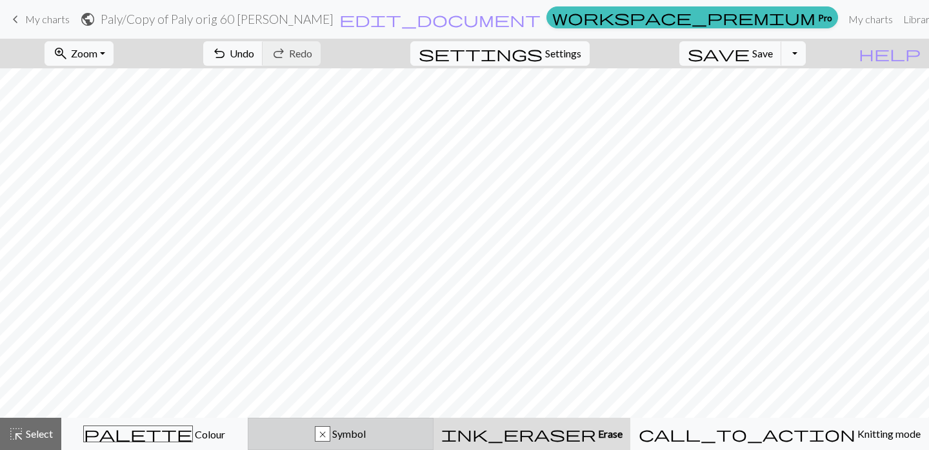
click at [366, 428] on span "Symbol" at bounding box center [347, 434] width 35 height 12
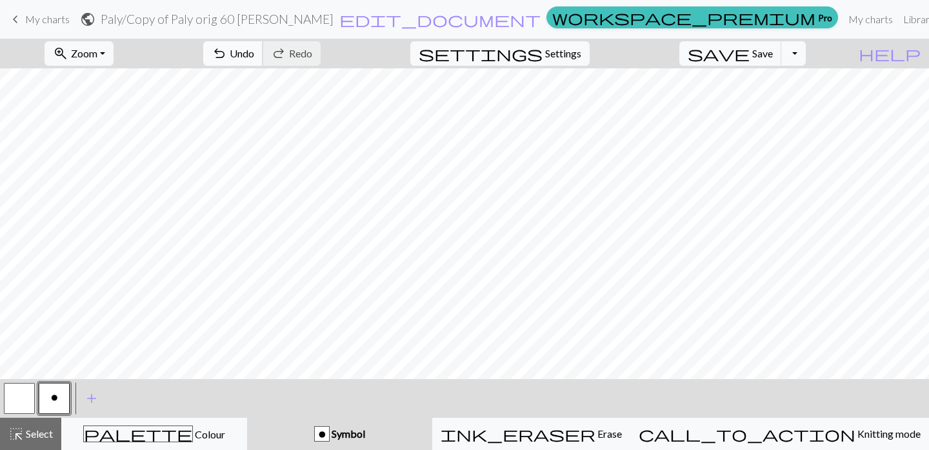
click at [254, 56] on span "Undo" at bounding box center [242, 53] width 25 height 12
click at [750, 52] on span "save" at bounding box center [719, 54] width 62 height 18
click at [750, 58] on span "save" at bounding box center [719, 54] width 62 height 18
click at [39, 15] on span "My charts" at bounding box center [47, 19] width 45 height 12
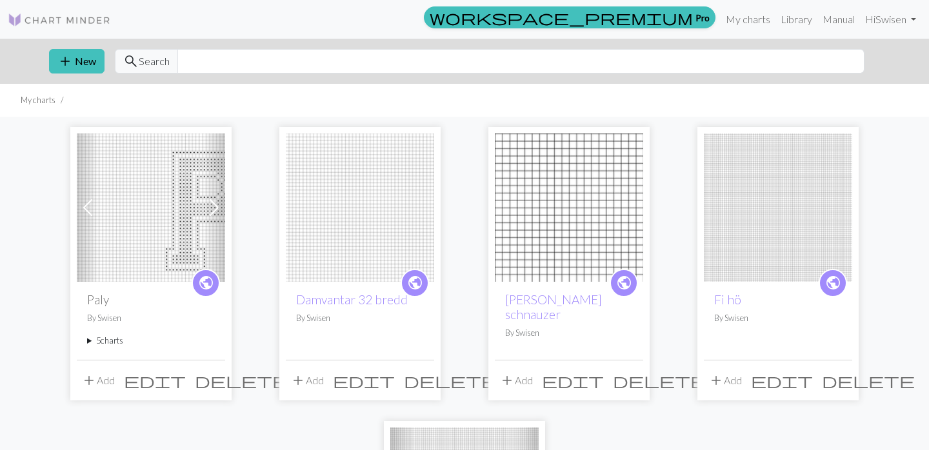
click at [103, 339] on summary "5 charts" at bounding box center [151, 341] width 128 height 12
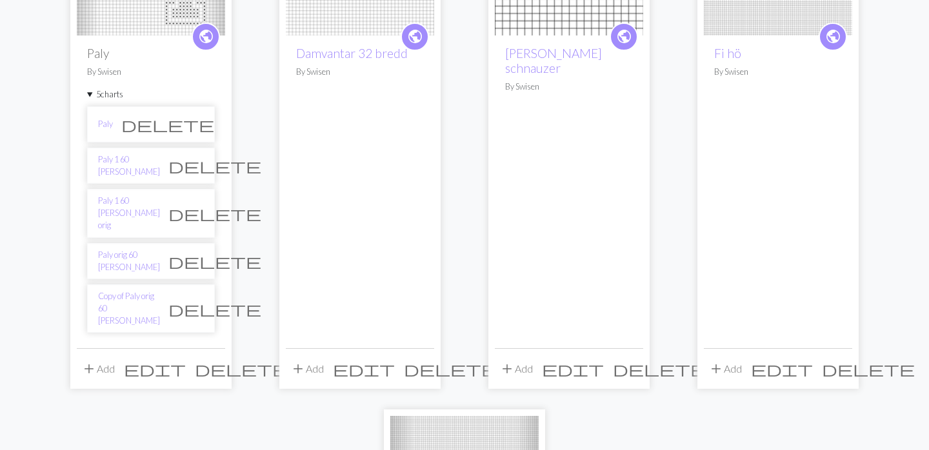
scroll to position [252, 0]
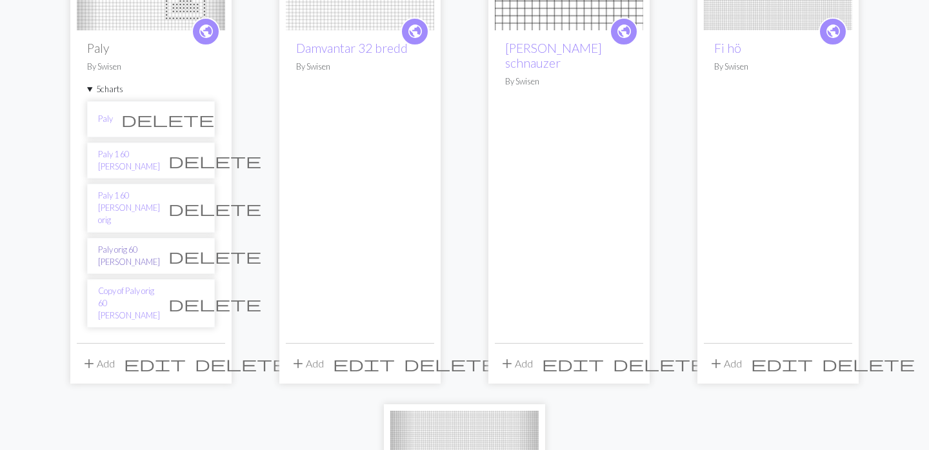
click at [130, 244] on link "Paly orig 60 [PERSON_NAME]" at bounding box center [129, 256] width 62 height 25
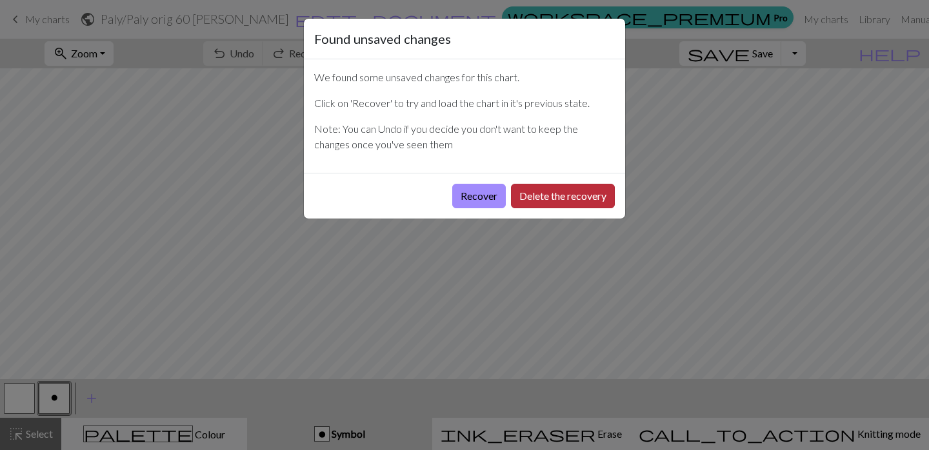
click at [544, 196] on button "Delete the recovery" at bounding box center [563, 196] width 104 height 25
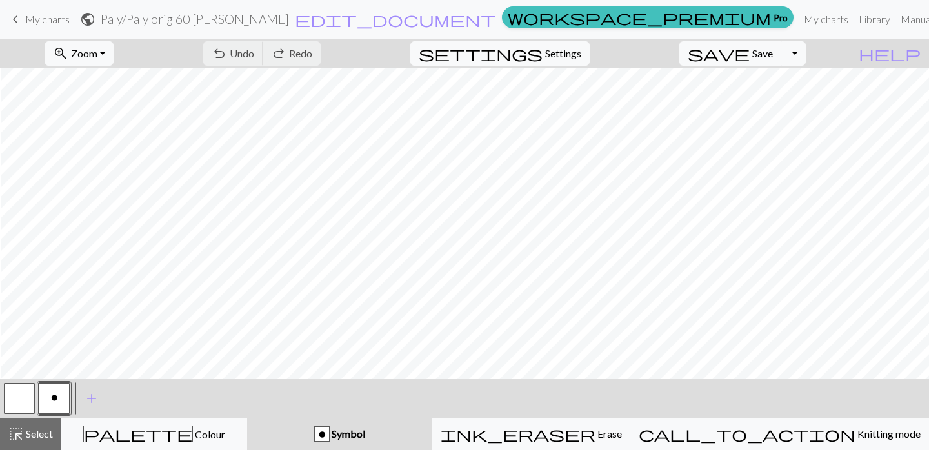
scroll to position [204, 239]
click at [114, 52] on button "zoom_in Zoom Zoom" at bounding box center [79, 53] width 69 height 25
click at [129, 153] on button "50%" at bounding box center [96, 155] width 102 height 21
click at [28, 15] on span "My charts" at bounding box center [47, 19] width 45 height 12
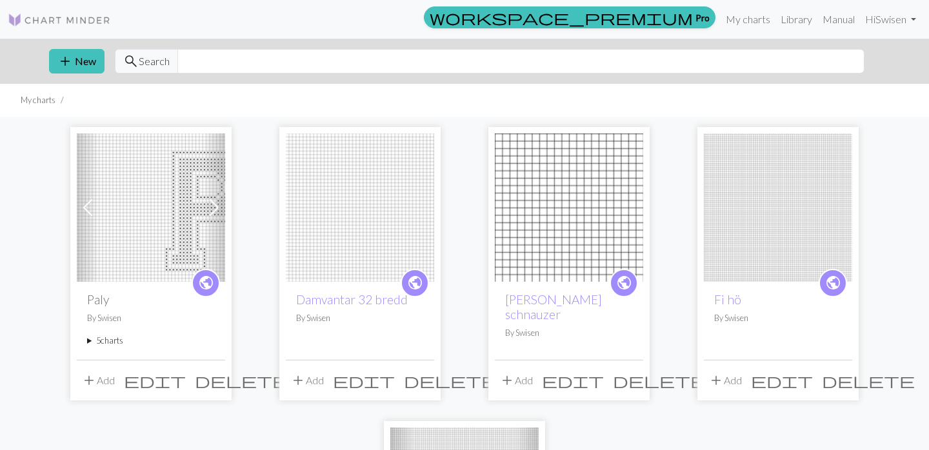
click at [105, 345] on summary "5 charts" at bounding box center [151, 341] width 128 height 12
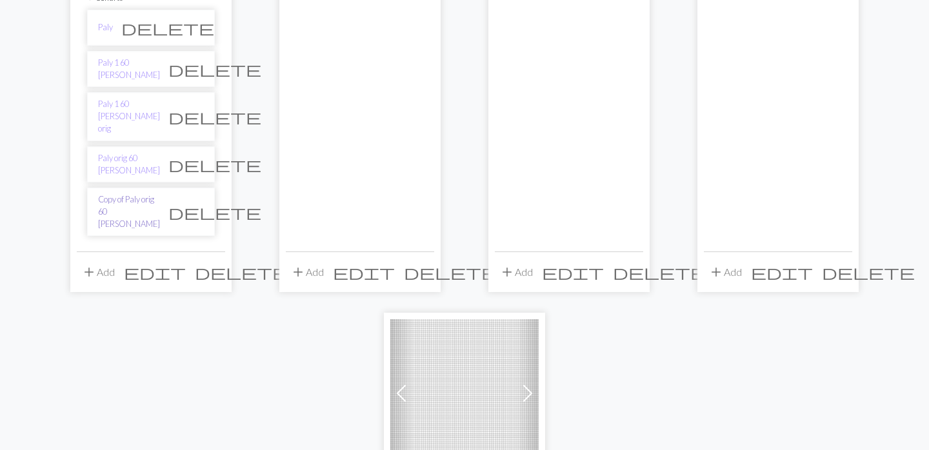
scroll to position [345, 0]
click at [120, 192] on link "Copy of Paly orig 60 [PERSON_NAME]" at bounding box center [129, 210] width 62 height 37
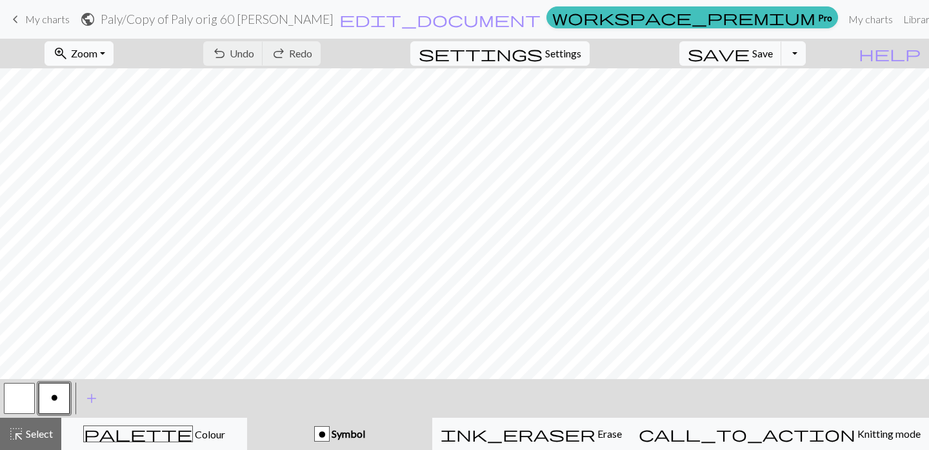
click at [114, 52] on button "zoom_in Zoom Zoom" at bounding box center [79, 53] width 69 height 25
click at [120, 158] on button "50%" at bounding box center [96, 155] width 102 height 21
